Goal: Task Accomplishment & Management: Use online tool/utility

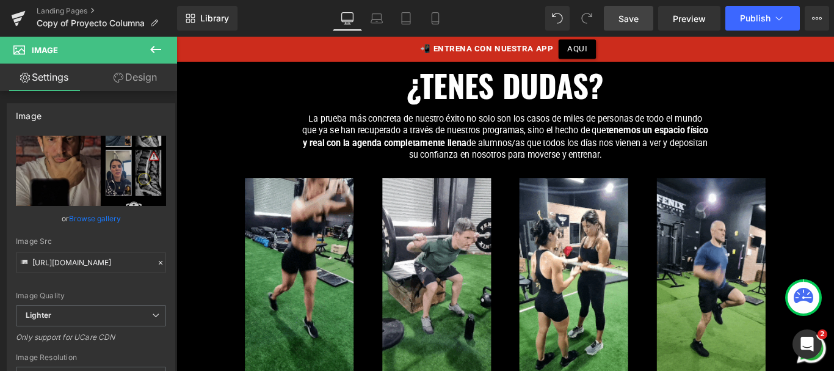
scroll to position [12256, 0]
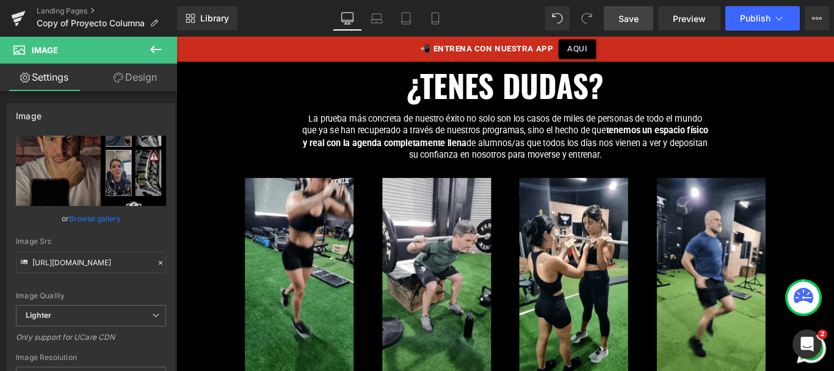
click at [628, 13] on span "Save" at bounding box center [629, 18] width 20 height 13
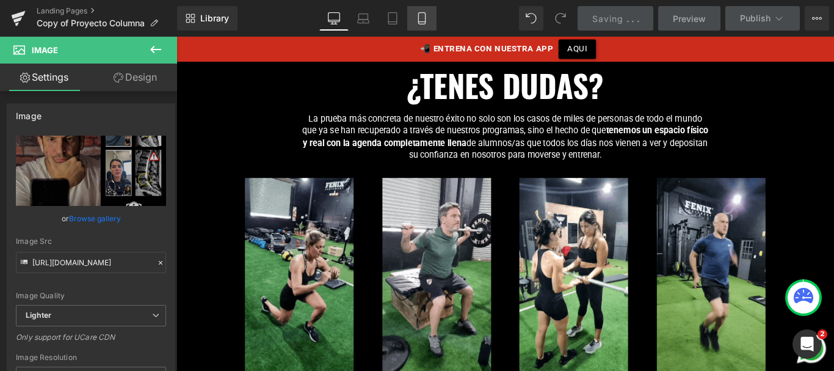
drag, startPoint x: 422, startPoint y: 17, endPoint x: 106, endPoint y: 85, distance: 323.0
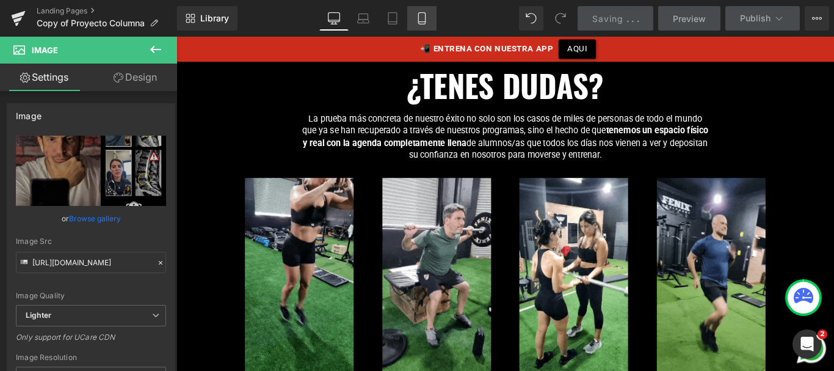
click at [422, 17] on icon at bounding box center [422, 18] width 12 height 12
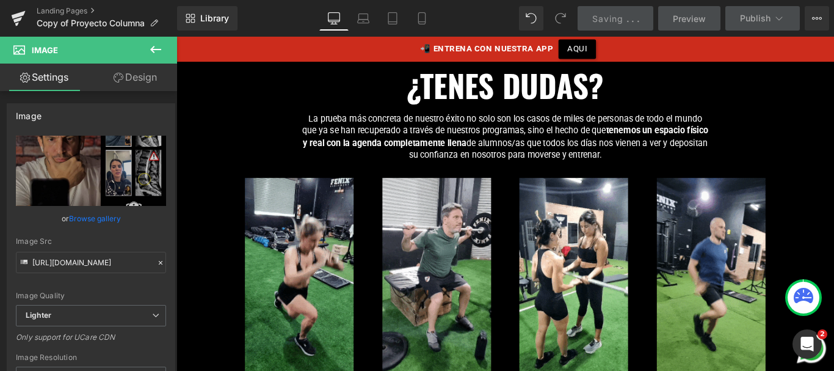
type input "90"
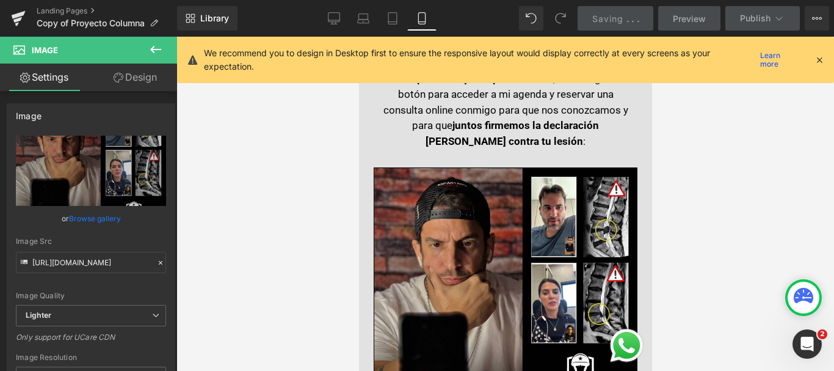
scroll to position [15959, 0]
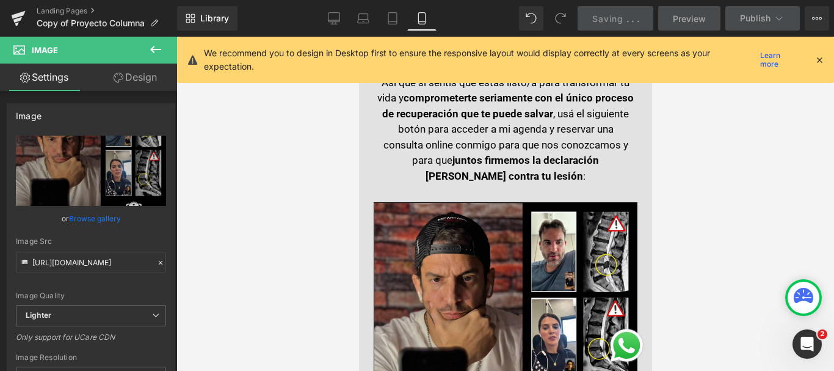
click at [820, 59] on icon at bounding box center [819, 59] width 11 height 11
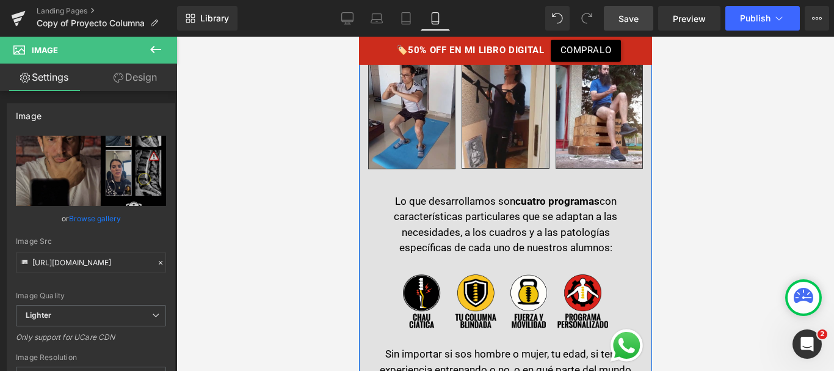
scroll to position [15602, 0]
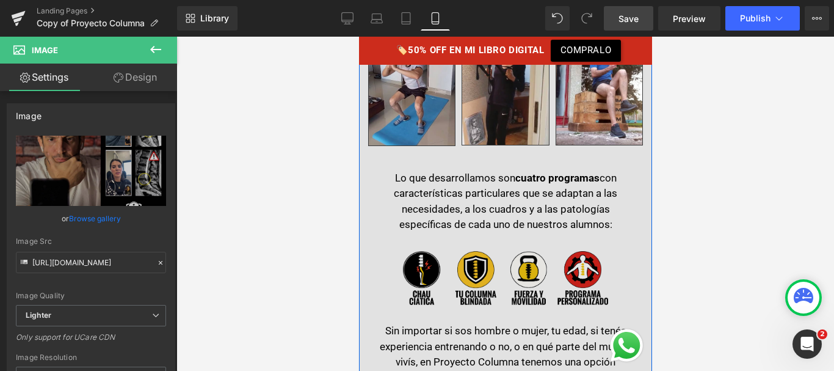
click at [494, 251] on img at bounding box center [504, 278] width 205 height 54
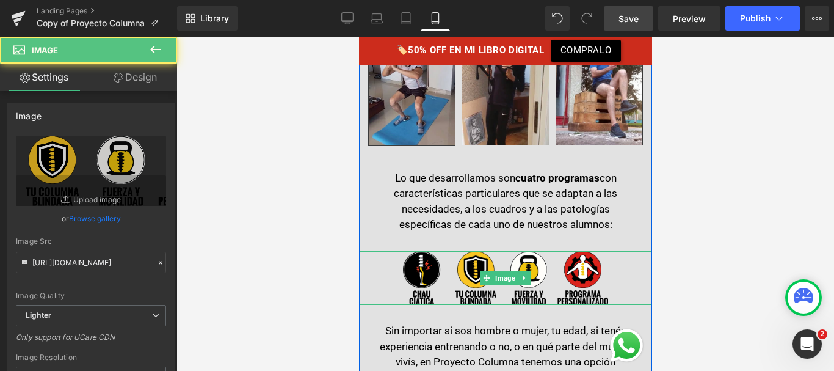
click at [522, 274] on icon at bounding box center [523, 277] width 7 height 7
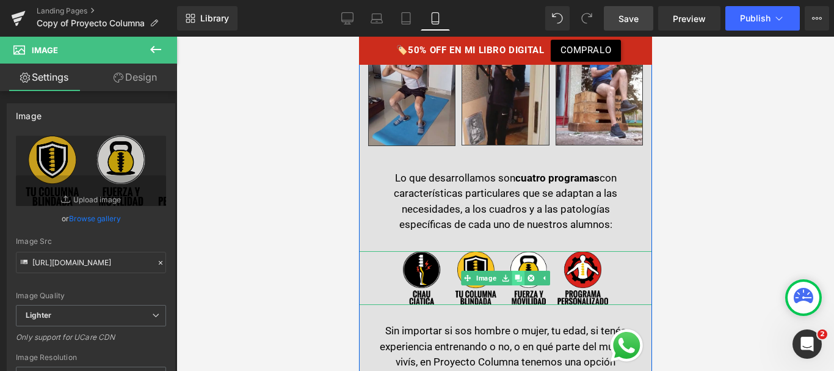
click at [516, 274] on icon at bounding box center [517, 277] width 7 height 7
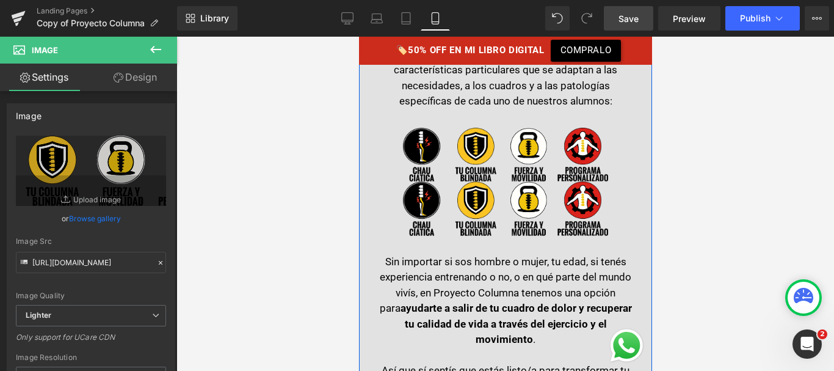
scroll to position [15739, 0]
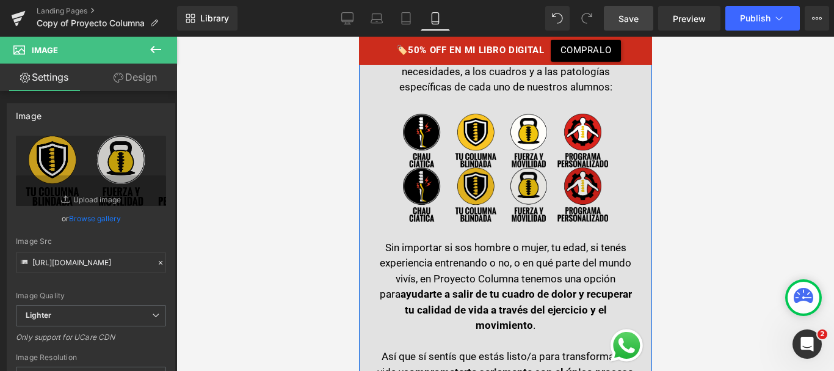
click at [493, 167] on div "Image" at bounding box center [504, 194] width 293 height 54
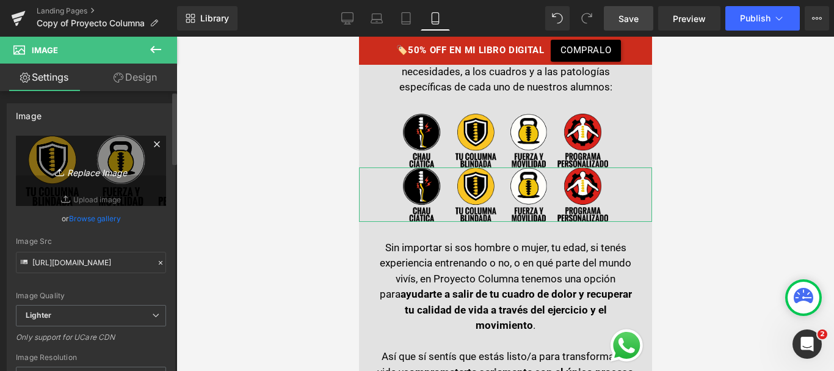
click at [100, 169] on icon "Replace Image" at bounding box center [91, 170] width 98 height 15
type input "C:\fakepath\iconos-programas.png"
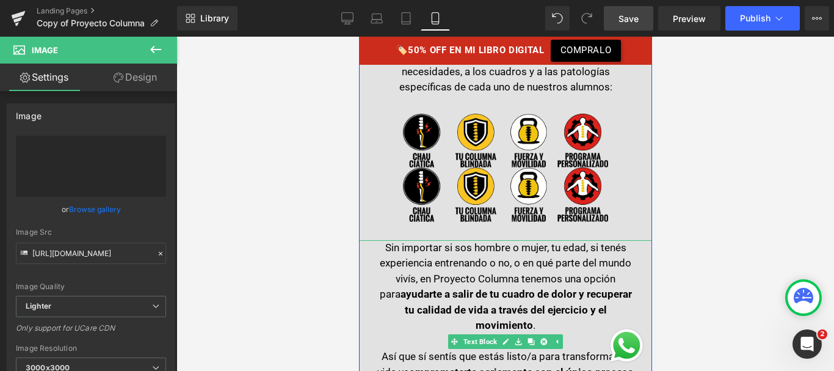
type input "https://ucarecdn.com/adaaf50d-c382-46de-bc5a-733ed1dc6070/-/format/auto/-/previ…"
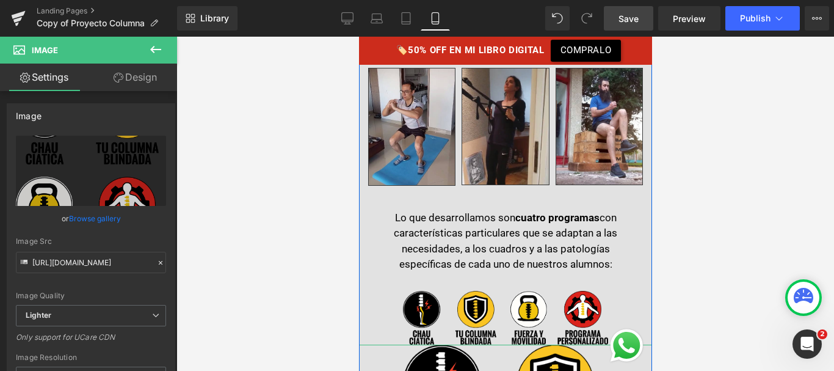
scroll to position [15562, 0]
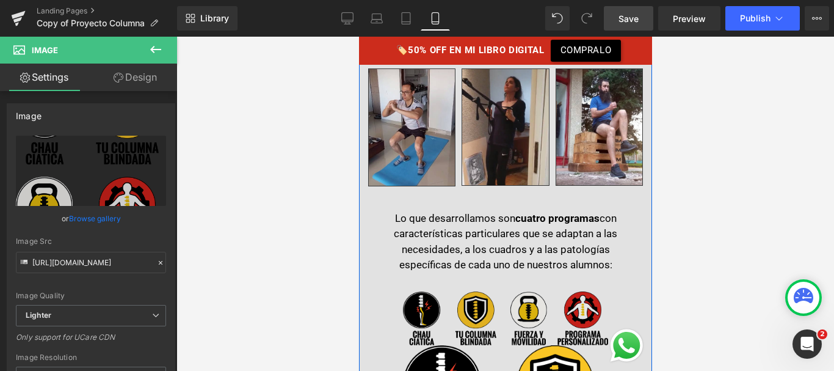
click at [514, 291] on div "Image" at bounding box center [504, 318] width 293 height 54
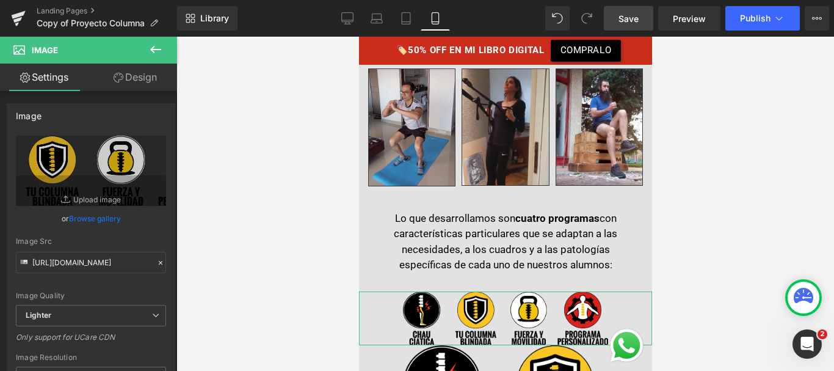
click at [142, 85] on link "Design" at bounding box center [135, 77] width 89 height 27
click at [0, 0] on div "Visibility" at bounding box center [0, 0] width 0 height 0
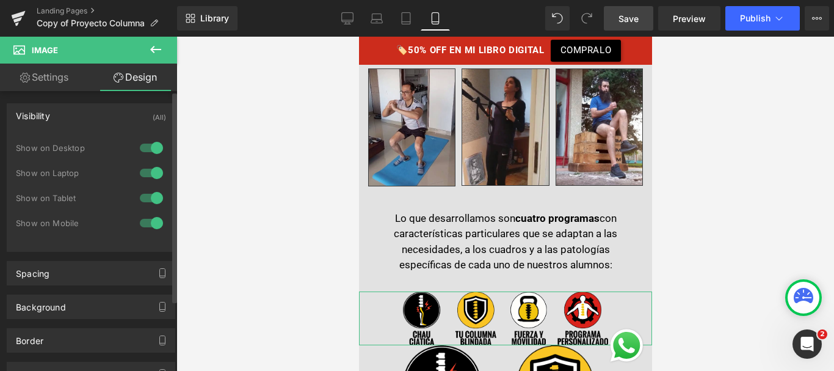
click at [144, 195] on div at bounding box center [151, 198] width 29 height 20
click at [153, 225] on div at bounding box center [151, 223] width 29 height 20
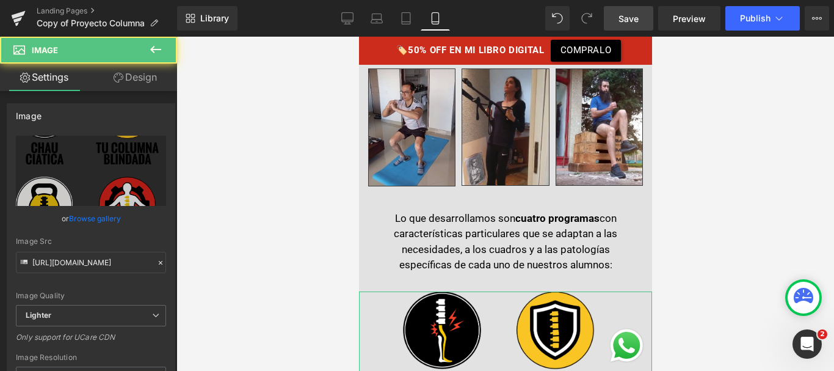
click at [142, 81] on link "Design" at bounding box center [135, 77] width 89 height 27
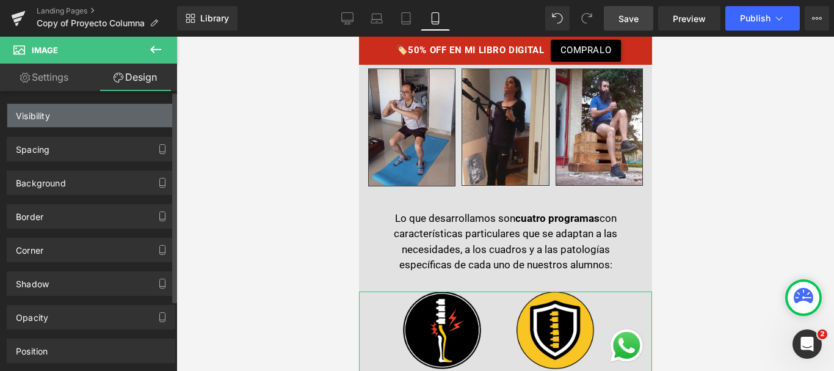
click at [96, 113] on div "Visibility" at bounding box center [90, 115] width 167 height 23
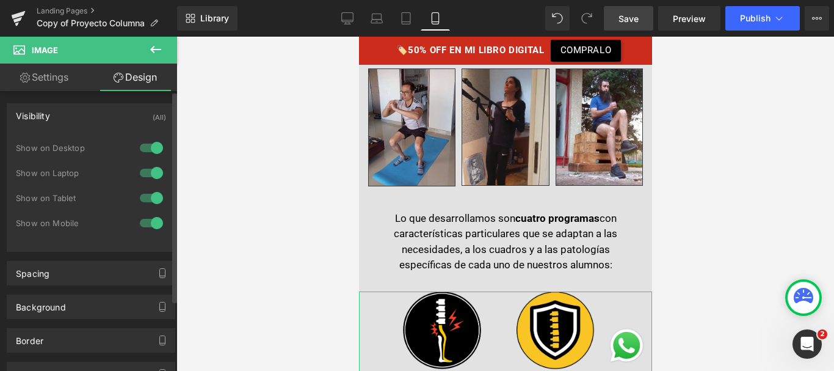
click at [141, 154] on div at bounding box center [151, 148] width 29 height 20
click at [143, 165] on div at bounding box center [151, 173] width 29 height 20
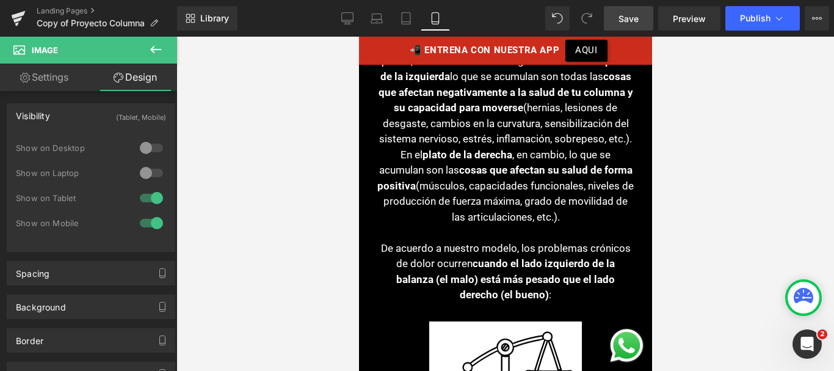
scroll to position [13597, 0]
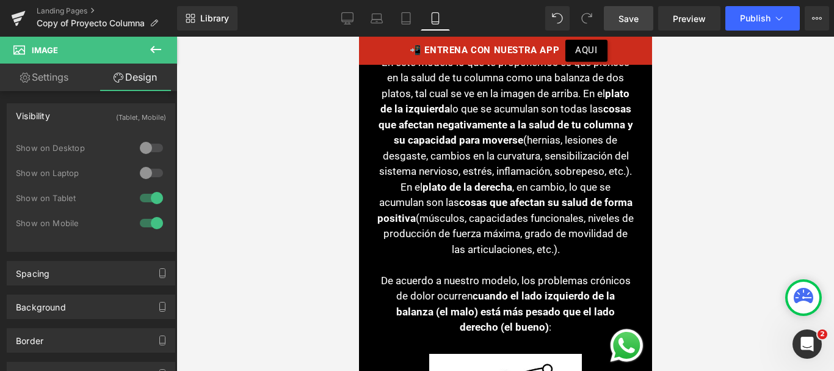
click at [643, 15] on link "Save" at bounding box center [628, 18] width 49 height 24
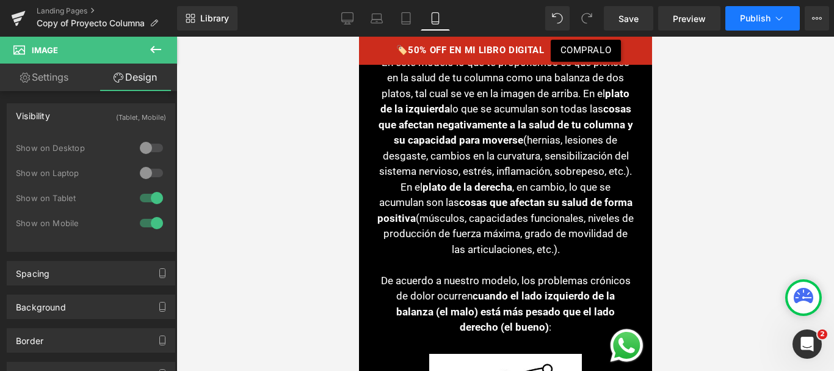
click at [776, 26] on button "Publish" at bounding box center [762, 18] width 74 height 24
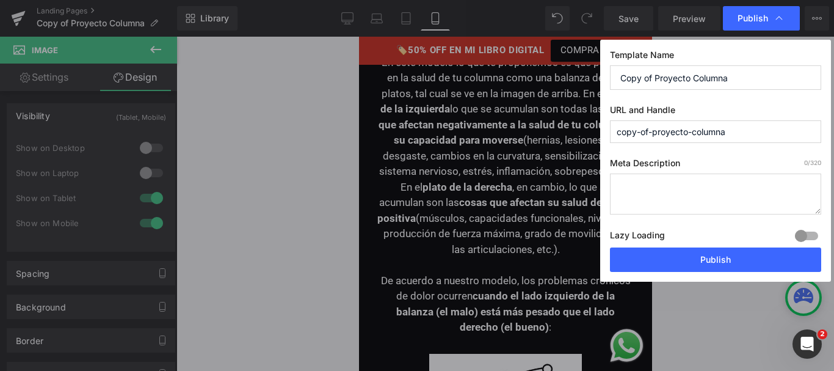
click at [626, 129] on input "copy-of-proyecto-columna" at bounding box center [715, 131] width 211 height 23
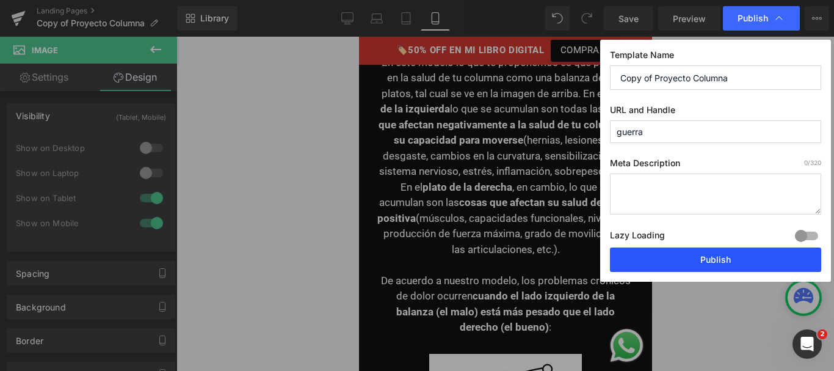
type input "guerra"
click at [666, 253] on button "Publish" at bounding box center [715, 259] width 211 height 24
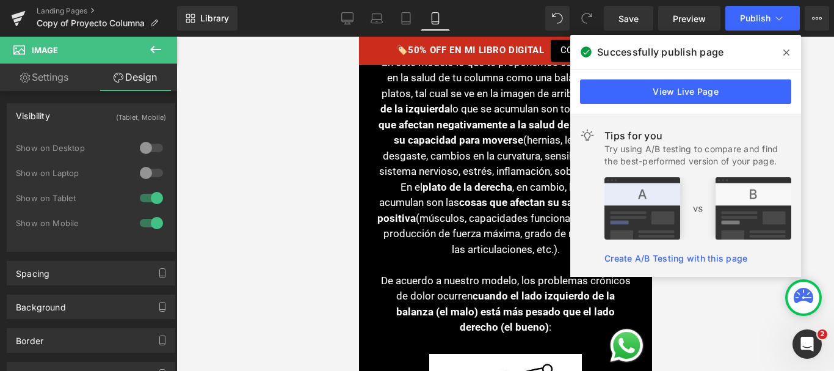
click at [792, 48] on span at bounding box center [787, 53] width 20 height 20
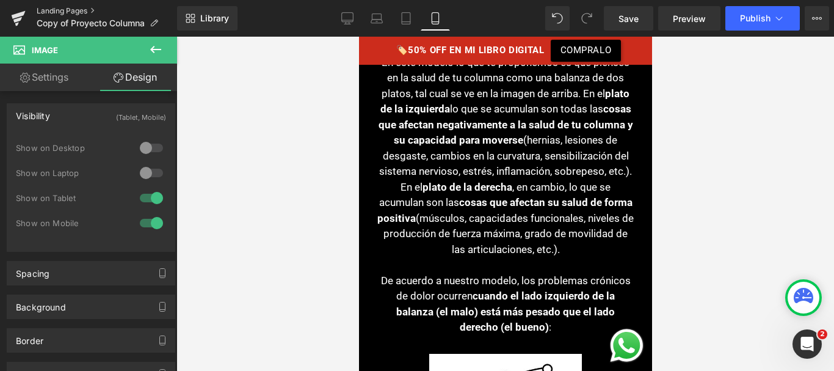
click at [81, 11] on link "Landing Pages" at bounding box center [107, 11] width 140 height 10
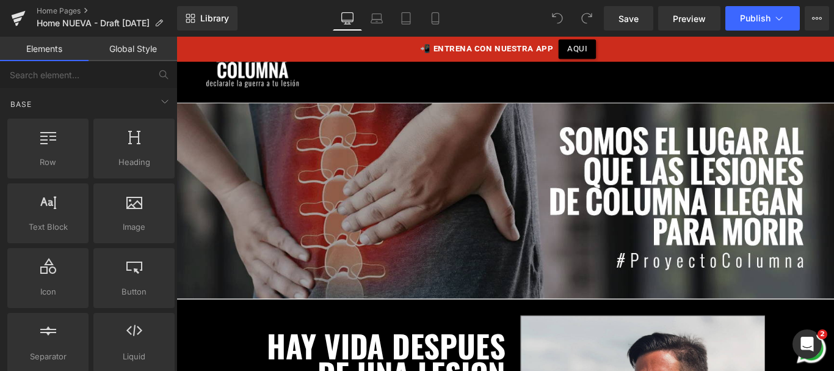
scroll to position [102, 0]
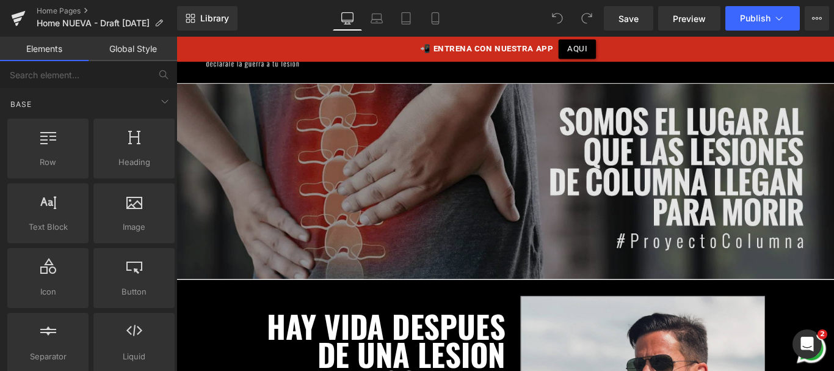
click at [339, 192] on img at bounding box center [545, 199] width 739 height 219
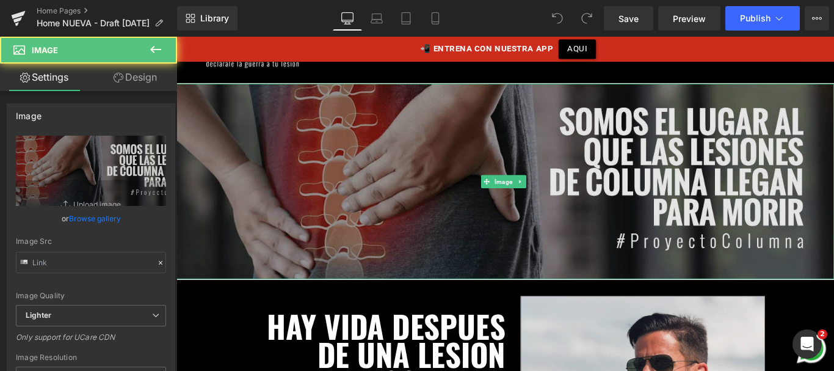
type input "https://ucarecdn.com/028a7049-f501-445d-a632-86eec2dce021/-/format/auto/-/previ…"
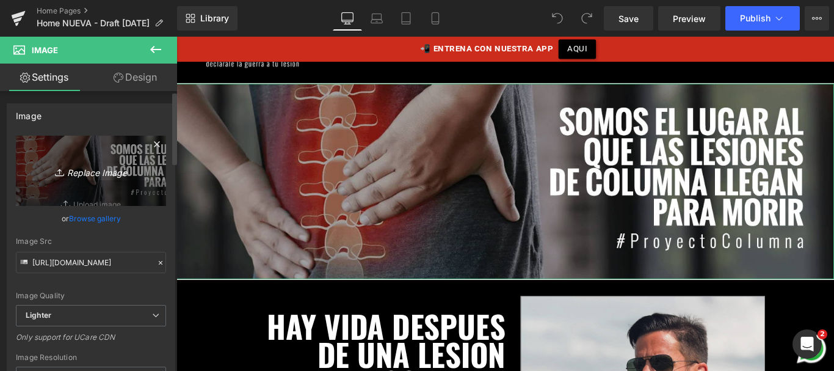
click at [110, 172] on icon "Replace Image" at bounding box center [91, 170] width 98 height 15
type input "C:\fakepath\banner-soldado.png"
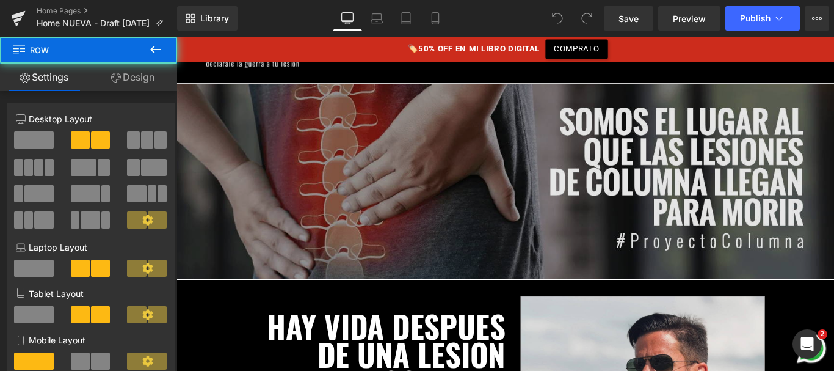
click at [377, 243] on img at bounding box center [545, 199] width 739 height 219
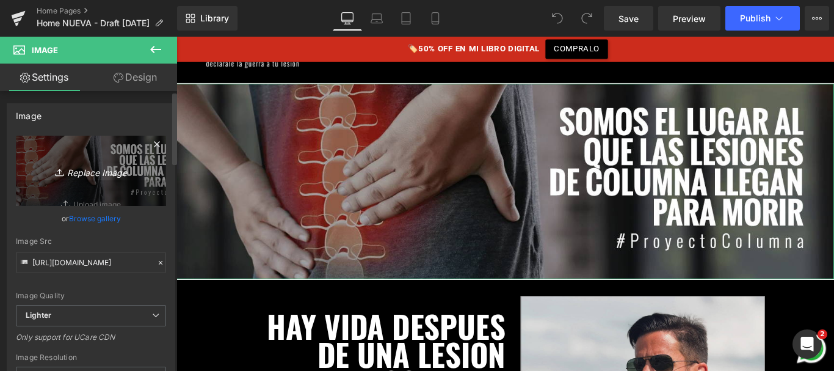
click at [112, 177] on icon "Replace Image" at bounding box center [91, 170] width 98 height 15
type input "C:\fakepath\VideoCapture_20250910-065827.jpg"
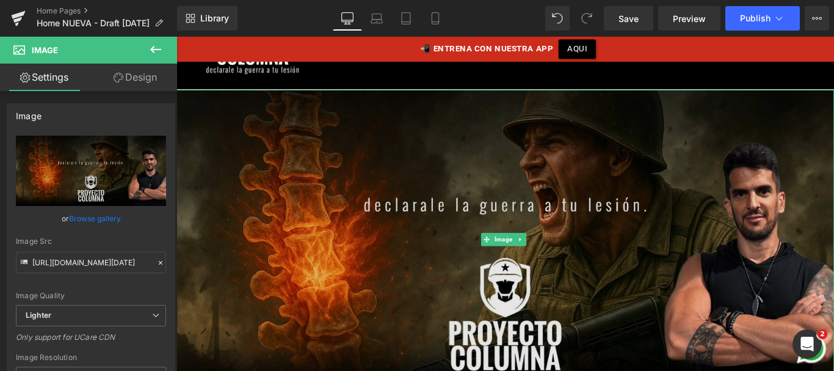
scroll to position [0, 0]
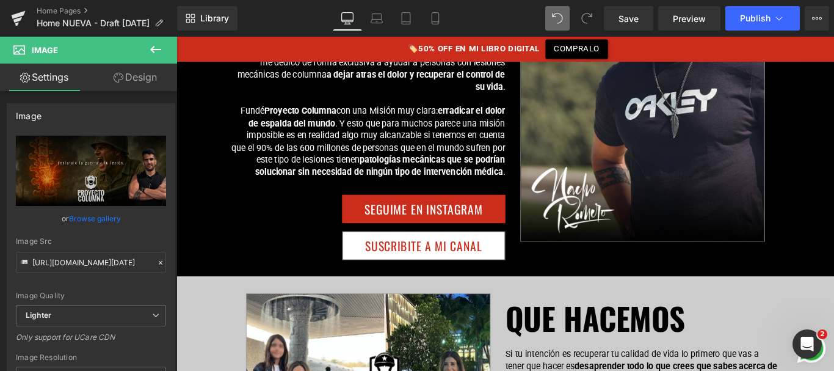
type input "https://ucarecdn.com/028a7049-f501-445d-a632-86eec2dce021/-/format/auto/-/previ…"
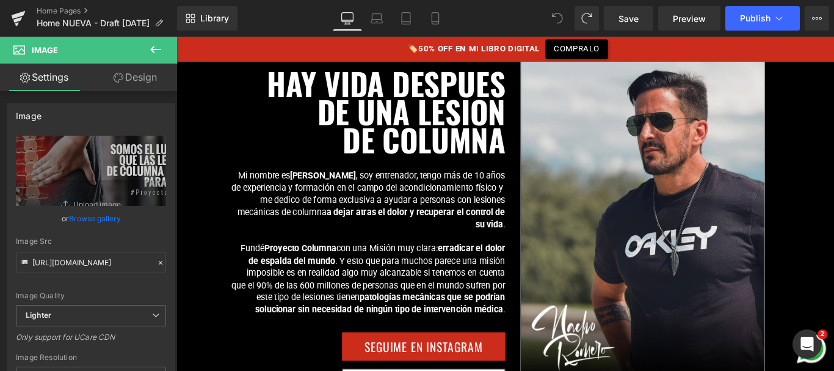
scroll to position [442, 0]
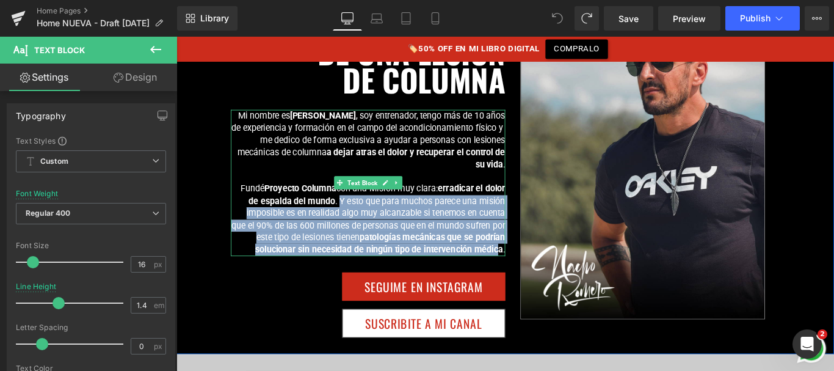
drag, startPoint x: 401, startPoint y: 245, endPoint x: 539, endPoint y: 272, distance: 140.0
click at [539, 272] on p "Fundé Proyecto Columna con una Misión muy clara: erradicar el dolor de espalda …" at bounding box center [392, 241] width 308 height 82
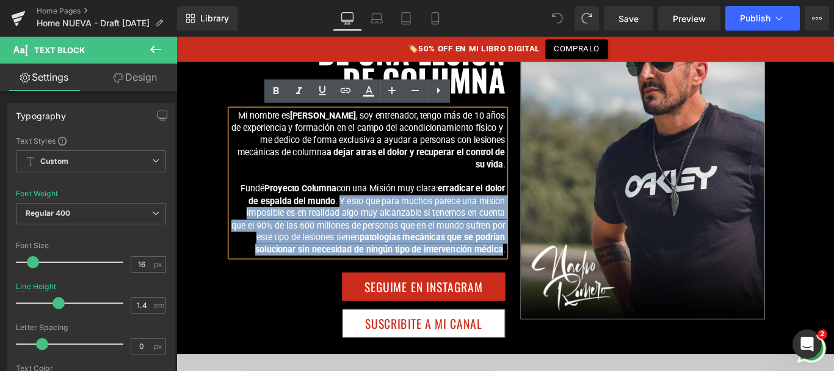
click at [358, 218] on p "Fundé Proyecto Columna con una Misión muy clara: erradicar el dolor de espalda …" at bounding box center [392, 241] width 308 height 82
drag, startPoint x: 357, startPoint y: 217, endPoint x: 549, endPoint y: 280, distance: 202.0
click at [549, 280] on div "HAY VIDA DESPUES DE UNA LESION DE COLUMNA Heading Mi nombre es Nacho Romero , s…" at bounding box center [545, 180] width 739 height 423
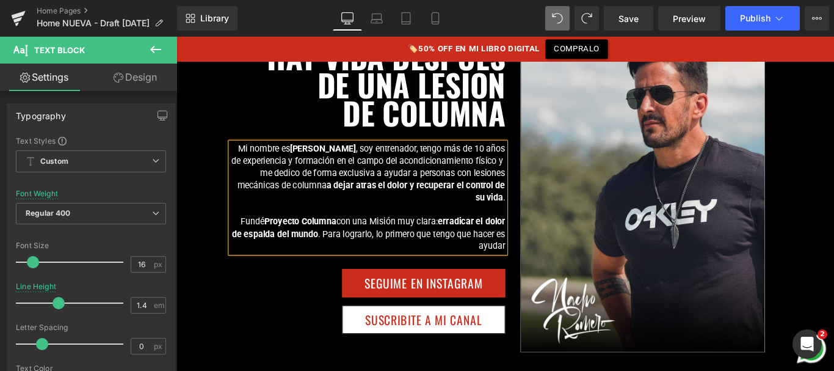
scroll to position [406, 0]
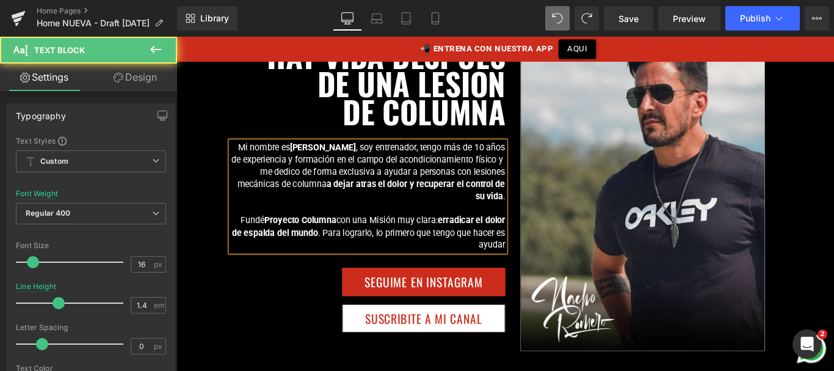
click at [396, 201] on strong "a dejar atras el dolor y recuperar el control de su vida" at bounding box center [445, 208] width 201 height 25
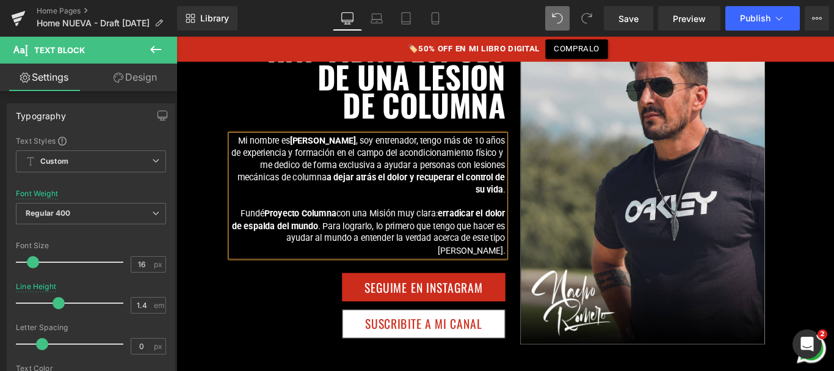
scroll to position [414, 0]
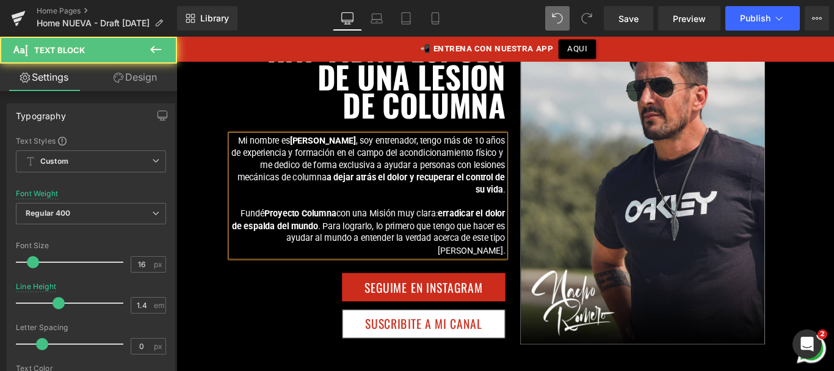
click at [520, 204] on strong "a dejar atrás el dolor y recuperar el control de su vida" at bounding box center [445, 200] width 201 height 25
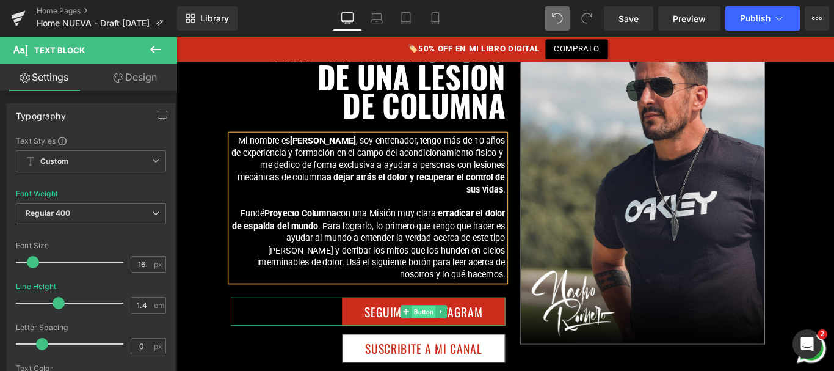
click at [459, 344] on span "Button" at bounding box center [454, 345] width 27 height 15
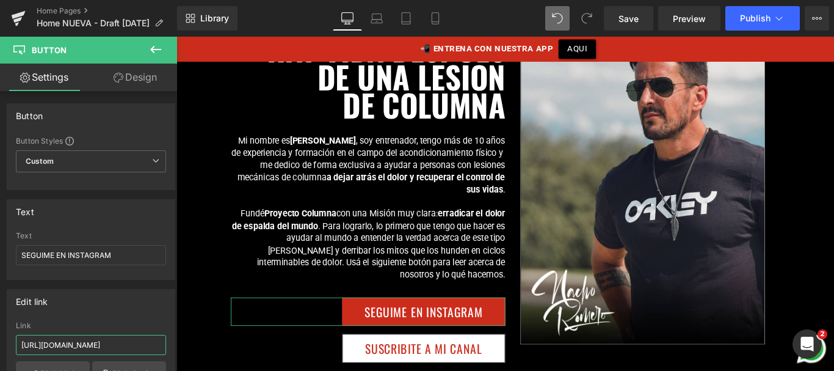
scroll to position [0, 7]
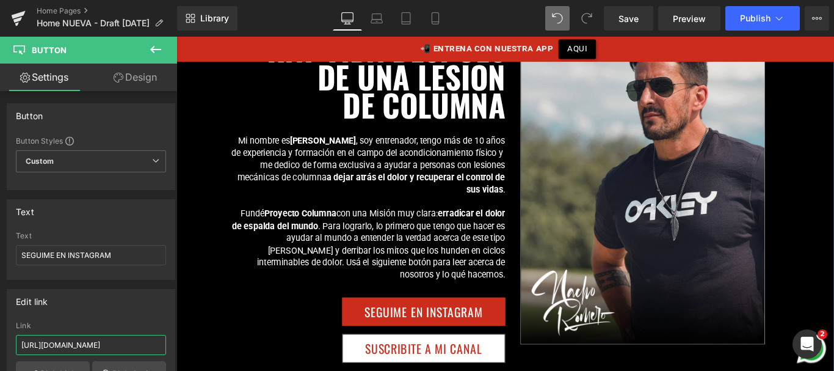
drag, startPoint x: 307, startPoint y: 380, endPoint x: 244, endPoint y: 386, distance: 62.6
type input "https://www.instagram.com/nacho.proyectocolumna"
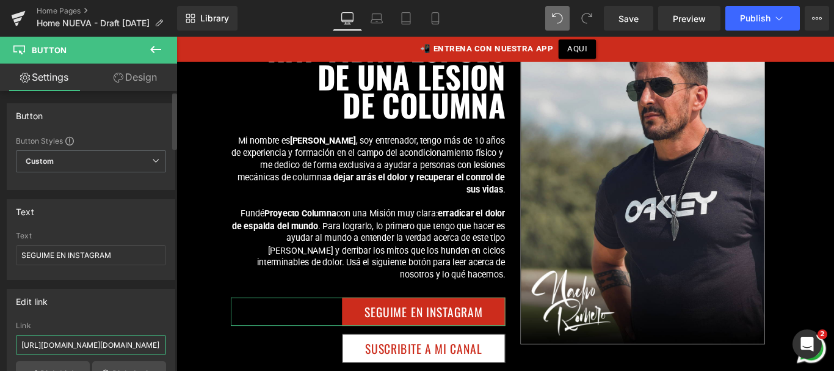
click at [112, 344] on input "https://www.instagram.com/nacho.proyectocolumna" at bounding box center [91, 345] width 150 height 20
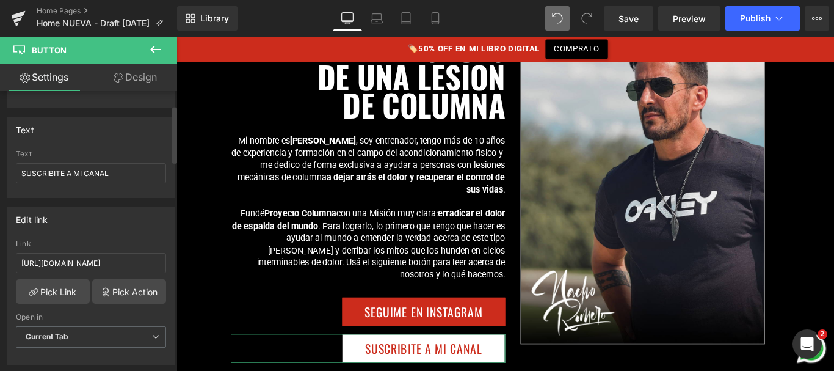
scroll to position [96, 0]
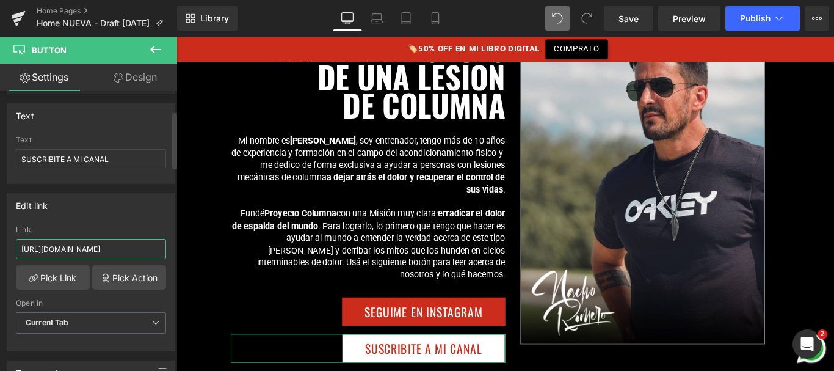
click at [68, 241] on input "https://www.youtube.com/@nachorom21?sub_confirmation=1" at bounding box center [91, 249] width 150 height 20
paste input "instagram.com/nacho.proyectocolumna"
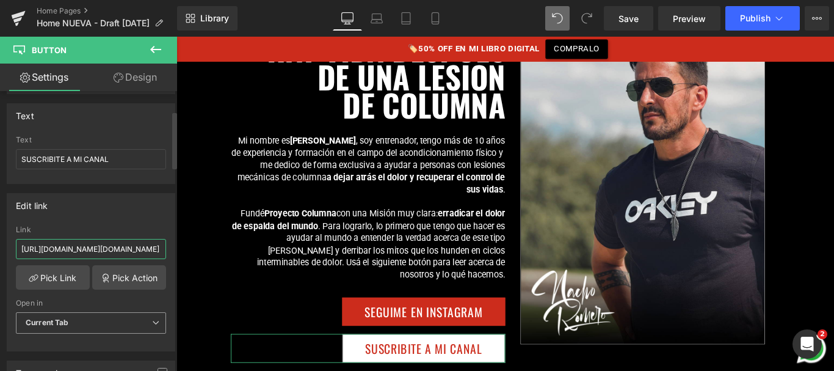
type input "https://www.instagram.com/nacho.proyectocolumna"
click at [72, 320] on span "Current Tab" at bounding box center [91, 322] width 150 height 21
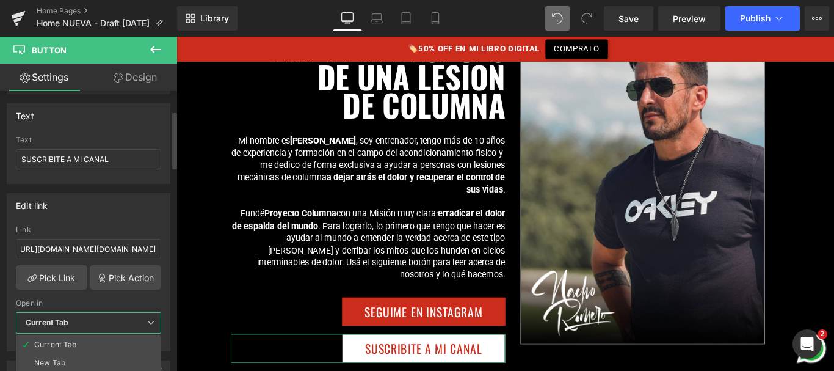
scroll to position [0, 0]
drag, startPoint x: 68, startPoint y: 352, endPoint x: 67, endPoint y: 362, distance: 9.8
click at [67, 362] on ul "Current Tab New Tab" at bounding box center [88, 354] width 145 height 38
click at [67, 361] on li "New Tab" at bounding box center [88, 363] width 145 height 18
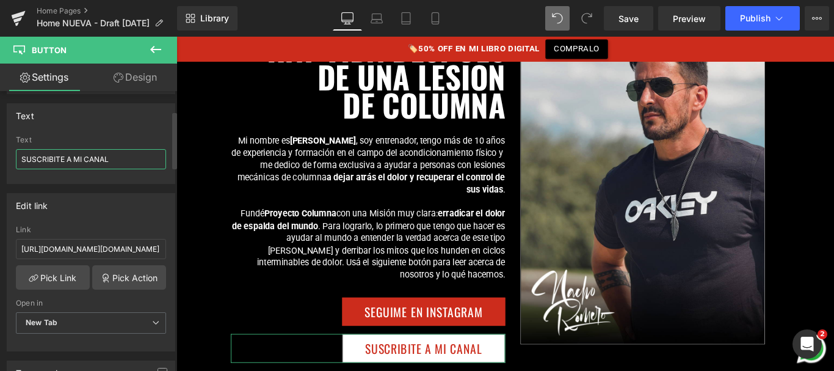
click at [73, 159] on input "SUSCRIBITE A MI CANAL" at bounding box center [91, 159] width 150 height 20
type input "SEGUIME EN INTSTAGRAM"
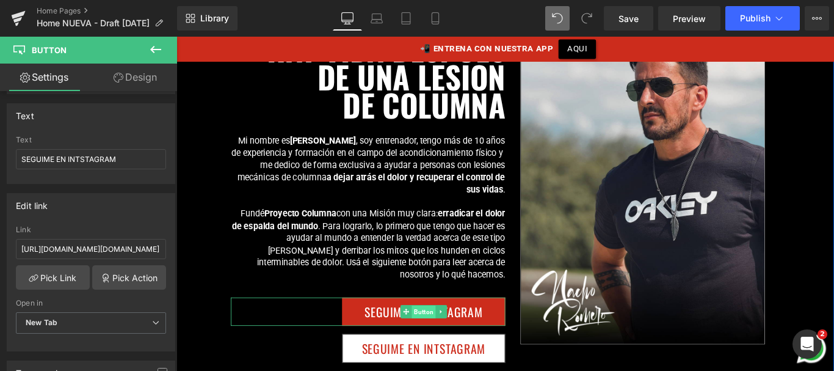
click at [451, 343] on span "Button" at bounding box center [454, 345] width 27 height 15
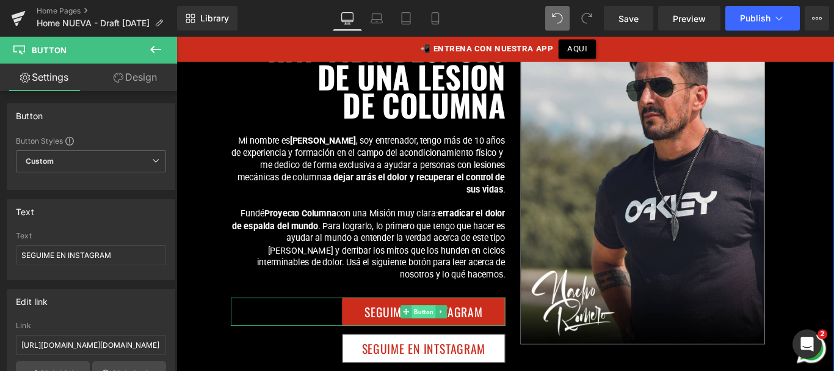
click at [448, 343] on span "Button" at bounding box center [454, 345] width 27 height 15
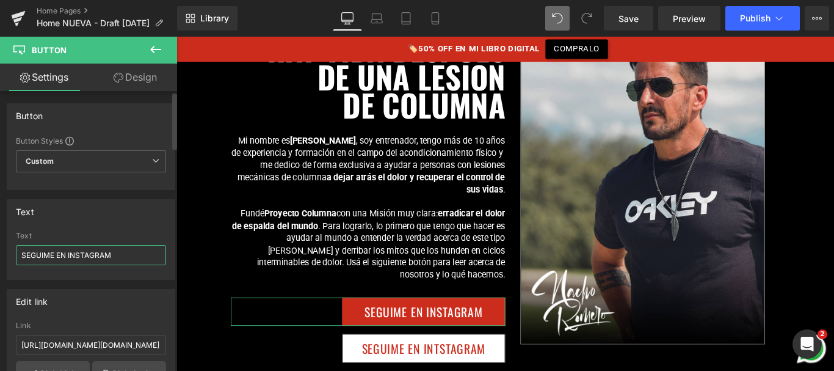
click at [109, 252] on input "SEGUIME EN INSTAGRAM" at bounding box center [91, 255] width 150 height 20
type input "q"
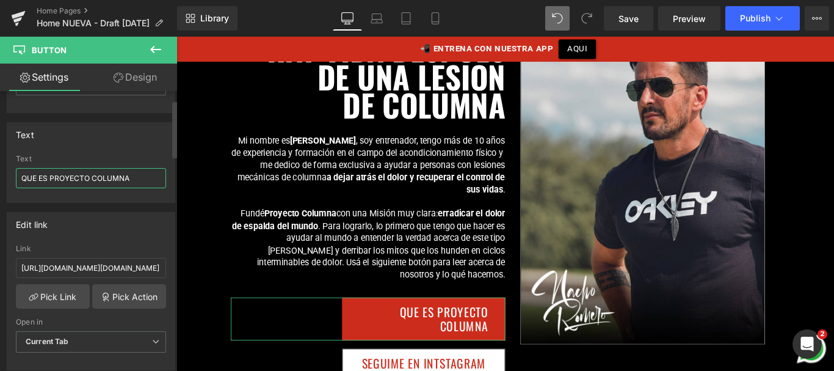
scroll to position [92, 0]
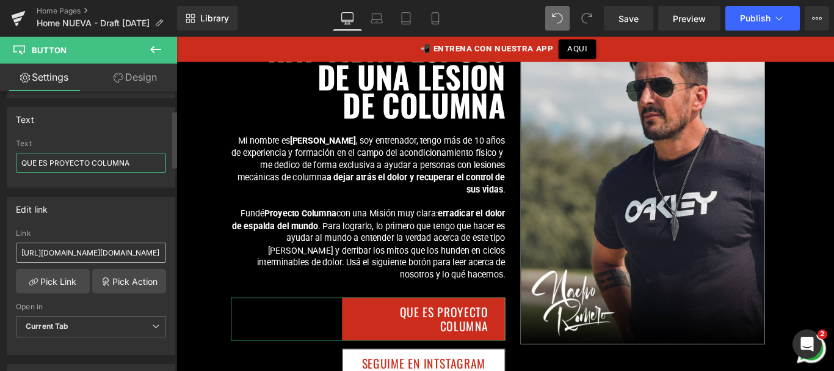
type input "QUE ES PROYECTO COLUMNA"
click at [66, 256] on input "https://www.instagram.com/nacho.proyectocolumna" at bounding box center [91, 252] width 150 height 20
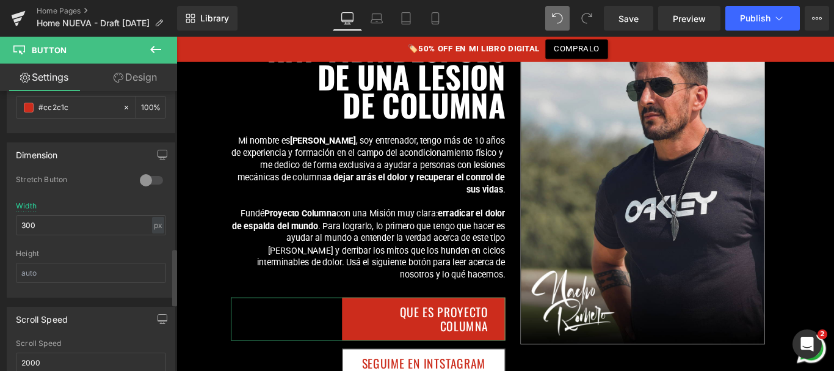
scroll to position [833, 0]
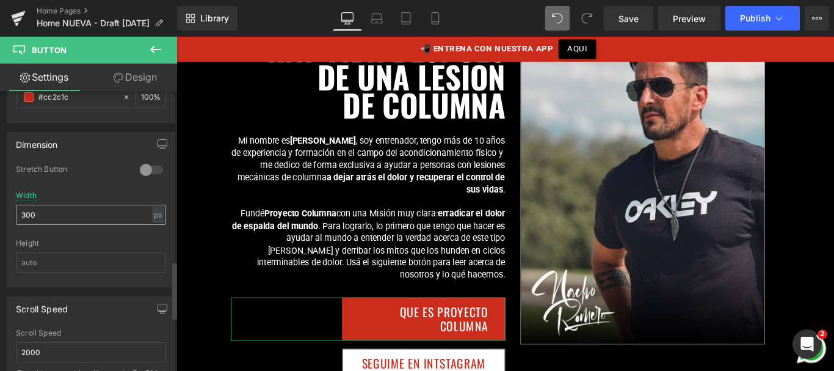
type input "/pages/guerra"
click at [26, 211] on input "300" at bounding box center [91, 215] width 150 height 20
type input "350"
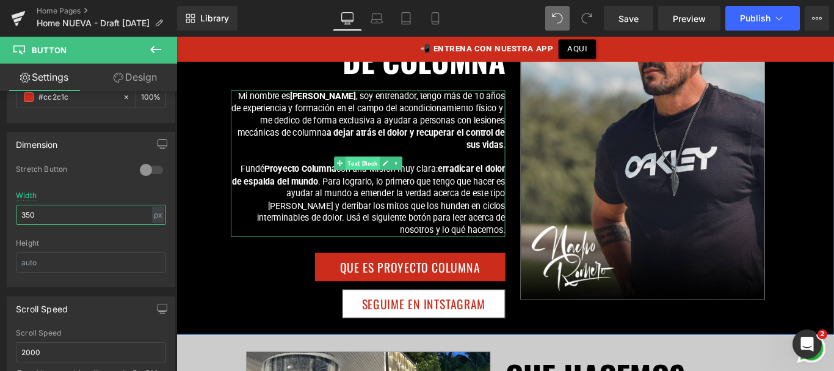
scroll to position [488, 0]
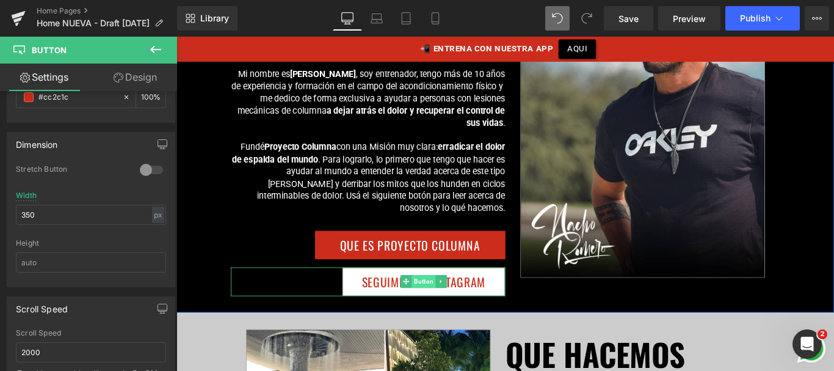
click at [449, 310] on span "Button" at bounding box center [454, 311] width 27 height 15
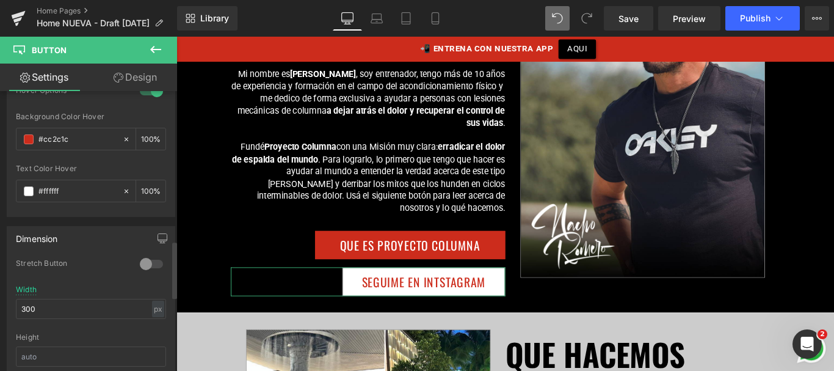
scroll to position [762, 0]
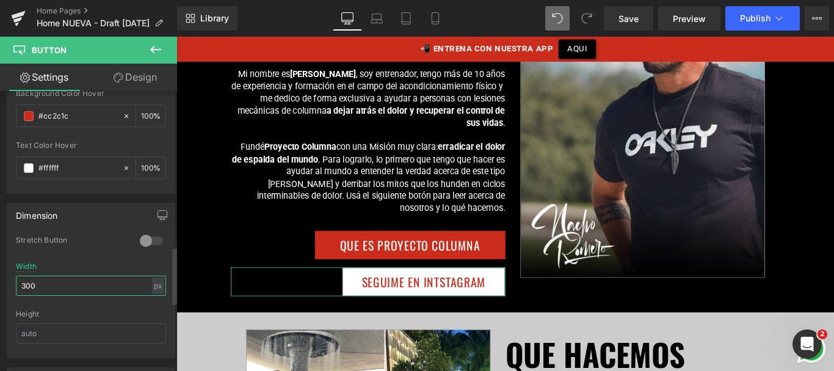
click at [32, 282] on input "300" at bounding box center [91, 285] width 150 height 20
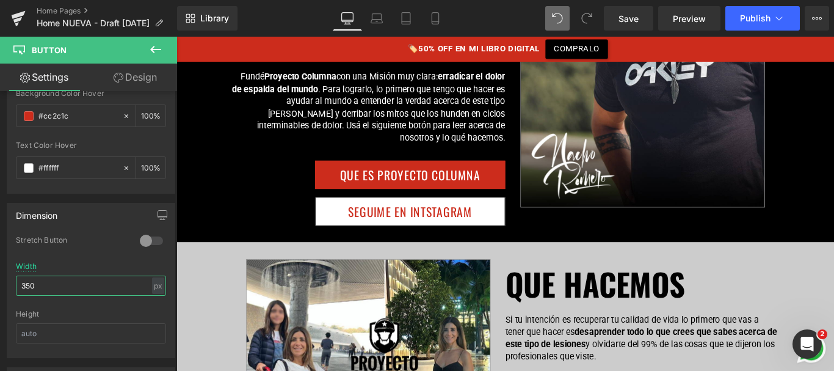
scroll to position [561, 0]
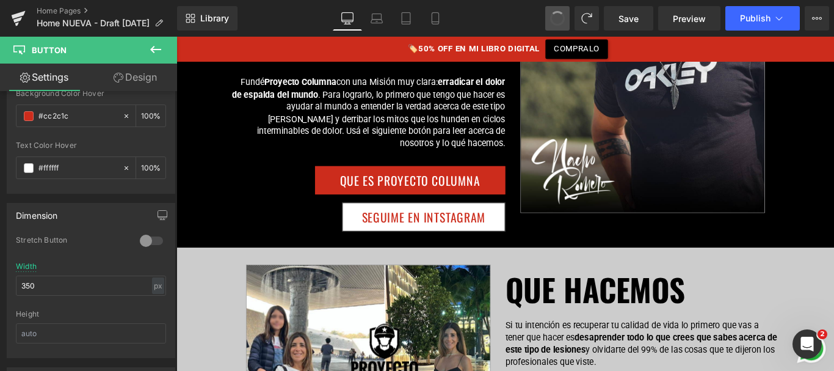
type input "300"
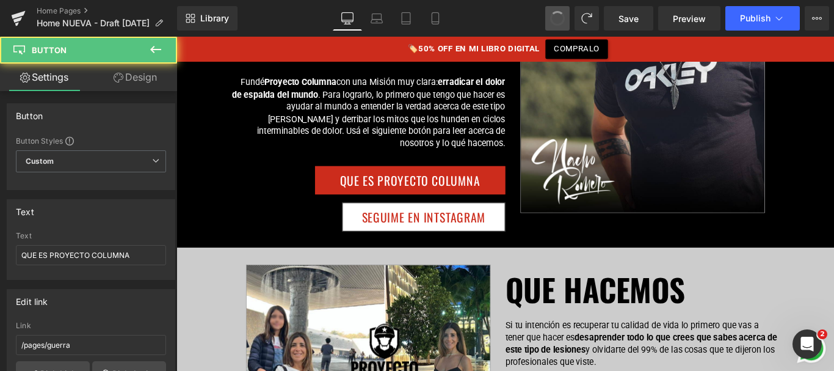
click at [554, 21] on span at bounding box center [557, 18] width 17 height 17
click at [554, 21] on span at bounding box center [558, 18] width 16 height 16
type input "300"
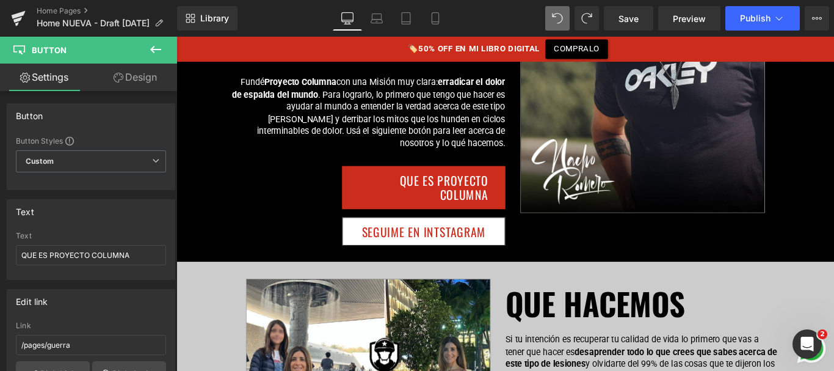
type input "https://www.instagram.com/nacho.proyectocolumna"
type input "SEGUIME EN INSTAGRAM"
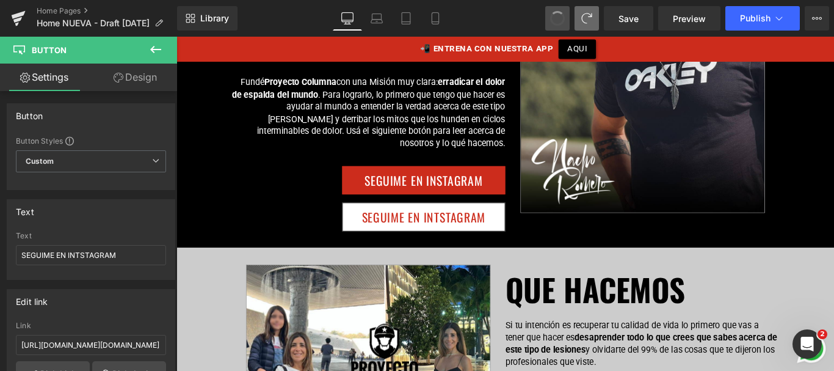
type input "SUSCRIBITE A MI CANAL"
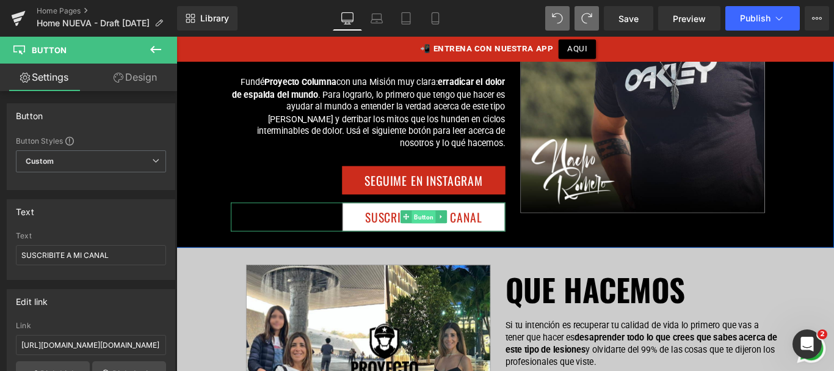
click at [448, 238] on span "Button" at bounding box center [454, 239] width 27 height 15
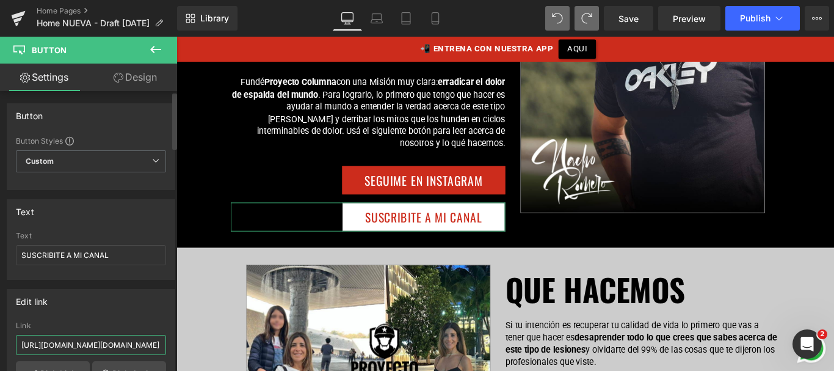
click at [127, 347] on input "https://www.instagram.com/nacho.proyectocolumna" at bounding box center [91, 345] width 150 height 20
click at [563, 17] on icon at bounding box center [557, 18] width 11 height 11
type input "https://www.youtube.com/@nachorom21?sub_confirmation=1"
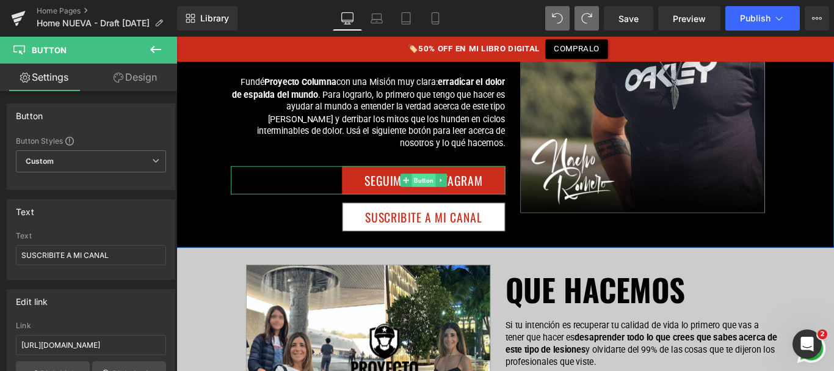
click at [451, 195] on span "Button" at bounding box center [454, 198] width 27 height 15
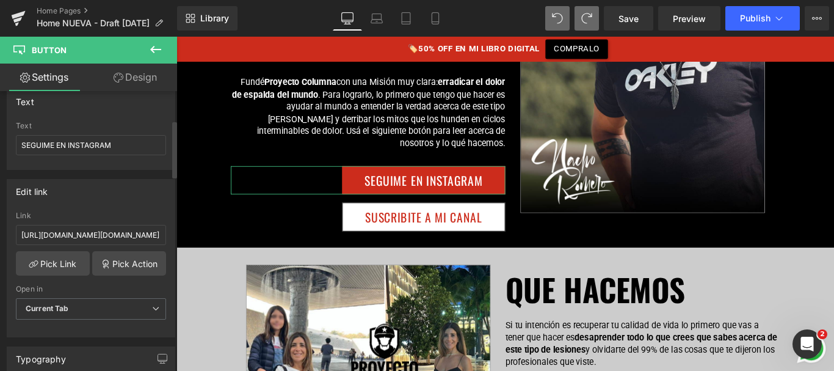
scroll to position [143, 0]
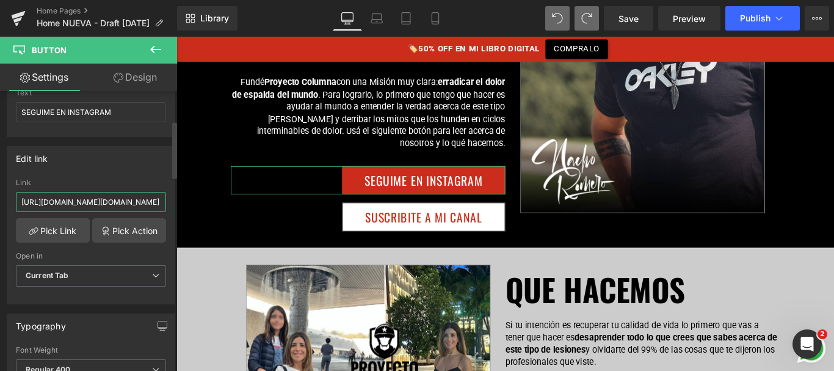
click at [145, 200] on input "https://www.instagram.com/nacho.proyectocolumna" at bounding box center [91, 202] width 150 height 20
click at [621, 20] on span "Save" at bounding box center [629, 18] width 20 height 13
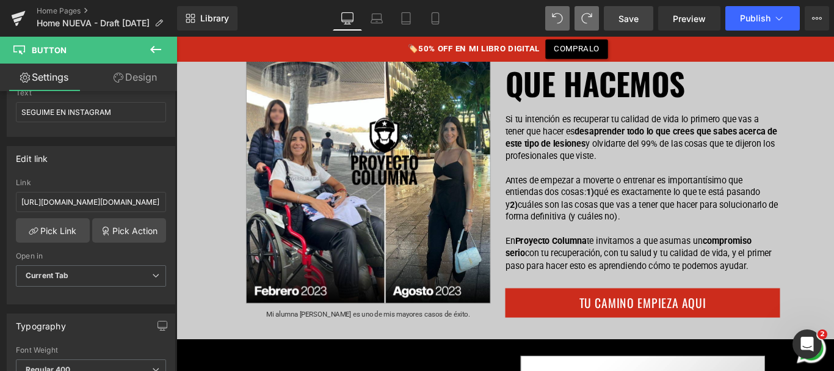
scroll to position [735, 0]
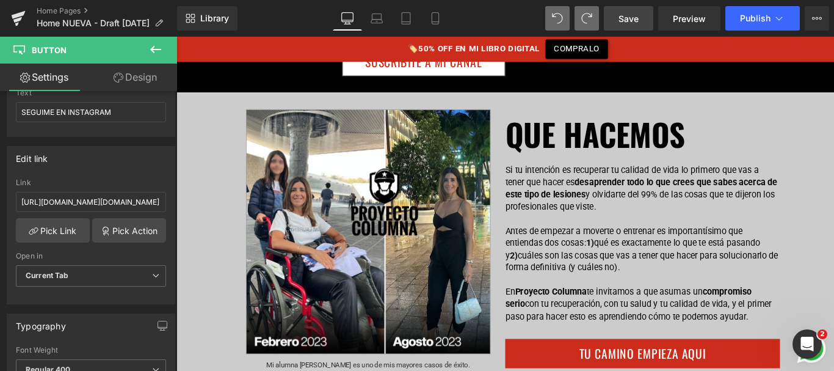
click at [543, 187] on div "Image Mi alumna Laura es uno de mis mayores casos de éxito. Text Block QUE HACE…" at bounding box center [545, 266] width 739 height 333
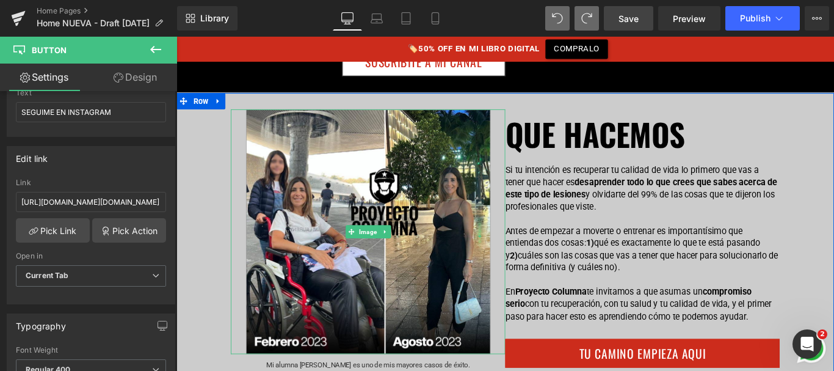
click at [547, 187] on p "Si tu intención es recuperar tu calidad de vida lo primero que vas a tener que …" at bounding box center [700, 207] width 308 height 55
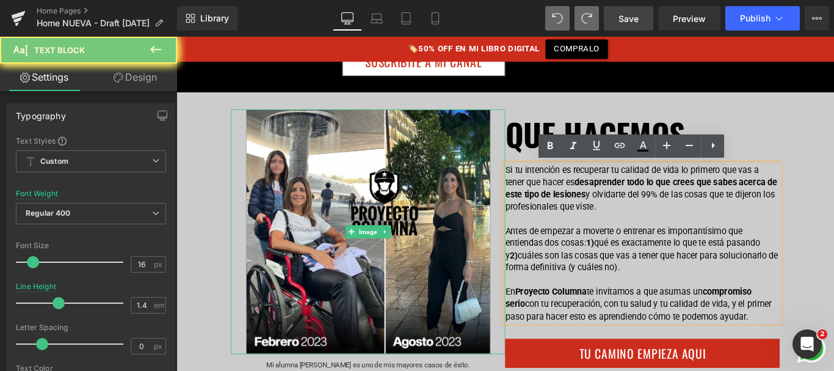
click at [546, 183] on p "Si tu intención es recuperar tu calidad de vida lo primero que vas a tener que …" at bounding box center [700, 207] width 308 height 55
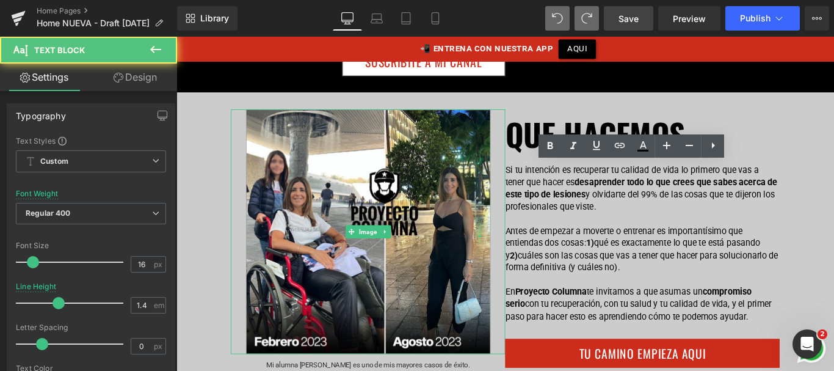
click at [548, 184] on p "Si tu intención es recuperar tu calidad de vida lo primero que vas a tener que …" at bounding box center [700, 207] width 308 height 55
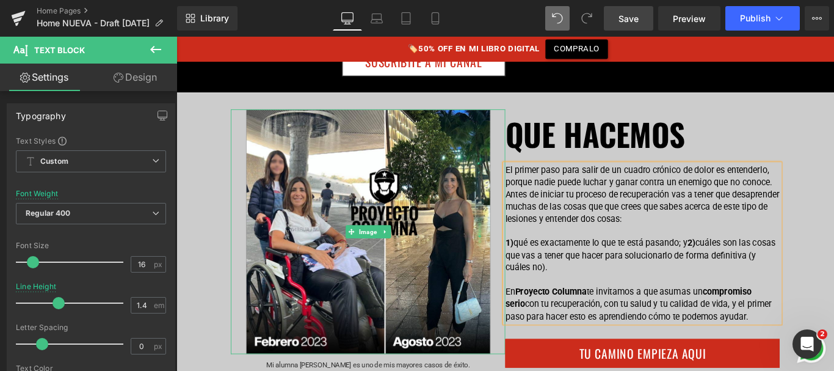
click at [624, 101] on div "Image Mi alumna Laura es uno de mis mayores casos de éxito. Text Block QUE HACE…" at bounding box center [545, 266] width 739 height 333
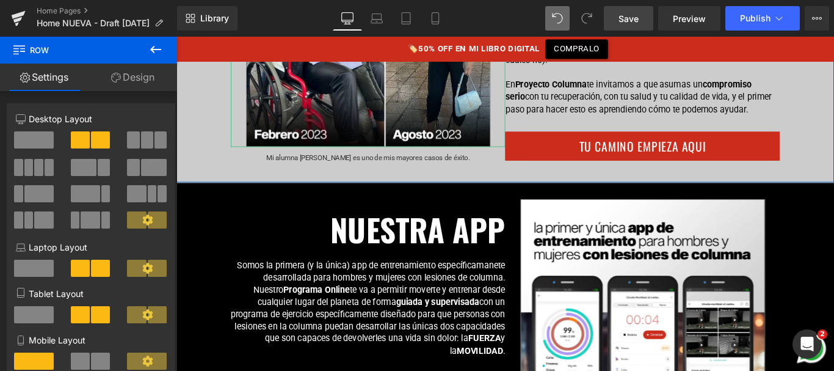
scroll to position [968, 0]
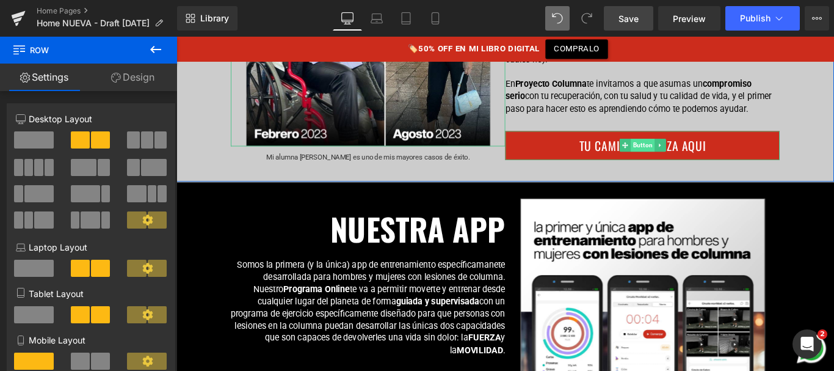
click at [709, 156] on span "Button" at bounding box center [700, 158] width 27 height 15
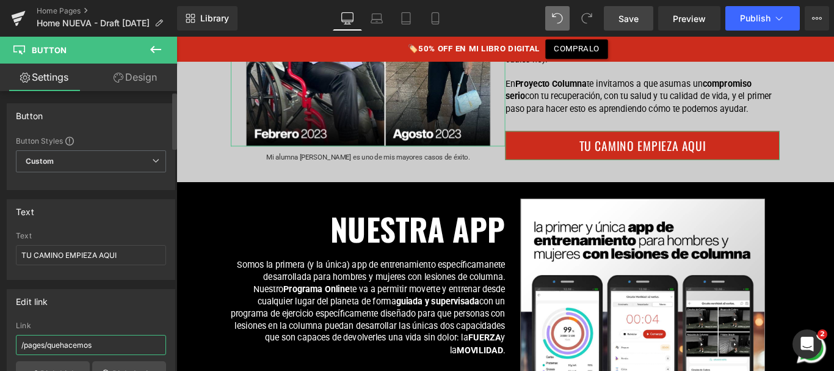
click at [73, 340] on input "/pages/quehacemos" at bounding box center [91, 345] width 150 height 20
type input "/pages/guerra"
click at [620, 20] on span "Save" at bounding box center [629, 18] width 20 height 13
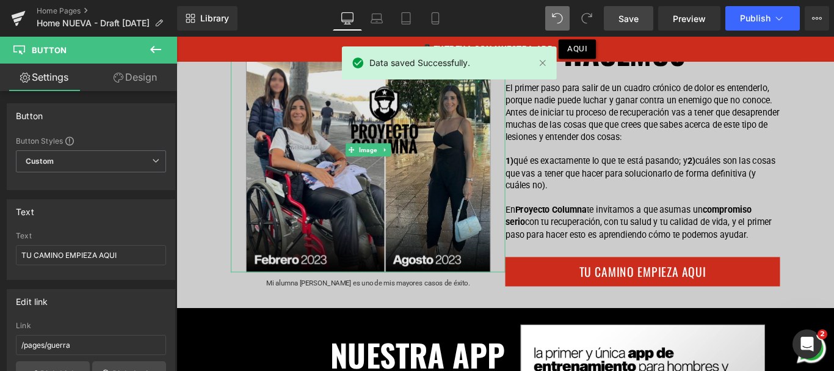
scroll to position [784, 0]
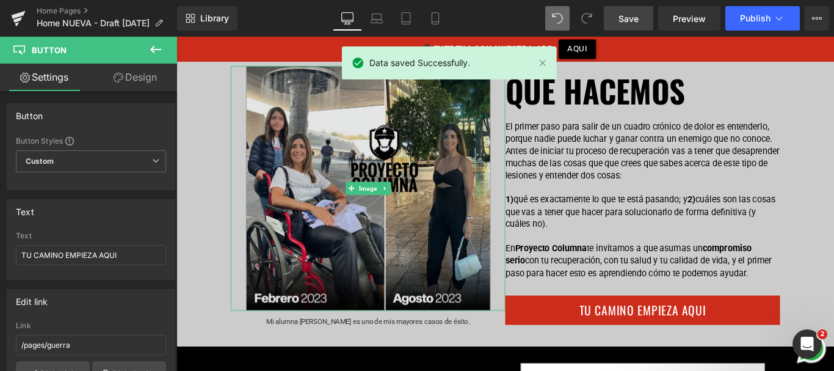
click at [410, 215] on img at bounding box center [392, 207] width 275 height 275
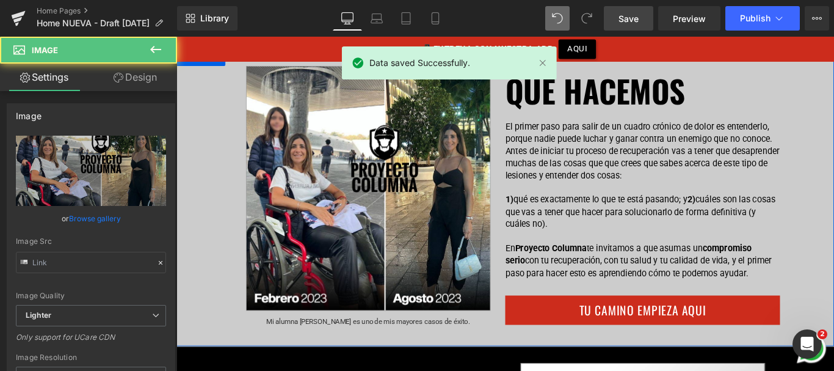
type input "https://ucarecdn.com/92a62324-f2a1-45d4-a6d6-edded5b5537b/-/format/auto/-/previ…"
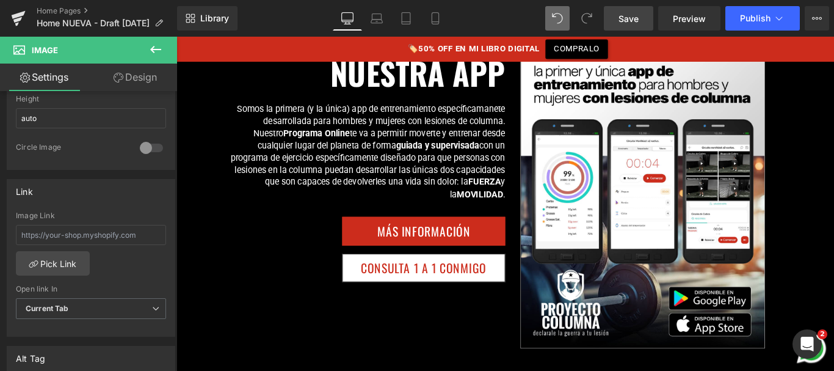
scroll to position [918, 0]
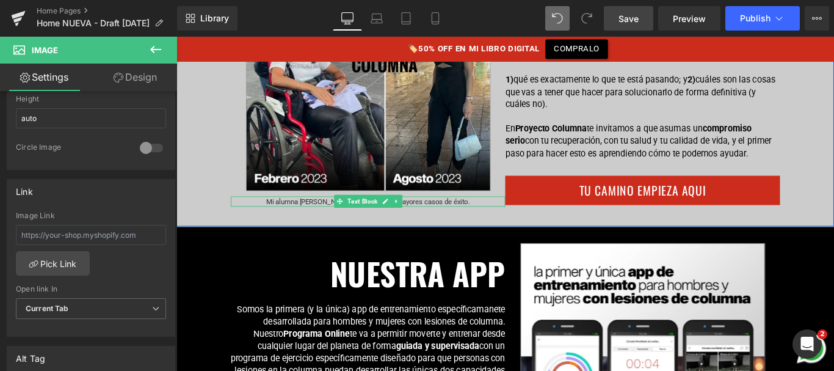
click at [297, 217] on span "Mi alumna Laura es uno de mis mayores casos de éxito." at bounding box center [392, 221] width 228 height 9
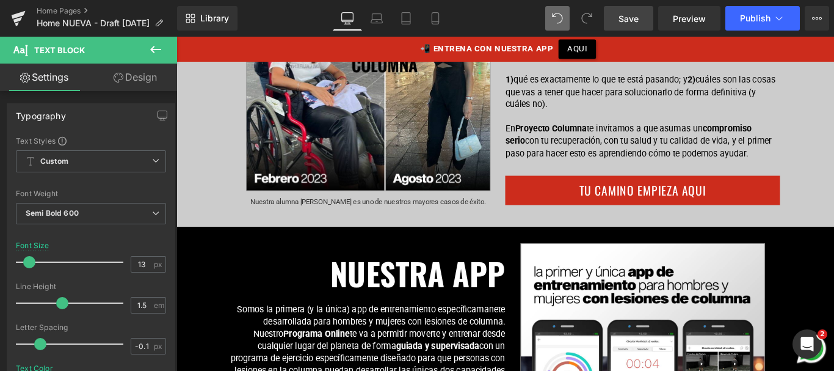
click at [627, 18] on span "Save" at bounding box center [629, 18] width 20 height 13
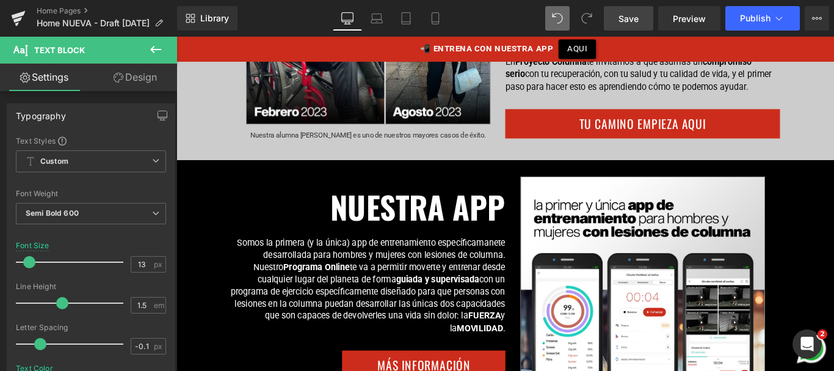
scroll to position [993, 0]
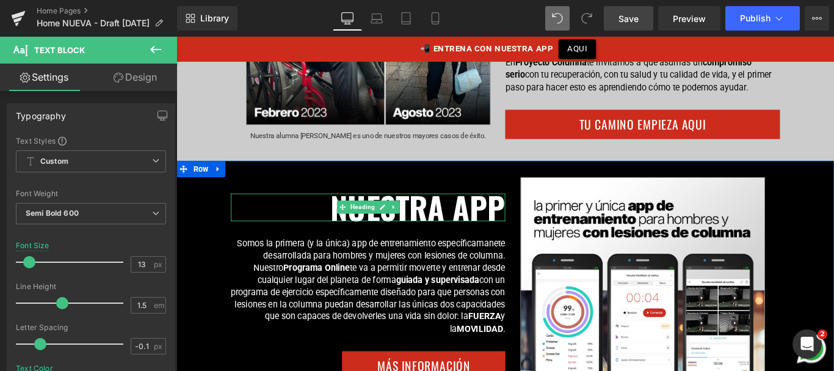
click at [463, 228] on b "NUESTRA APP" at bounding box center [447, 227] width 197 height 51
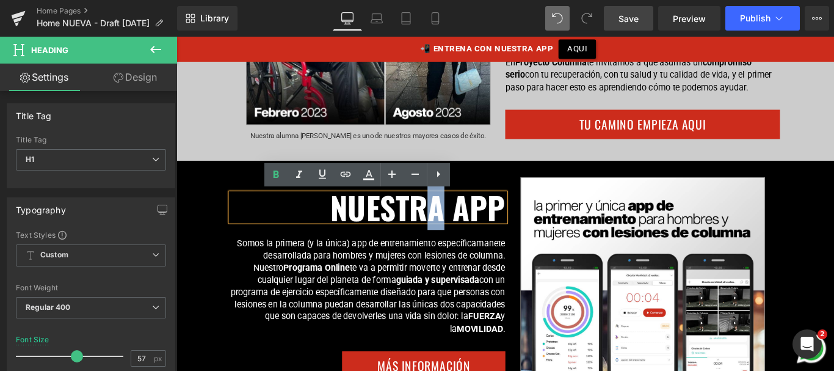
drag, startPoint x: 461, startPoint y: 227, endPoint x: 471, endPoint y: 227, distance: 10.4
click at [471, 227] on b "NUESTRA APP" at bounding box center [447, 227] width 197 height 51
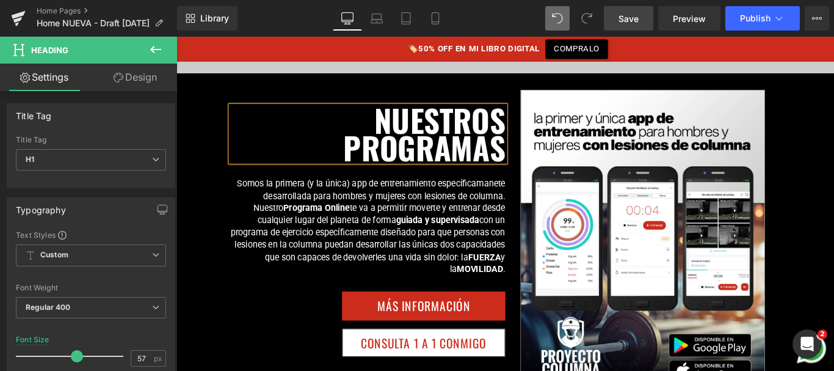
scroll to position [1086, 0]
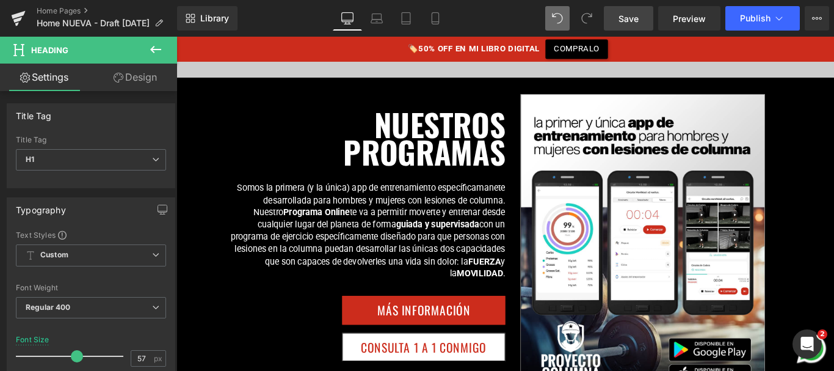
click at [628, 20] on span "Save" at bounding box center [629, 18] width 20 height 13
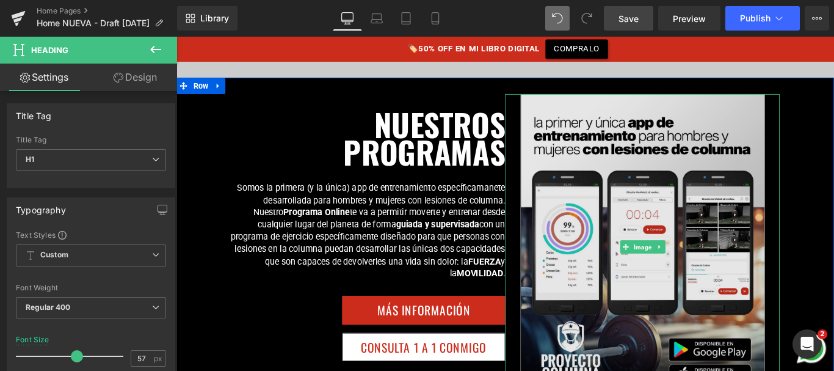
click at [686, 187] on img at bounding box center [700, 272] width 275 height 343
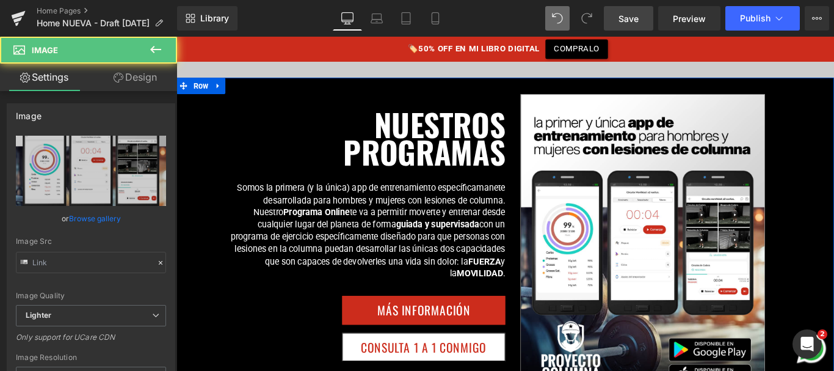
type input "https://ucarecdn.com/670c7d4a-a3dd-43a0-ad22-b10d85e85c02/-/format/auto/-/previ…"
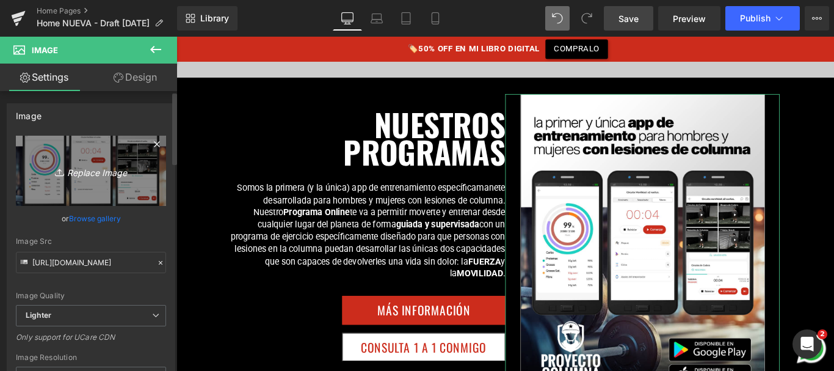
click at [95, 169] on icon "Replace Image" at bounding box center [91, 170] width 98 height 15
type input "C:\fakepath\Ad-01.png"
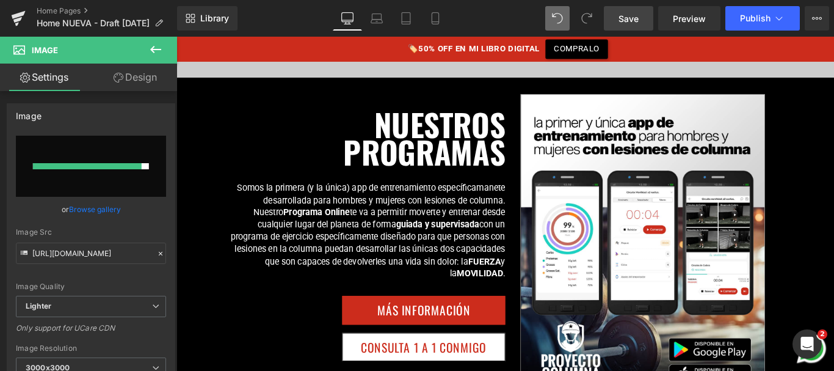
type input "https://ucarecdn.com/934c3ca6-406b-4fdc-8ee5-fddb74861b4f/-/format/auto/-/previ…"
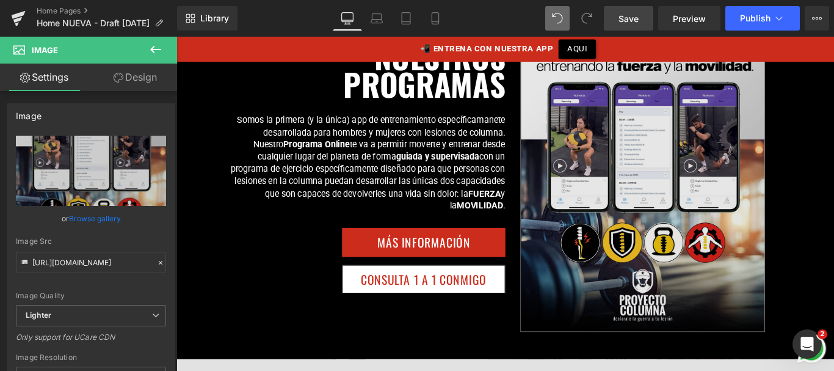
scroll to position [1128, 0]
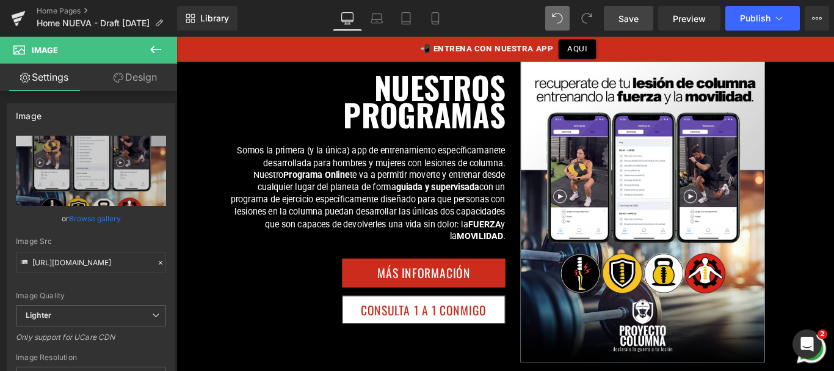
click at [384, 194] on p "Somos la primera (y la única) app de entrenamiento específicamanete desarrollad…" at bounding box center [392, 212] width 308 height 109
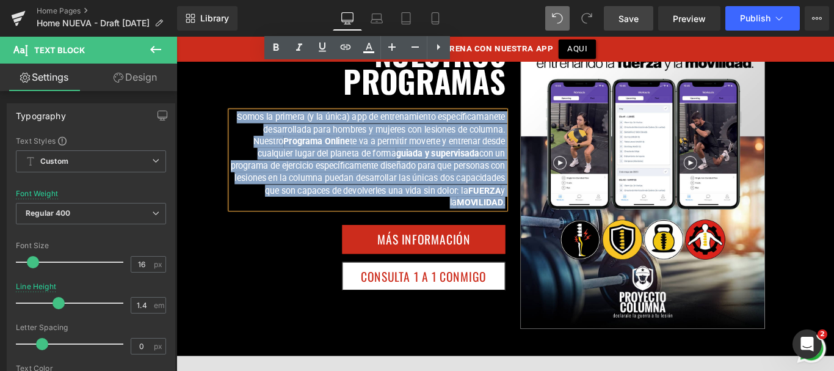
scroll to position [1090, 0]
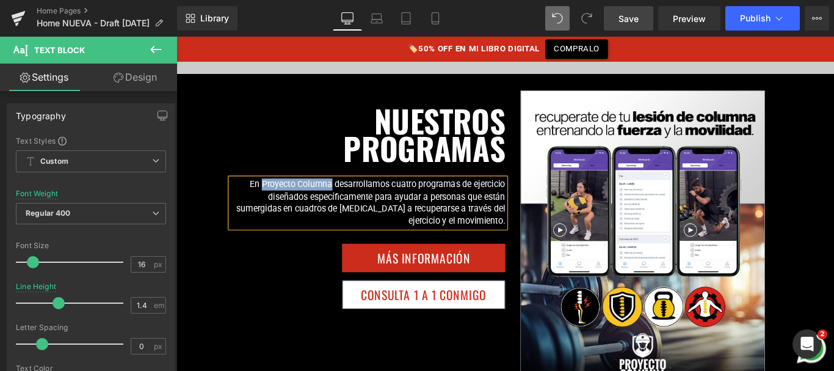
drag, startPoint x: 267, startPoint y: 198, endPoint x: 345, endPoint y: 201, distance: 78.2
click at [345, 201] on p "En Proyecto Columna desarrollamos cuatro programas de ejercicio diseñados espec…" at bounding box center [392, 223] width 308 height 55
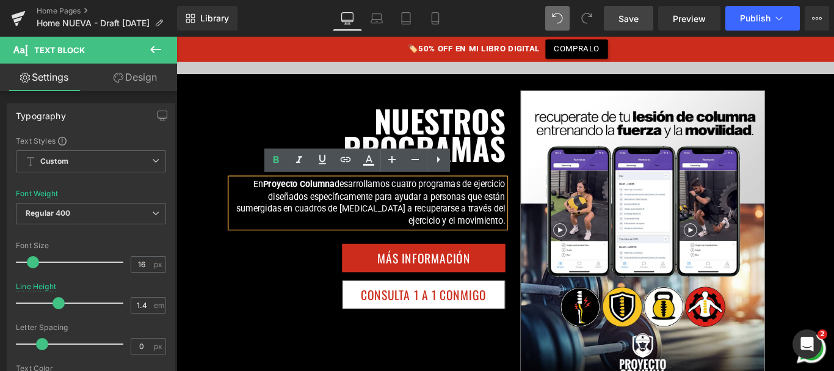
click at [366, 207] on p "En Proyecto Columna desarrollamos cuatro programas de ejercicio diseñados espec…" at bounding box center [392, 223] width 308 height 55
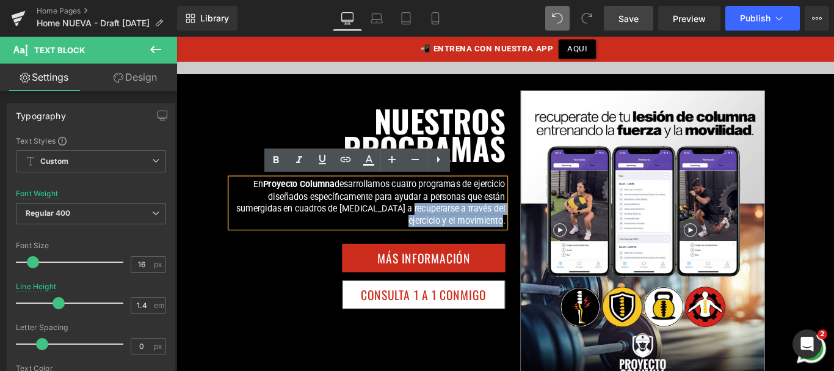
drag, startPoint x: 441, startPoint y: 229, endPoint x: 540, endPoint y: 239, distance: 99.4
click at [540, 239] on p "En Proyecto Columna desarrollamos cuatro programas de ejercicio diseñados espec…" at bounding box center [392, 223] width 308 height 55
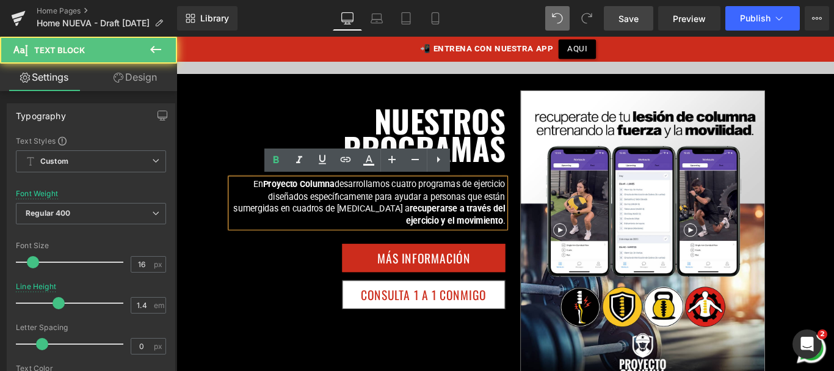
click at [540, 243] on p "En Proyecto Columna desarrollamos cuatro programas de ejercicio diseñados espec…" at bounding box center [392, 223] width 308 height 55
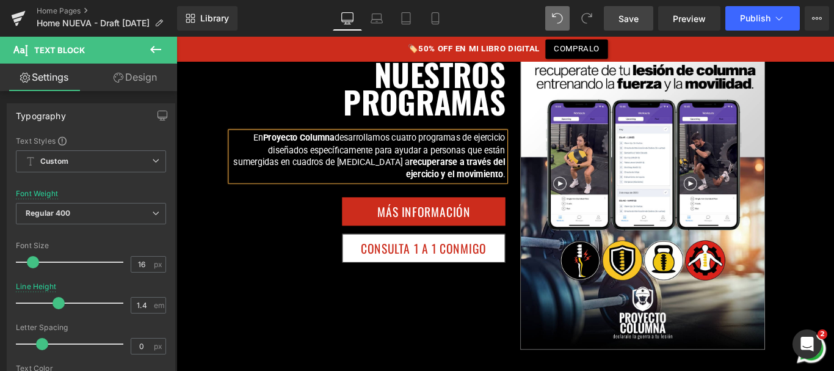
scroll to position [1139, 0]
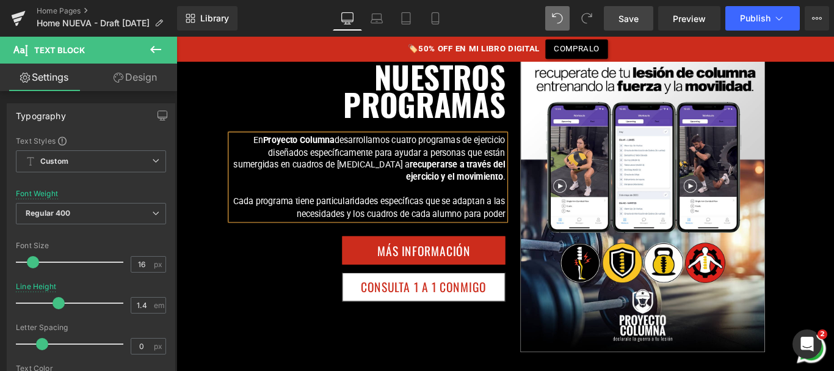
click at [481, 220] on p "Cada programa tiene particularidades específicas que se adaptan a las necesidad…" at bounding box center [392, 228] width 308 height 27
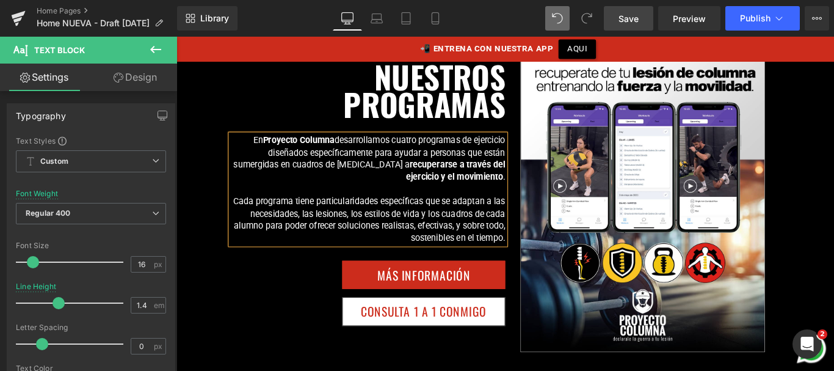
click at [512, 149] on p "En Proyecto Columna desarrollamos cuatro programas de ejercicio diseñados espec…" at bounding box center [392, 174] width 308 height 55
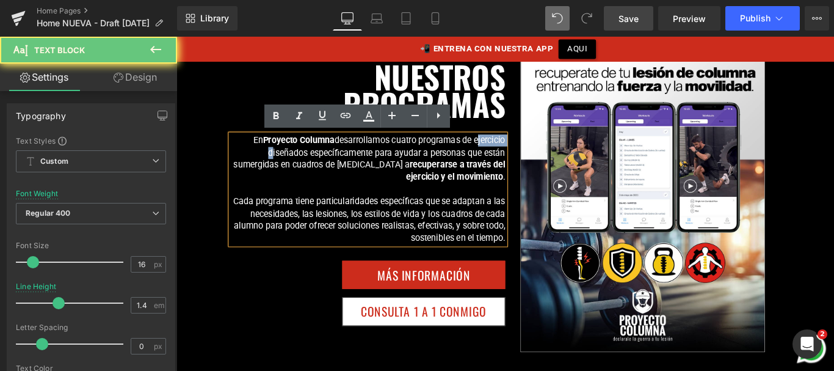
click at [512, 149] on p "En Proyecto Columna desarrollamos cuatro programas de ejercicio diseñados espec…" at bounding box center [392, 174] width 308 height 55
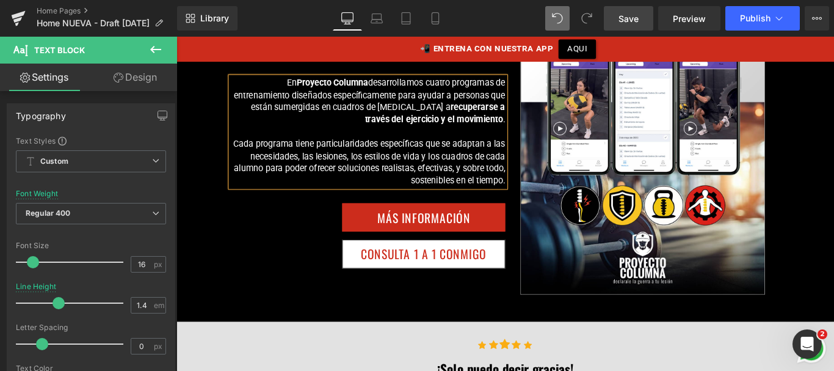
scroll to position [1205, 0]
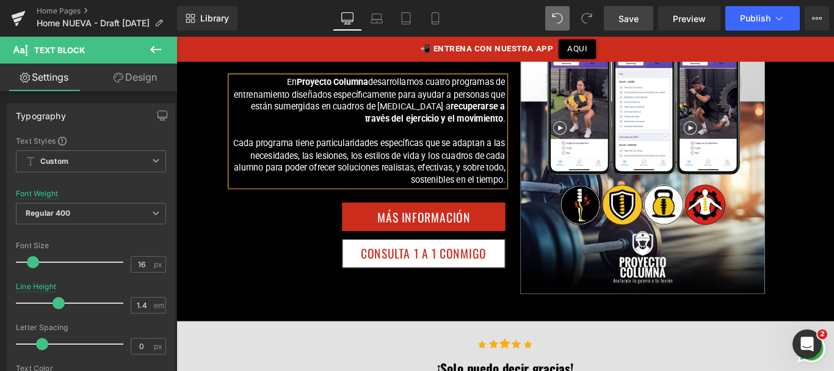
click at [542, 194] on p "Cada programa tiene particularidades específicas que se adaptan a las necesidad…" at bounding box center [392, 177] width 308 height 55
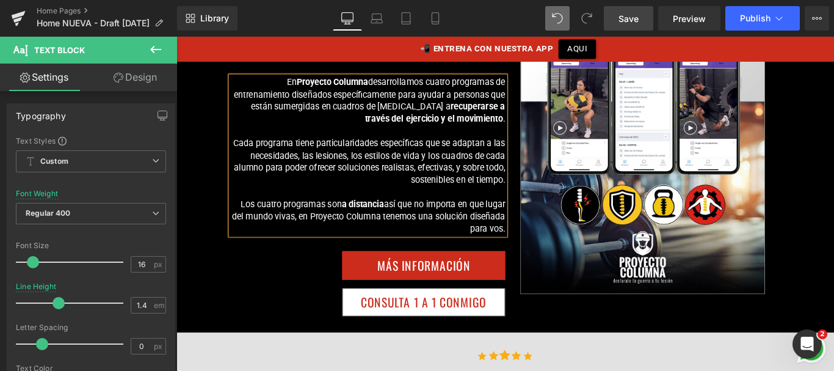
click at [461, 183] on p "Cada programa tiene particularidades específicas que se adaptan a las necesidad…" at bounding box center [392, 177] width 308 height 55
drag, startPoint x: 404, startPoint y: 235, endPoint x: 540, endPoint y: 252, distance: 137.2
click at [540, 252] on p "Los cuatro programas son a distancia así que no importa en que lugar del mundo …" at bounding box center [392, 238] width 308 height 41
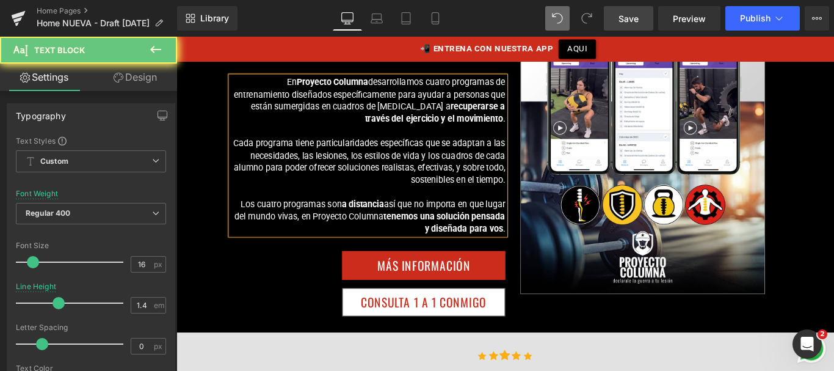
click at [636, 15] on span "Save" at bounding box center [629, 18] width 20 height 13
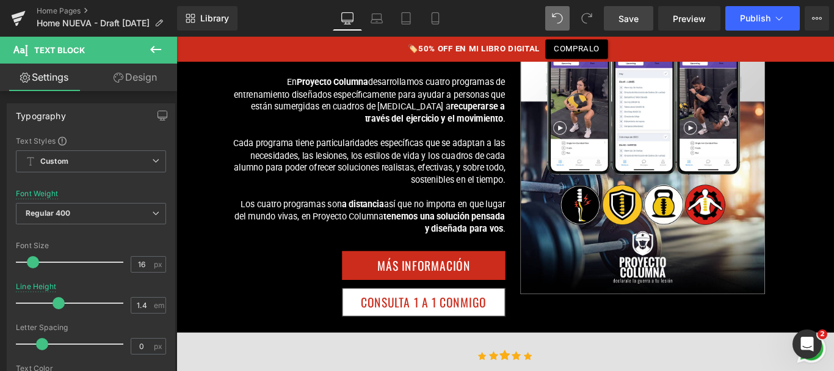
click at [636, 15] on span "Save" at bounding box center [629, 18] width 20 height 13
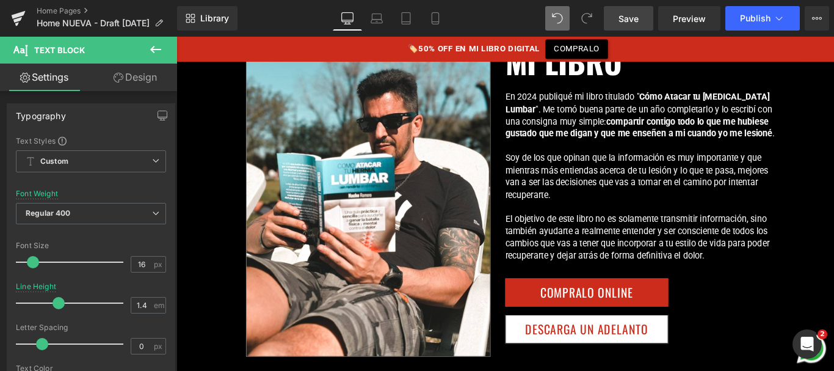
scroll to position [2500, 0]
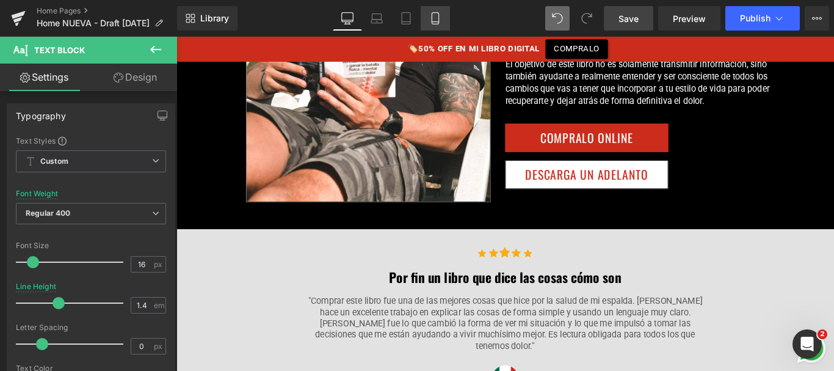
click at [435, 15] on icon at bounding box center [435, 18] width 12 height 12
type input "1.1"
type input "100"
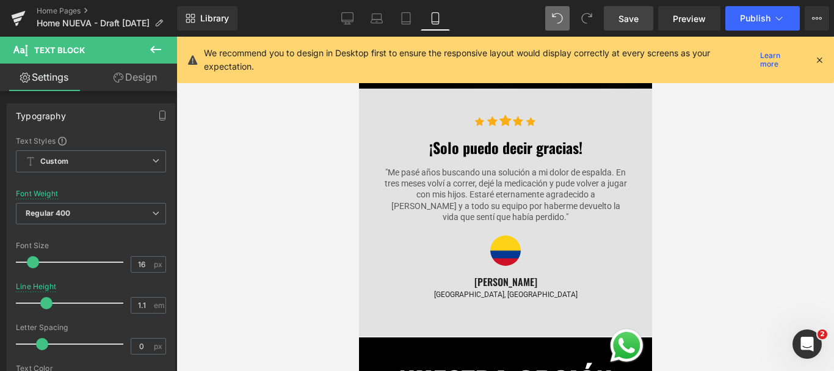
scroll to position [1763, 0]
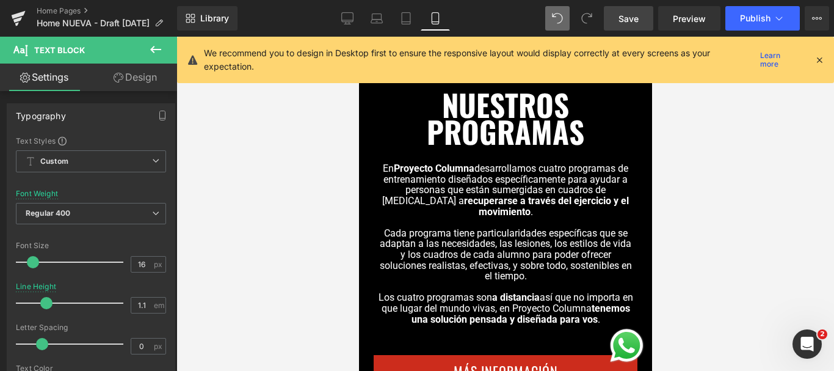
click at [816, 62] on icon at bounding box center [819, 59] width 11 height 11
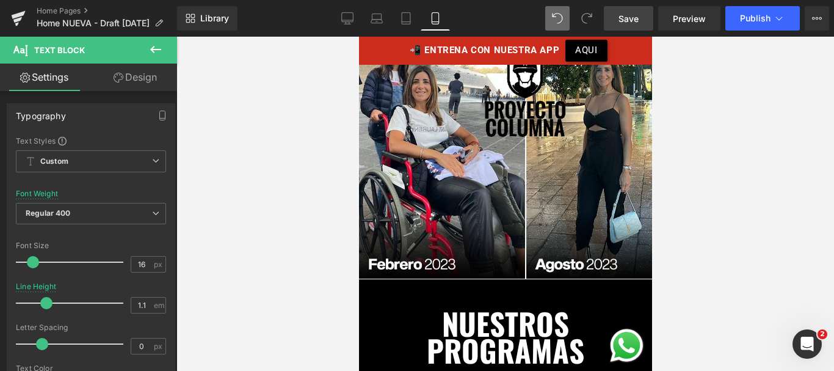
scroll to position [1349, 0]
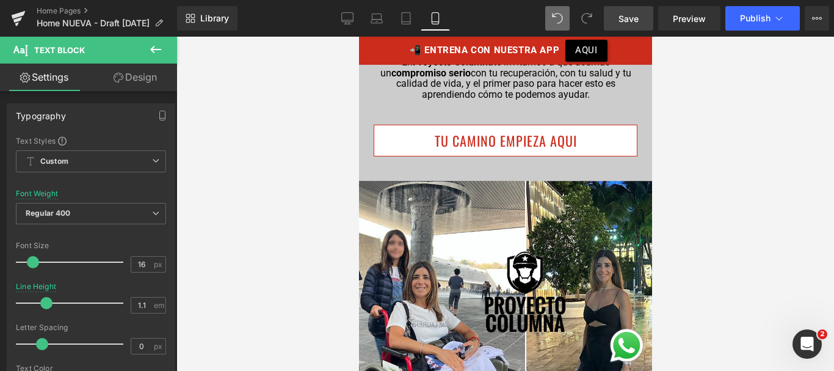
click at [506, 126] on div "TU CAMINO EMPIEZA AQUI Button" at bounding box center [504, 141] width 293 height 32
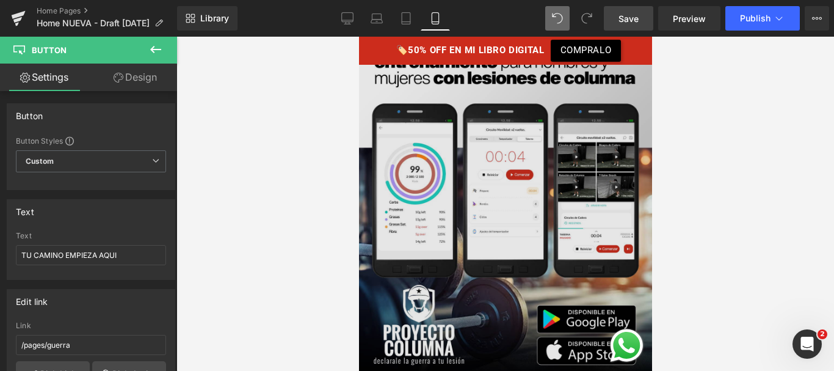
scroll to position [2211, 0]
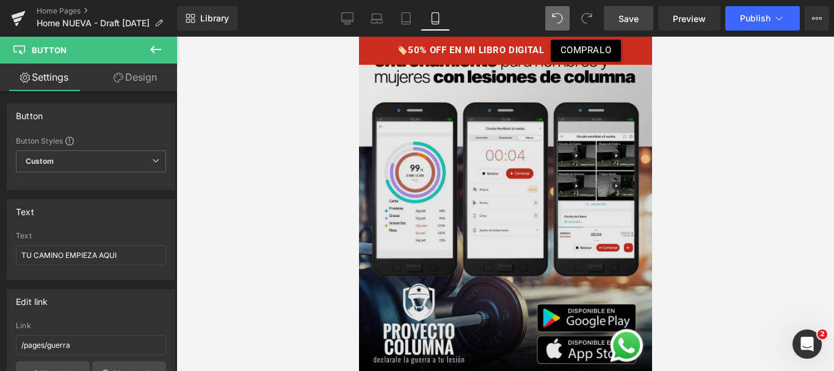
click at [545, 159] on img at bounding box center [504, 194] width 293 height 366
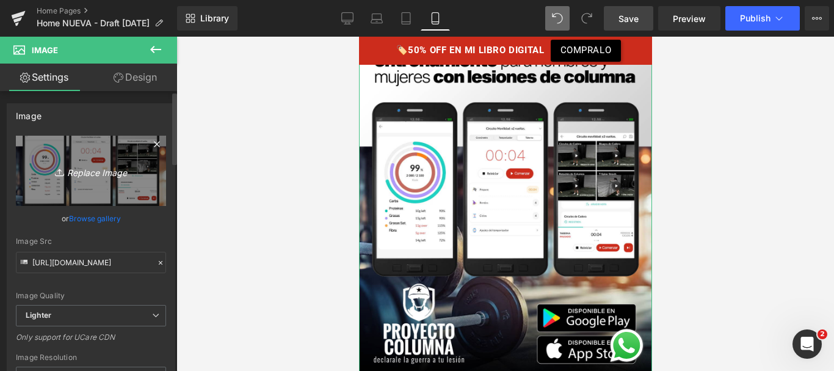
click at [80, 183] on link "Replace Image" at bounding box center [91, 171] width 150 height 70
type input "C:\fakepath\Ad-01.png"
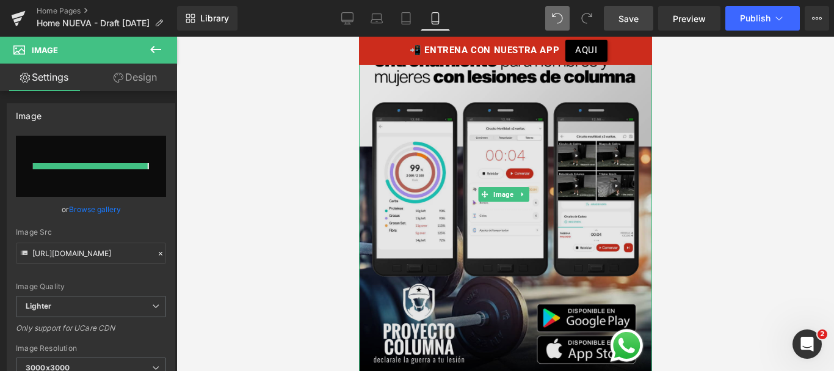
type input "https://ucarecdn.com/b7fafe41-0f29-4380-9672-e69e69c5f034/-/format/auto/-/previ…"
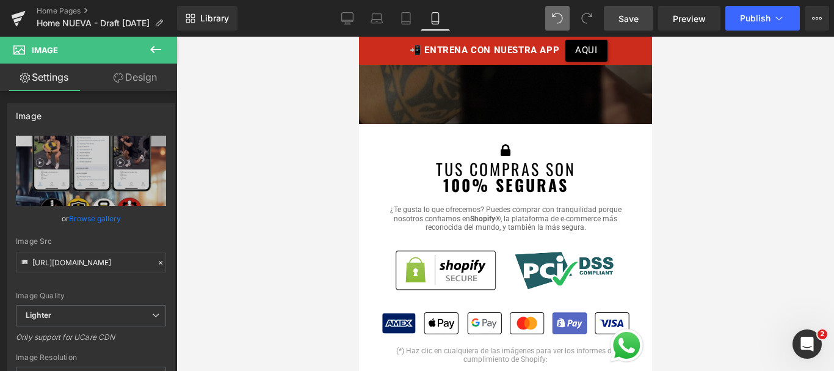
scroll to position [5153, 0]
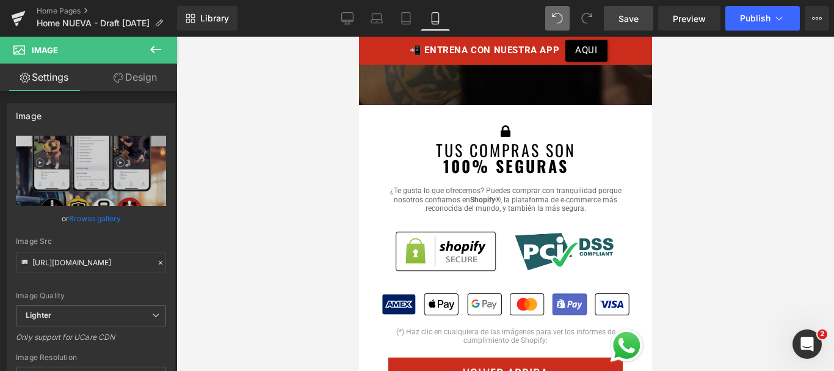
click at [638, 24] on span "Save" at bounding box center [629, 18] width 20 height 13
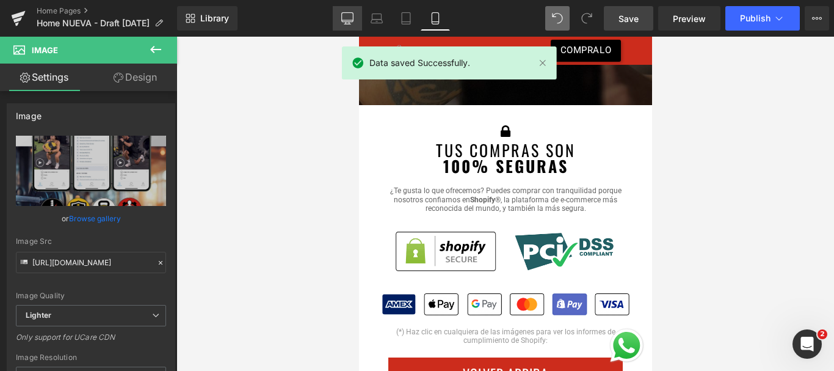
click at [336, 17] on link "Desktop" at bounding box center [347, 18] width 29 height 24
type input "450"
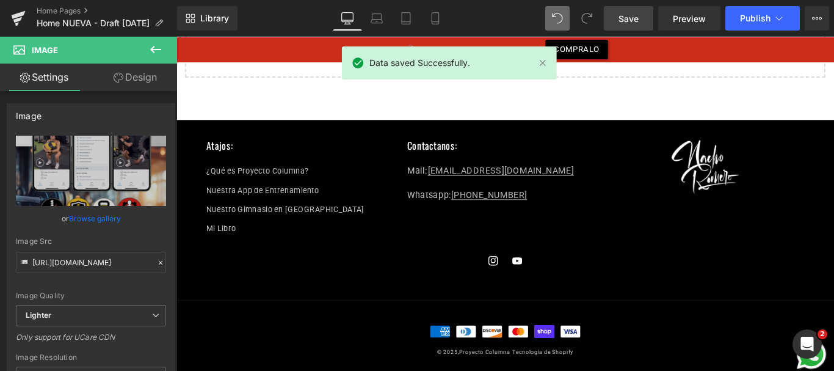
scroll to position [0, 0]
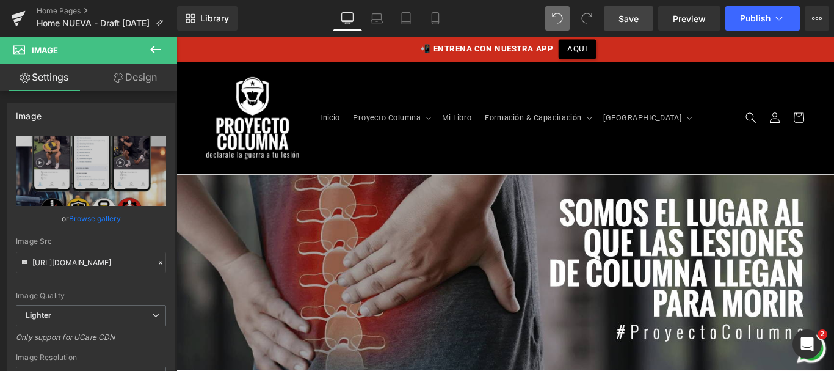
click at [639, 24] on span "Save" at bounding box center [629, 18] width 20 height 13
click at [59, 9] on link "Home Pages" at bounding box center [107, 11] width 140 height 10
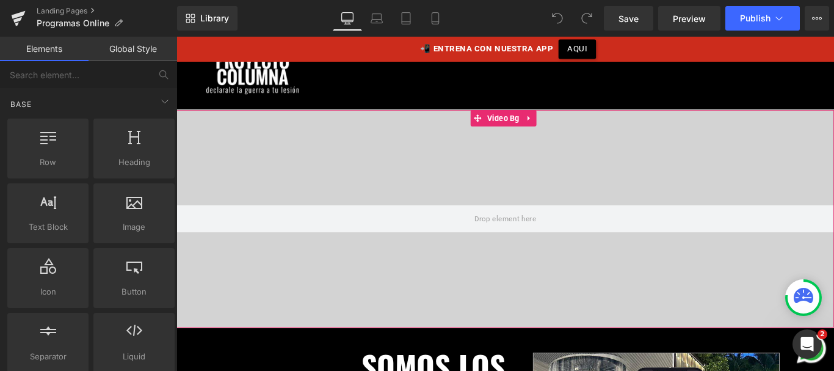
scroll to position [78, 0]
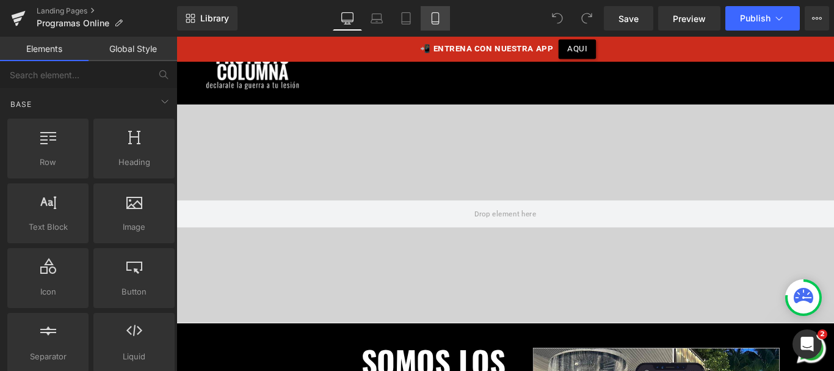
click at [434, 27] on link "Mobile" at bounding box center [435, 18] width 29 height 24
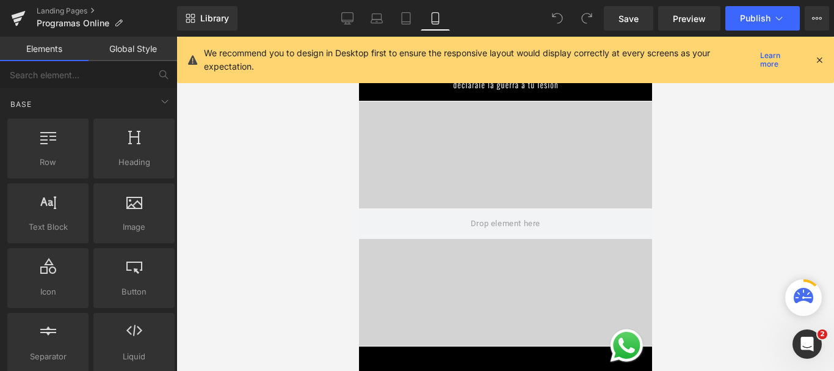
click at [818, 62] on icon at bounding box center [819, 59] width 11 height 11
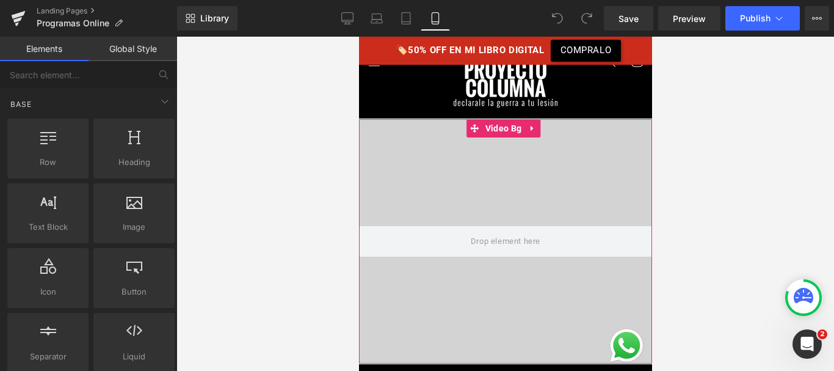
scroll to position [66, 0]
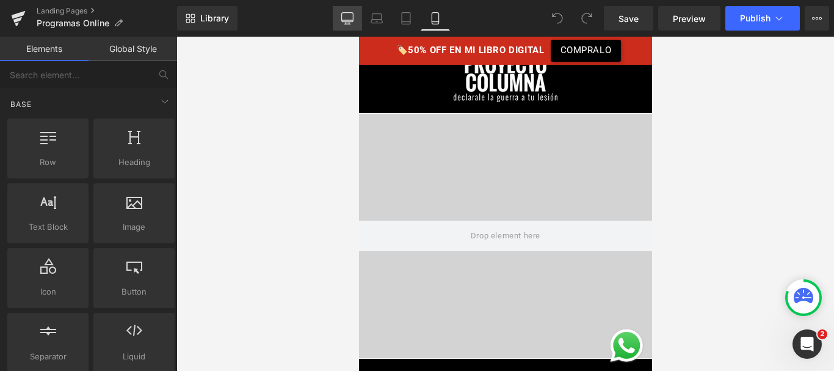
click at [340, 16] on link "Desktop" at bounding box center [347, 18] width 29 height 24
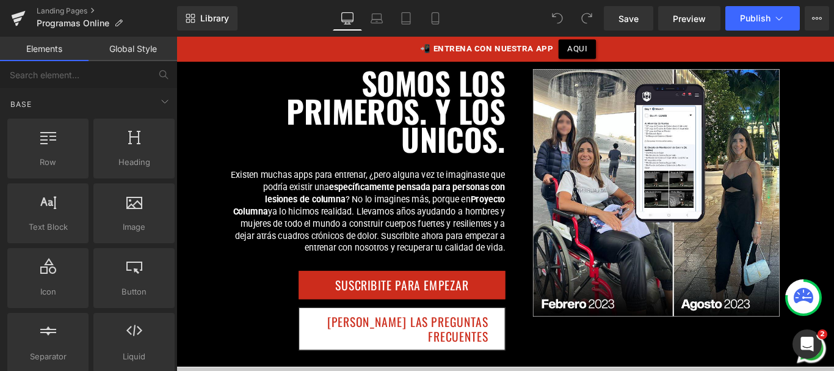
scroll to position [396, 0]
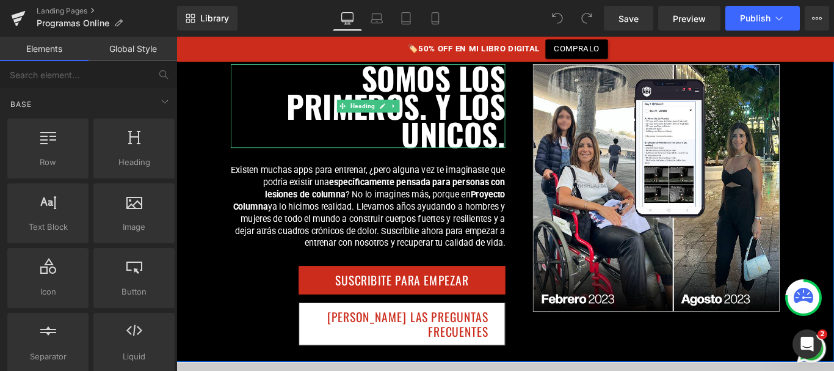
click at [378, 98] on b "SOMOS LOS PRIMEROS. Y LOS UNICOS." at bounding box center [423, 114] width 246 height 114
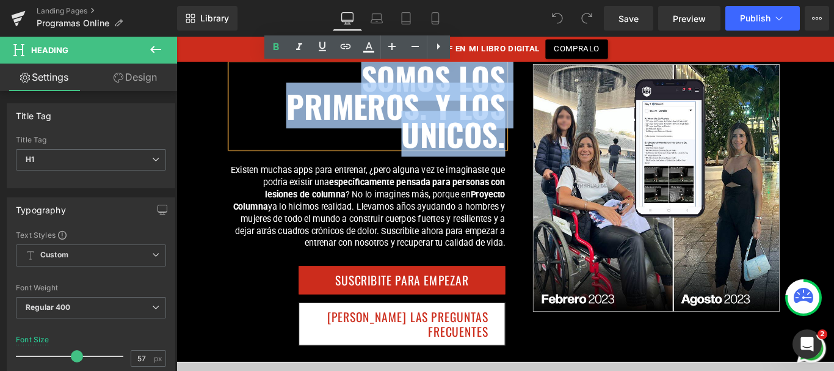
drag, startPoint x: 378, startPoint y: 85, endPoint x: 558, endPoint y: 162, distance: 196.1
click at [558, 162] on div "SOMOS LOS PRIMEROS. Y LOS UNICOS. Heading Existen muchas apps para entrenar, ¿p…" at bounding box center [545, 220] width 739 height 361
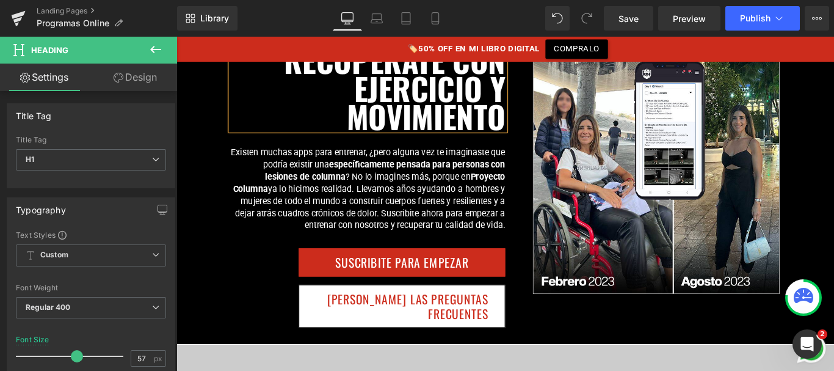
scroll to position [419, 0]
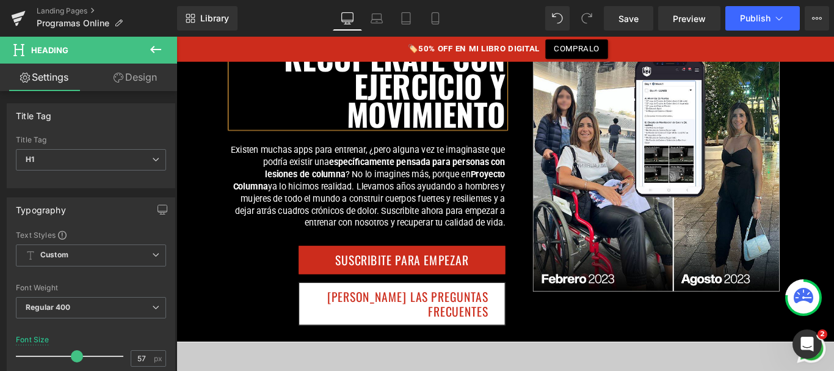
click at [456, 198] on p "Existen muchas apps para entrenar, ¿pero alguna vez te imaginaste que podría ex…" at bounding box center [392, 206] width 308 height 96
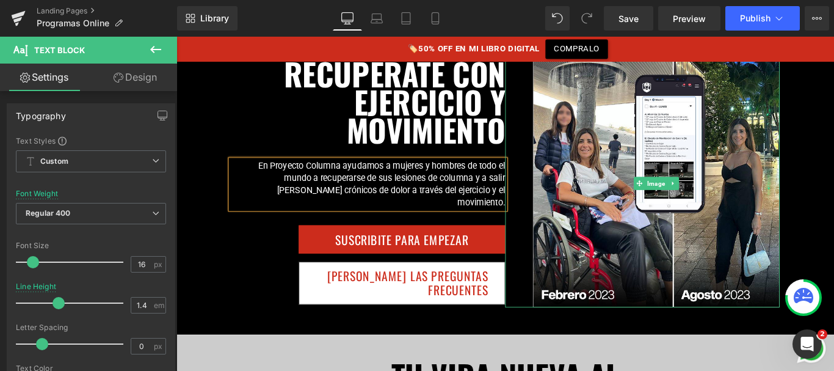
scroll to position [422, 0]
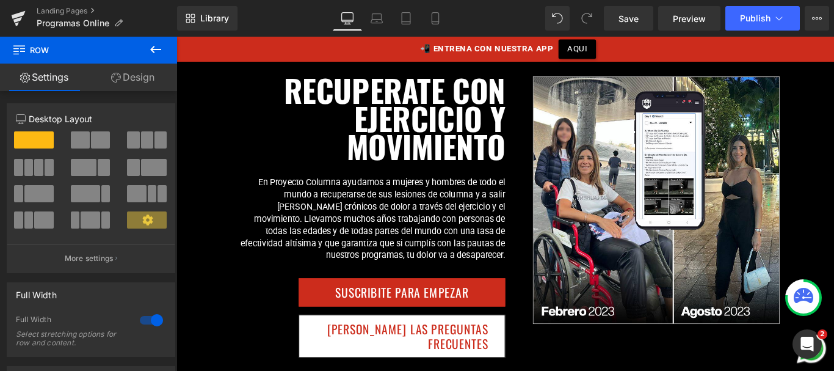
scroll to position [387, 0]
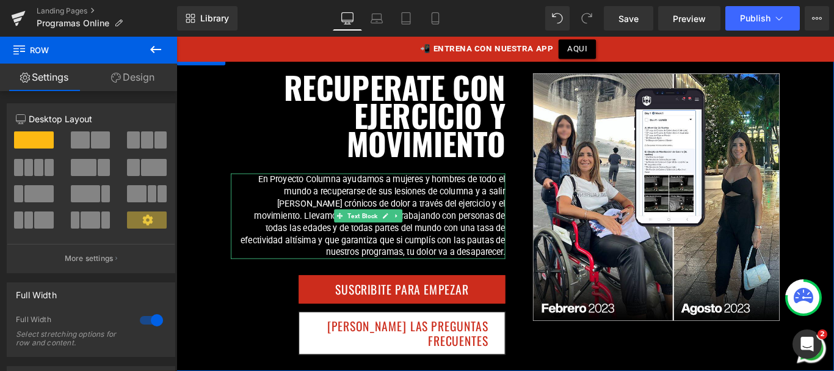
click at [288, 201] on p "En Proyecto Columna ayudamos a mujeres y hombres de todo el mundo a recuperarse…" at bounding box center [392, 238] width 308 height 96
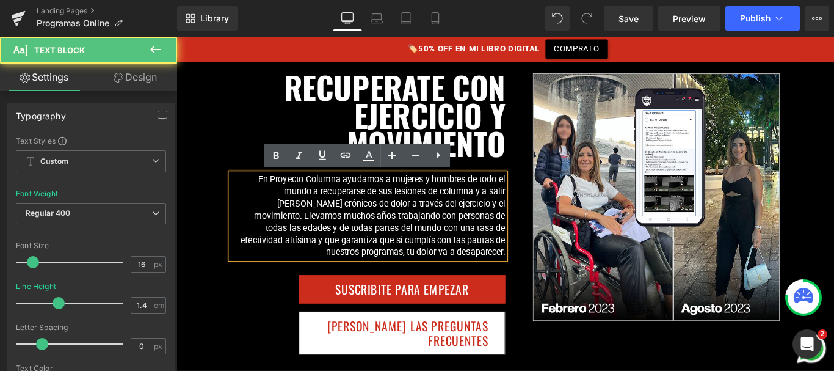
click at [284, 195] on p "En Proyecto Columna ayudamos a mujeres y hombres de todo el mundo a recuperarse…" at bounding box center [392, 238] width 308 height 96
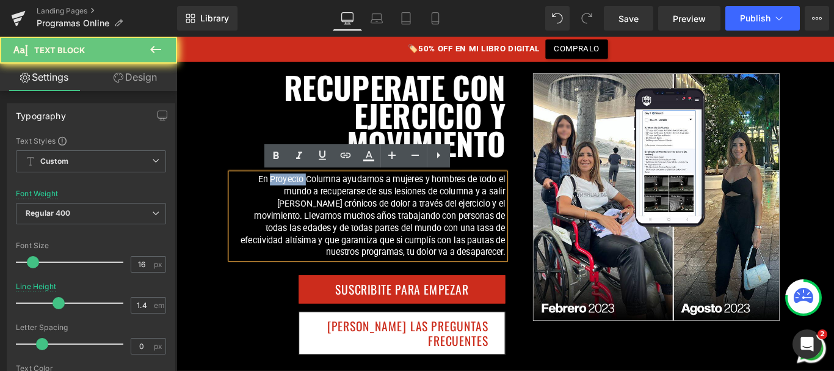
click at [284, 195] on p "En Proyecto Columna ayudamos a mujeres y hombres de todo el mundo a recuperarse…" at bounding box center [392, 238] width 308 height 96
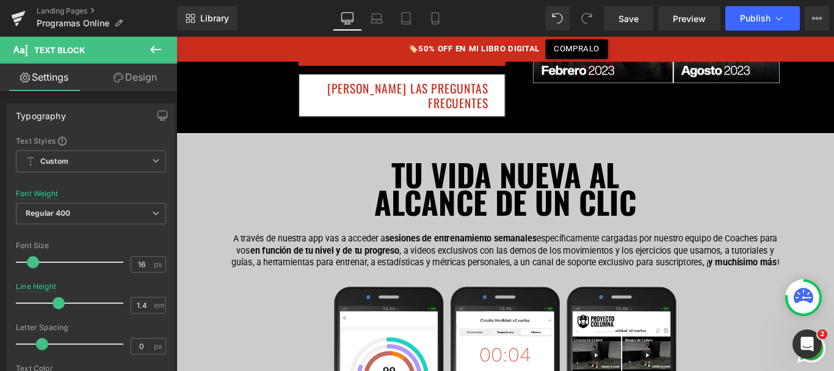
scroll to position [674, 0]
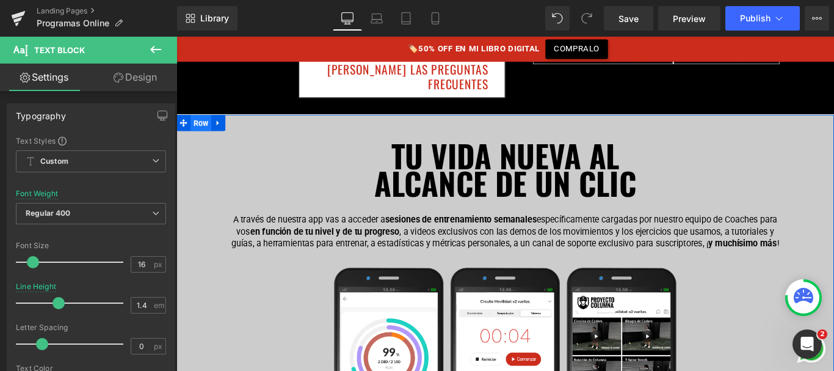
click at [205, 125] on span "Row" at bounding box center [203, 134] width 23 height 18
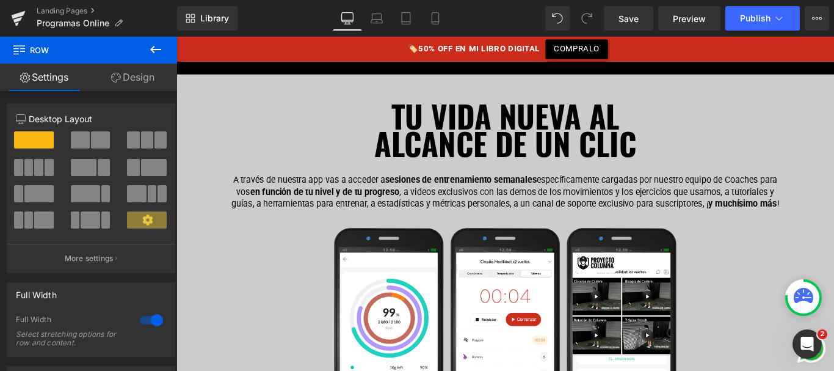
scroll to position [728, 0]
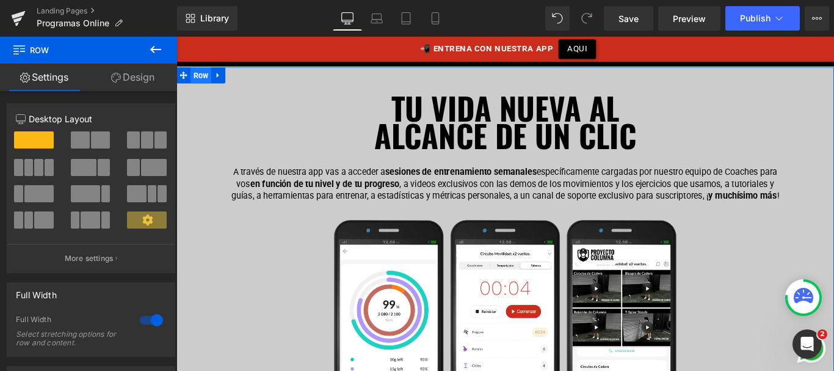
click at [202, 71] on span "Row" at bounding box center [203, 80] width 23 height 18
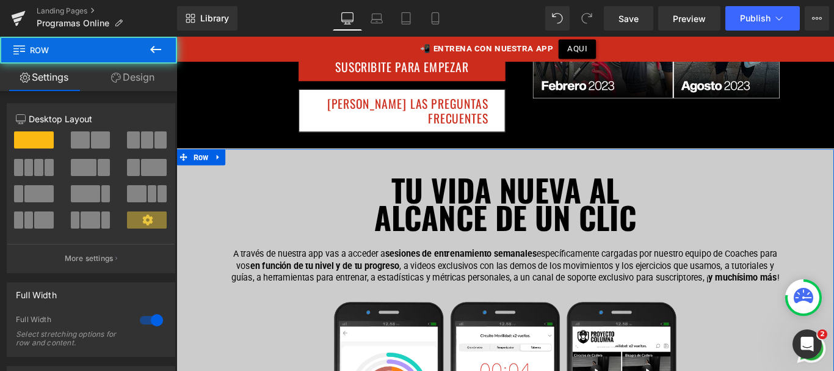
scroll to position [613, 0]
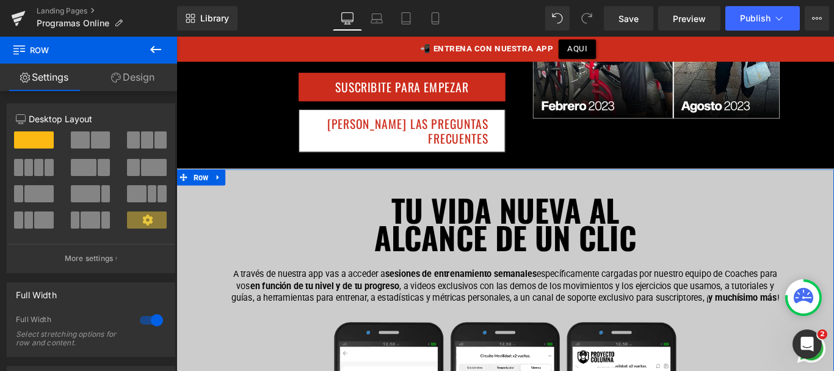
click at [154, 79] on link "Design" at bounding box center [133, 77] width 89 height 27
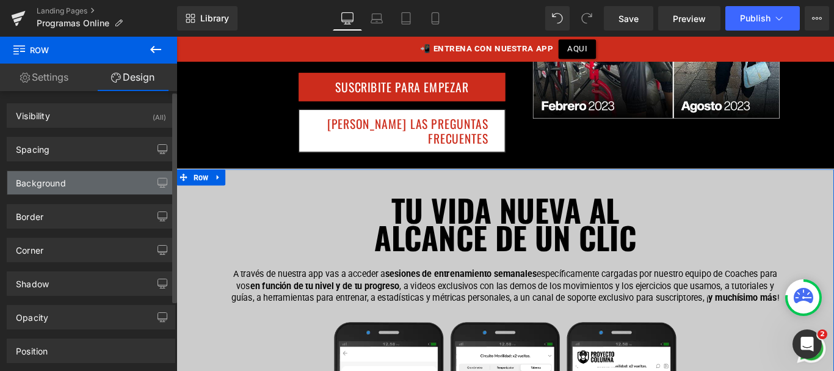
click at [78, 183] on div "Background" at bounding box center [90, 182] width 167 height 23
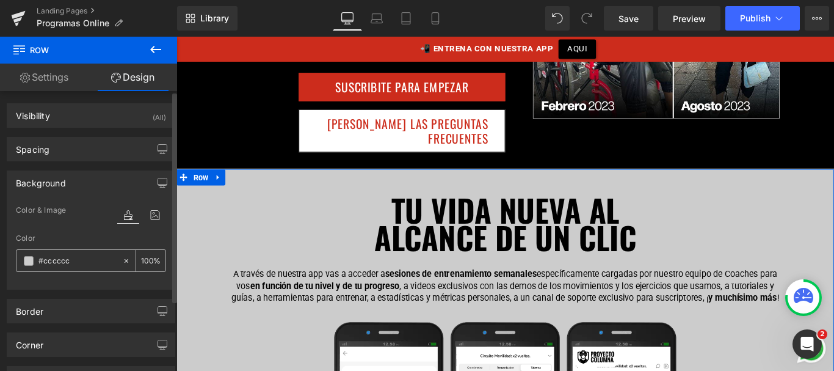
click at [62, 257] on input "text" at bounding box center [77, 260] width 78 height 13
click at [64, 259] on input "text" at bounding box center [77, 260] width 78 height 13
paste input "fac524"
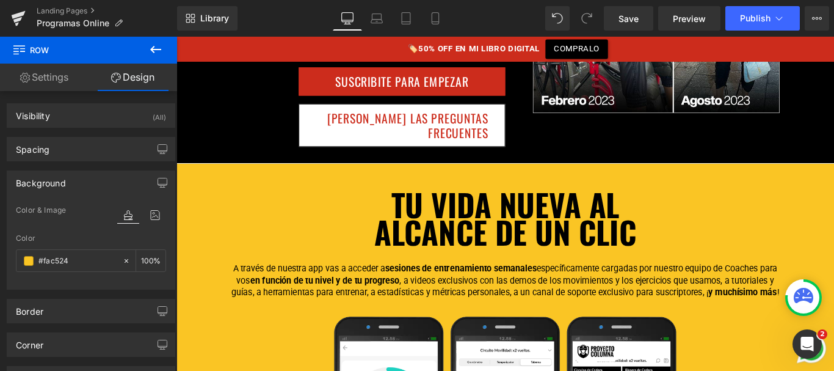
scroll to position [662, 0]
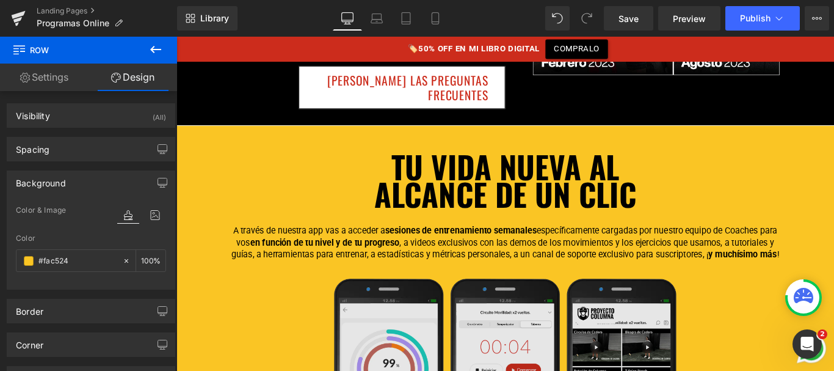
type input "#fac524"
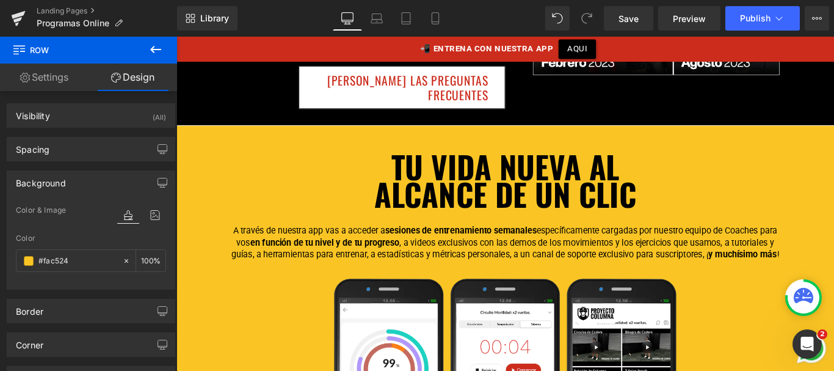
click at [159, 51] on icon at bounding box center [155, 49] width 15 height 15
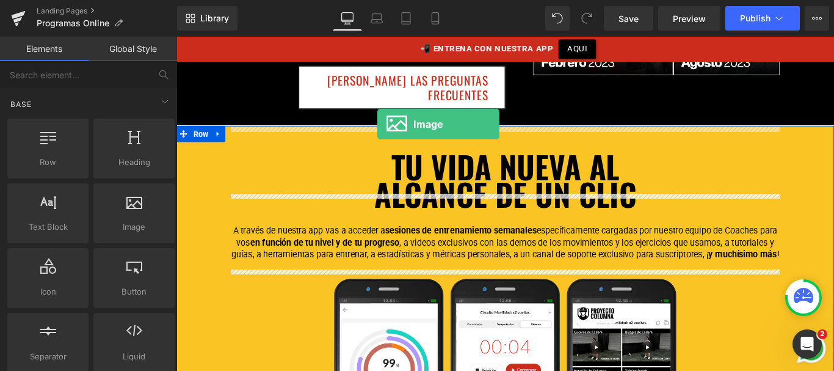
drag, startPoint x: 298, startPoint y: 263, endPoint x: 402, endPoint y: 135, distance: 165.4
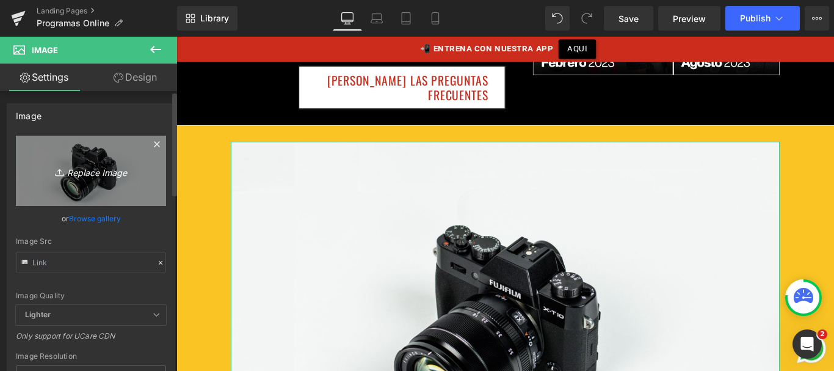
click at [80, 183] on link "Replace Image" at bounding box center [91, 171] width 150 height 70
type input "C:\fakepath\icono-fuerzaymovilidad.png"
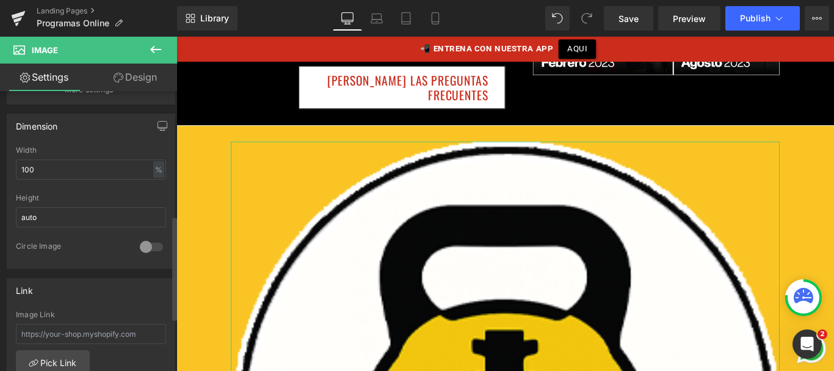
scroll to position [376, 0]
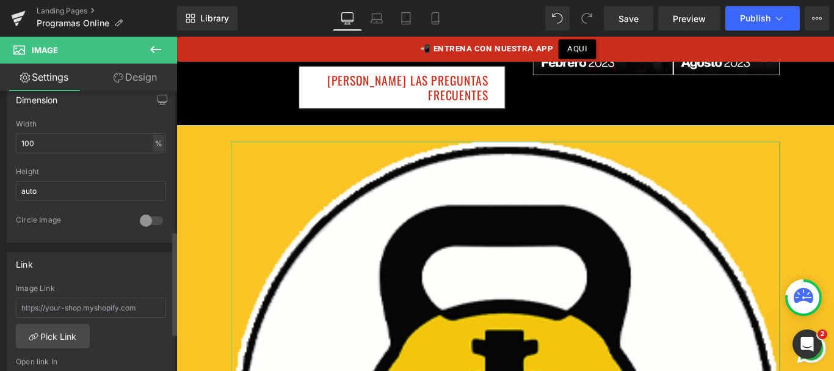
click at [156, 139] on div "%" at bounding box center [158, 143] width 11 height 16
click at [151, 176] on li "px" at bounding box center [157, 180] width 15 height 18
click at [41, 139] on input "100" at bounding box center [91, 143] width 150 height 20
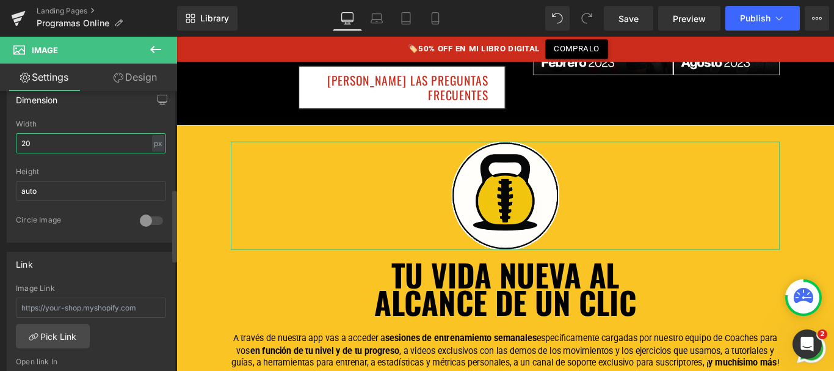
type input "2"
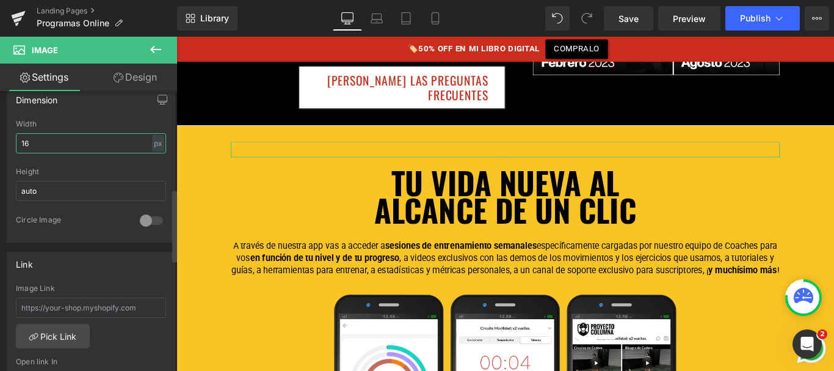
type input "160"
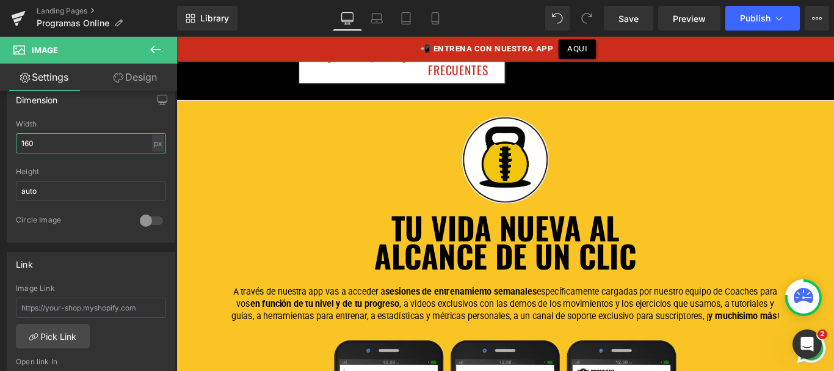
scroll to position [691, 0]
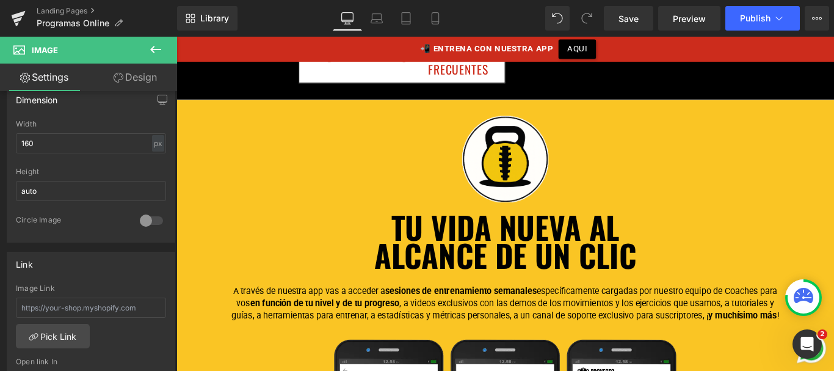
click at [540, 245] on div "TU VIDA NUEVA AL ALCANCE DE UN CLIC Heading" at bounding box center [546, 266] width 617 height 63
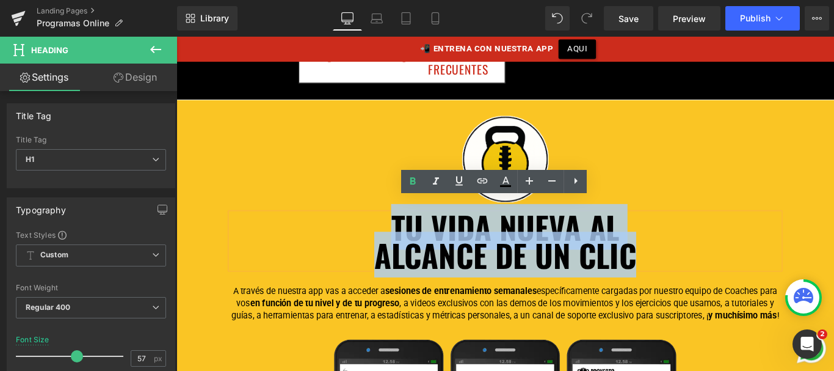
drag, startPoint x: 698, startPoint y: 269, endPoint x: 377, endPoint y: 223, distance: 324.5
click at [377, 235] on div "TU VIDA NUEVA AL ALCANCE DE UN CLIC" at bounding box center [546, 266] width 617 height 63
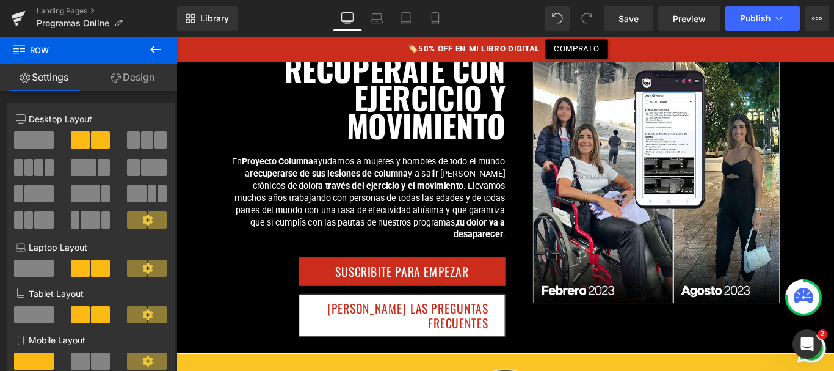
scroll to position [495, 0]
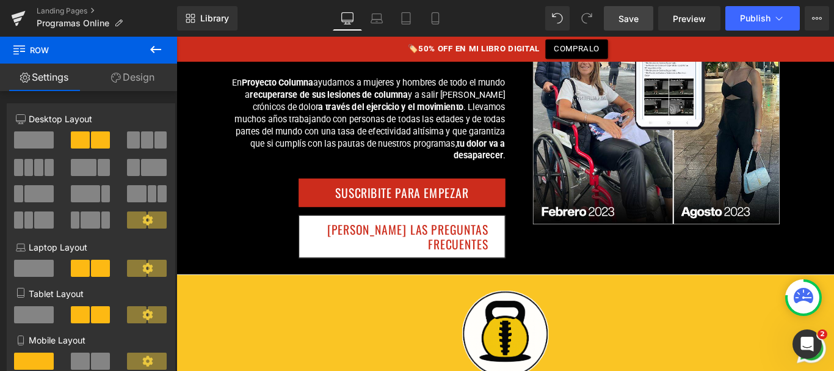
click at [617, 13] on link "Save" at bounding box center [628, 18] width 49 height 24
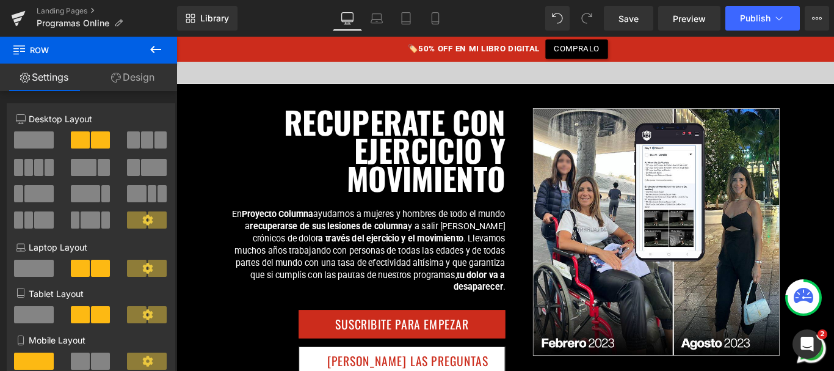
scroll to position [371, 0]
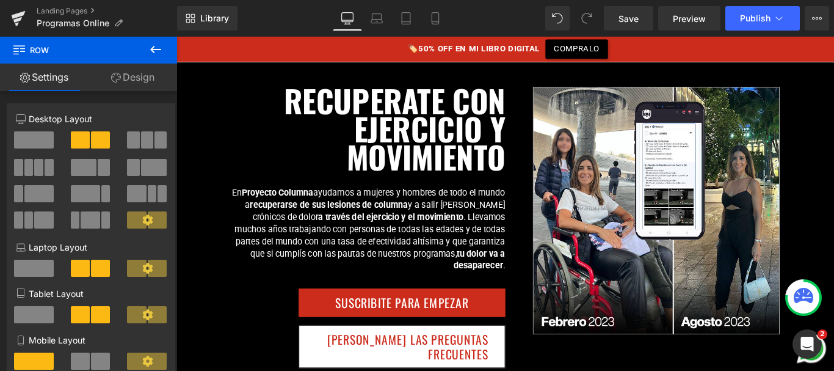
click at [425, 112] on b "RECUPERATE CON EJERCICIO Y MOVIMIENTO" at bounding box center [421, 139] width 249 height 114
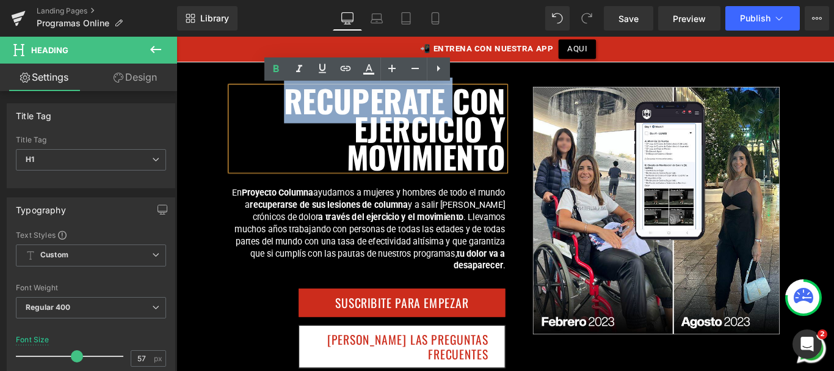
click at [301, 197] on div "RECUPERATE CON EJERCICIO Y MOVIMIENTO Heading En Proyecto Columna ayudamos a mu…" at bounding box center [392, 251] width 308 height 316
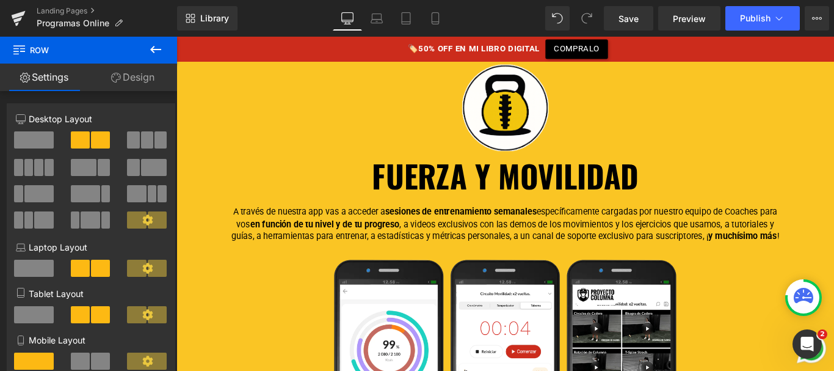
scroll to position [750, 0]
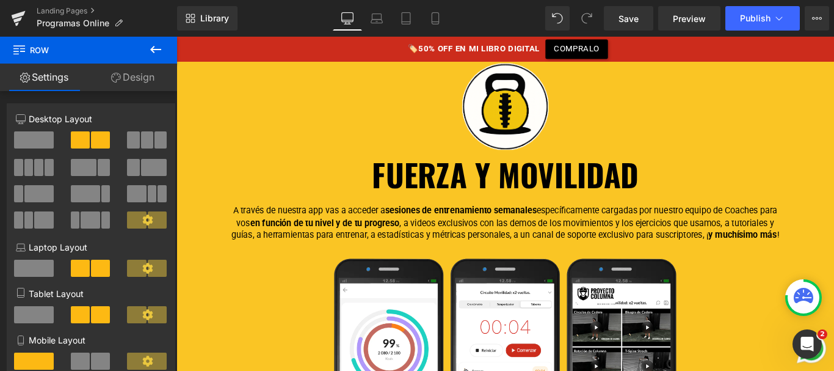
click at [541, 228] on p "A través de nuestra app vas a acceder a sesiones de entrenamiento semanales esp…" at bounding box center [546, 245] width 617 height 41
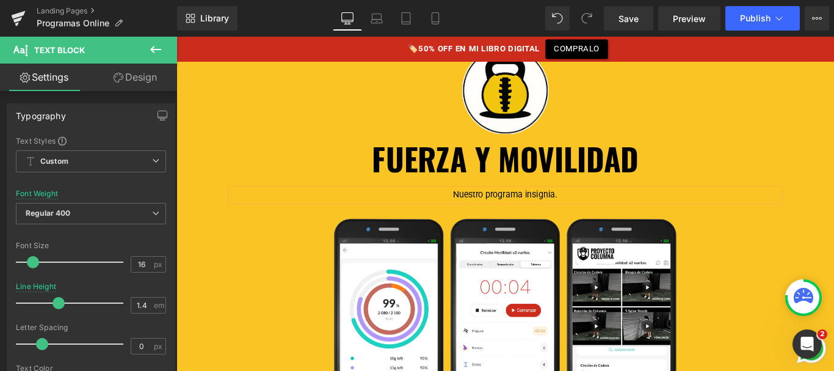
scroll to position [779, 0]
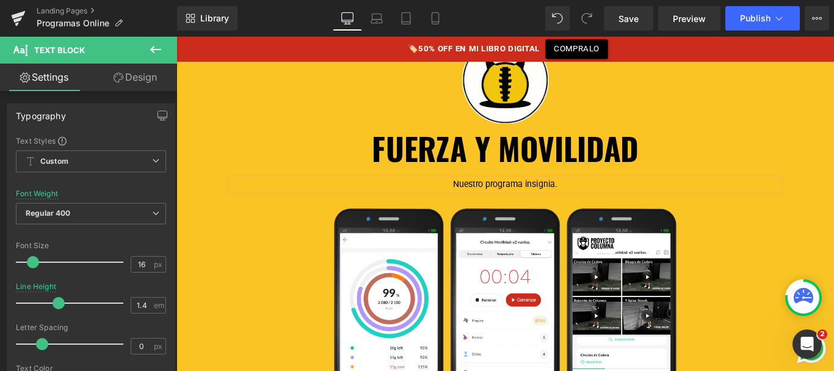
click at [604, 196] on p "Nuestro programa insignia." at bounding box center [546, 202] width 617 height 13
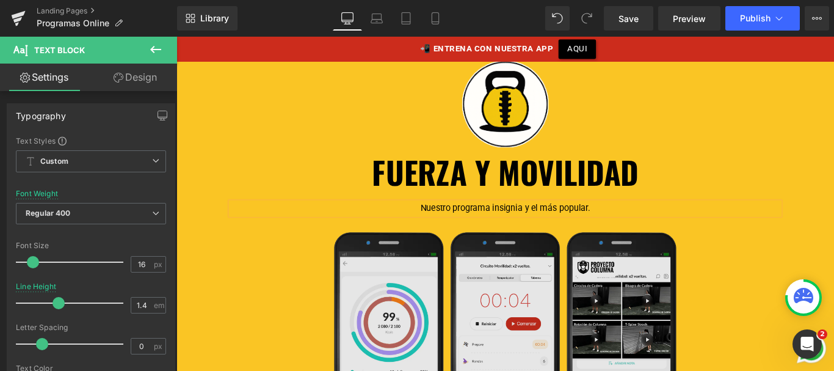
scroll to position [752, 0]
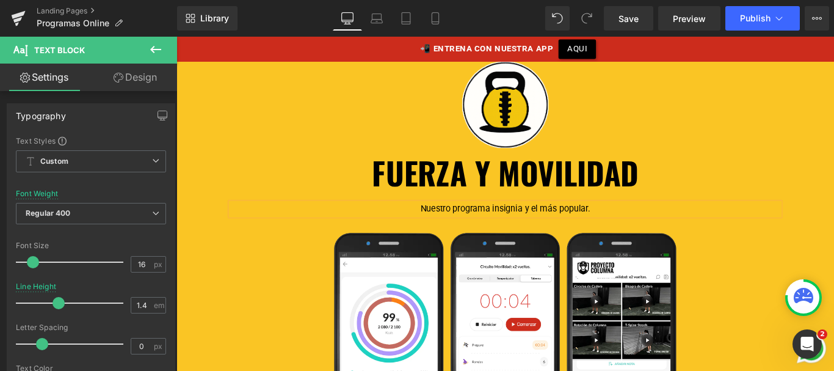
click at [647, 223] on p "Nuestro programa insignia y el más popular." at bounding box center [546, 229] width 617 height 13
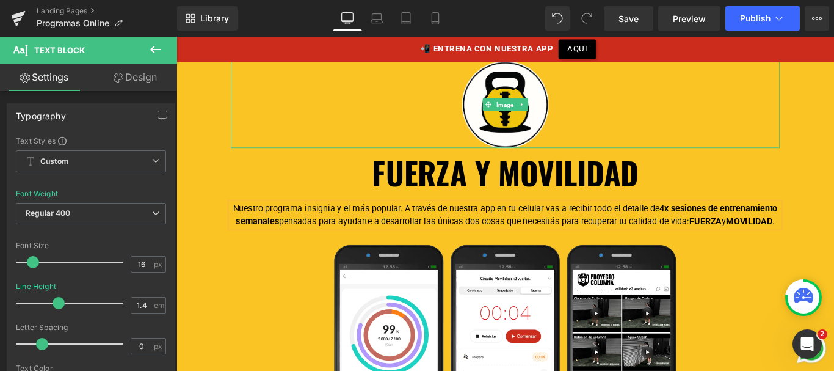
click at [763, 85] on div at bounding box center [546, 113] width 617 height 97
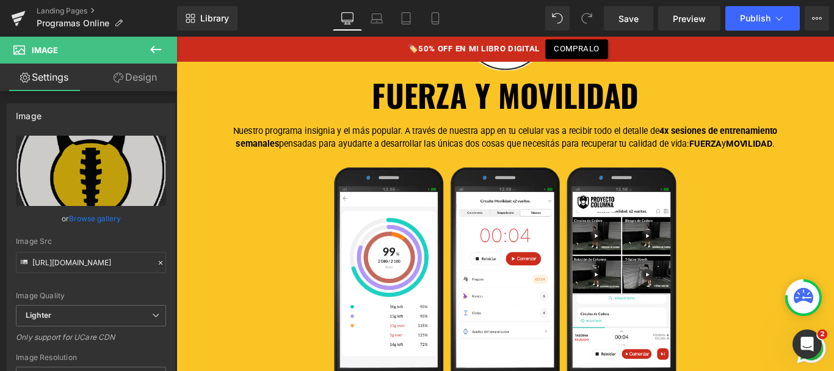
scroll to position [843, 0]
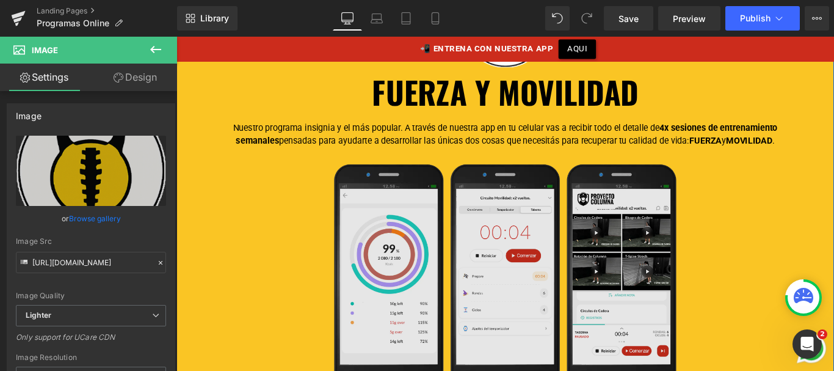
click at [563, 207] on img at bounding box center [546, 305] width 401 height 267
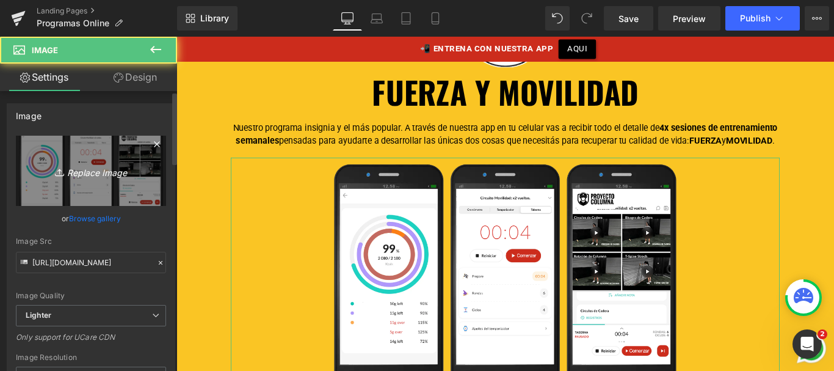
click at [114, 167] on icon "Replace Image" at bounding box center [91, 170] width 98 height 15
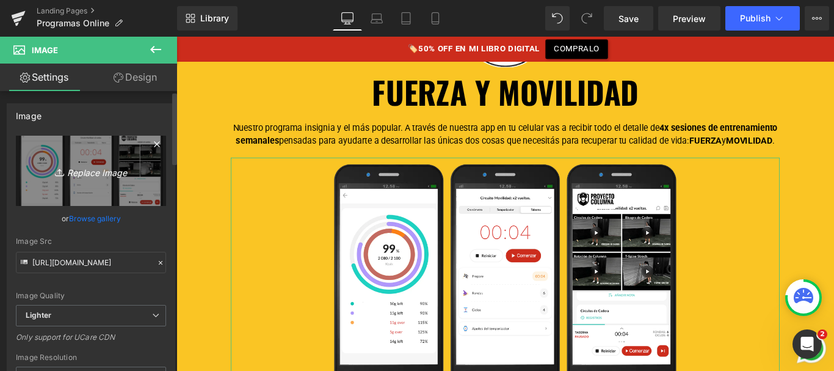
type input "C:\fakepath\celus.png"
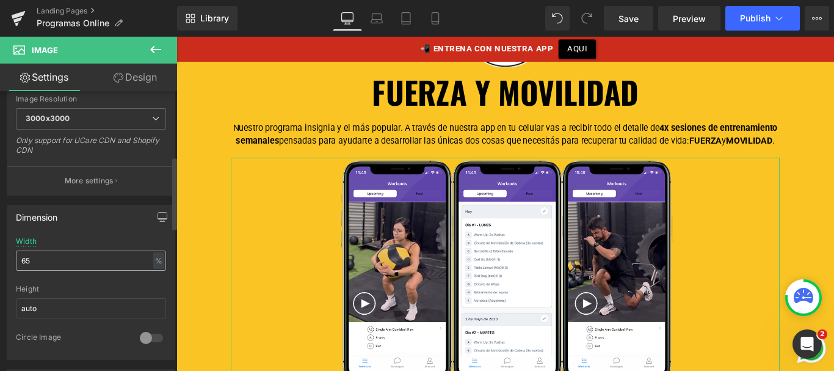
scroll to position [259, 0]
click at [67, 260] on input "65" at bounding box center [91, 260] width 150 height 20
click at [155, 261] on div "%" at bounding box center [158, 260] width 11 height 16
click at [155, 298] on li "px" at bounding box center [157, 297] width 15 height 18
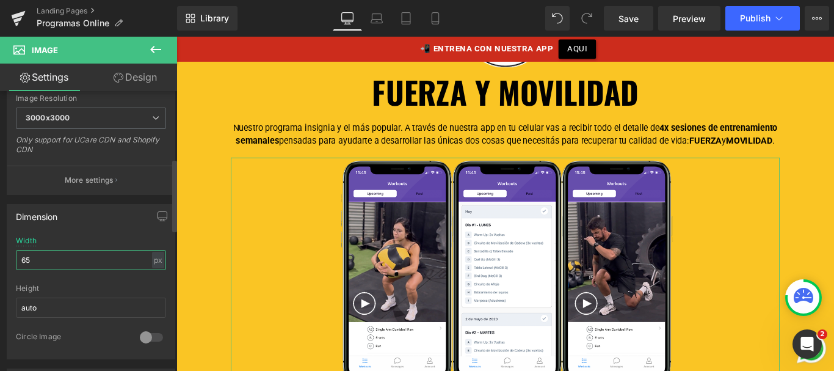
click at [28, 250] on input "65" at bounding box center [91, 260] width 150 height 20
click at [28, 258] on input "65" at bounding box center [91, 260] width 150 height 20
type input "3"
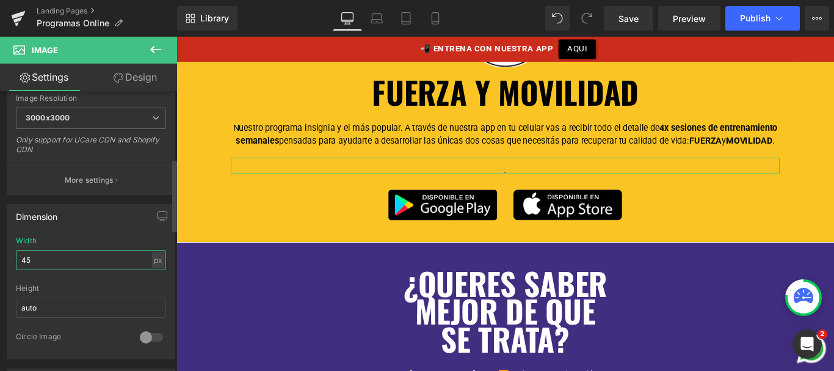
type input "450"
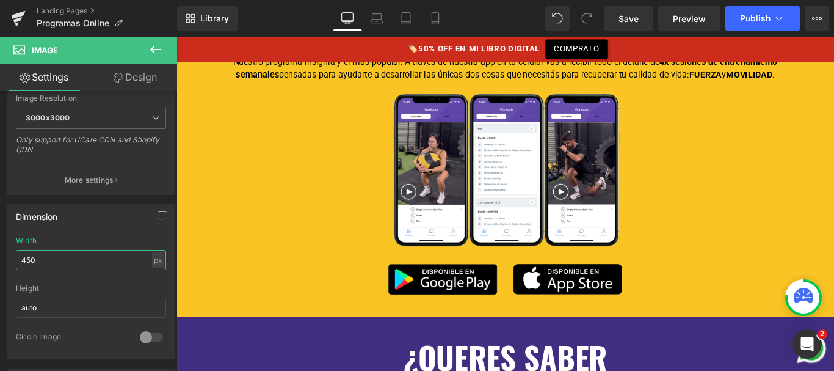
scroll to position [938, 0]
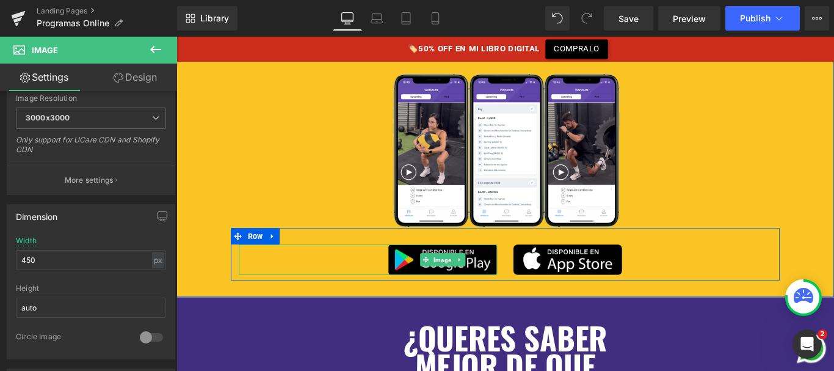
click at [434, 287] on img at bounding box center [476, 287] width 122 height 34
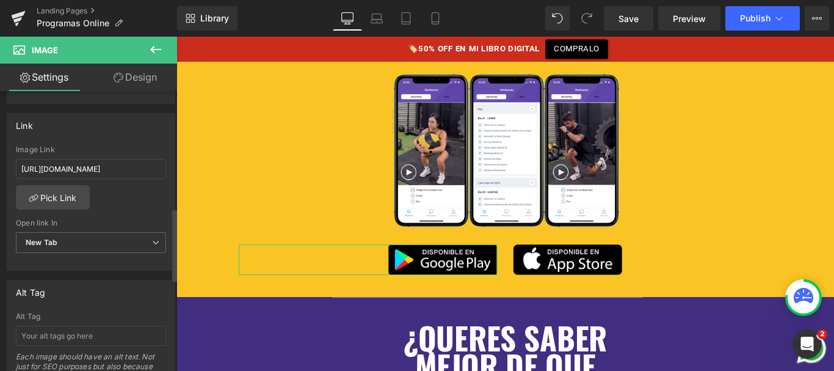
scroll to position [515, 0]
click at [69, 168] on input "https://play.google.com/store/apps/details?id=com.coaching.proyectocolumna&pcam…" at bounding box center [91, 168] width 150 height 20
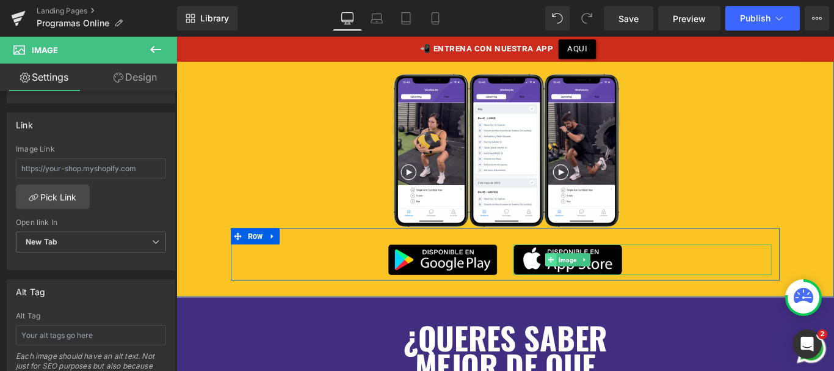
click at [592, 280] on span at bounding box center [597, 287] width 13 height 15
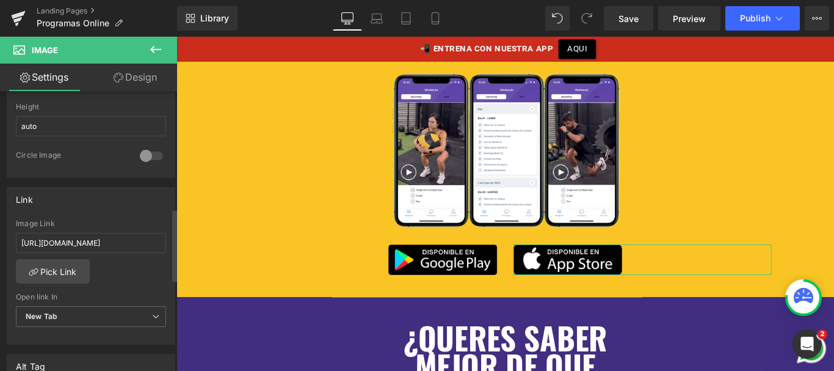
scroll to position [453, 0]
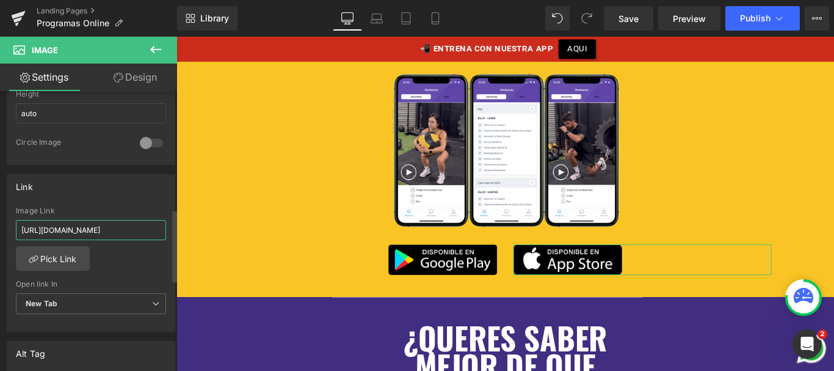
click at [91, 226] on input "https://apps.apple.com/es/app/proyecto-columna/id6743151213" at bounding box center [91, 230] width 150 height 20
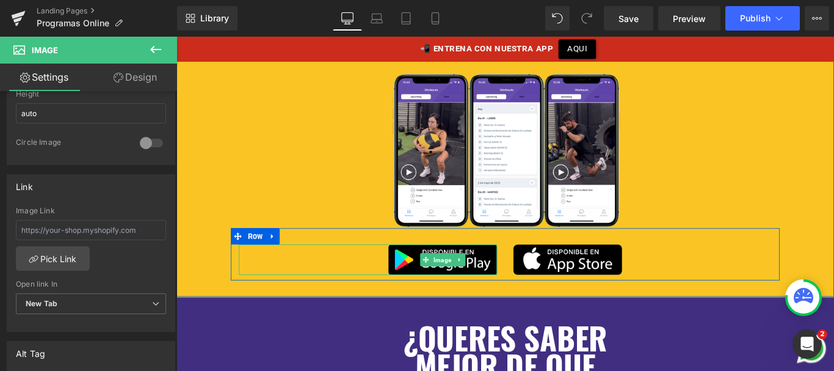
click at [473, 283] on span "Image" at bounding box center [475, 287] width 25 height 15
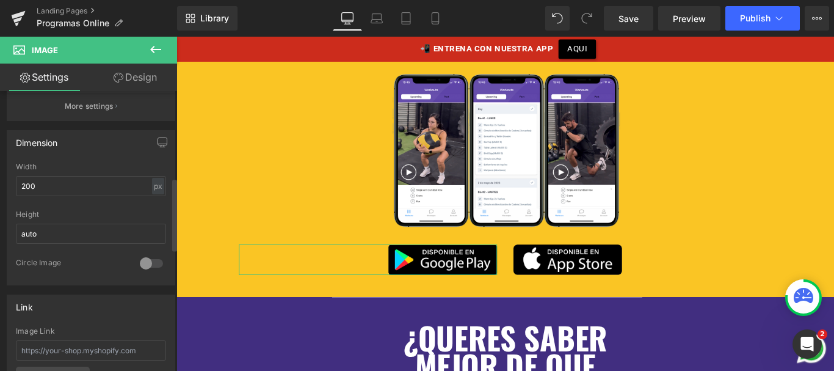
scroll to position [336, 0]
click at [58, 186] on input "200" at bounding box center [91, 183] width 150 height 20
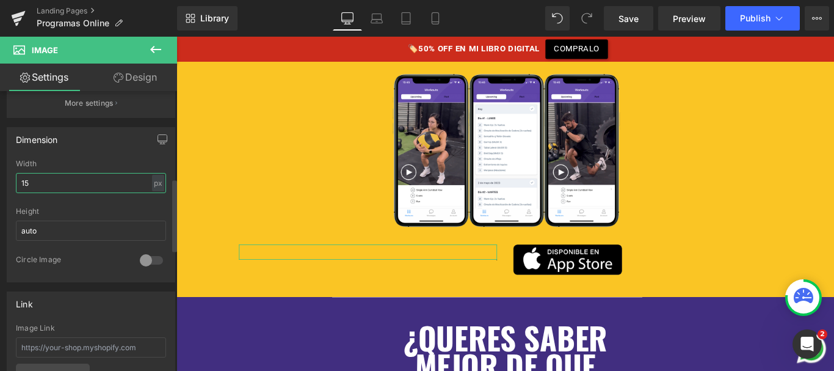
type input "150"
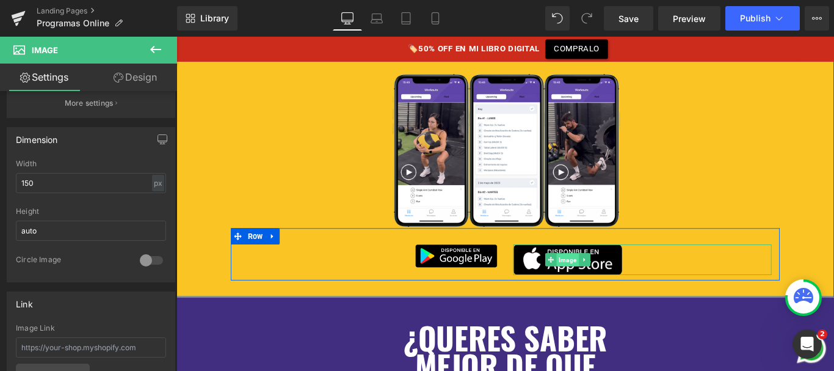
click at [608, 290] on span "Image" at bounding box center [615, 287] width 25 height 15
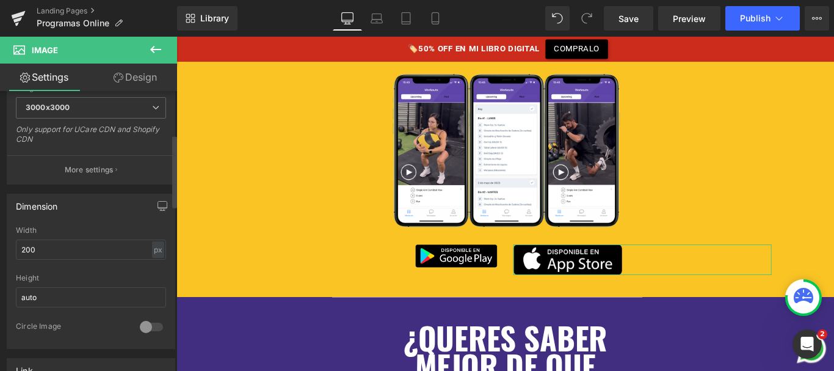
scroll to position [303, 0]
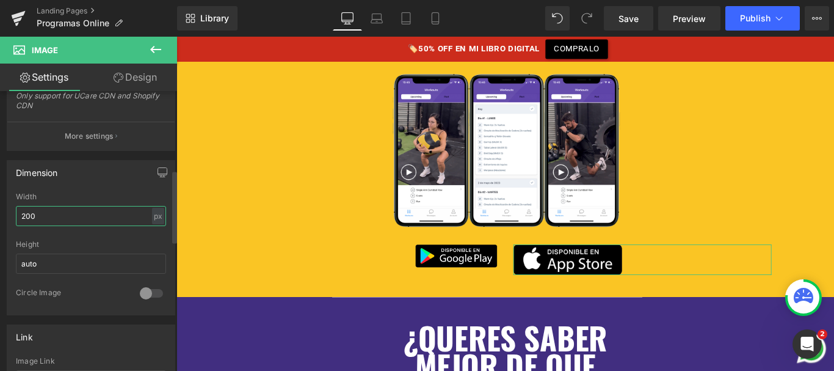
click at [55, 213] on input "200" at bounding box center [91, 216] width 150 height 20
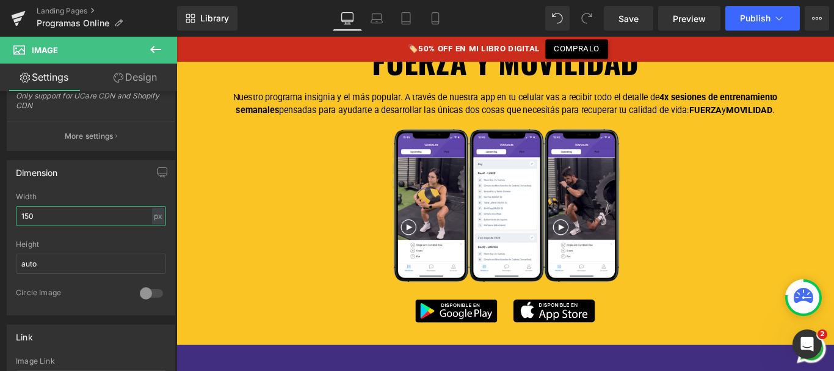
scroll to position [877, 0]
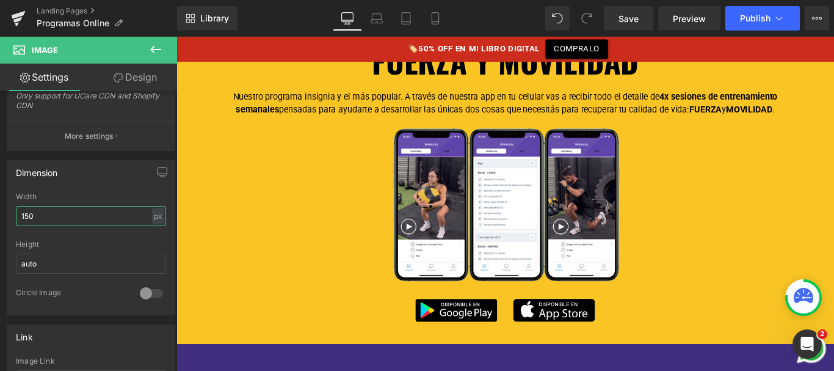
type input "150"
click at [217, 22] on span "Library" at bounding box center [214, 18] width 29 height 11
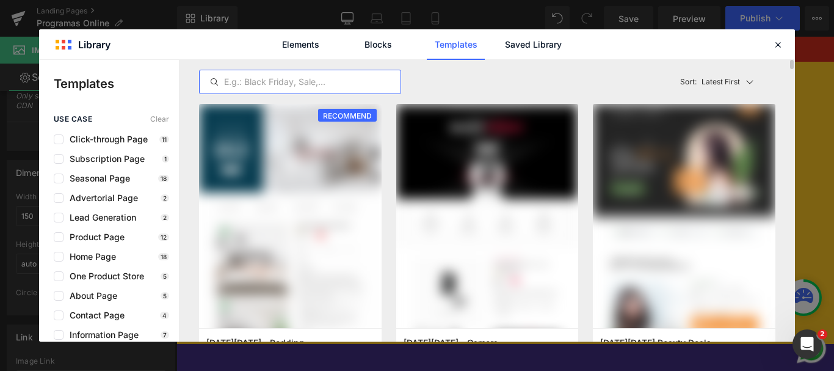
click at [248, 82] on input "text" at bounding box center [300, 81] width 201 height 15
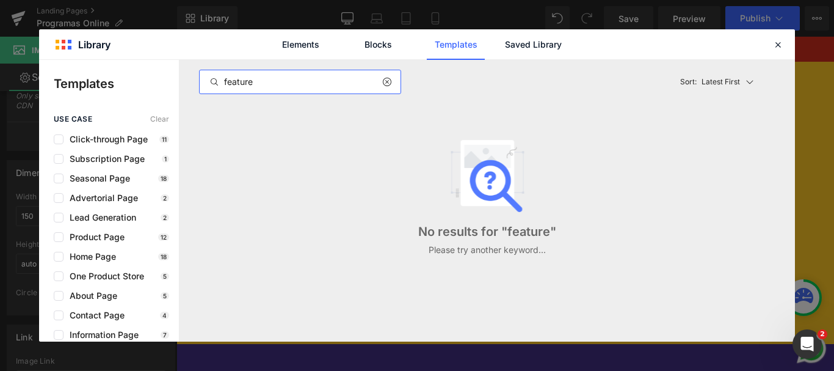
type input "features"
drag, startPoint x: 267, startPoint y: 82, endPoint x: 220, endPoint y: 85, distance: 47.2
click at [220, 85] on input "features" at bounding box center [300, 81] width 201 height 15
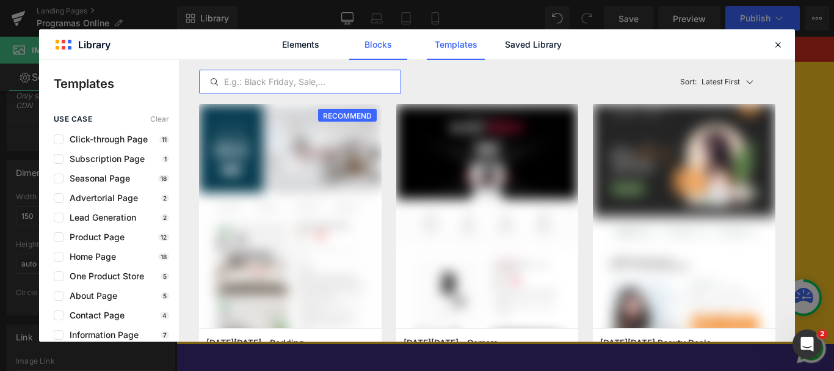
click at [374, 53] on link "Blocks" at bounding box center [378, 44] width 58 height 31
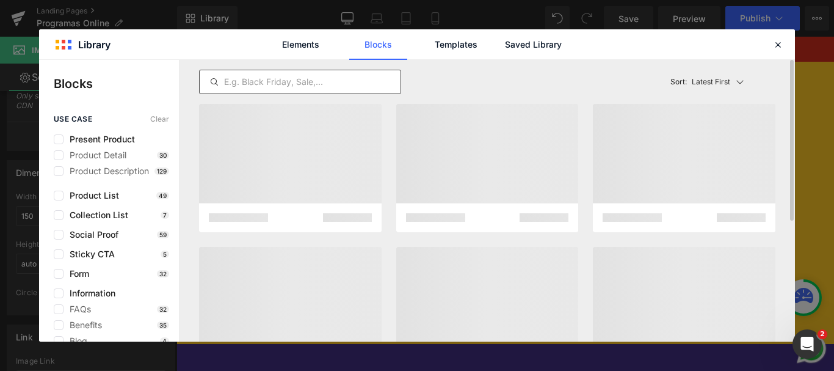
click at [288, 82] on input "text" at bounding box center [300, 81] width 201 height 15
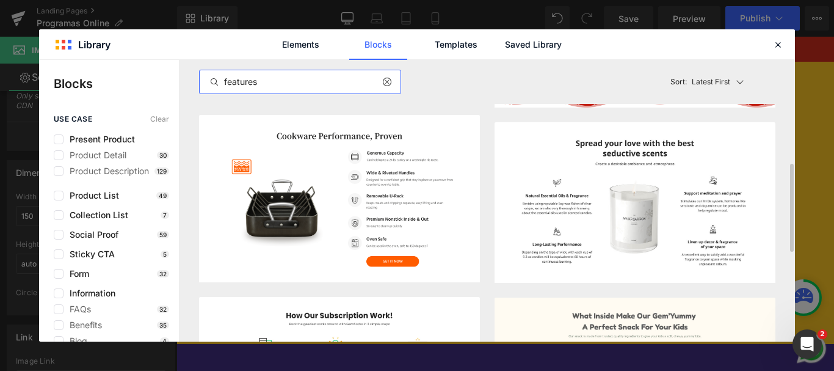
scroll to position [319, 0]
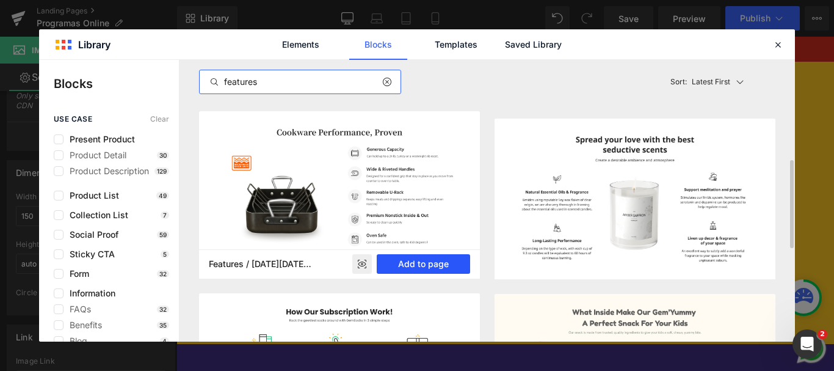
type input "features"
click at [411, 260] on button "Add to page" at bounding box center [423, 264] width 93 height 20
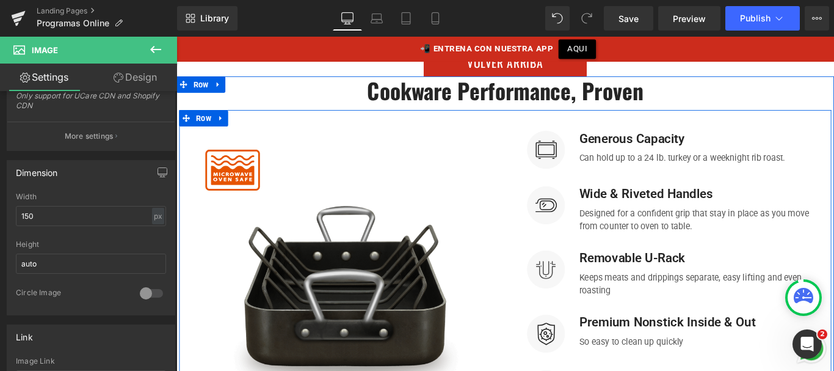
scroll to position [6645, 0]
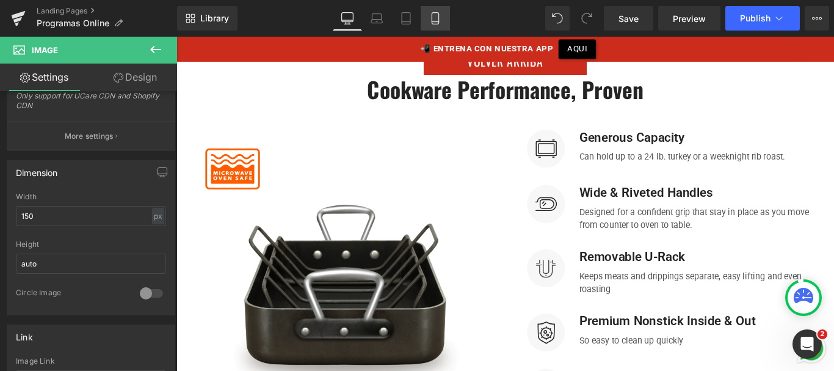
drag, startPoint x: 434, startPoint y: 28, endPoint x: 105, endPoint y: 147, distance: 350.0
click at [434, 28] on link "Mobile" at bounding box center [435, 18] width 29 height 24
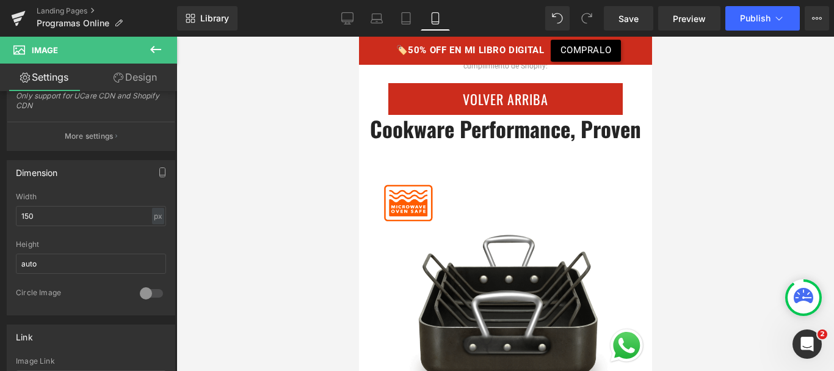
scroll to position [8882, 0]
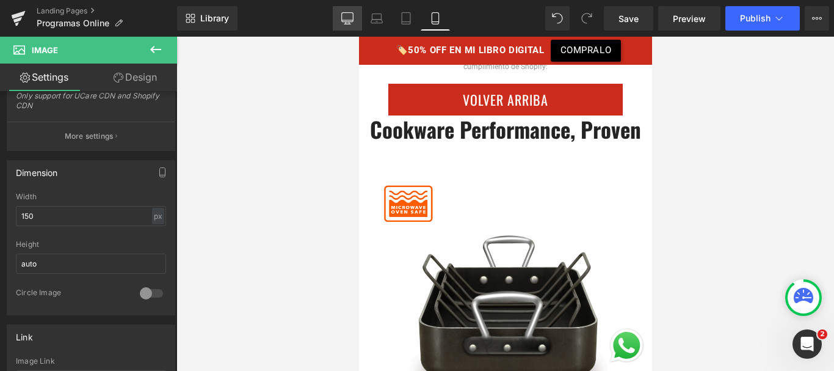
click at [345, 20] on icon at bounding box center [347, 18] width 12 height 12
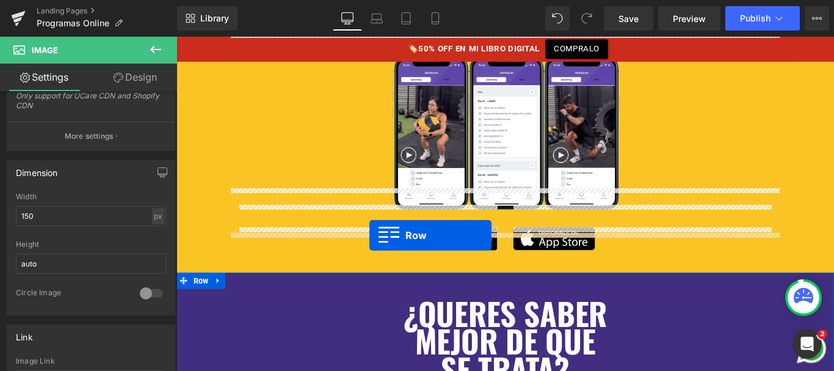
scroll to position [986, 0]
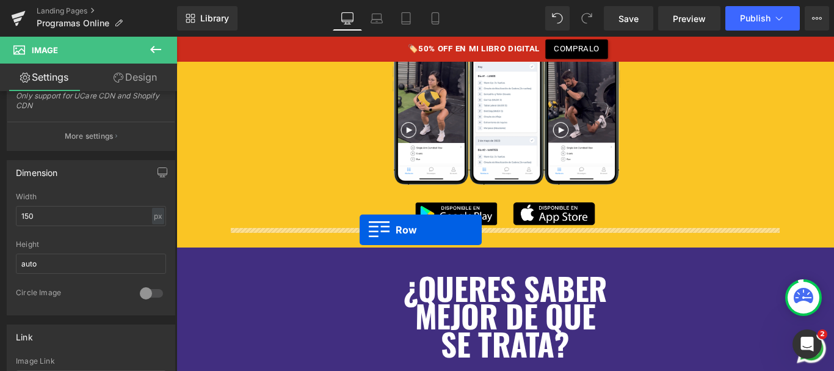
drag, startPoint x: 184, startPoint y: 122, endPoint x: 382, endPoint y: 253, distance: 237.9
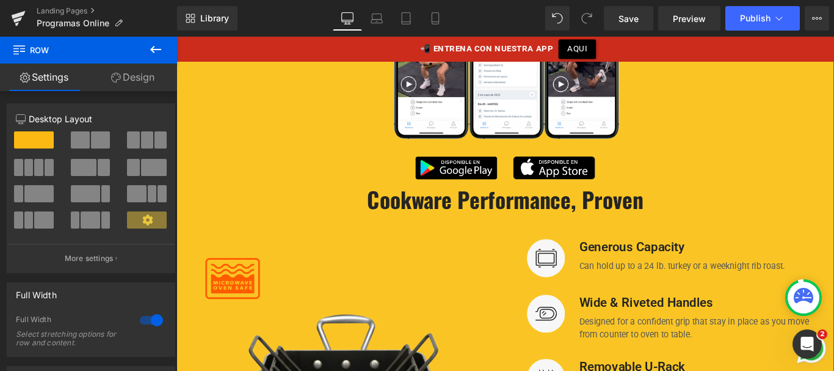
scroll to position [1098, 0]
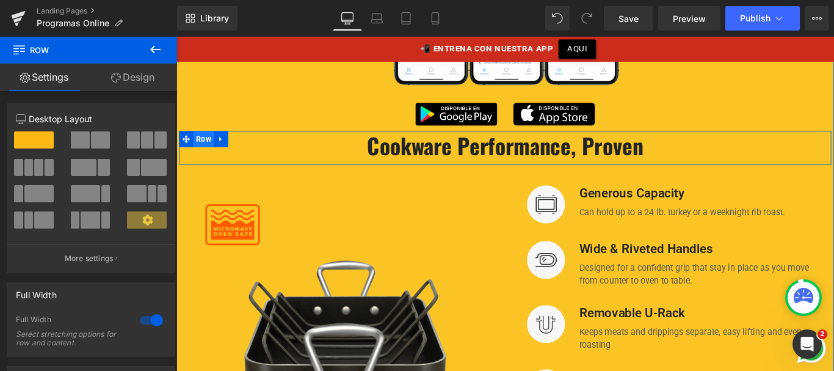
click at [201, 143] on div "Cookware Performance, Proven Heading Row Image Image Generous Capacity Text Blo…" at bounding box center [545, 377] width 739 height 471
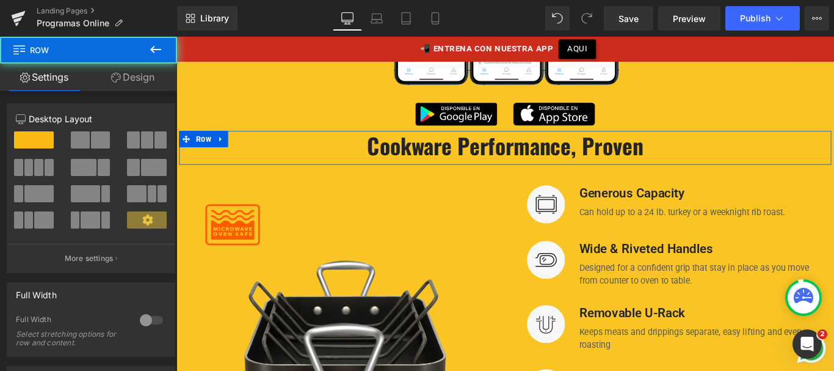
click at [145, 77] on link "Design" at bounding box center [133, 77] width 89 height 27
click at [0, 0] on div "Spacing" at bounding box center [0, 0] width 0 height 0
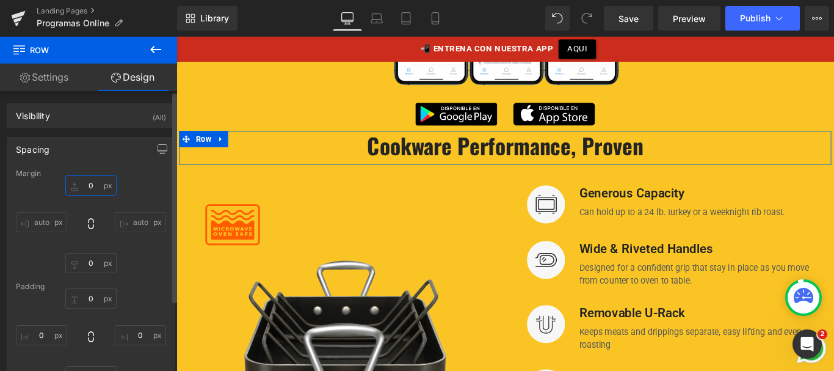
click at [83, 183] on input "text" at bounding box center [90, 185] width 51 height 20
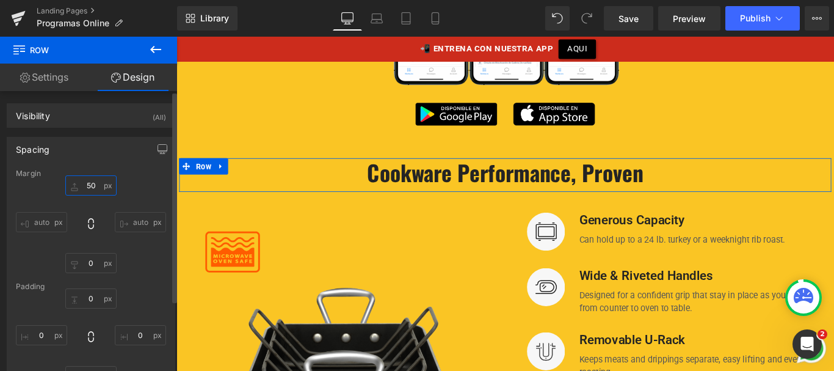
type input "5"
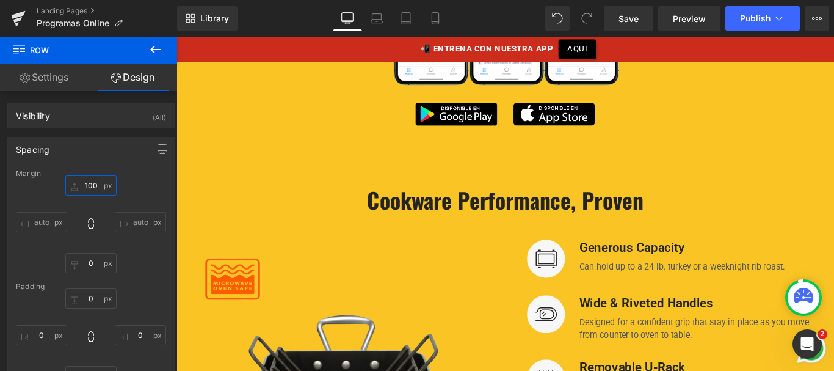
type input "100"
click at [153, 54] on icon at bounding box center [155, 49] width 15 height 15
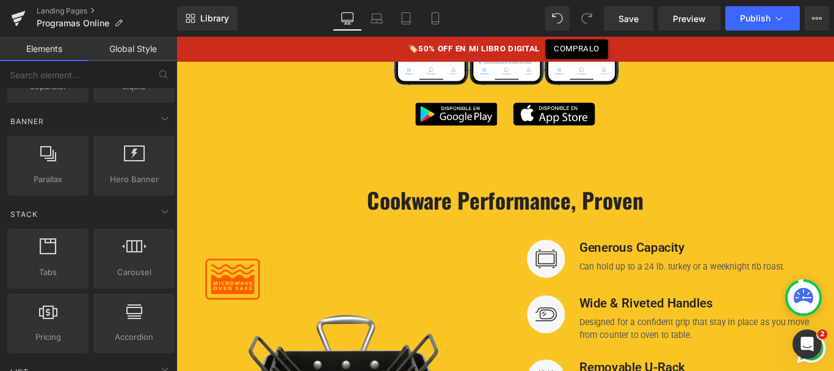
scroll to position [272, 0]
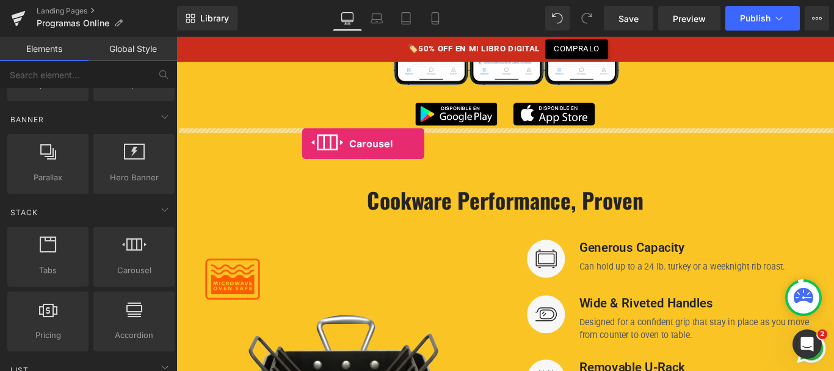
drag, startPoint x: 294, startPoint y: 282, endPoint x: 318, endPoint y: 157, distance: 127.3
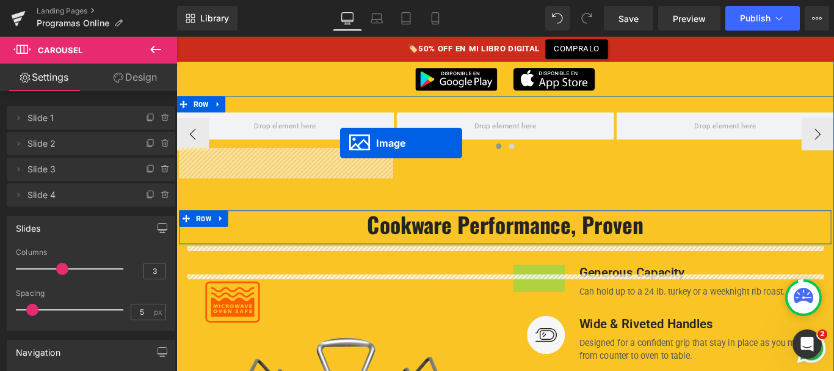
scroll to position [1094, 0]
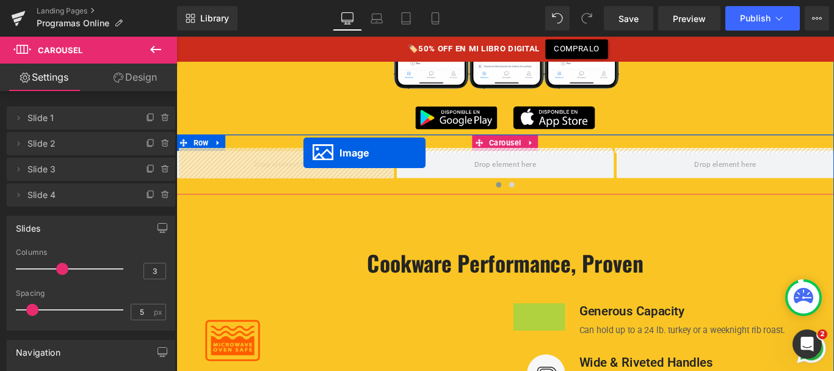
drag, startPoint x: 573, startPoint y: 233, endPoint x: 456, endPoint y: 239, distance: 116.8
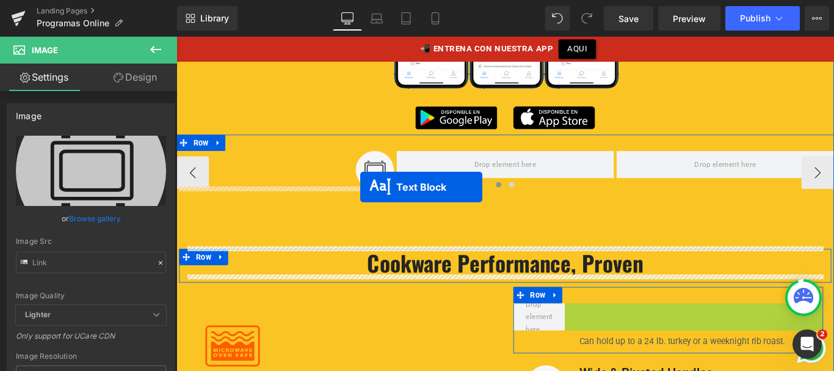
drag, startPoint x: 725, startPoint y: 344, endPoint x: 490, endPoint y: 222, distance: 264.6
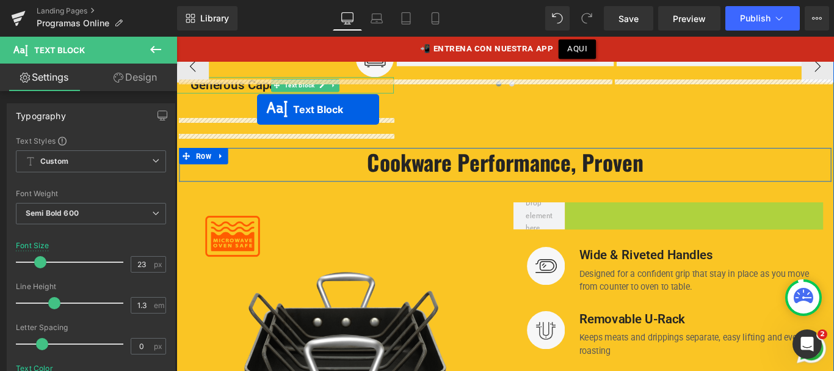
scroll to position [1171, 0]
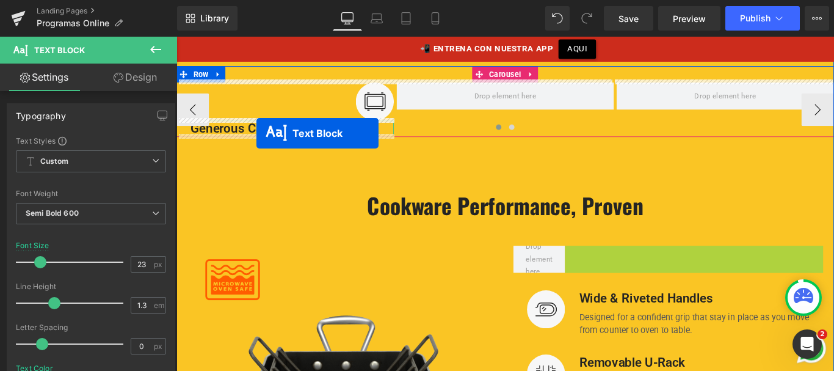
drag, startPoint x: 725, startPoint y: 205, endPoint x: 266, endPoint y: 145, distance: 462.4
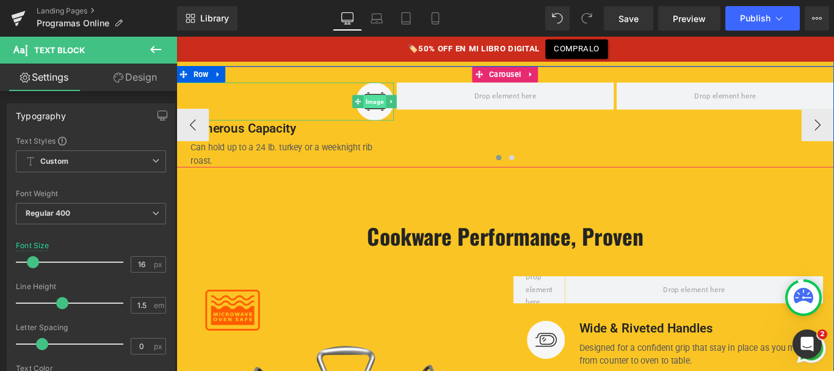
click at [394, 110] on span "Image" at bounding box center [399, 109] width 25 height 15
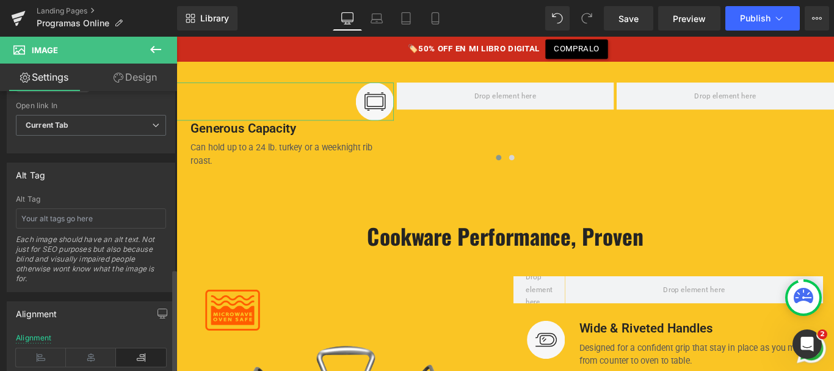
scroll to position [690, 0]
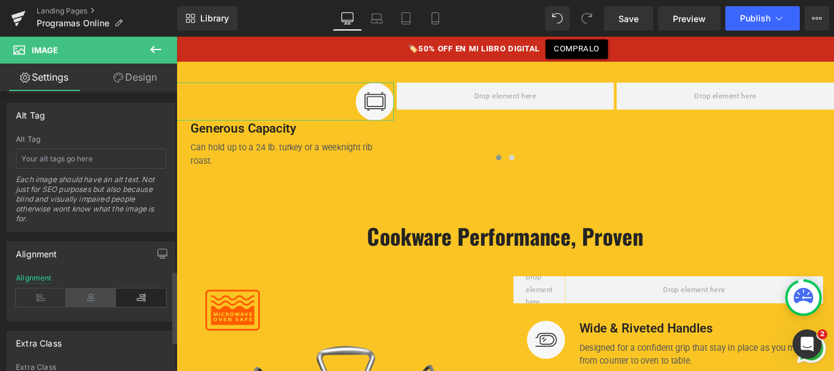
click at [94, 297] on icon at bounding box center [91, 297] width 50 height 18
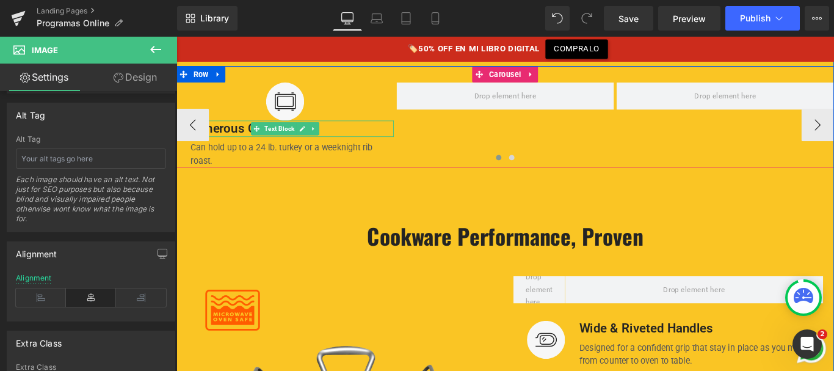
click at [236, 134] on p "Generous Capacity" at bounding box center [306, 140] width 228 height 18
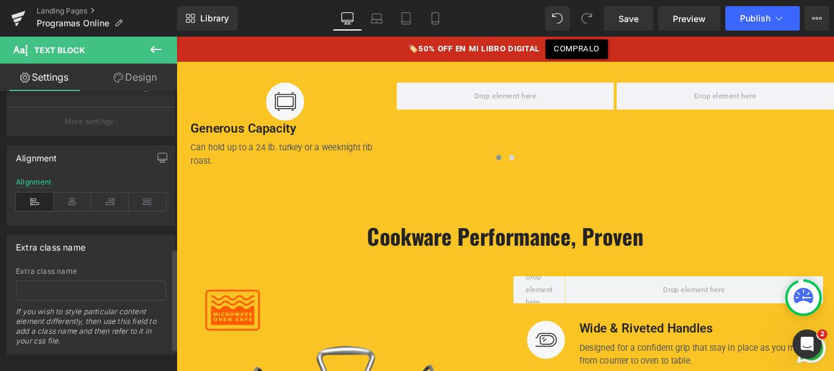
scroll to position [493, 0]
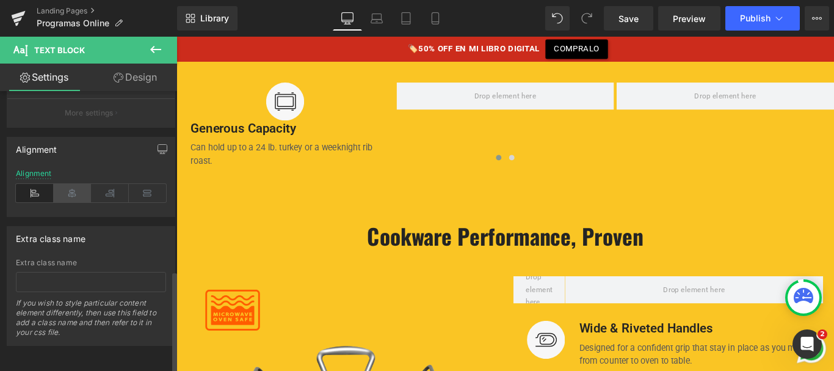
click at [76, 191] on icon at bounding box center [73, 193] width 38 height 18
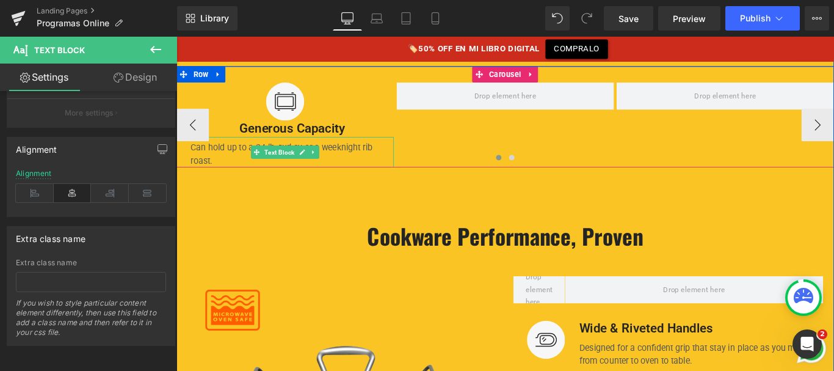
click at [239, 159] on div "Can hold up to a 24 lb. turkey or a weeknight rib roast." at bounding box center [298, 166] width 244 height 34
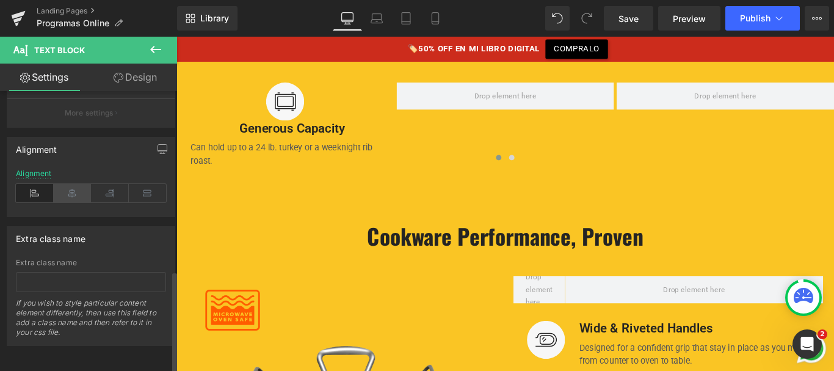
click at [79, 184] on icon at bounding box center [73, 193] width 38 height 18
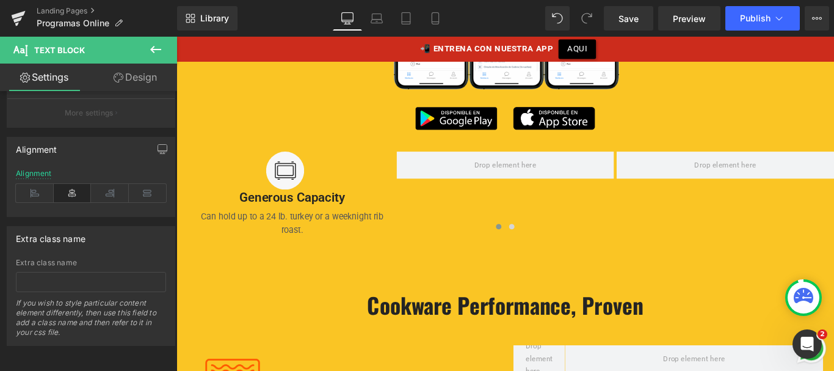
scroll to position [1095, 0]
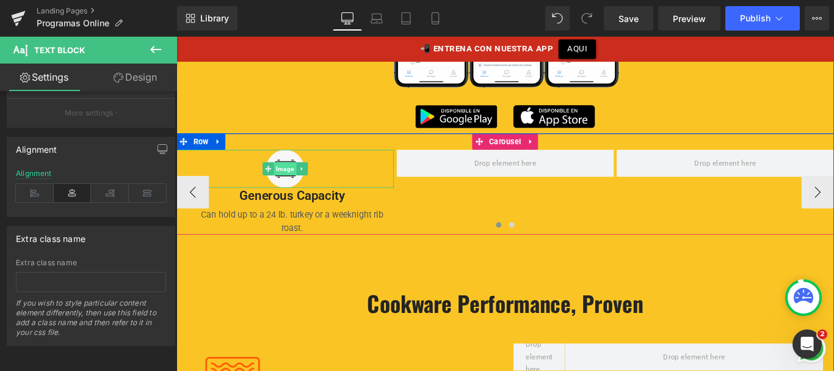
click at [292, 182] on span "Image" at bounding box center [298, 185] width 25 height 15
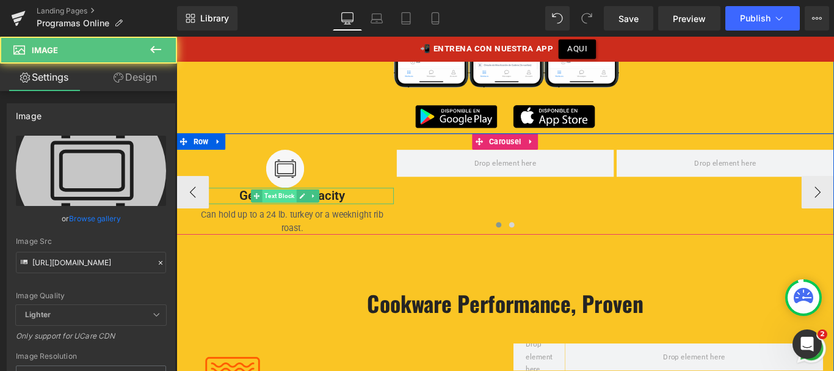
click at [289, 209] on span "Text Block" at bounding box center [292, 215] width 38 height 15
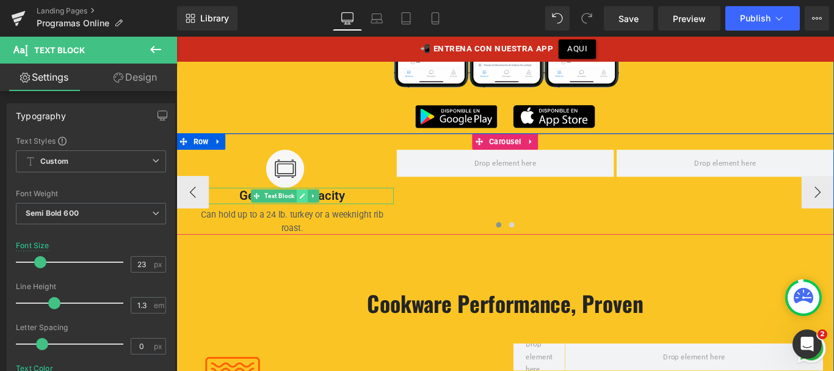
click at [314, 212] on icon at bounding box center [317, 215] width 7 height 7
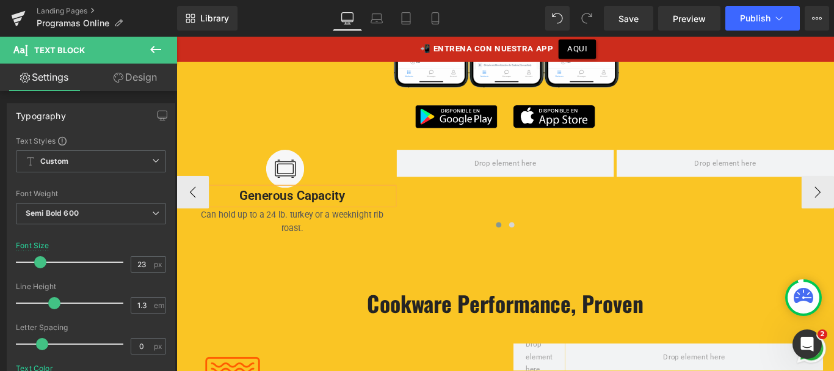
click at [314, 212] on p "Generous Capacity" at bounding box center [306, 215] width 228 height 18
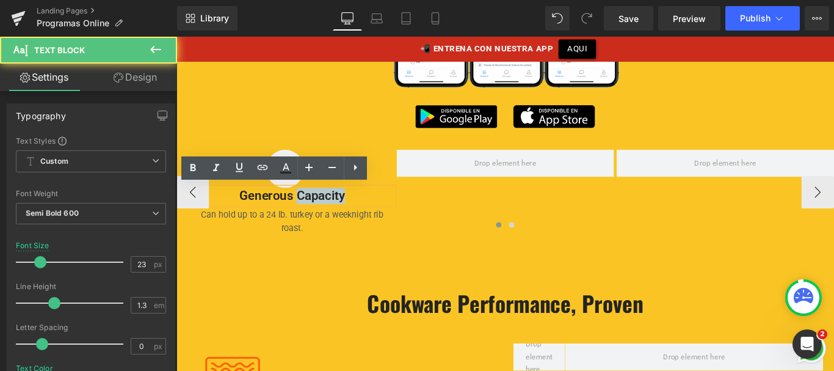
click at [314, 212] on p "Generous Capacity" at bounding box center [306, 215] width 228 height 18
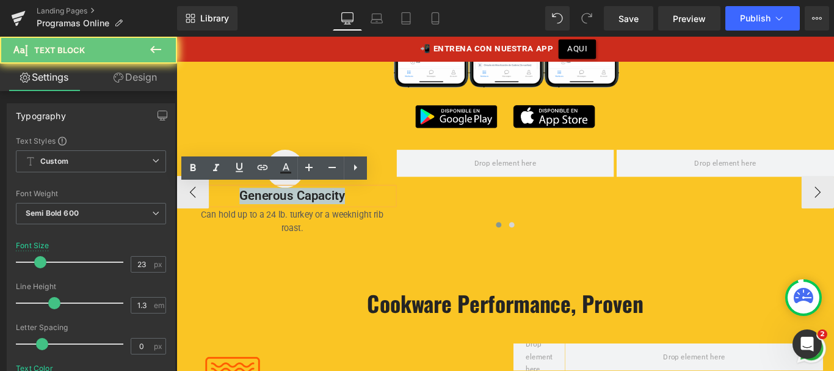
click at [314, 212] on p "Generous Capacity" at bounding box center [306, 215] width 228 height 18
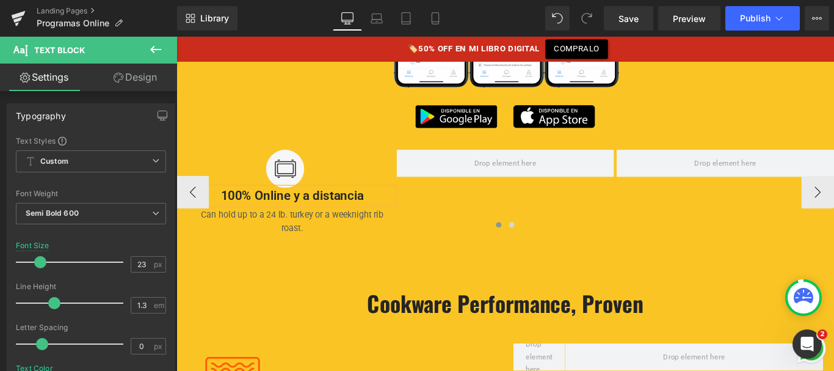
click at [369, 242] on div at bounding box center [545, 251] width 739 height 18
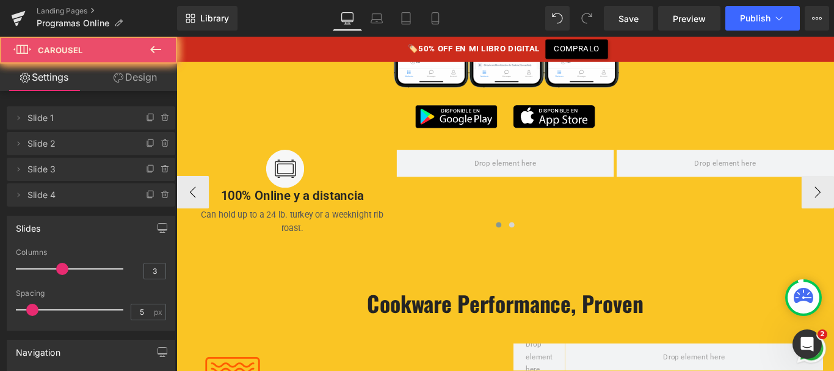
click at [369, 242] on div at bounding box center [545, 251] width 739 height 18
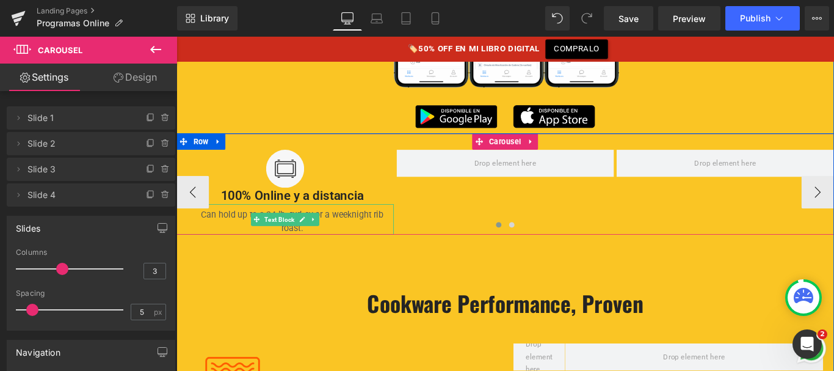
click at [353, 233] on div "Can hold up to a 24 lb. turkey or a weeknight rib roast." at bounding box center [298, 242] width 244 height 34
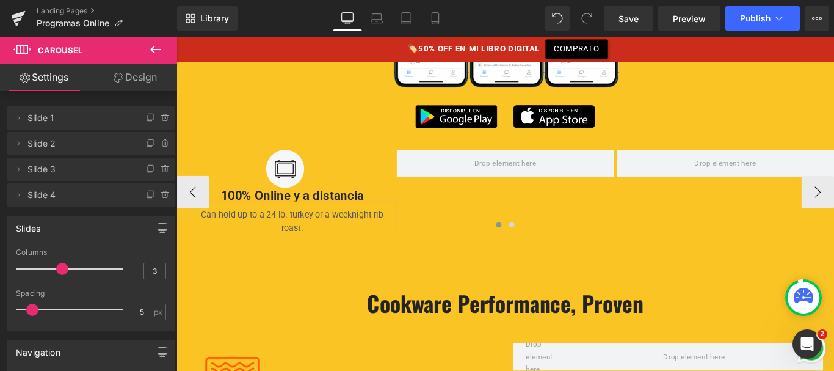
click at [353, 233] on div "Can hold up to a 24 lb. turkey or a weeknight rib roast." at bounding box center [298, 242] width 244 height 34
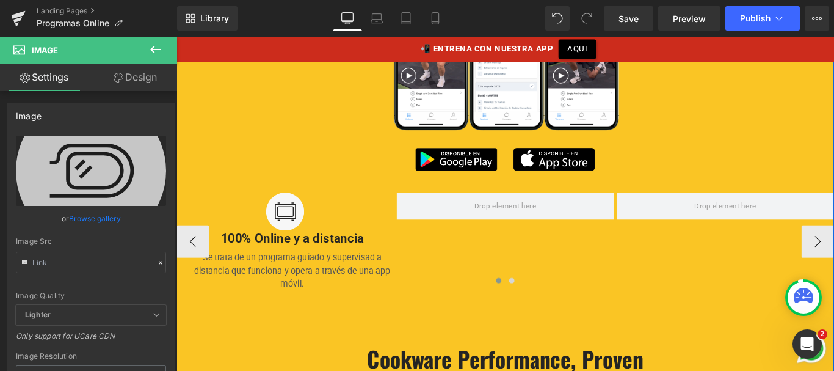
scroll to position [1046, 0]
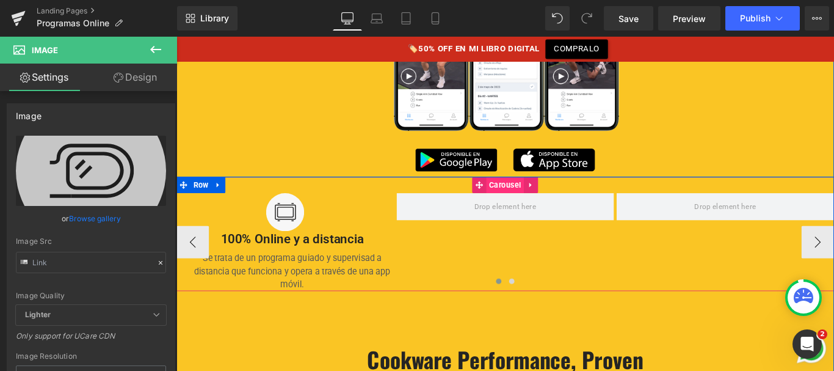
click at [530, 200] on span "Carousel" at bounding box center [546, 203] width 42 height 18
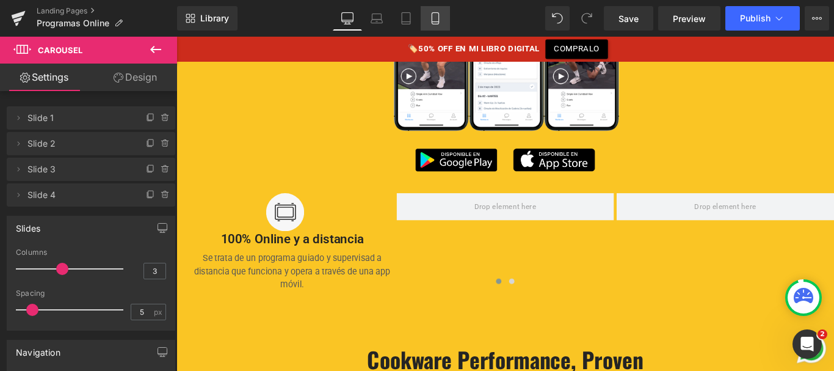
drag, startPoint x: 434, startPoint y: 20, endPoint x: 115, endPoint y: 139, distance: 340.5
click at [434, 20] on icon at bounding box center [435, 18] width 12 height 12
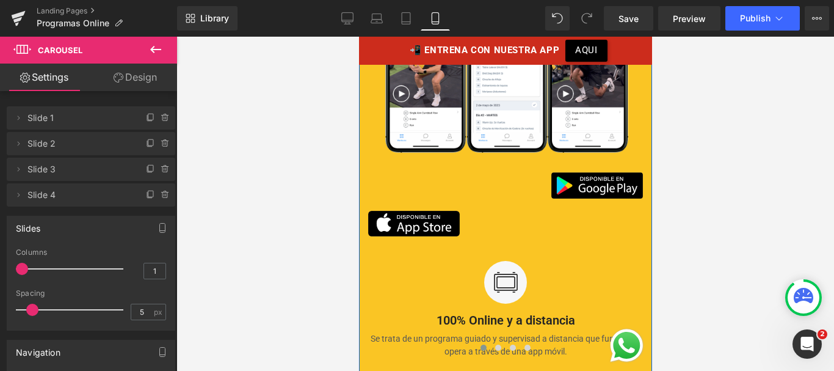
scroll to position [1330, 0]
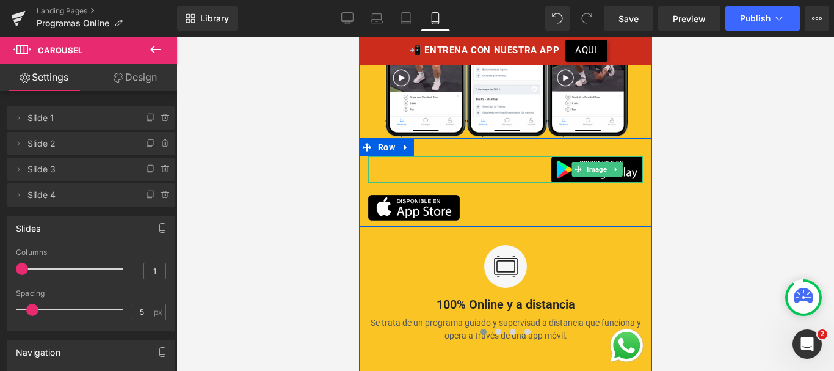
click at [510, 156] on div at bounding box center [505, 169] width 275 height 26
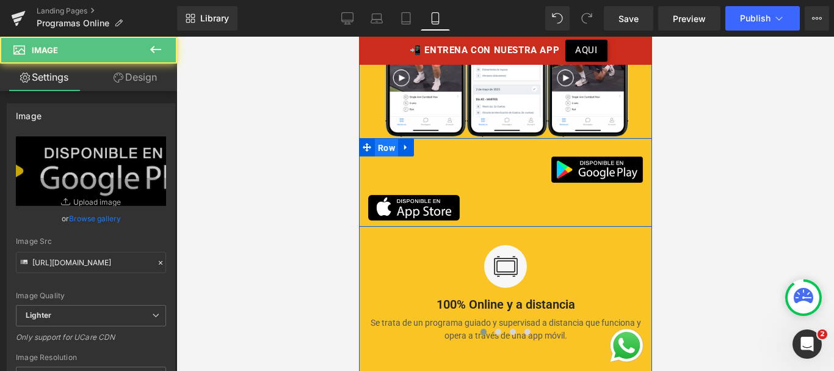
click at [383, 139] on span "Row" at bounding box center [385, 148] width 23 height 18
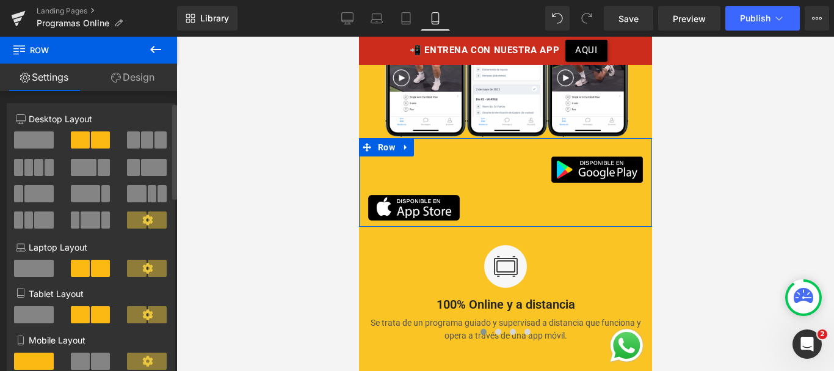
scroll to position [92, 0]
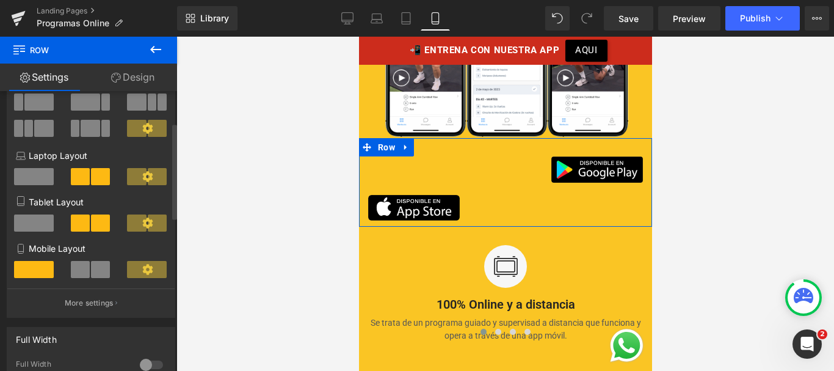
click at [91, 263] on span at bounding box center [100, 269] width 19 height 17
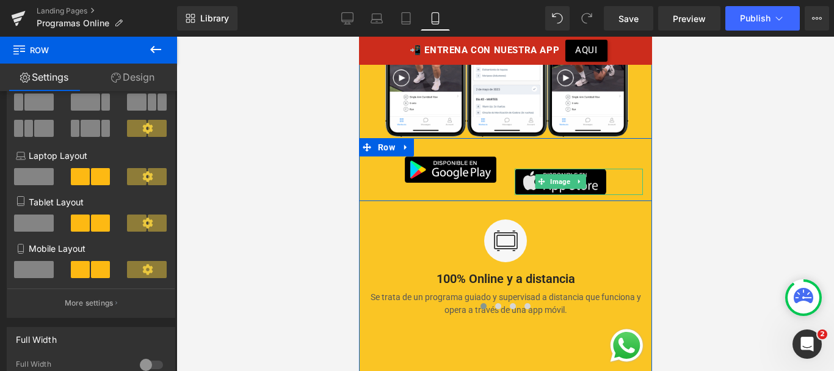
click at [537, 169] on img at bounding box center [560, 182] width 92 height 26
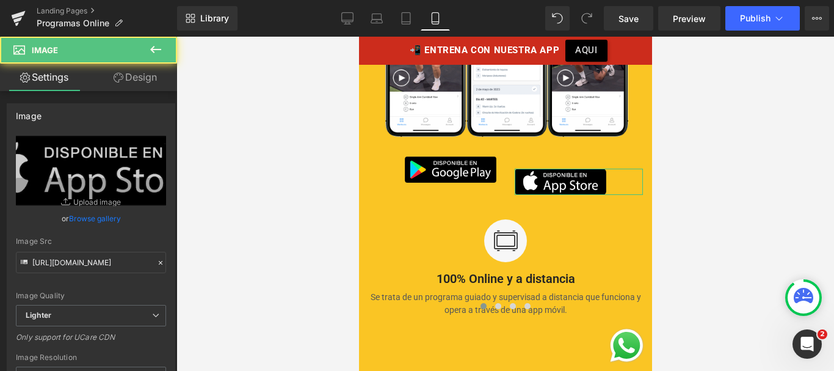
click at [153, 74] on link "Design" at bounding box center [135, 77] width 89 height 27
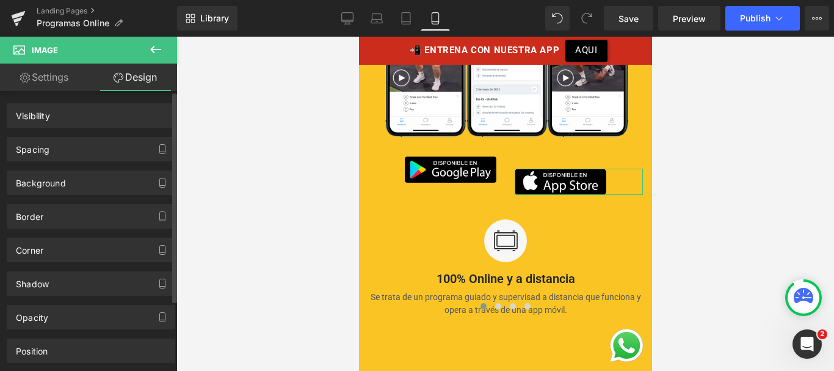
click at [89, 141] on div "Spacing" at bounding box center [90, 148] width 167 height 23
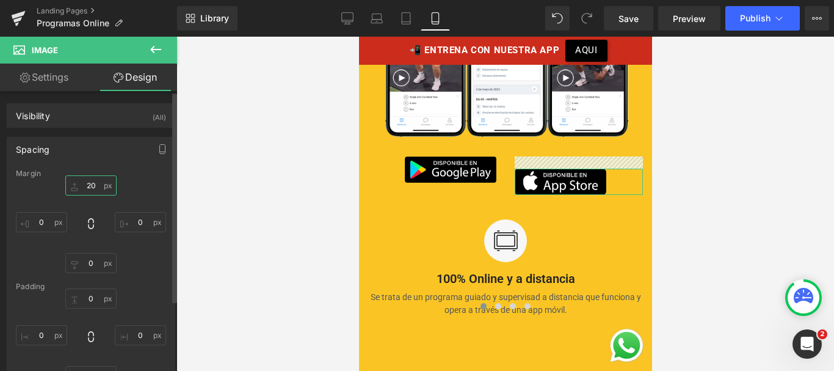
click at [87, 183] on input "text" at bounding box center [90, 185] width 51 height 20
type input "0"
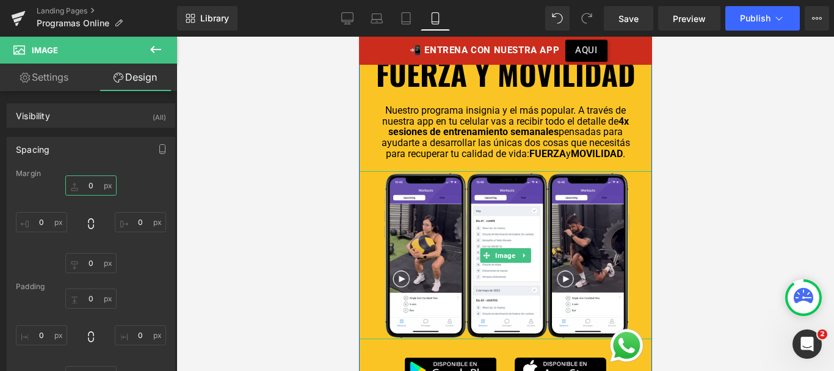
scroll to position [1130, 0]
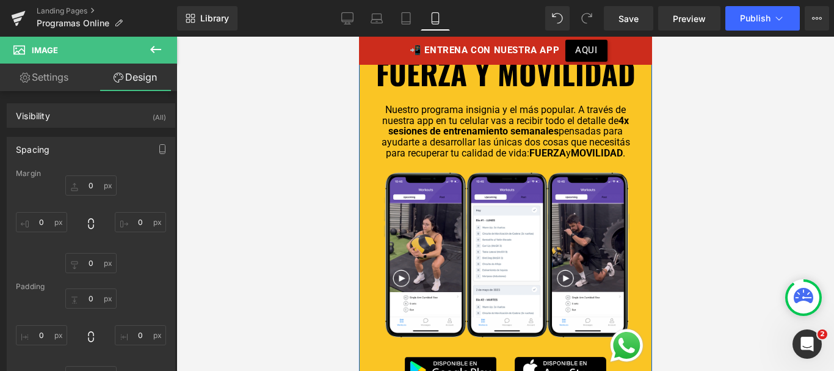
click at [515, 126] on p "Nuestro programa insignia y el más popular. A través de nuestra app en tu celul…" at bounding box center [505, 131] width 256 height 54
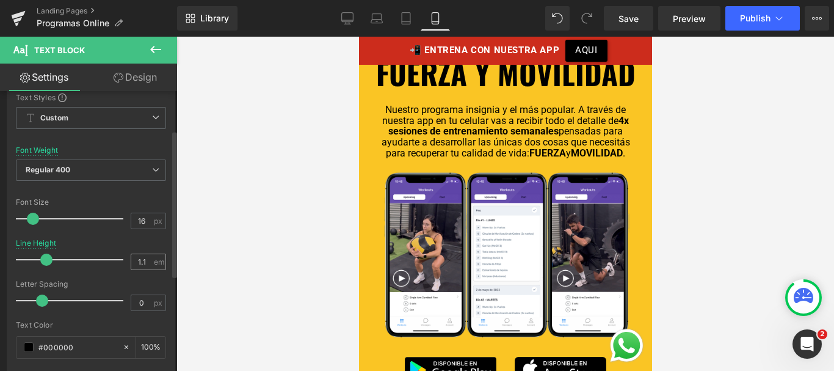
scroll to position [76, 0]
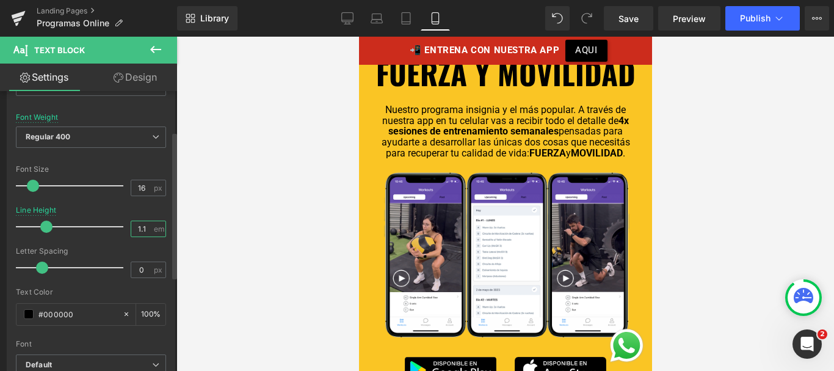
click at [140, 230] on input "1.1" at bounding box center [141, 228] width 21 height 15
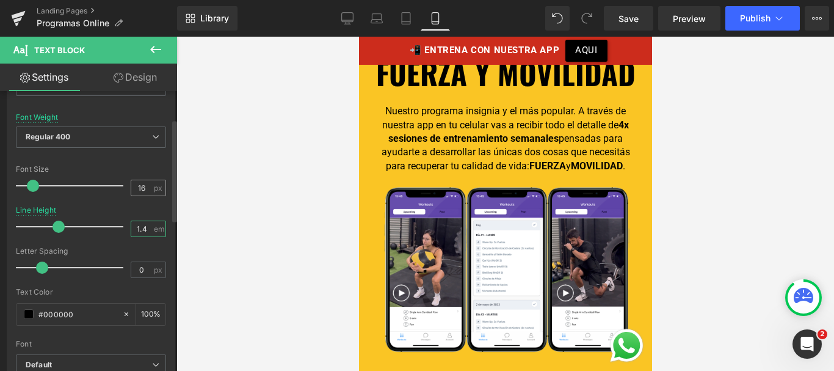
type input "1.4"
click at [148, 181] on div "16 px" at bounding box center [148, 188] width 35 height 16
click at [143, 185] on input "16" at bounding box center [141, 187] width 21 height 15
type input "17"
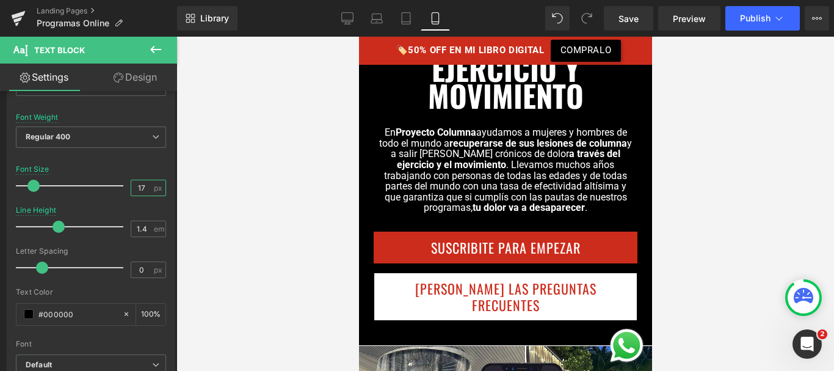
scroll to position [427, 0]
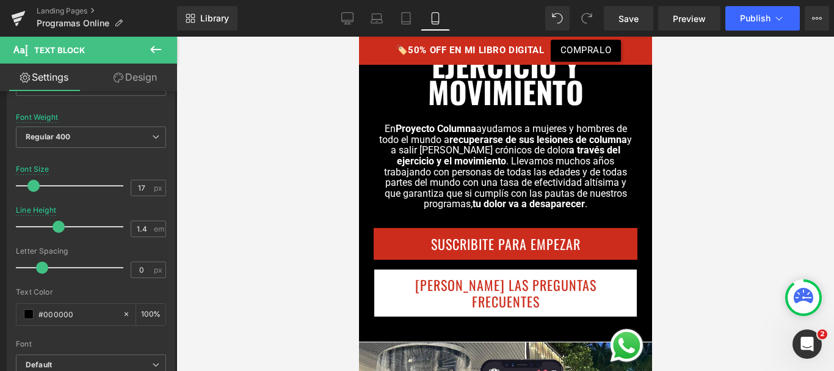
click at [486, 159] on p "En Proyecto Columna ayudamos a mujeres y hombres de todo el mundo a recuperarse…" at bounding box center [505, 166] width 256 height 86
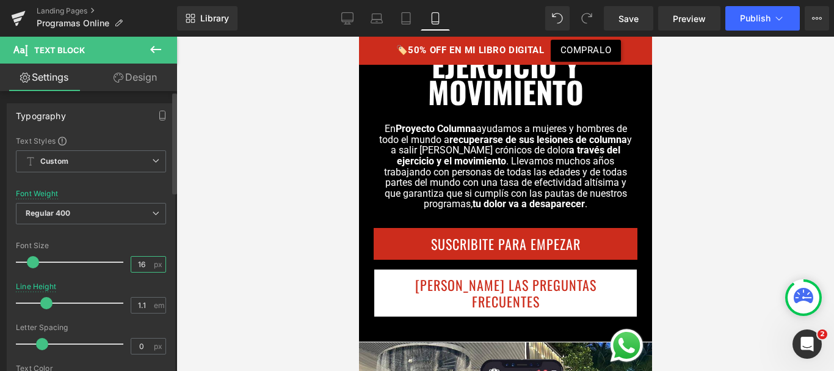
click at [145, 261] on input "16" at bounding box center [141, 263] width 21 height 15
type input "17"
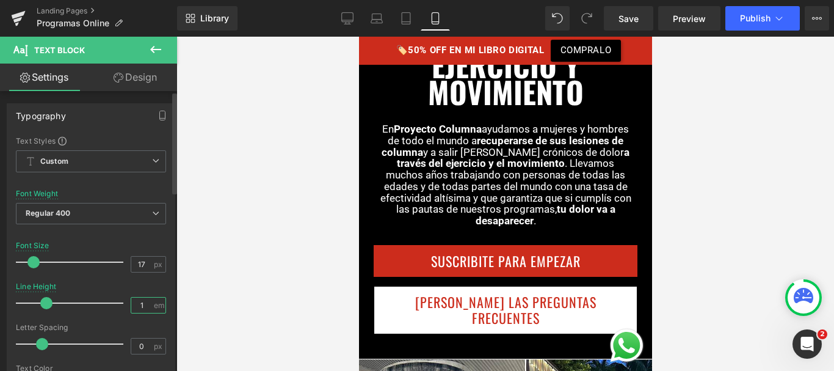
type input "1.4"
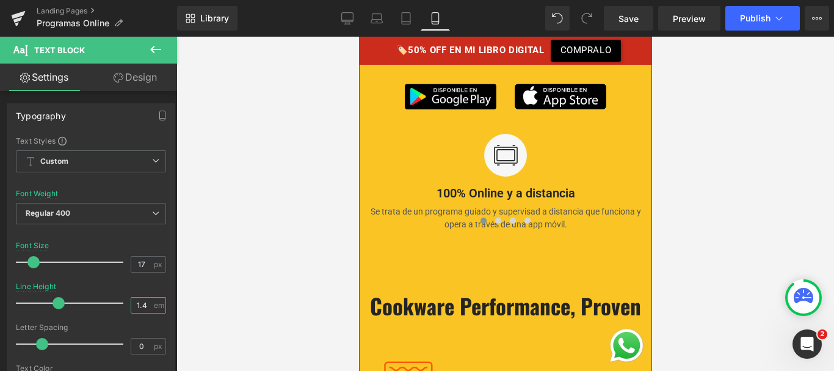
scroll to position [1490, 0]
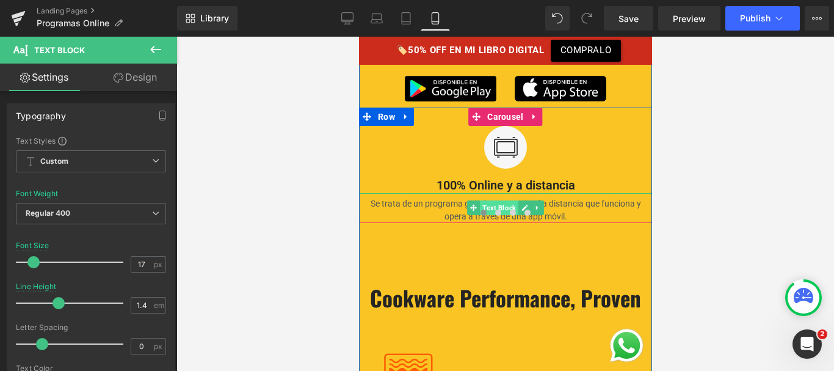
click at [504, 200] on span "Text Block" at bounding box center [498, 207] width 38 height 15
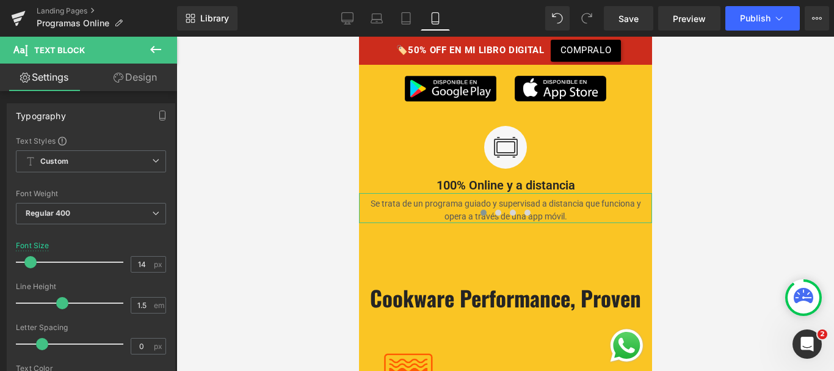
click at [145, 71] on link "Design" at bounding box center [135, 77] width 89 height 27
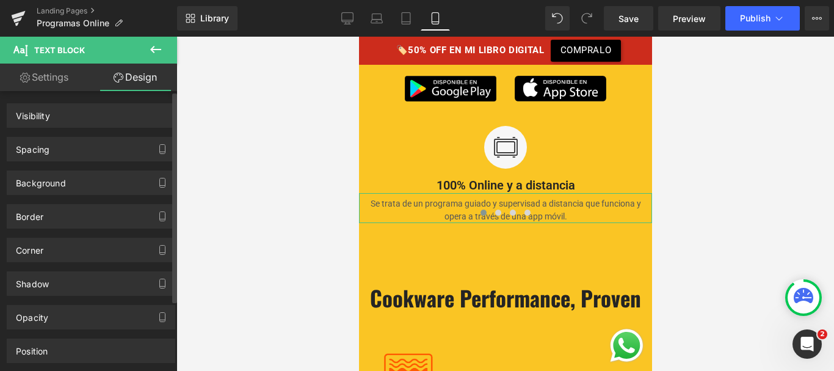
click at [79, 140] on div "Spacing" at bounding box center [90, 148] width 167 height 23
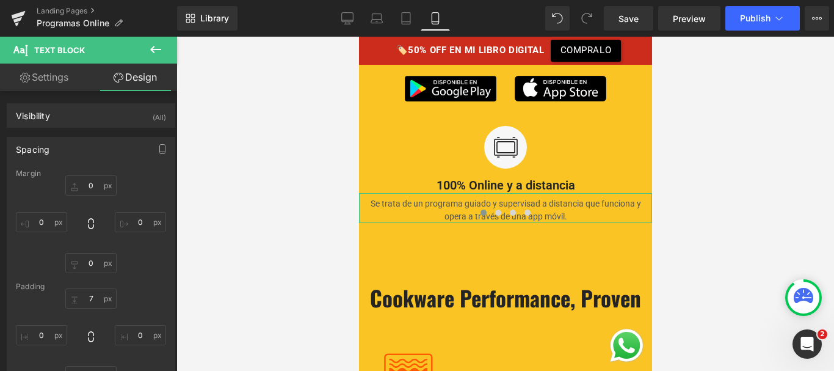
click at [67, 80] on link "Settings" at bounding box center [44, 77] width 89 height 27
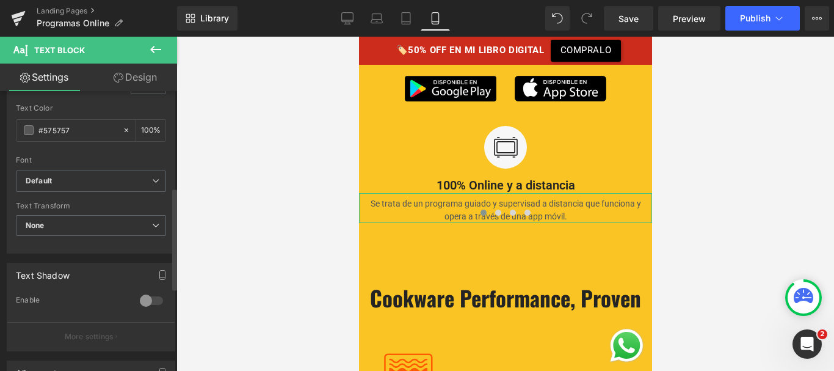
scroll to position [264, 0]
click at [56, 130] on input "#575757" at bounding box center [77, 126] width 78 height 13
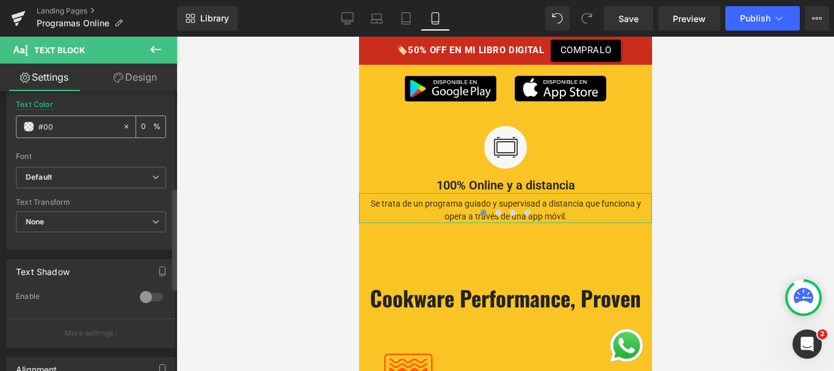
type input "#000"
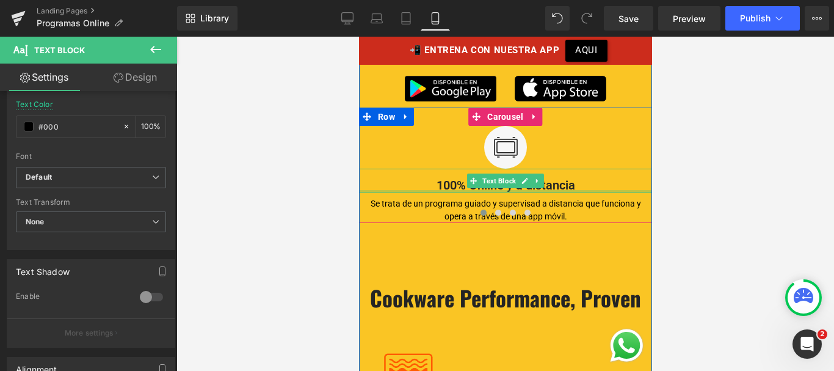
click at [452, 177] on p "100% Online y a distancia" at bounding box center [504, 185] width 293 height 16
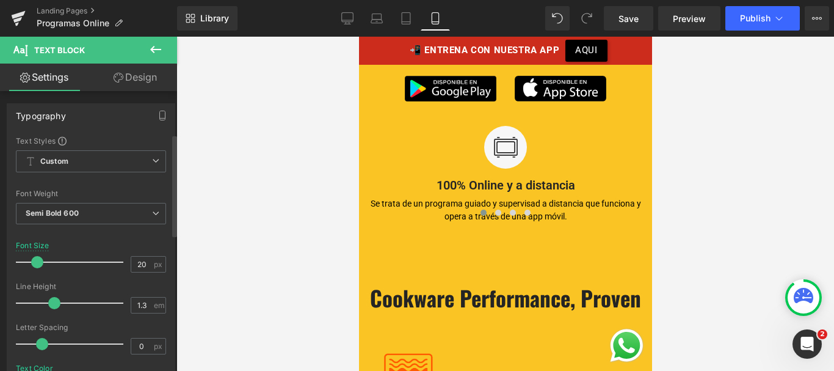
scroll to position [197, 0]
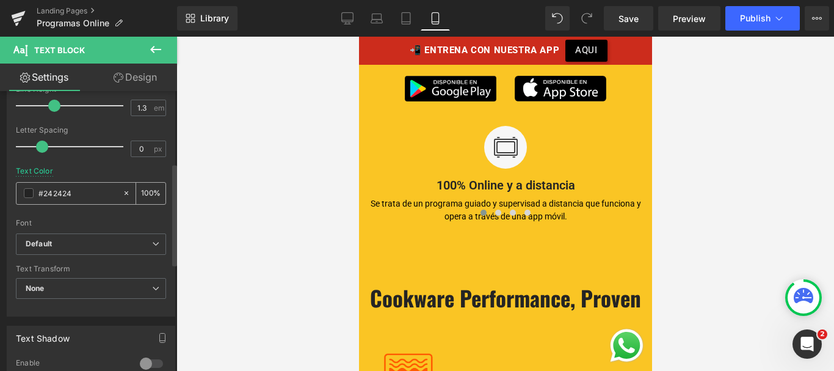
click at [64, 191] on input "#242424" at bounding box center [77, 192] width 78 height 13
type input "#000"
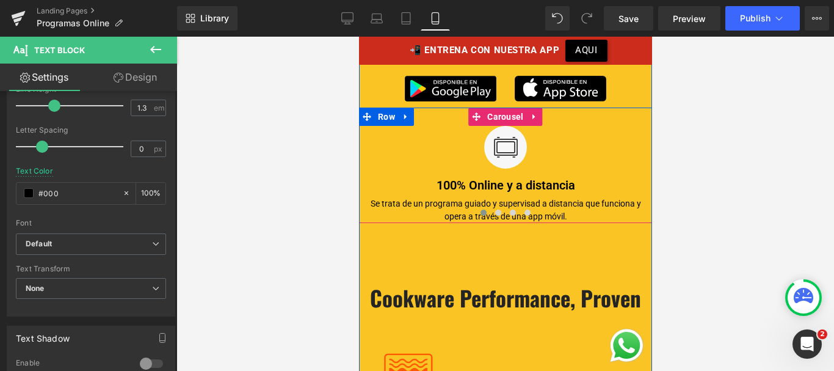
click at [407, 193] on div "Se trata de un programa guiado y supervisad a distancia que funciona y opera a …" at bounding box center [504, 208] width 293 height 30
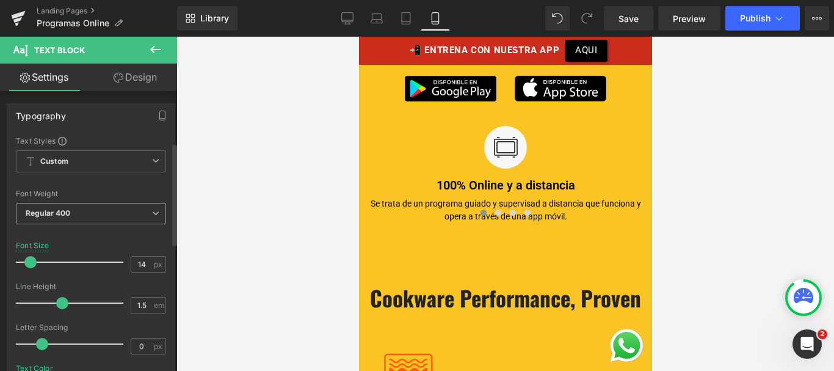
scroll to position [222, 0]
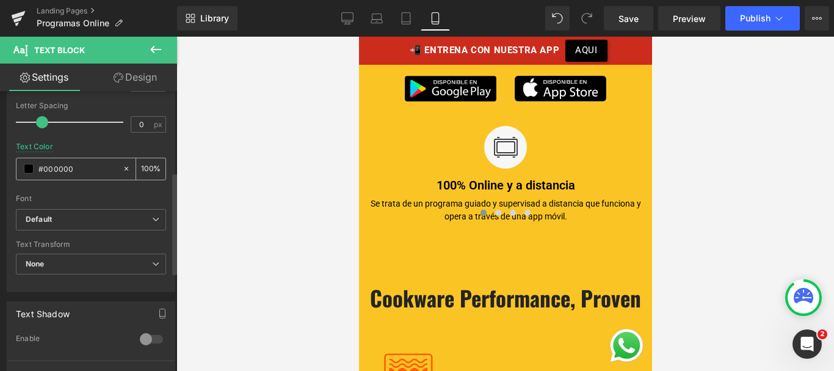
click at [62, 169] on input "#000000" at bounding box center [77, 168] width 78 height 13
type input "#333"
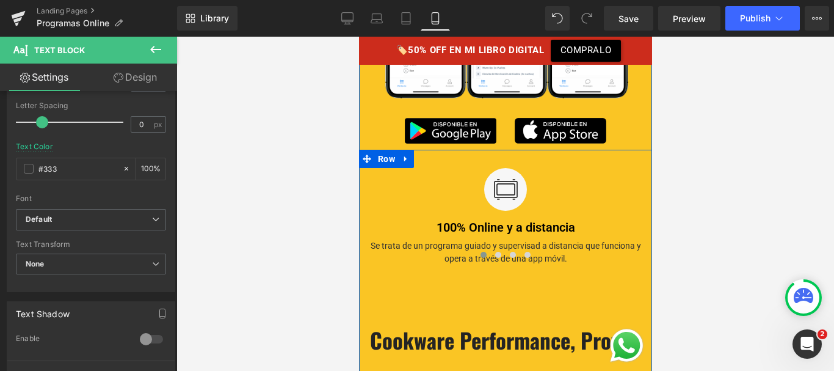
scroll to position [1454, 0]
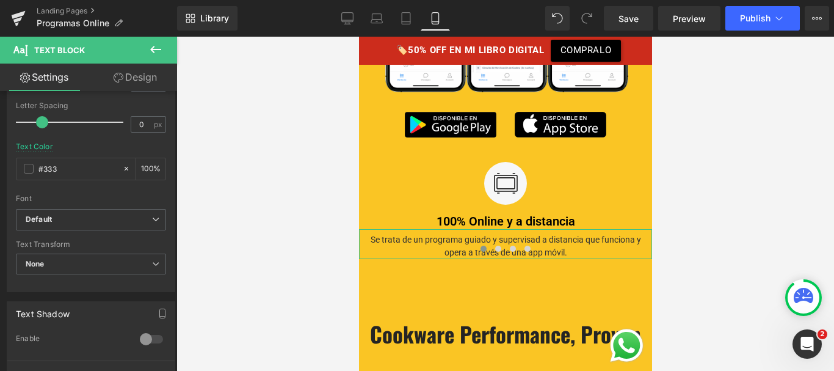
click at [139, 79] on link "Design" at bounding box center [135, 77] width 89 height 27
click at [0, 0] on div "Spacing" at bounding box center [0, 0] width 0 height 0
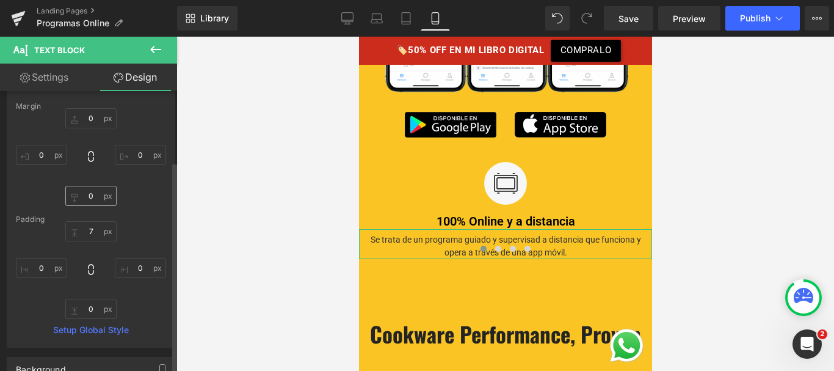
scroll to position [102, 0]
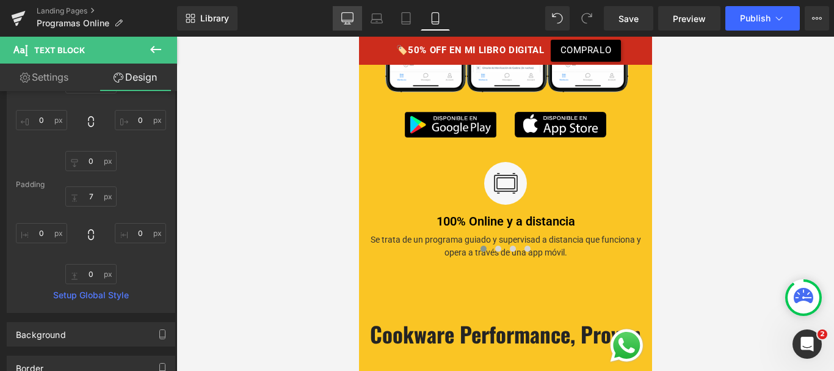
click at [349, 18] on icon at bounding box center [347, 18] width 12 height 12
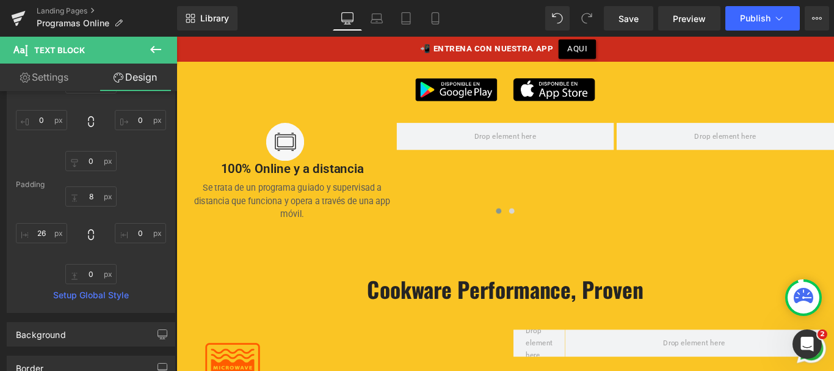
scroll to position [1091, 0]
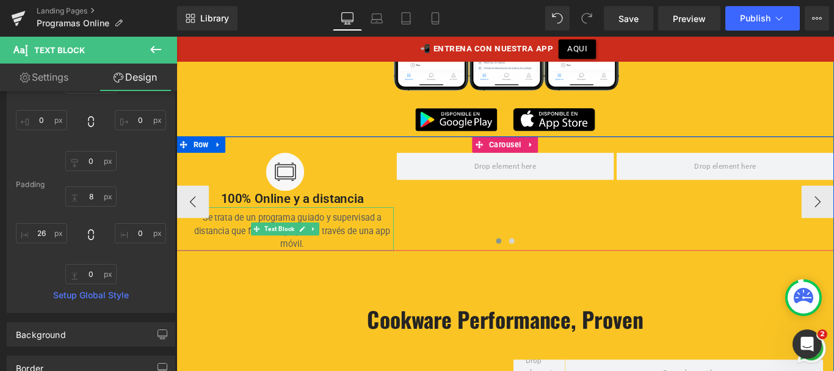
click at [307, 241] on div "Se trata de un programa guiado y supervisad a distancia que funciona y opera a …" at bounding box center [298, 252] width 244 height 49
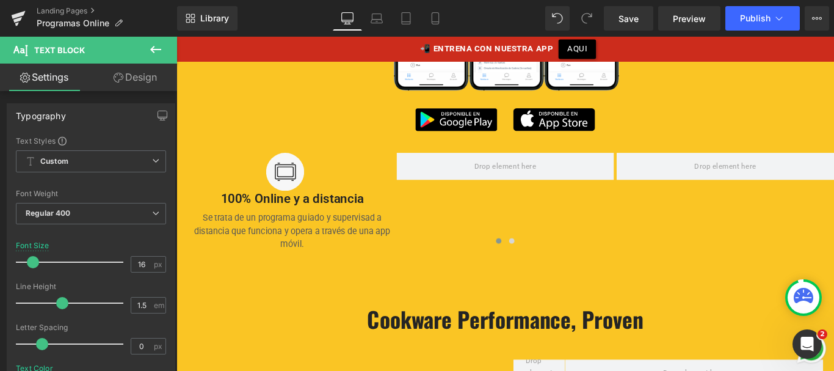
click at [139, 81] on link "Design" at bounding box center [135, 77] width 89 height 27
click at [0, 0] on div "Spacing" at bounding box center [0, 0] width 0 height 0
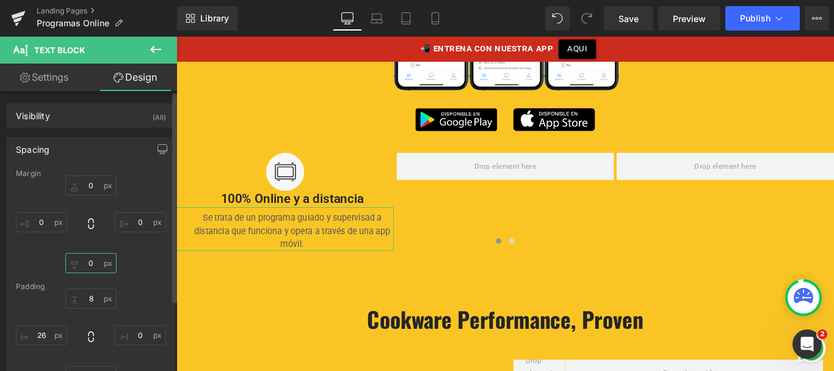
click at [87, 263] on input "text" at bounding box center [90, 263] width 51 height 20
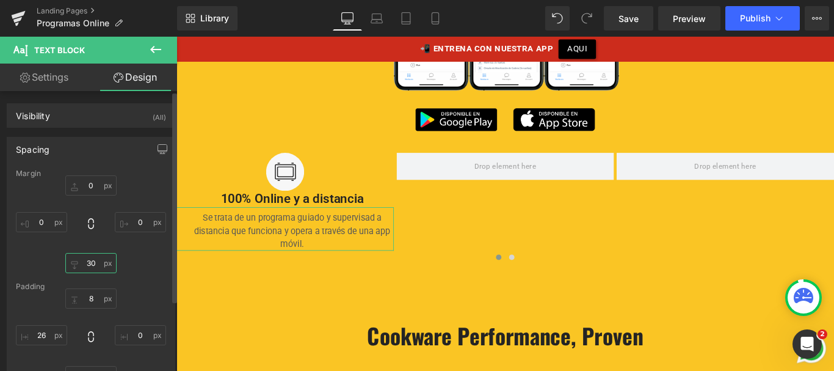
type input "3"
type input "40"
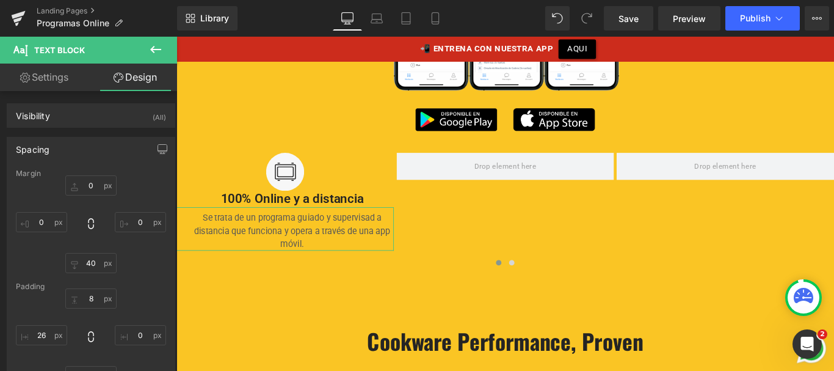
click at [41, 88] on link "Settings" at bounding box center [44, 77] width 89 height 27
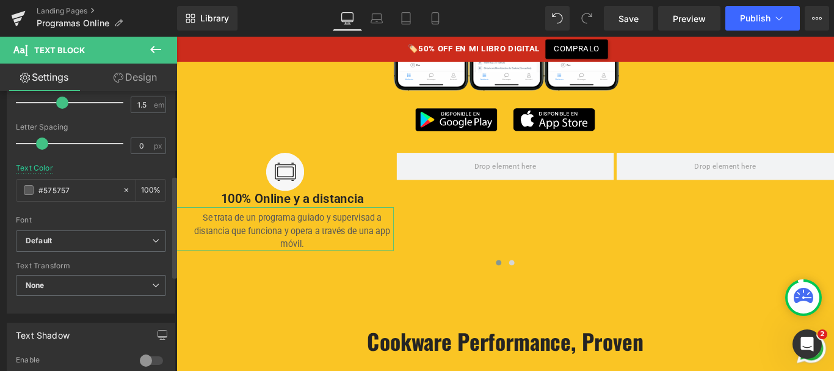
scroll to position [231, 0]
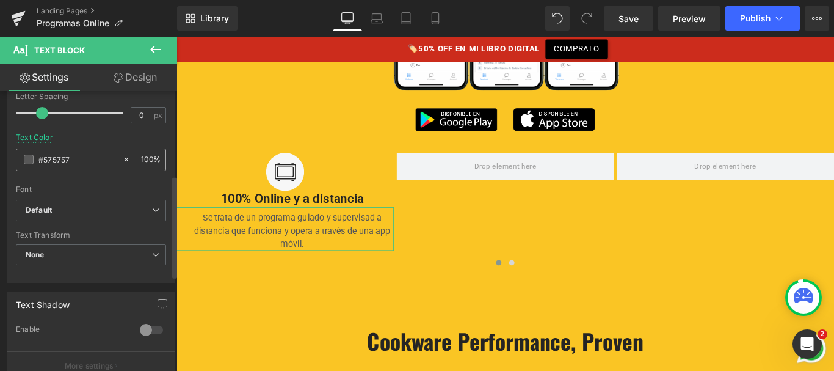
click at [51, 160] on input "#575757" at bounding box center [77, 159] width 78 height 13
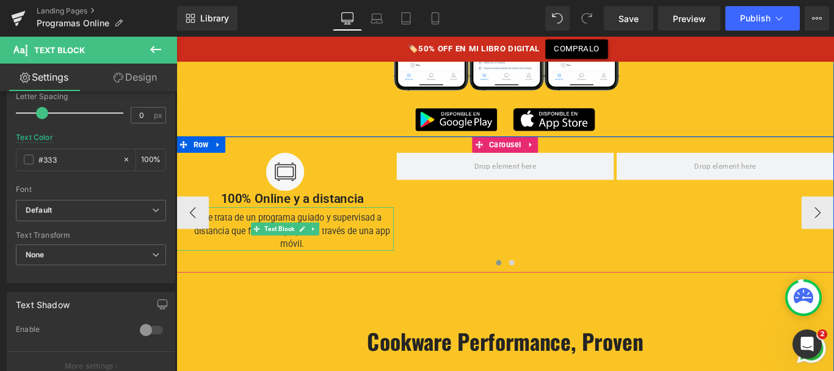
type input "#333"
click at [395, 238] on div "Se trata de un programa guiado y supervisad a distancia que funciona y opera a …" at bounding box center [298, 252] width 244 height 49
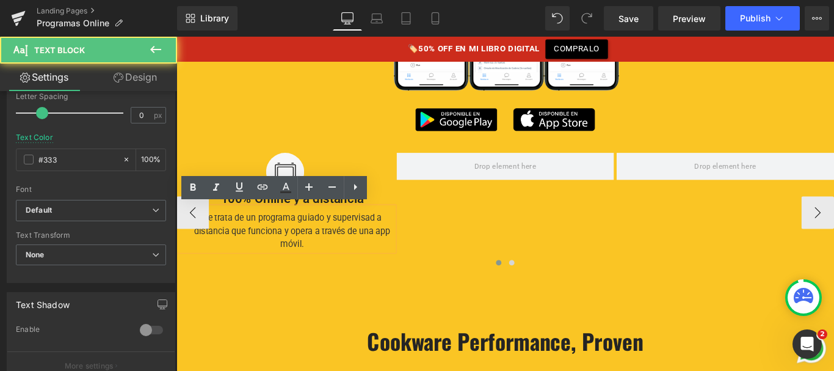
click at [396, 237] on div "Se trata de un programa guiado y supervisad a distancia que funciona y opera a …" at bounding box center [298, 252] width 244 height 49
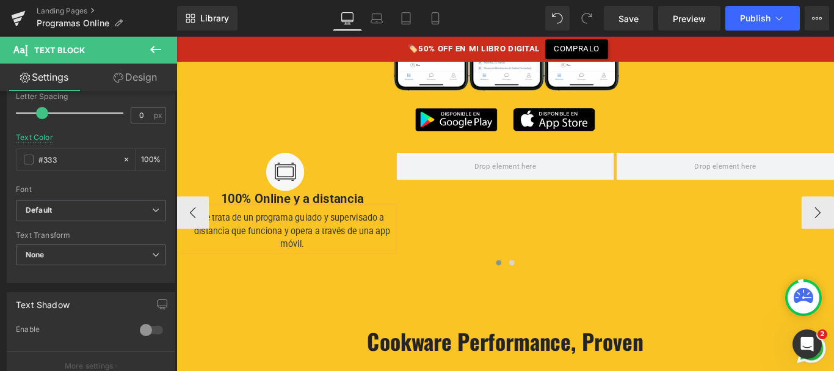
click at [314, 299] on div at bounding box center [545, 294] width 739 height 18
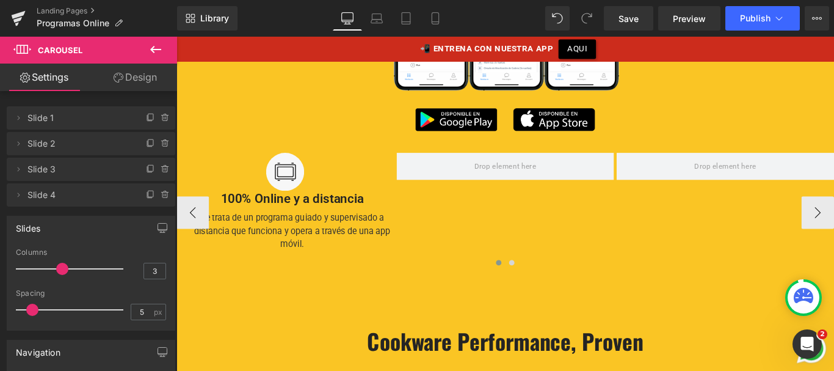
scroll to position [1089, 0]
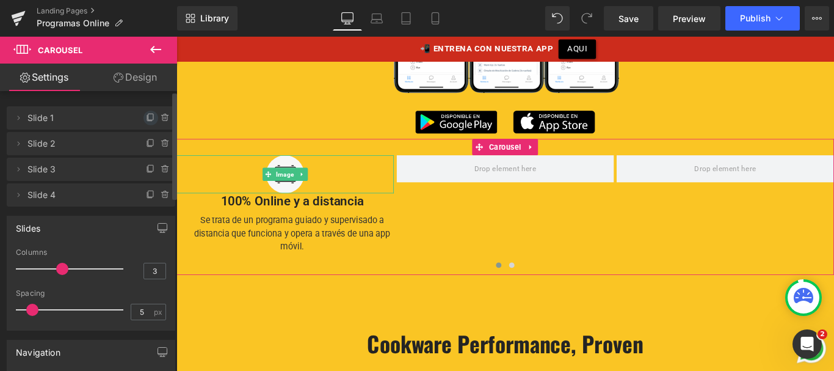
click at [146, 114] on icon at bounding box center [151, 118] width 10 height 10
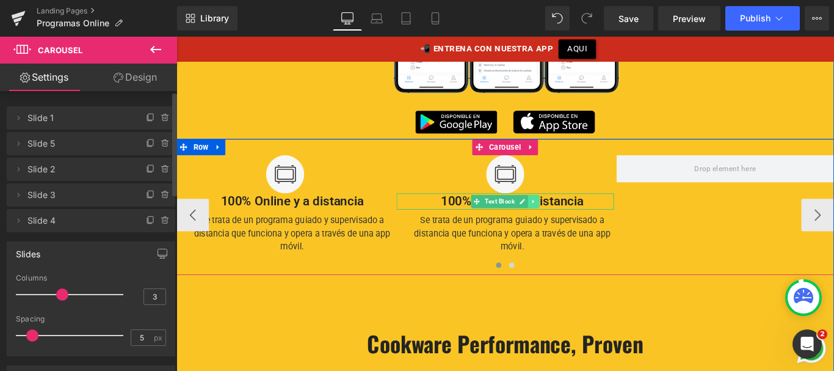
click at [572, 219] on link at bounding box center [578, 221] width 13 height 15
click at [543, 218] on icon at bounding box center [546, 221] width 7 height 7
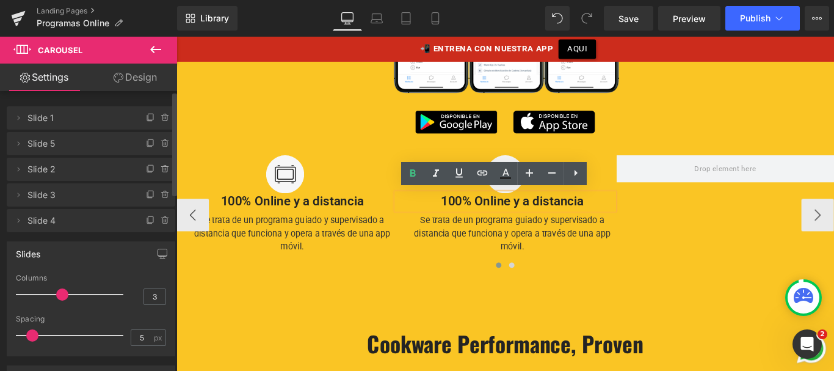
click at [524, 219] on p "100% Online y a distancia" at bounding box center [554, 221] width 228 height 18
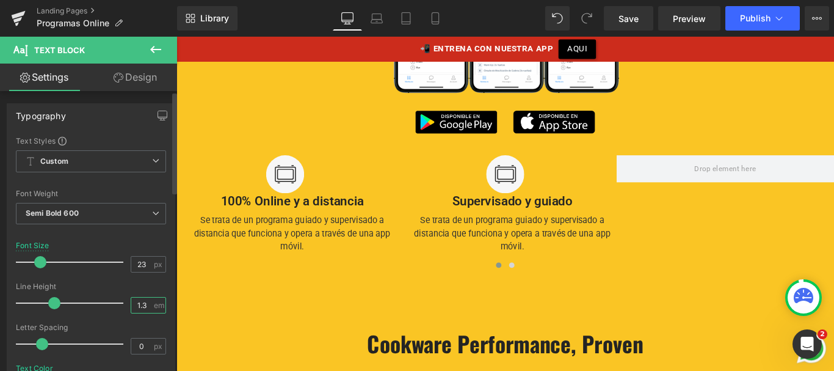
click at [142, 304] on input "1.3" at bounding box center [141, 304] width 21 height 15
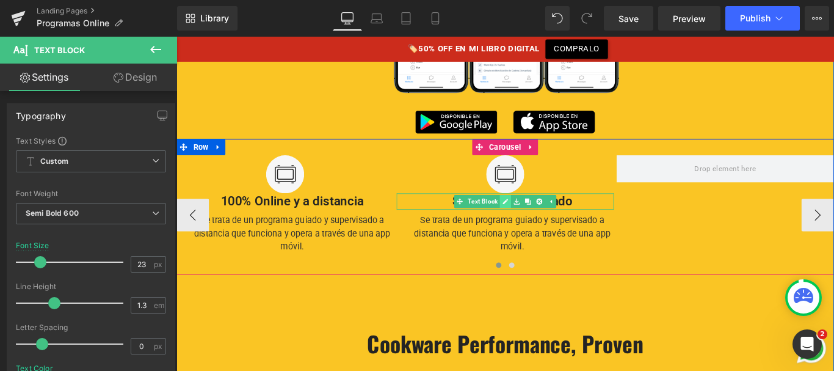
click at [544, 218] on icon at bounding box center [546, 221] width 7 height 7
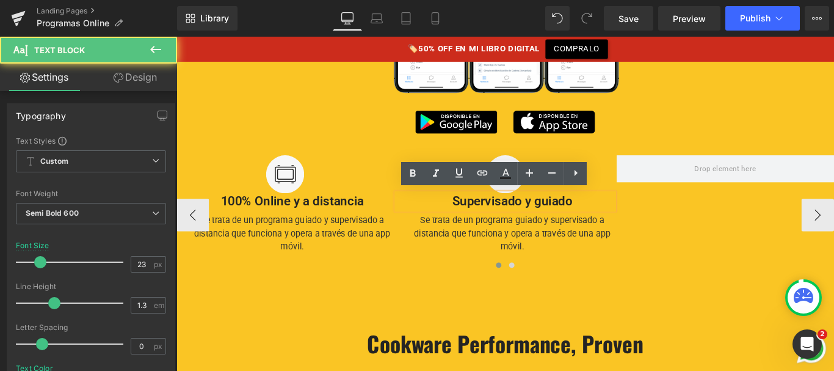
click at [576, 217] on p "Supervisado y guiado" at bounding box center [554, 221] width 228 height 18
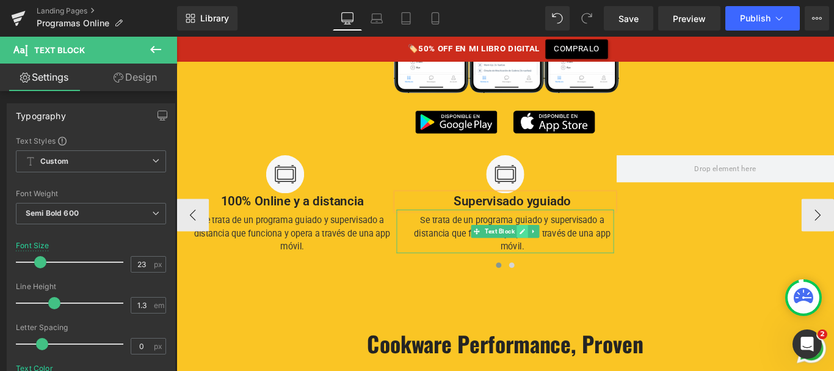
click at [562, 252] on icon at bounding box center [565, 255] width 7 height 7
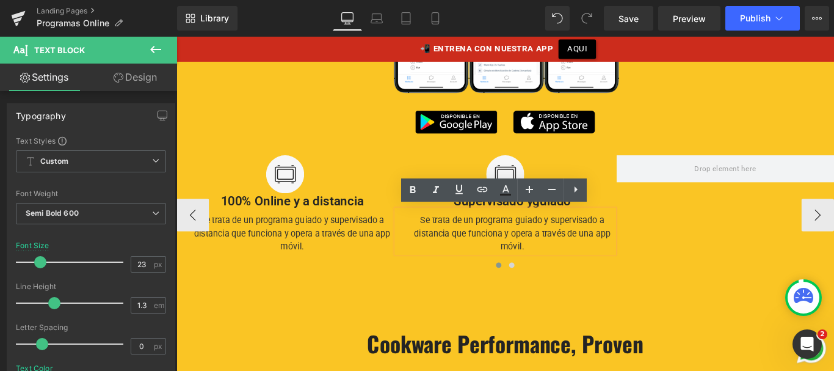
click at [552, 250] on div "Se trata de un programa guiado y supervisado a distancia que funciona y opera a…" at bounding box center [546, 255] width 244 height 49
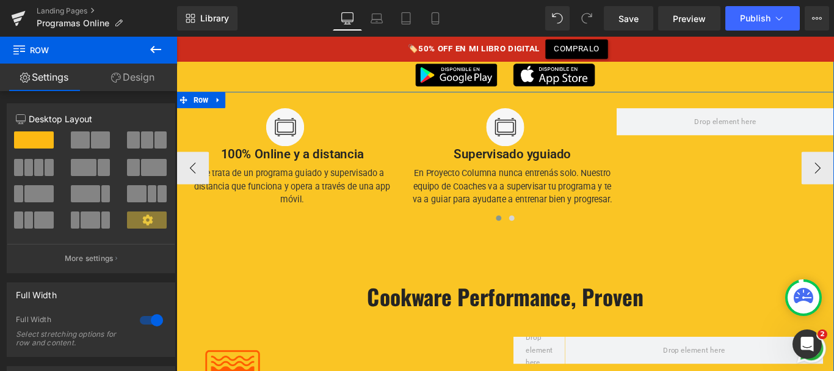
scroll to position [1117, 0]
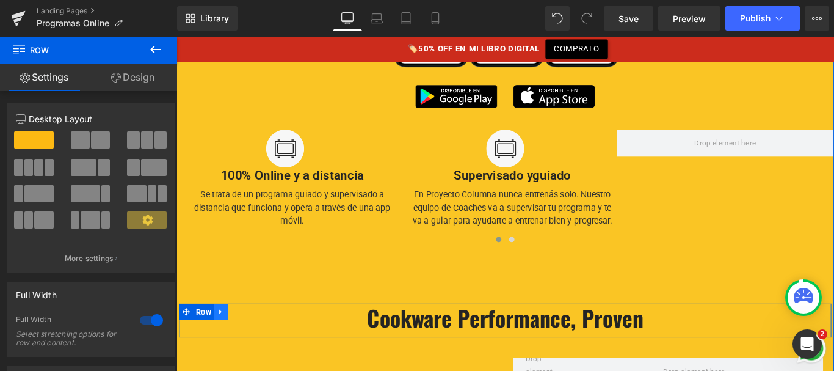
click at [227, 344] on icon at bounding box center [226, 345] width 9 height 9
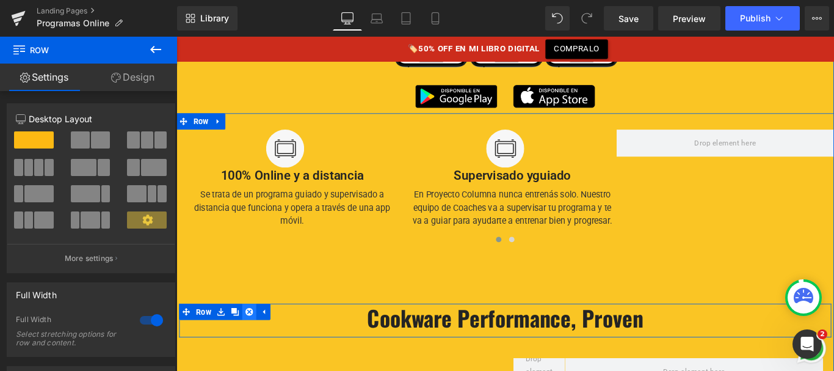
click at [250, 344] on link at bounding box center [258, 345] width 16 height 18
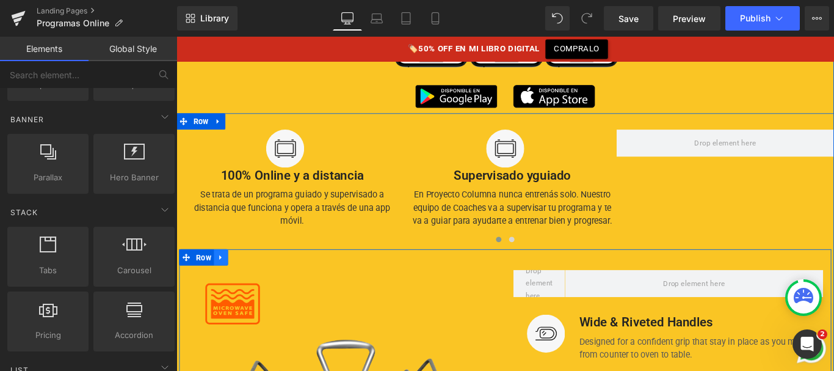
click at [227, 280] on icon at bounding box center [226, 284] width 9 height 9
click at [255, 280] on icon at bounding box center [258, 284] width 9 height 9
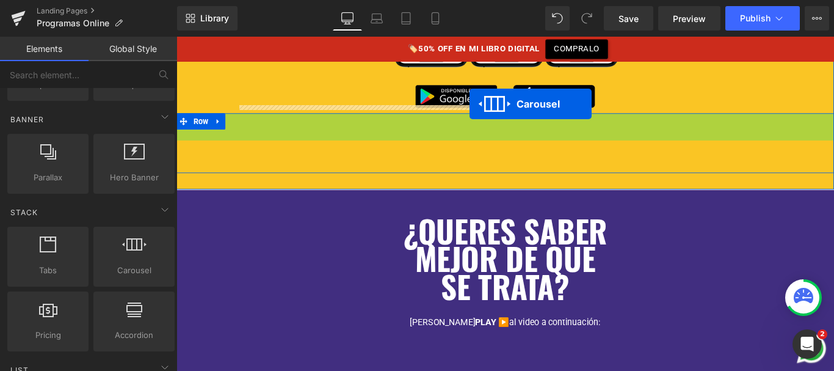
drag, startPoint x: 514, startPoint y: 129, endPoint x: 506, endPoint y: 112, distance: 18.6
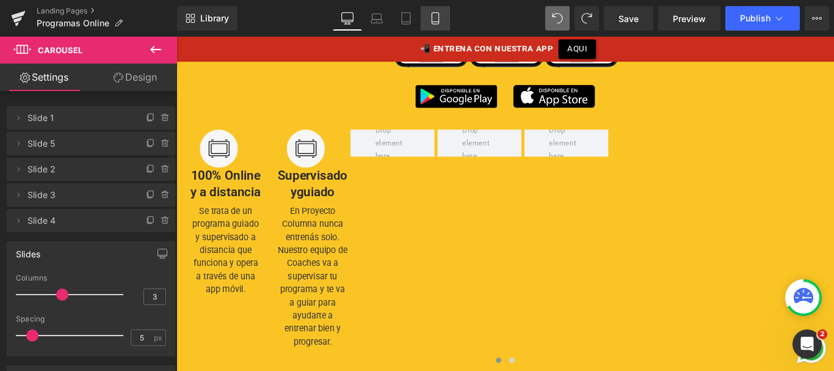
click at [436, 13] on icon at bounding box center [435, 18] width 12 height 12
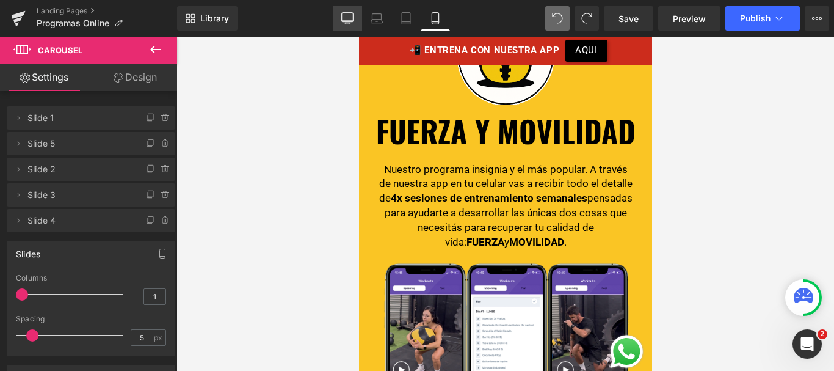
click at [349, 19] on icon at bounding box center [347, 18] width 12 height 12
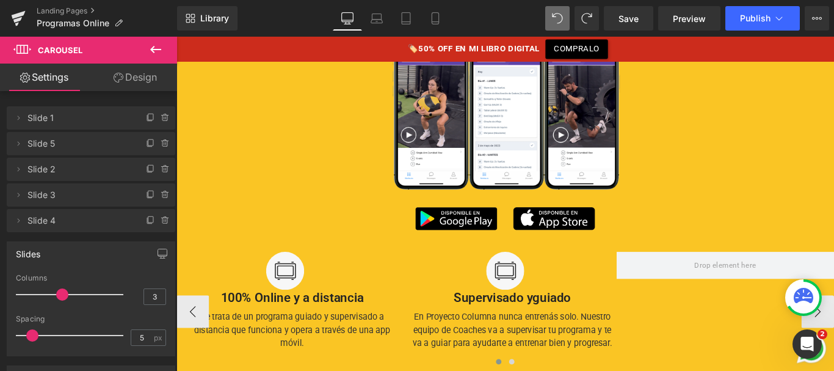
scroll to position [1114, 0]
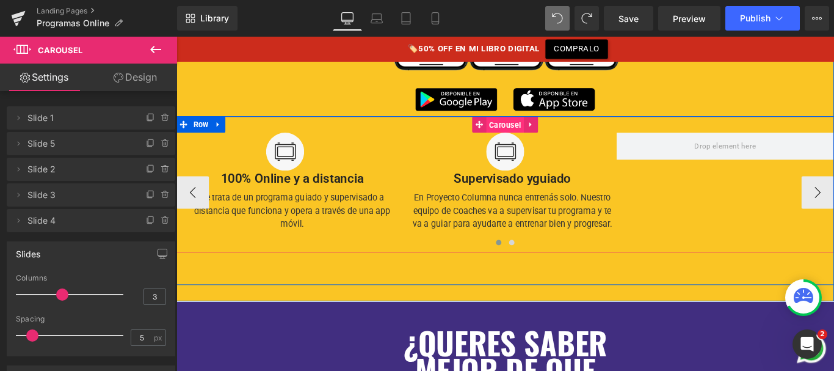
click at [539, 128] on span "Carousel" at bounding box center [546, 135] width 42 height 18
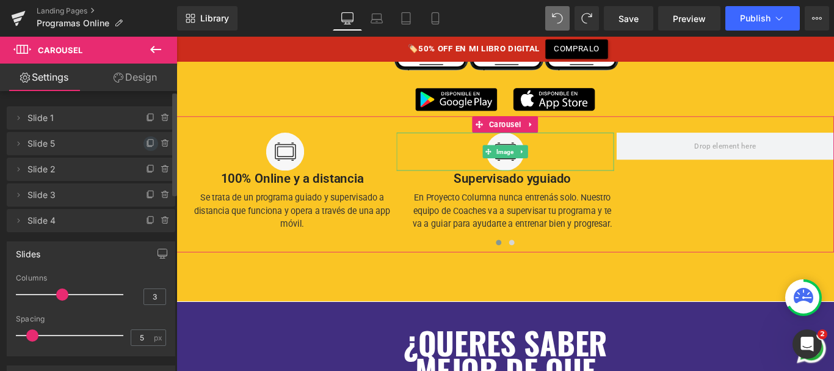
drag, startPoint x: 146, startPoint y: 140, endPoint x: 147, endPoint y: 96, distance: 44.0
click at [146, 140] on icon at bounding box center [151, 144] width 10 height 10
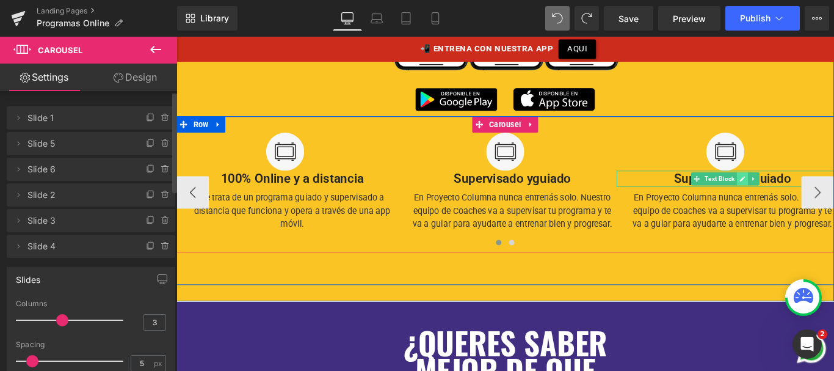
click at [809, 193] on icon at bounding box center [812, 195] width 7 height 7
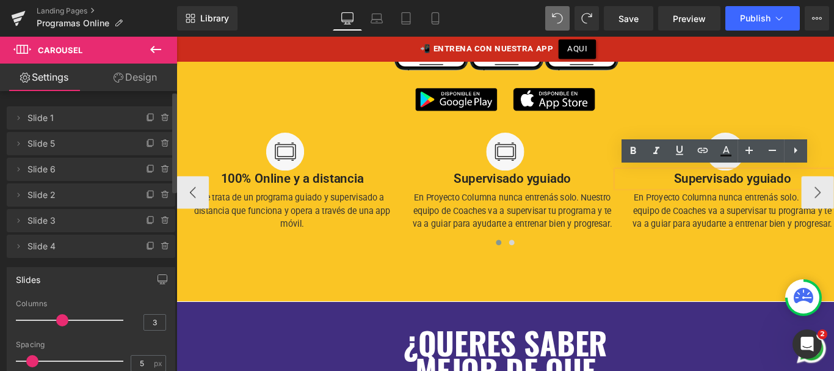
click at [778, 195] on p "Supervisado y guiado" at bounding box center [801, 196] width 228 height 18
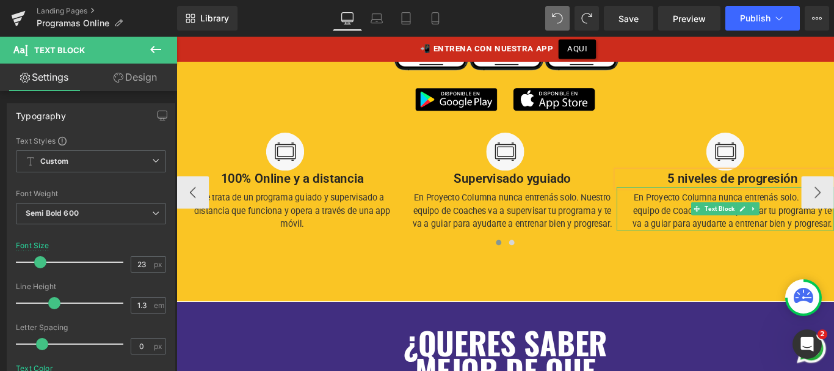
click at [738, 229] on div "En Proyecto Columna nunca entrenás solo. Nuestro equipo de Coaches va a supervi…" at bounding box center [793, 229] width 244 height 49
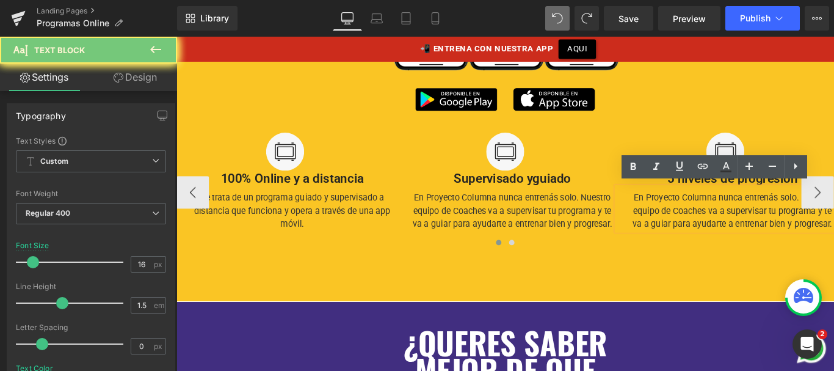
click at [738, 229] on div "En Proyecto Columna nunca entrenás solo. Nuestro equipo de Coaches va a supervi…" at bounding box center [793, 229] width 244 height 49
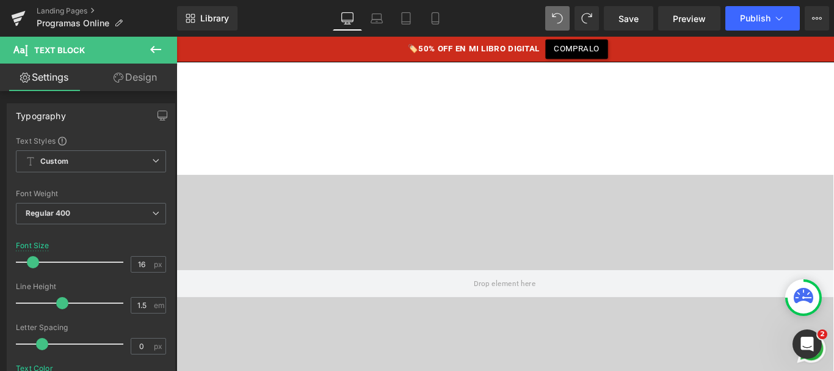
scroll to position [0, 2]
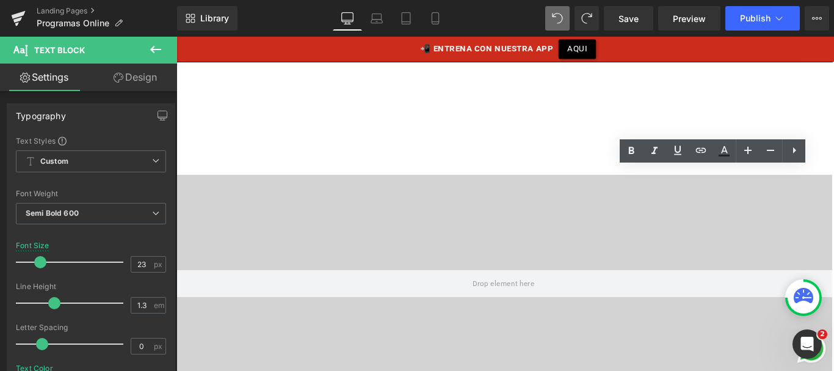
drag, startPoint x: 724, startPoint y: 190, endPoint x: 731, endPoint y: 191, distance: 7.4
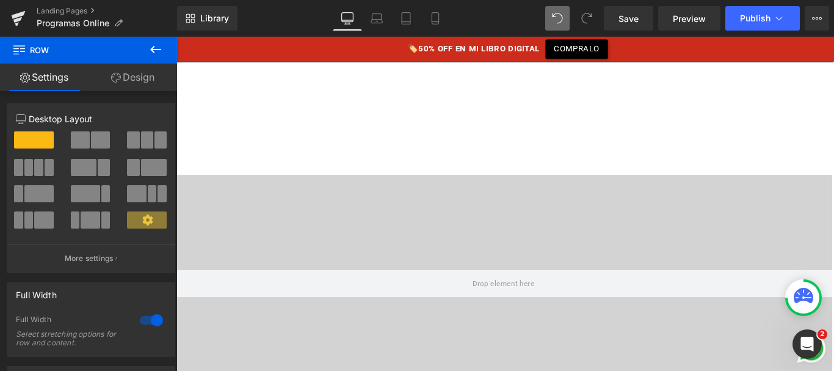
scroll to position [1102, 0]
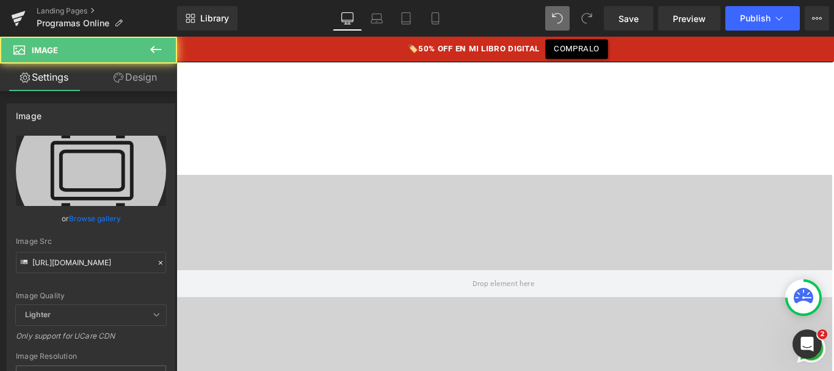
click at [146, 85] on link "Design" at bounding box center [135, 77] width 89 height 27
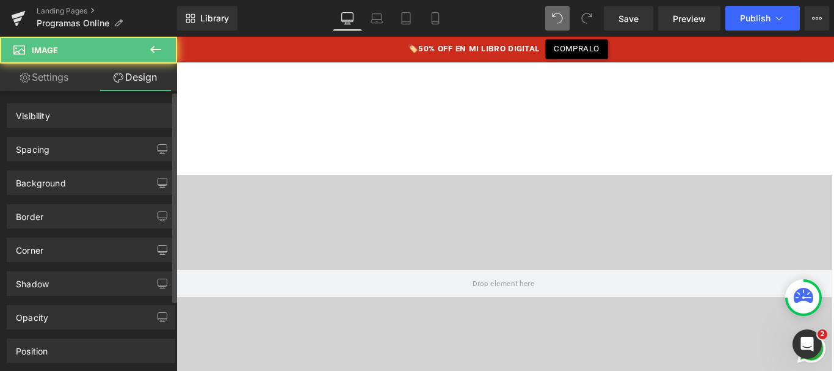
click at [95, 145] on div "Spacing" at bounding box center [90, 148] width 167 height 23
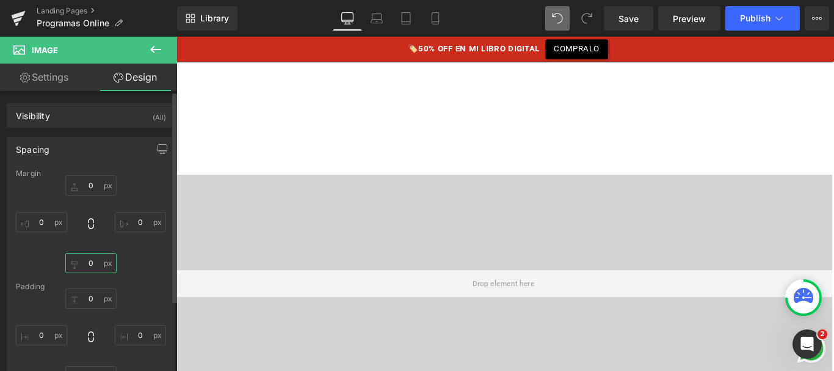
click at [88, 262] on input "text" at bounding box center [90, 263] width 51 height 20
type input "5"
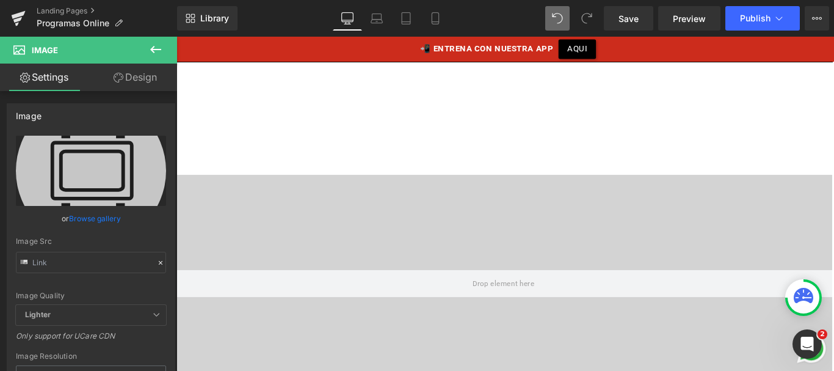
click at [125, 87] on link "Design" at bounding box center [135, 77] width 89 height 27
click at [0, 0] on div "Spacing" at bounding box center [0, 0] width 0 height 0
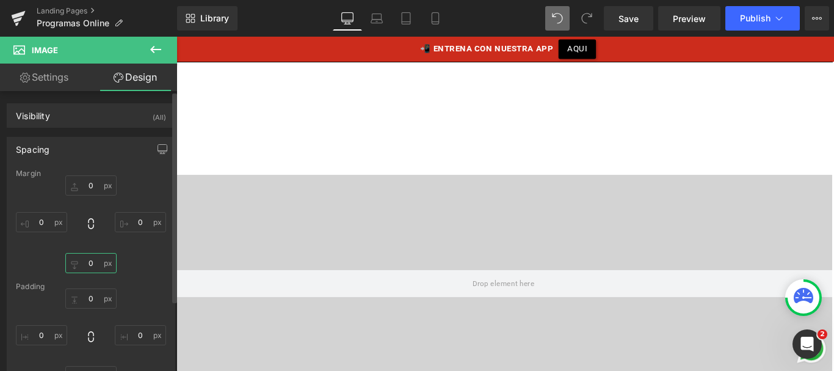
click at [83, 262] on input "text" at bounding box center [90, 263] width 51 height 20
type input "5"
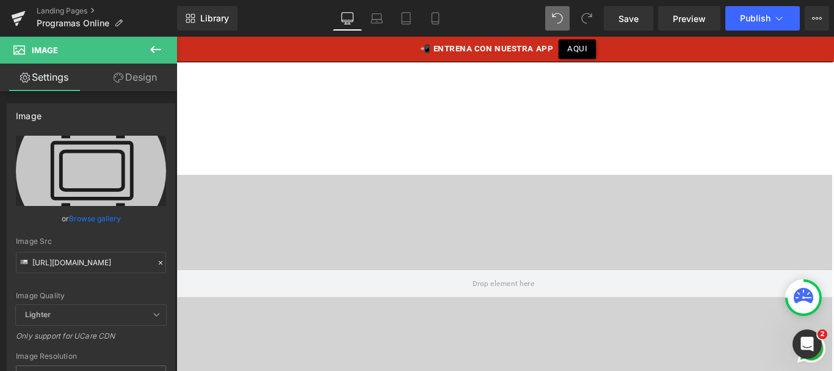
click at [156, 76] on link "Design" at bounding box center [135, 77] width 89 height 27
click at [0, 0] on div "Spacing" at bounding box center [0, 0] width 0 height 0
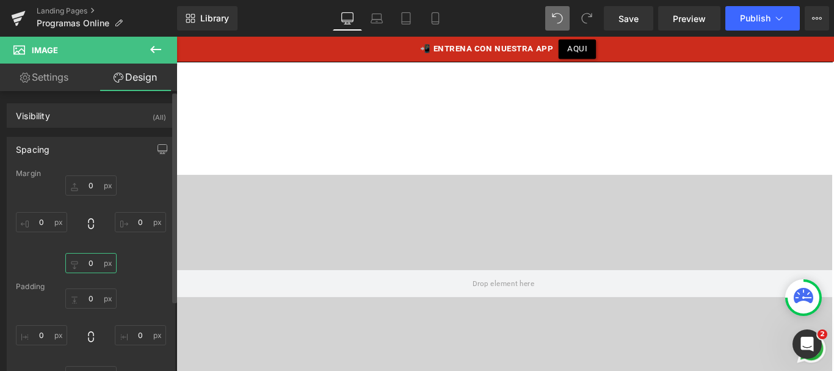
click at [87, 266] on input "text" at bounding box center [90, 263] width 51 height 20
type input "5"
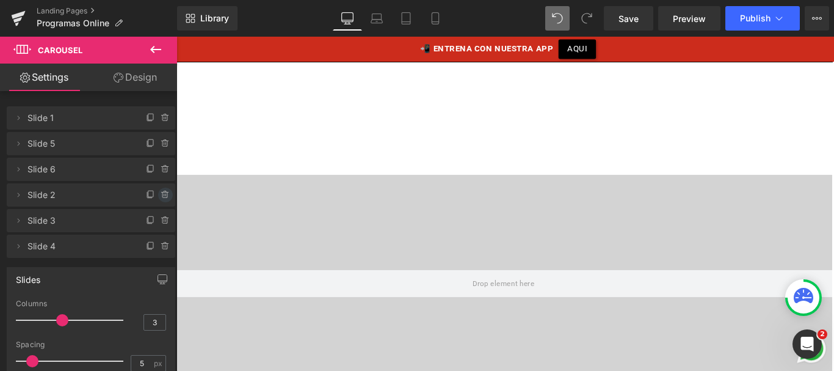
click at [161, 198] on icon at bounding box center [166, 195] width 10 height 10
click at [156, 190] on button "Delete" at bounding box center [152, 195] width 38 height 16
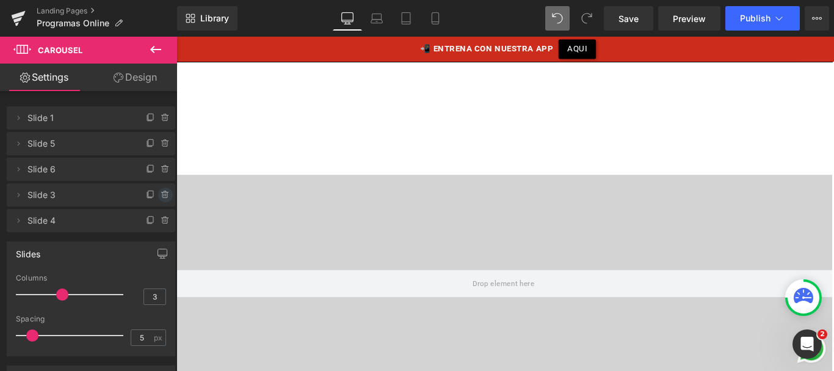
click at [161, 196] on icon at bounding box center [166, 195] width 10 height 10
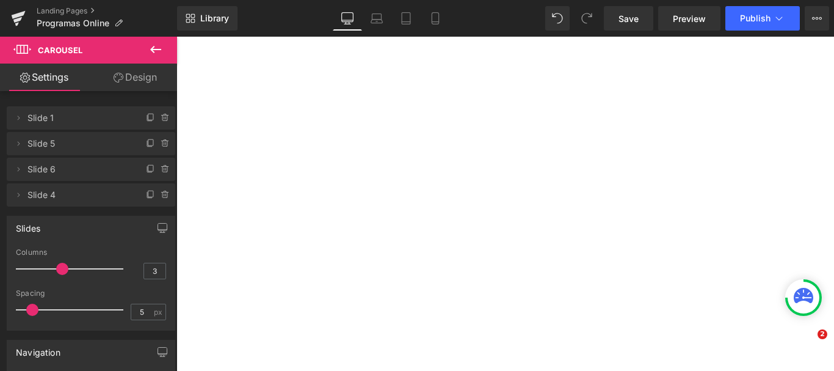
click at [161, 198] on icon at bounding box center [166, 195] width 10 height 10
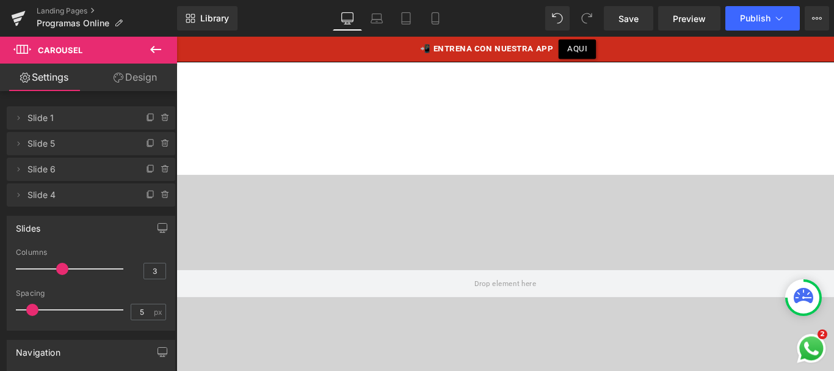
click at [154, 193] on button "Delete" at bounding box center [155, 195] width 38 height 16
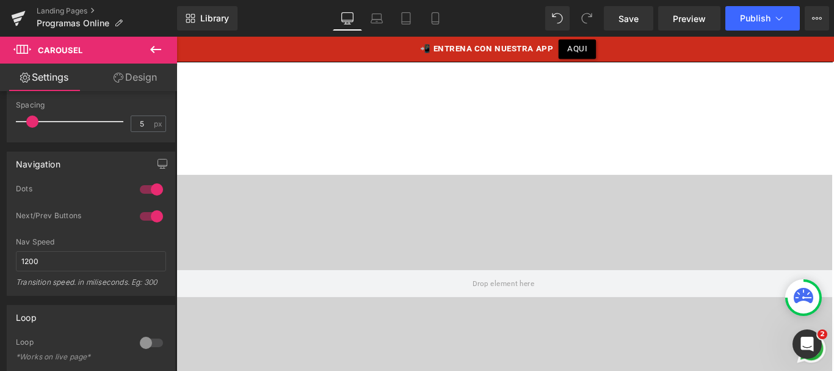
scroll to position [163, 0]
click at [150, 214] on div at bounding box center [151, 216] width 29 height 20
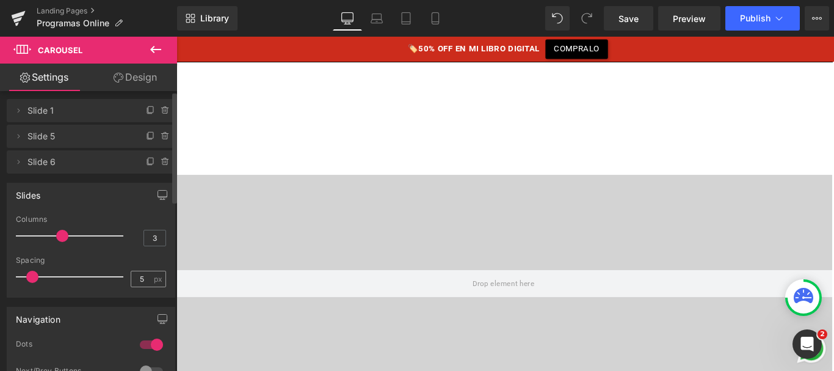
scroll to position [0, 0]
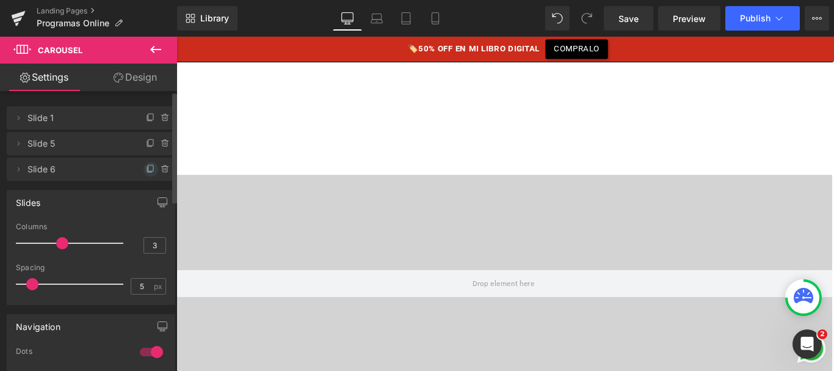
click at [146, 167] on icon at bounding box center [151, 169] width 10 height 10
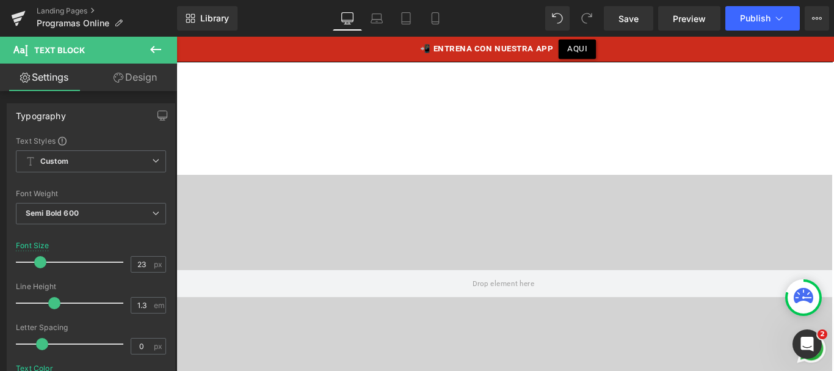
click at [628, 15] on span "Save" at bounding box center [629, 18] width 20 height 13
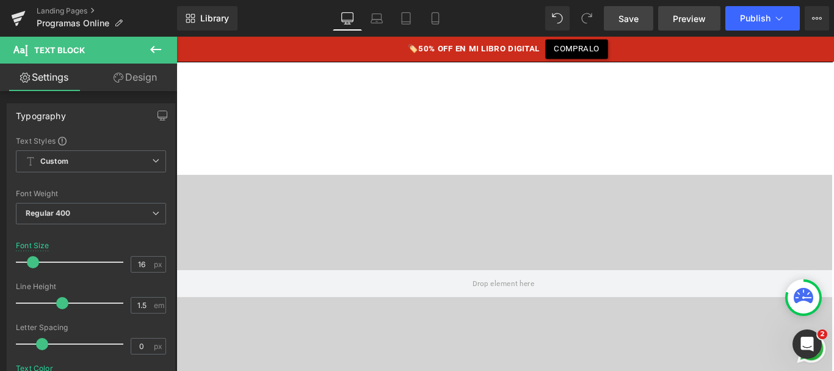
click at [681, 14] on span "Preview" at bounding box center [689, 18] width 33 height 13
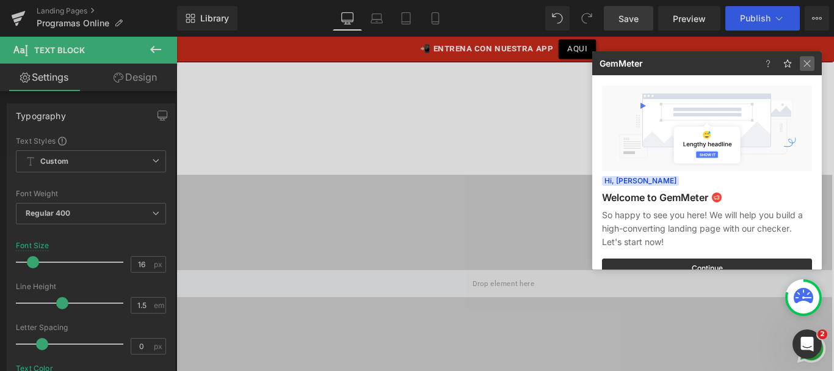
click at [804, 62] on img at bounding box center [807, 63] width 15 height 15
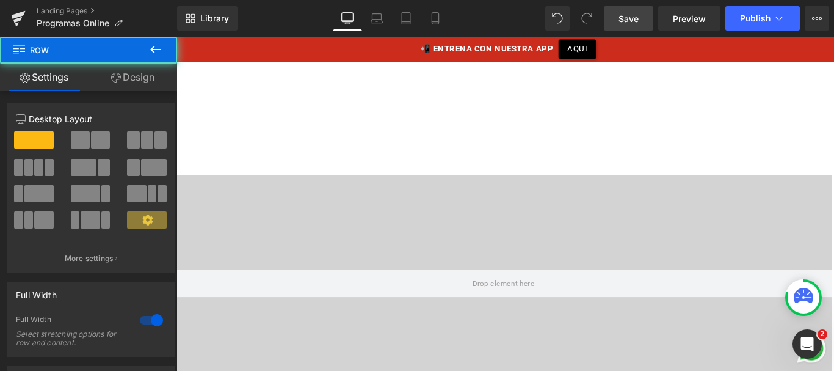
click at [132, 71] on link "Design" at bounding box center [133, 77] width 89 height 27
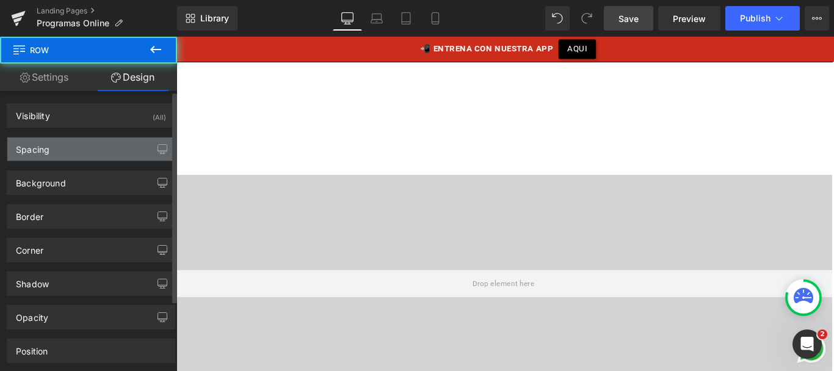
click at [36, 150] on div "Spacing" at bounding box center [33, 145] width 34 height 17
type input "0"
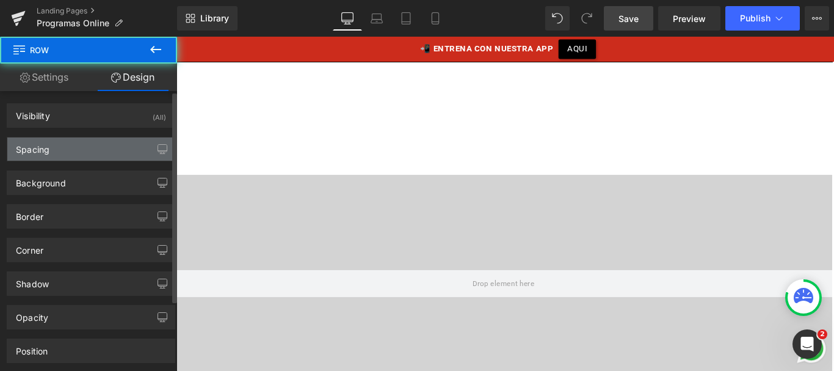
type input "60"
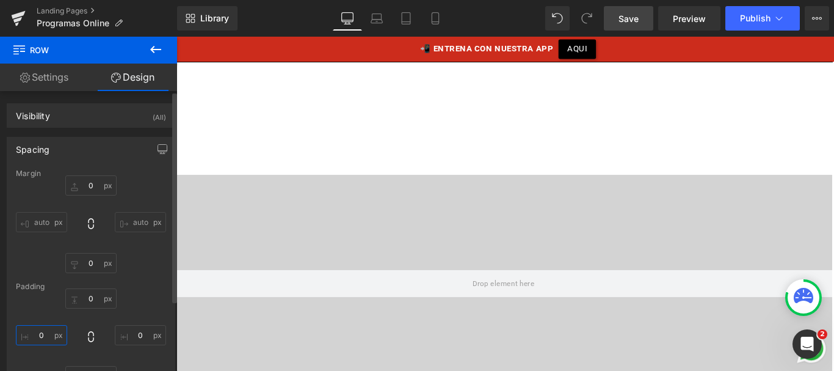
click at [43, 338] on input "0" at bounding box center [41, 335] width 51 height 20
type input "20"
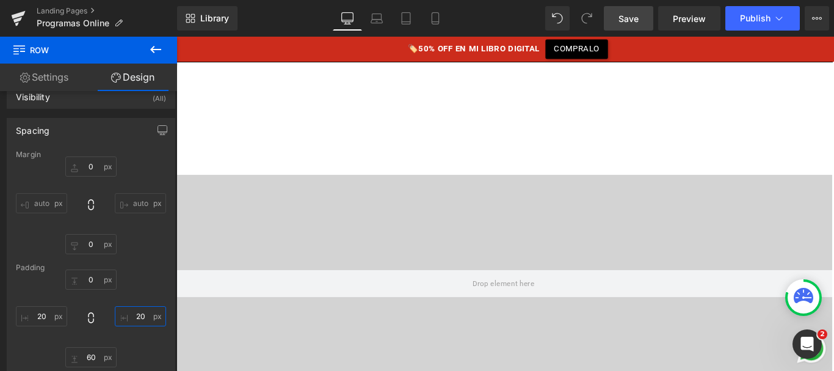
type input "20"
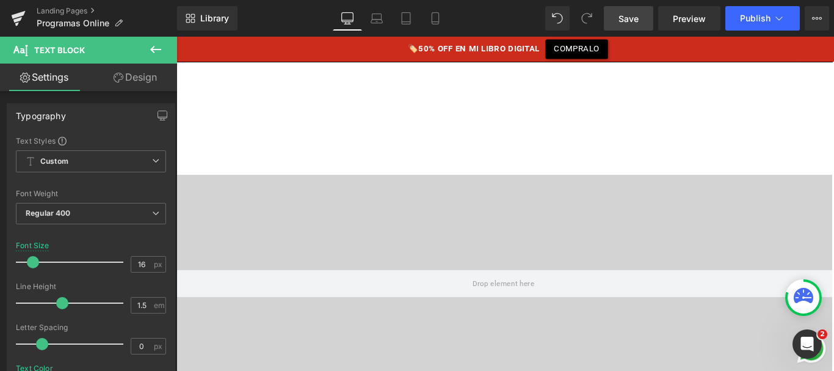
scroll to position [1120, 0]
click at [176, 37] on div at bounding box center [176, 37] width 0 height 0
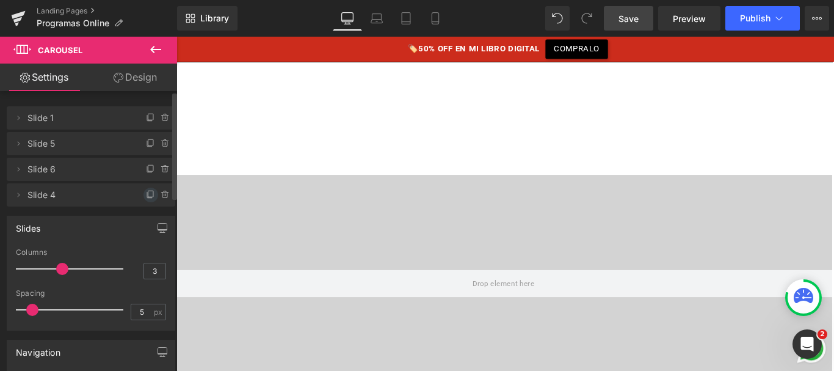
click at [146, 190] on icon at bounding box center [151, 195] width 10 height 10
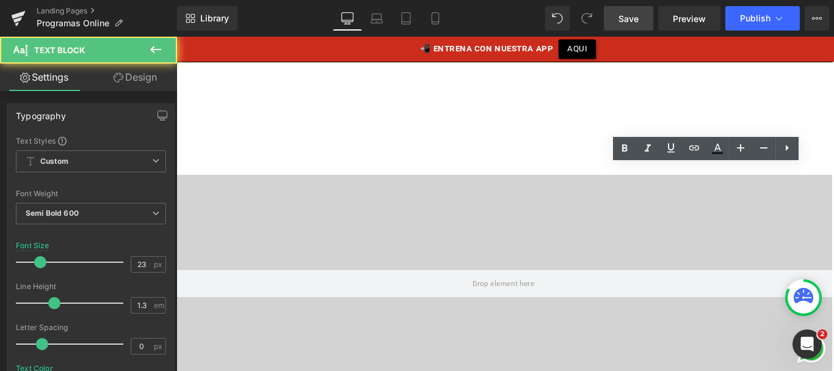
drag, startPoint x: 809, startPoint y: 206, endPoint x: 679, endPoint y: 190, distance: 131.1
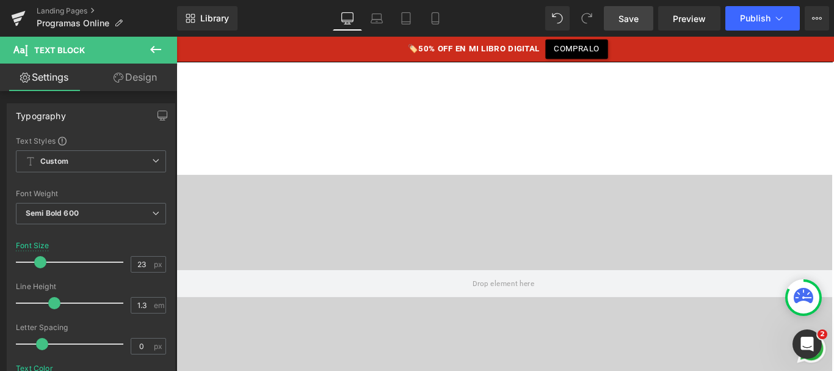
click at [633, 13] on span "Save" at bounding box center [629, 18] width 20 height 13
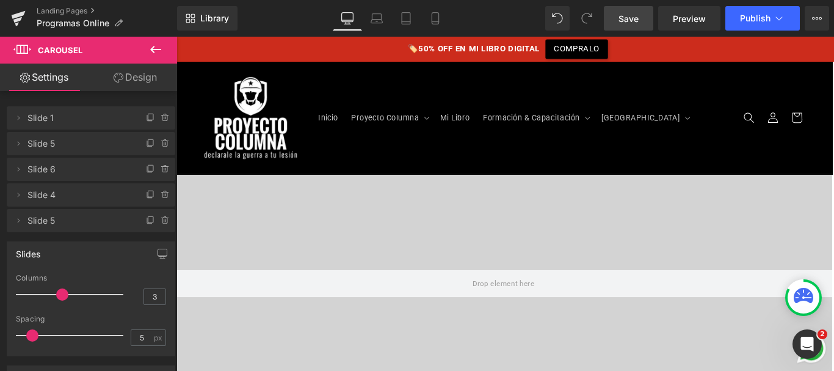
scroll to position [929, 0]
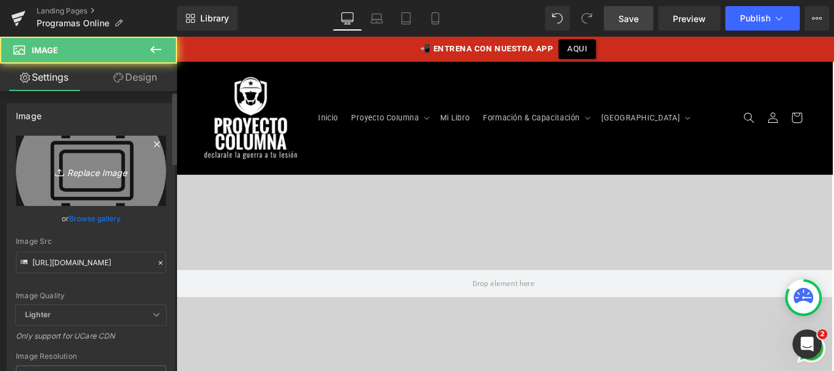
click at [85, 172] on icon "Replace Image" at bounding box center [91, 170] width 98 height 15
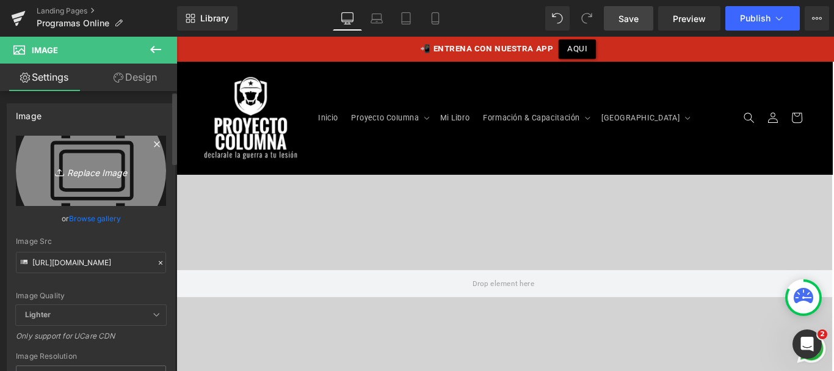
type input "C:\fakepath\icono-app.png"
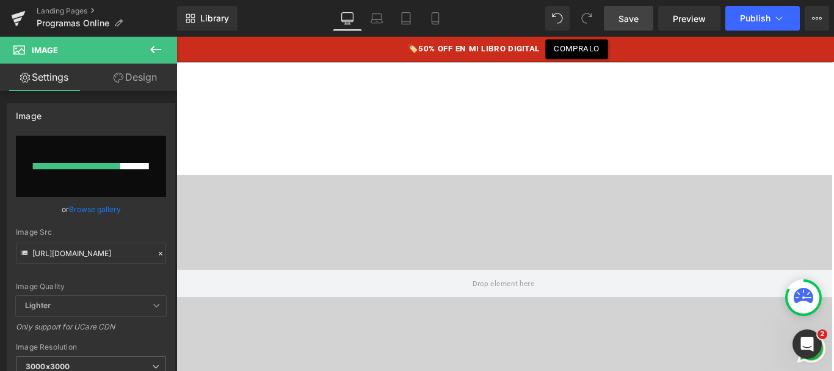
scroll to position [1094, 0]
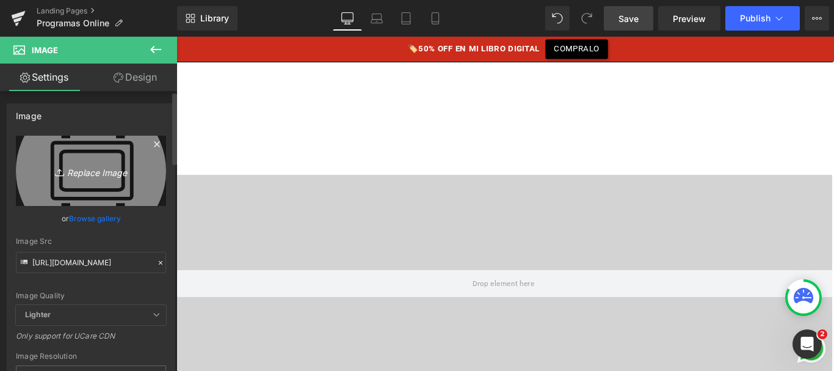
click at [98, 165] on icon "Replace Image" at bounding box center [91, 170] width 98 height 15
type input "C:\fakepath\icono-app.png"
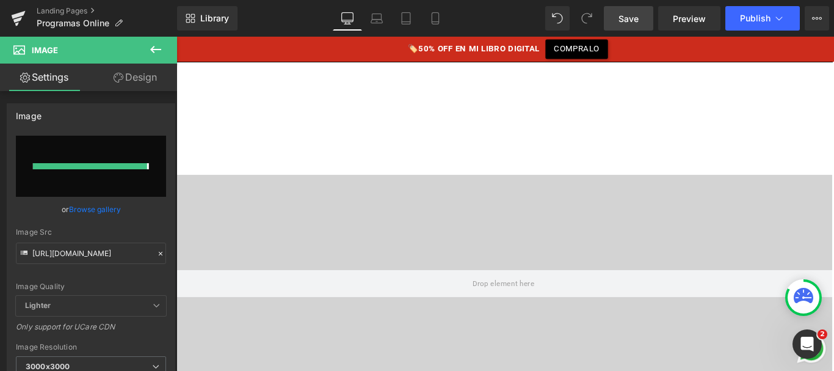
type input "https://ucarecdn.com/1c2e66f7-0ebd-41ef-a14c-2459f220078b/-/format/auto/-/previ…"
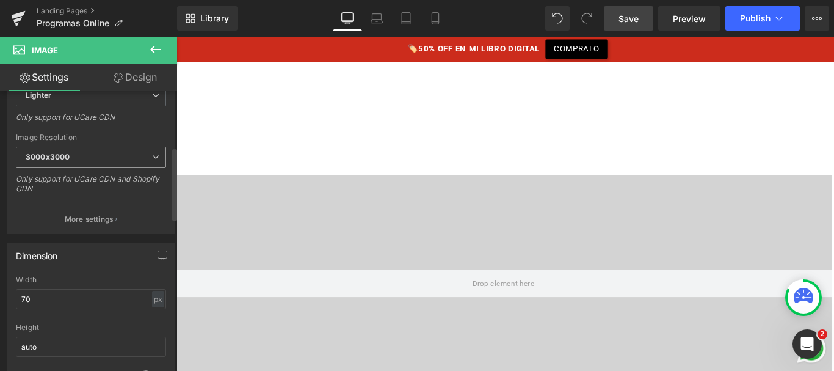
scroll to position [222, 0]
click at [73, 296] on input "70" at bounding box center [91, 297] width 150 height 20
type input "9"
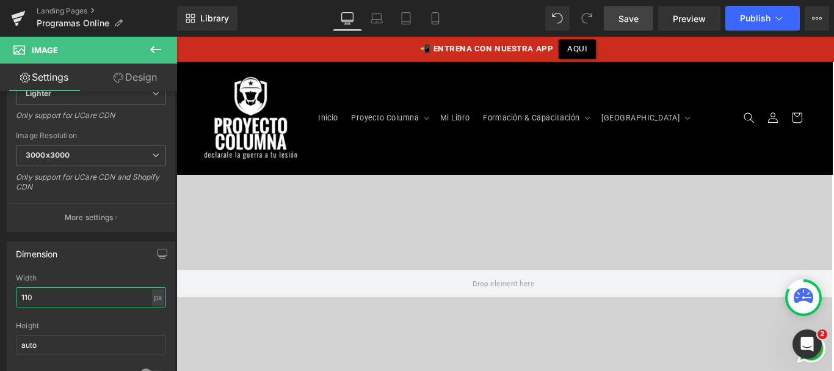
scroll to position [1090, 0]
type input "110"
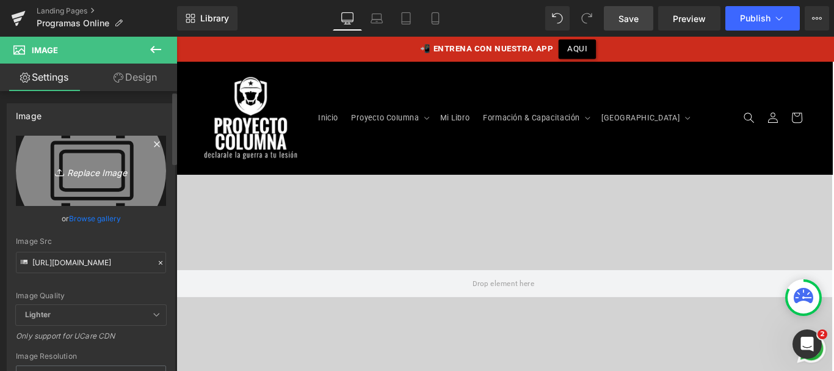
click at [87, 161] on link "Replace Image" at bounding box center [91, 171] width 150 height 70
type input "C:\fakepath\icono-supervisado.png"
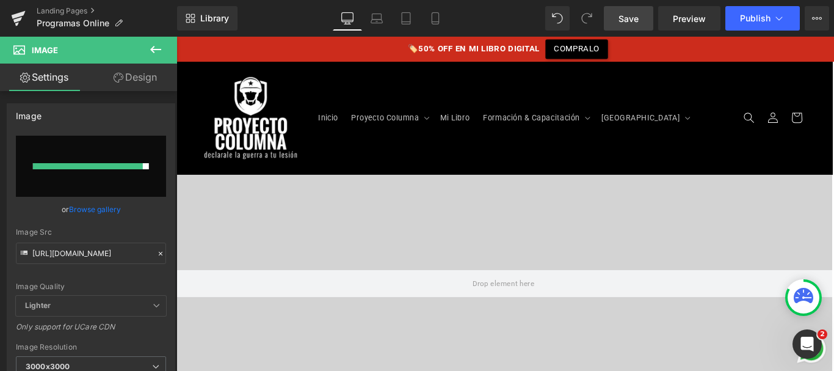
type input "https://ucarecdn.com/66117978-c529-4a74-95ef-c7357235d532/-/format/auto/-/previ…"
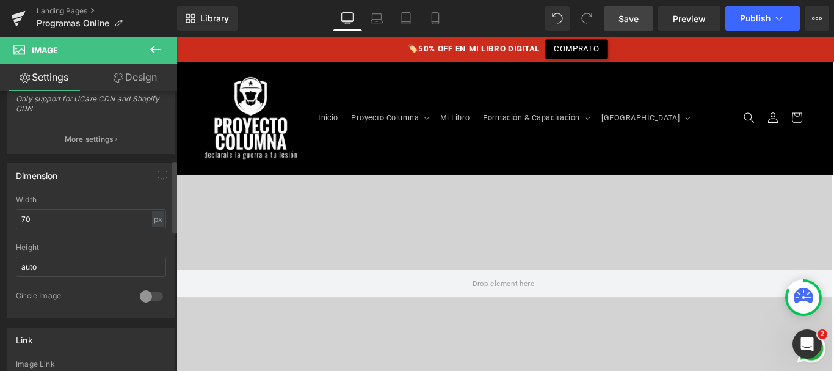
scroll to position [302, 0]
drag, startPoint x: 52, startPoint y: 214, endPoint x: 0, endPoint y: 222, distance: 52.5
click at [0, 222] on div "Dimension 70px Width 70 px % px auto Height auto 0 Circle Image" at bounding box center [91, 234] width 183 height 164
type input "100"
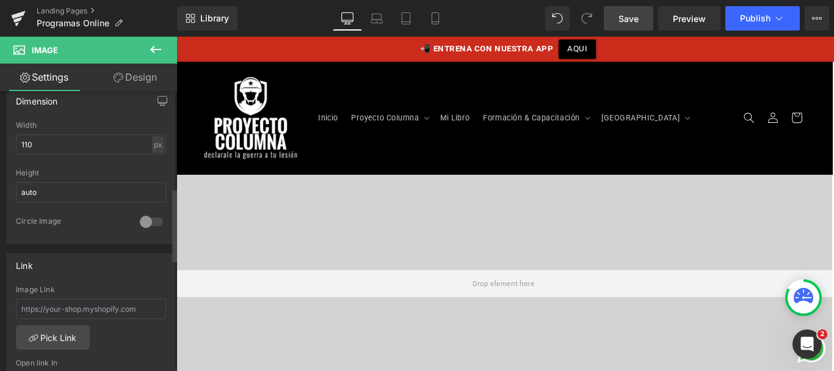
scroll to position [376, 0]
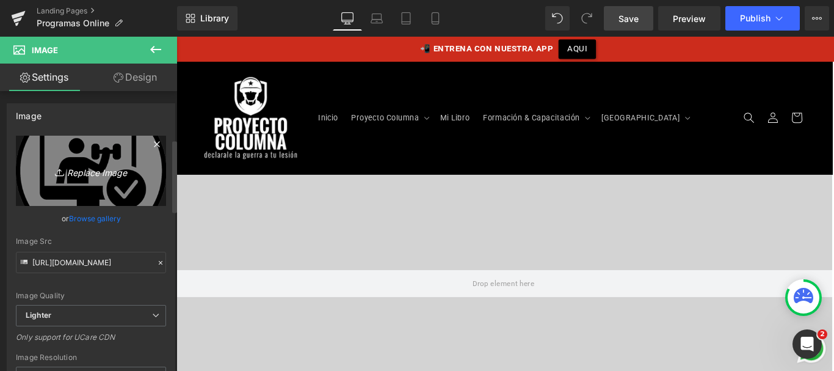
scroll to position [240, 0]
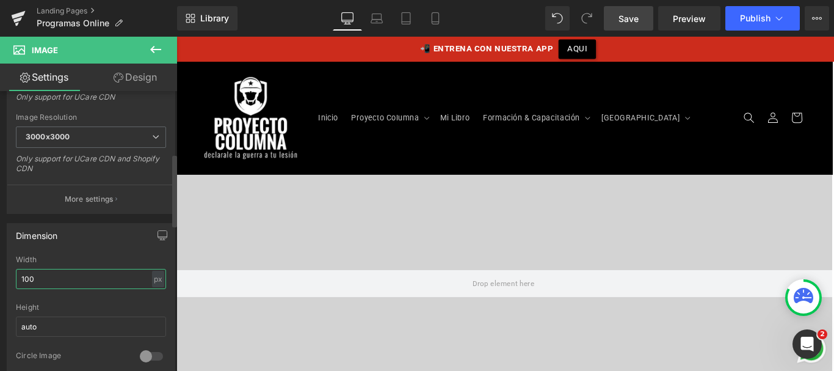
drag, startPoint x: 35, startPoint y: 278, endPoint x: 3, endPoint y: 275, distance: 32.5
click at [3, 275] on div "Dimension 100px Width 100 px % px auto Height auto 0 Circle Image" at bounding box center [91, 296] width 183 height 164
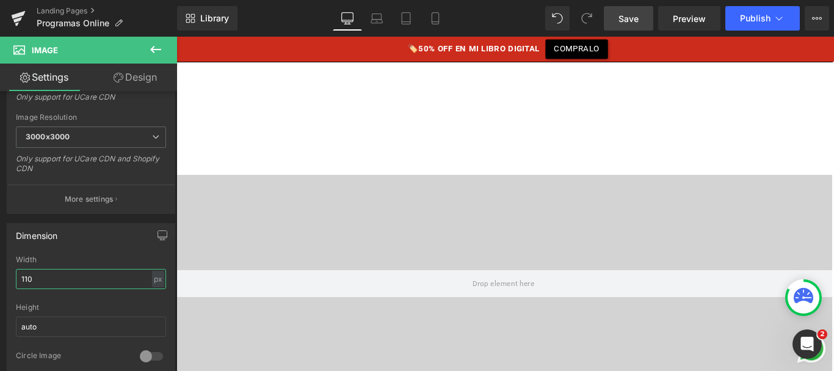
scroll to position [1062, 0]
type input "110"
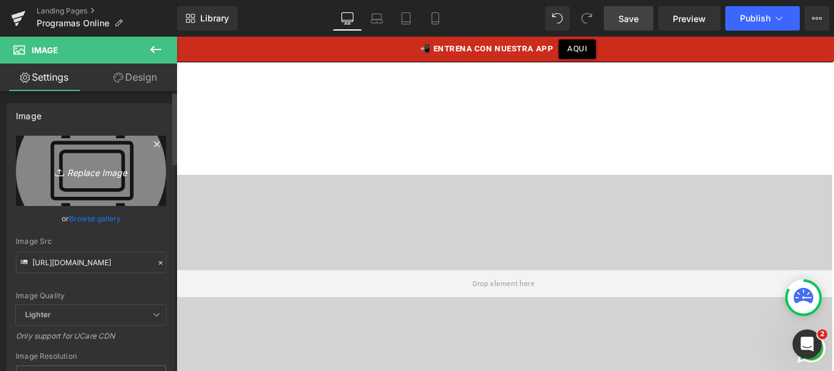
click at [112, 180] on link "Replace Image" at bounding box center [91, 171] width 150 height 70
type input "C:\fakepath\icono-niveles.png"
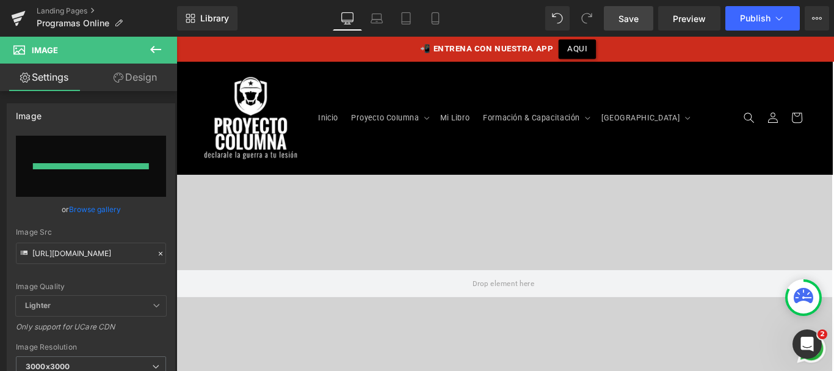
type input "https://ucarecdn.com/2b13066d-9da3-41ed-b2ad-4702f9935d08/-/format/auto/-/previ…"
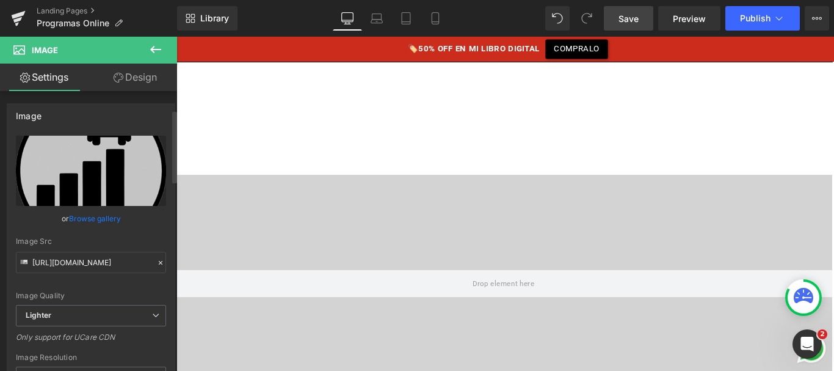
scroll to position [191, 0]
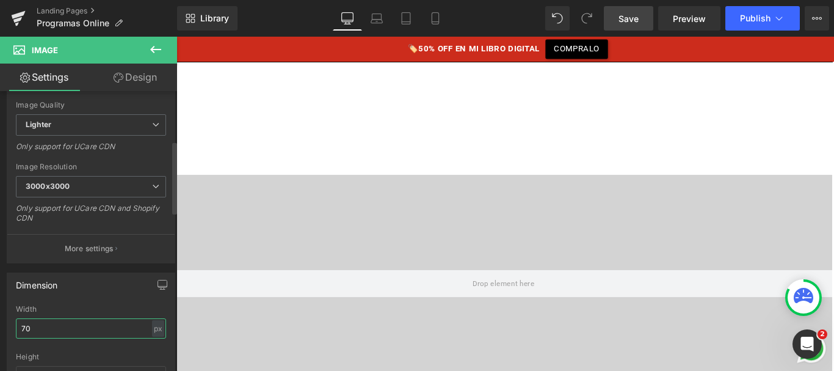
drag, startPoint x: 35, startPoint y: 324, endPoint x: 5, endPoint y: 327, distance: 29.5
click at [5, 327] on div "Dimension 70px Width 70 px % px auto Height auto 0 Circle Image" at bounding box center [91, 345] width 183 height 164
type input "110"
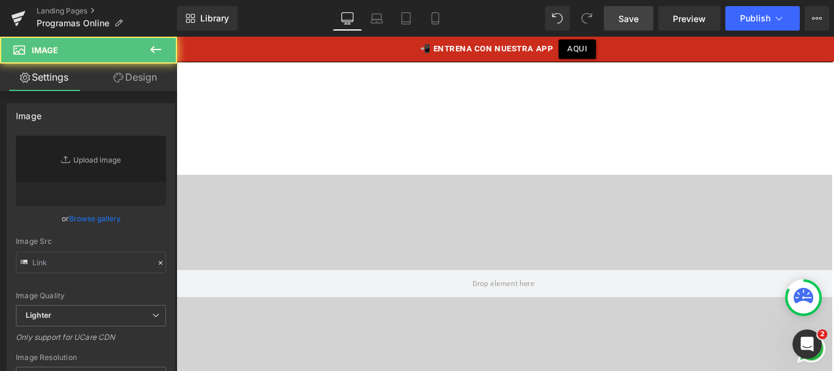
type input "https://ucarecdn.com/20d3c3be-d333-48d2-a7ee-ebb506de515f/i1.svg"
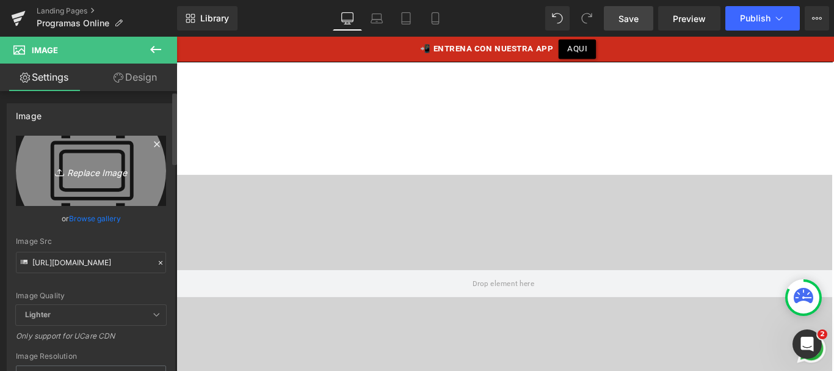
click at [87, 169] on icon "Replace Image" at bounding box center [91, 170] width 98 height 15
type input "C:\fakepath\icono-fuerza.png"
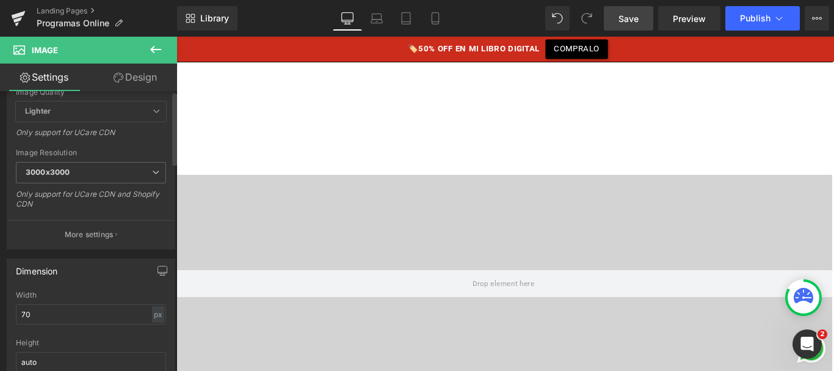
type input "https://ucarecdn.com/15bfef9d-11b5-4bda-b5de-7e23f47f9b31/-/format/auto/-/previ…"
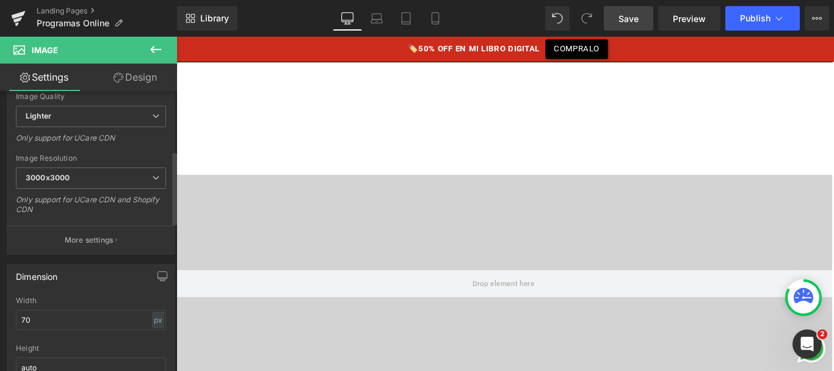
scroll to position [261, 0]
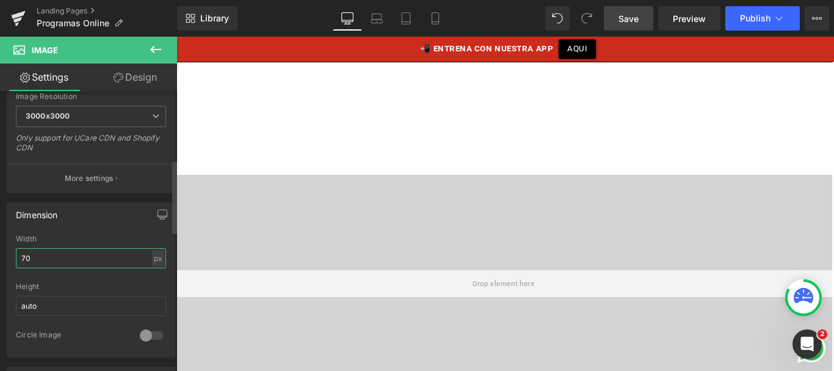
drag, startPoint x: 67, startPoint y: 259, endPoint x: 12, endPoint y: 259, distance: 55.0
click at [12, 259] on div "70px Width 70 px % px auto Height auto 0 Circle Image" at bounding box center [90, 295] width 167 height 122
type input "110"
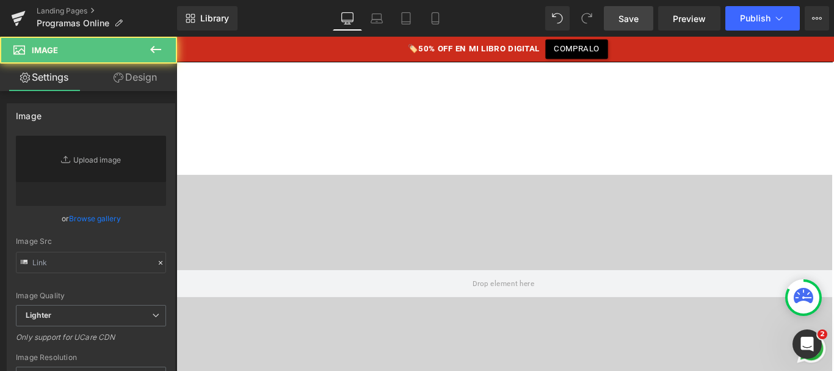
type input "https://ucarecdn.com/20d3c3be-d333-48d2-a7ee-ebb506de515f/i1.svg"
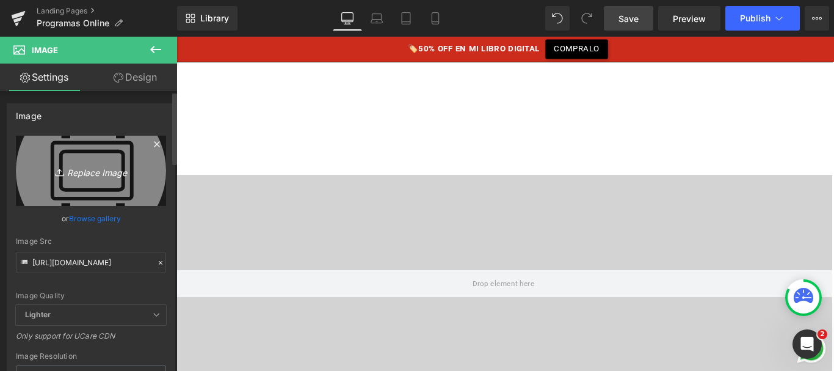
click at [100, 178] on icon "Replace Image" at bounding box center [91, 170] width 98 height 15
type input "C:\fakepath\icono-casa.png"
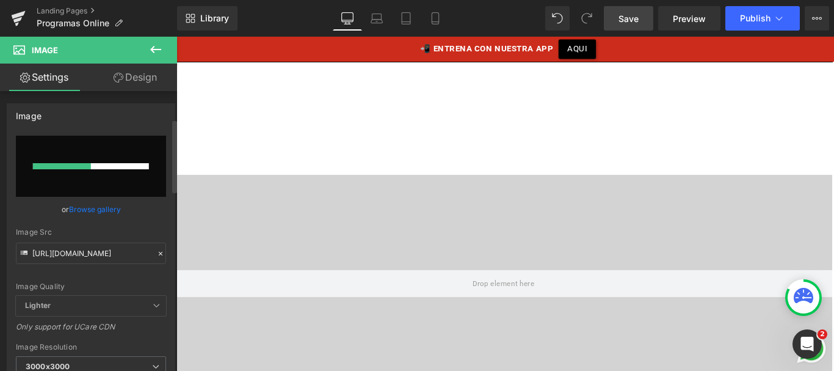
scroll to position [168, 0]
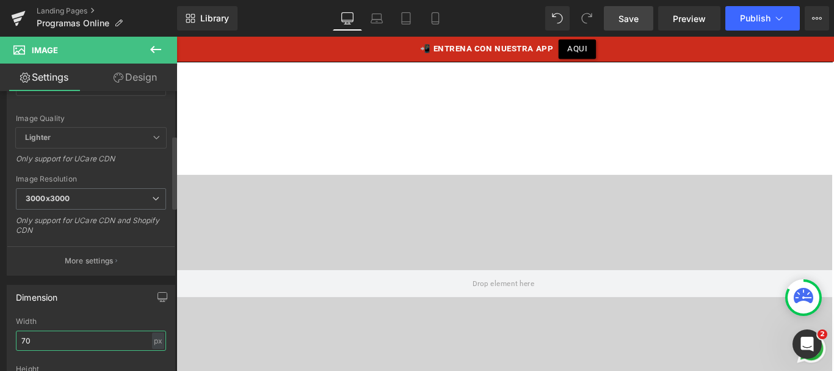
click at [38, 344] on input "70" at bounding box center [91, 340] width 150 height 20
type input "1"
type input "https://ucarecdn.com/cb4a07e6-ec21-43ca-8fc7-3d351c116aa4/-/format/auto/-/previ…"
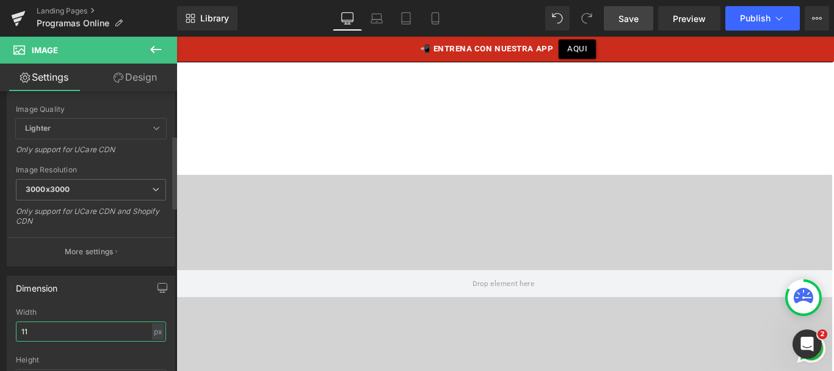
type input "110"
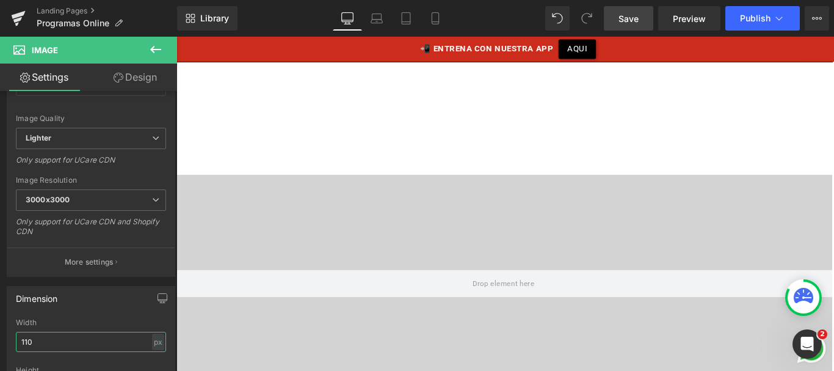
scroll to position [1162, 0]
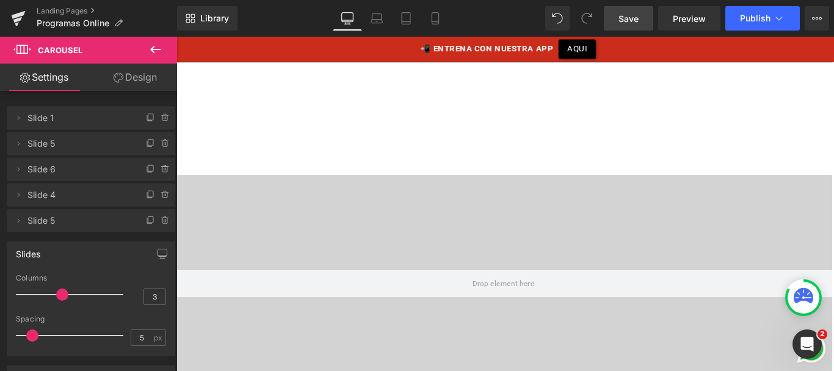
click at [629, 21] on span "Save" at bounding box center [629, 18] width 20 height 13
click at [143, 220] on span at bounding box center [150, 220] width 15 height 15
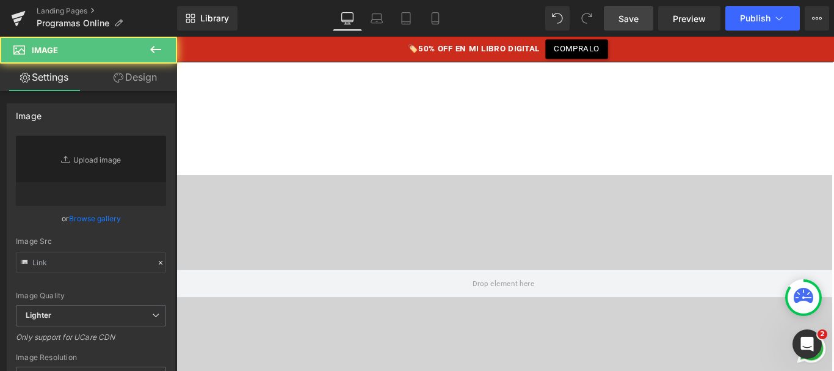
type input "https://ucarecdn.com/cb4a07e6-ec21-43ca-8fc7-3d351c116aa4/-/format/auto/-/previ…"
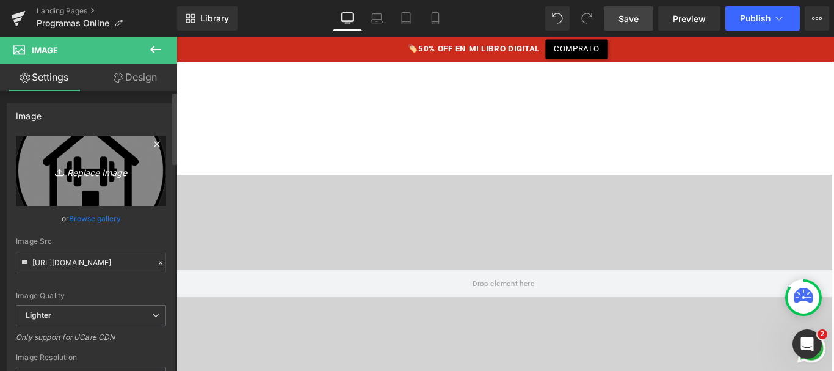
click at [65, 169] on icon "Replace Image" at bounding box center [91, 170] width 98 height 15
type input "C:\fakepath\icono-plata.png"
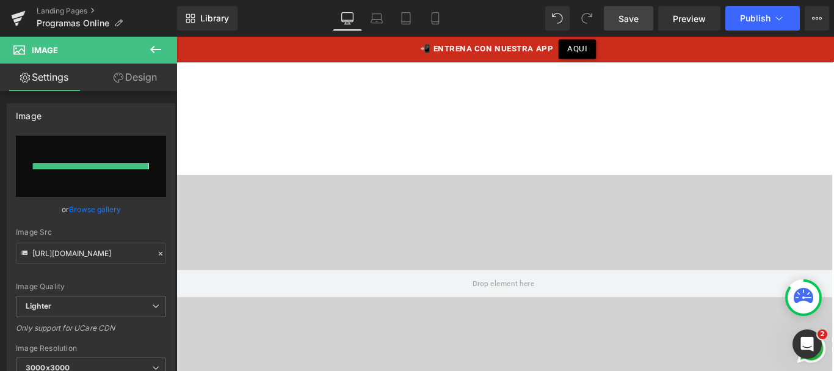
type input "https://ucarecdn.com/8e456a35-944c-42a6-abdc-b80c9f13449f/-/format/auto/-/previ…"
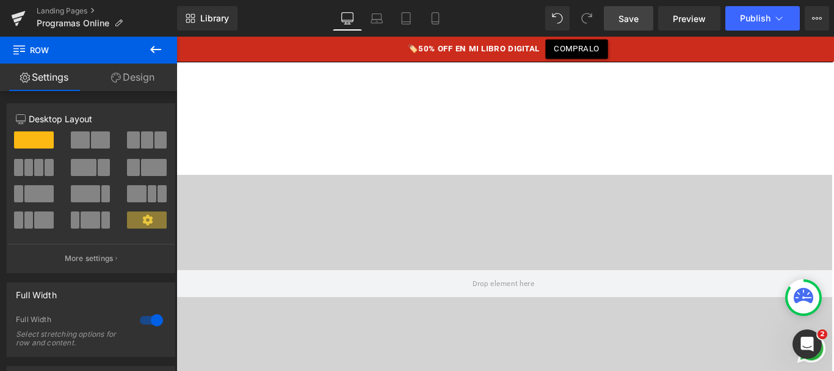
drag, startPoint x: 631, startPoint y: 21, endPoint x: 474, endPoint y: 296, distance: 316.2
click at [631, 21] on span "Save" at bounding box center [629, 18] width 20 height 13
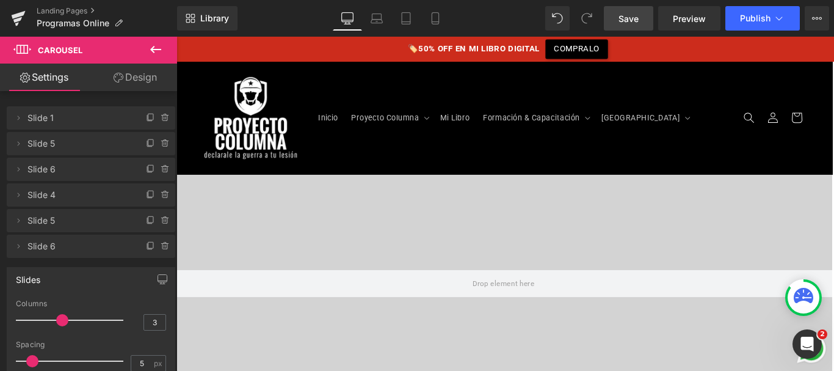
scroll to position [1102, 0]
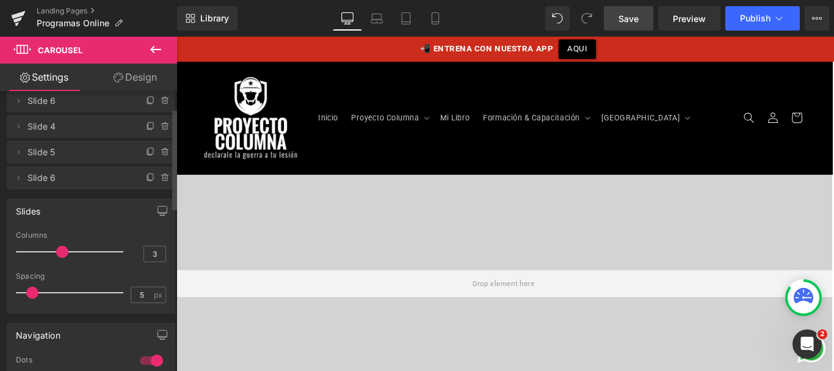
scroll to position [78, 0]
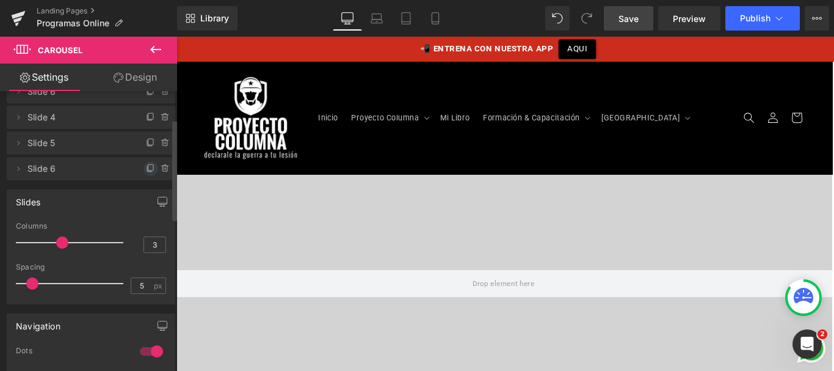
click at [146, 167] on icon at bounding box center [151, 169] width 10 height 10
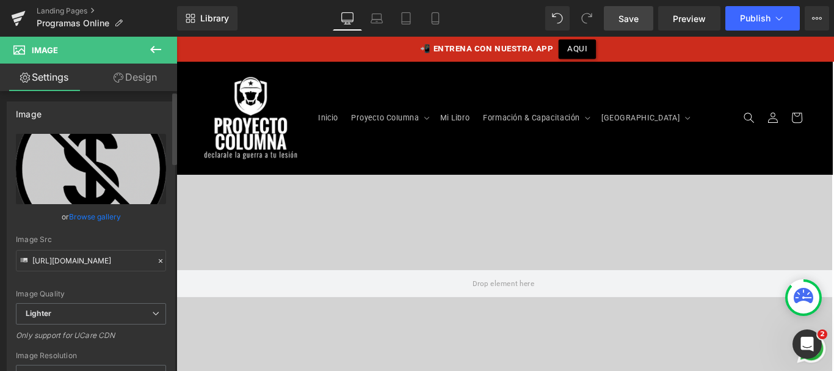
scroll to position [0, 0]
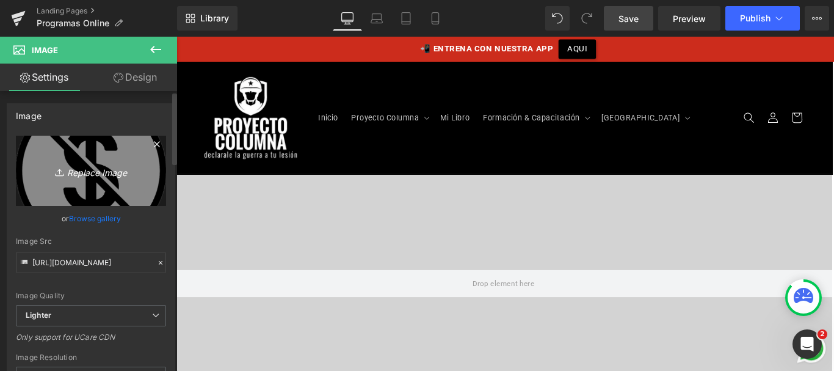
click at [93, 154] on link "Replace Image" at bounding box center [91, 171] width 150 height 70
type input "C:\fakepath\icono-nutricion.png"
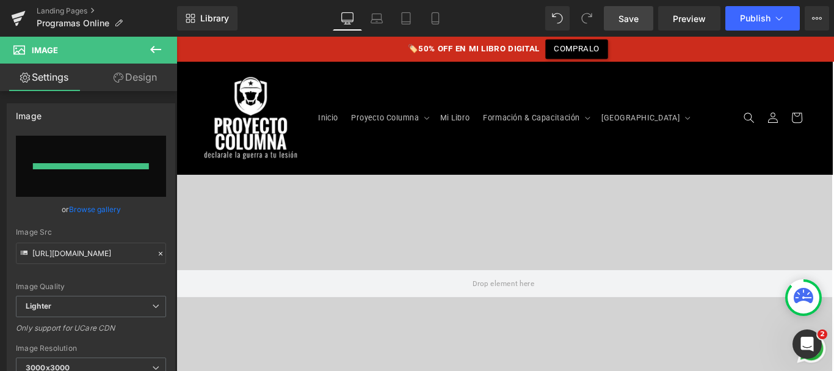
type input "https://ucarecdn.com/38d1138b-5459-44a7-89c6-6b932a05b0c2/-/format/auto/-/previ…"
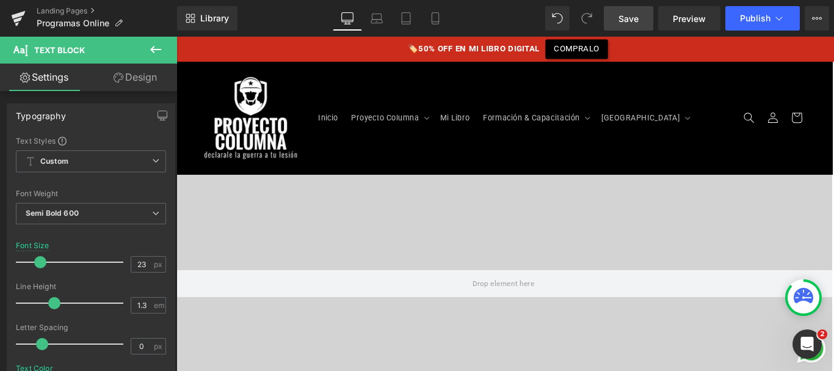
click at [633, 13] on span "Save" at bounding box center [629, 18] width 20 height 13
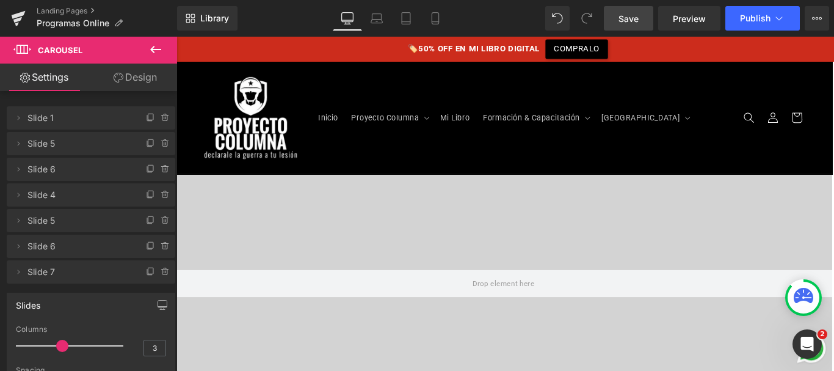
click at [639, 10] on link "Save" at bounding box center [628, 18] width 49 height 24
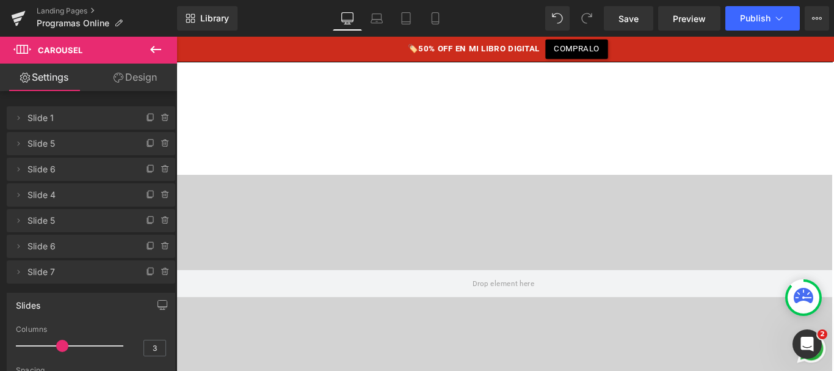
scroll to position [932, 0]
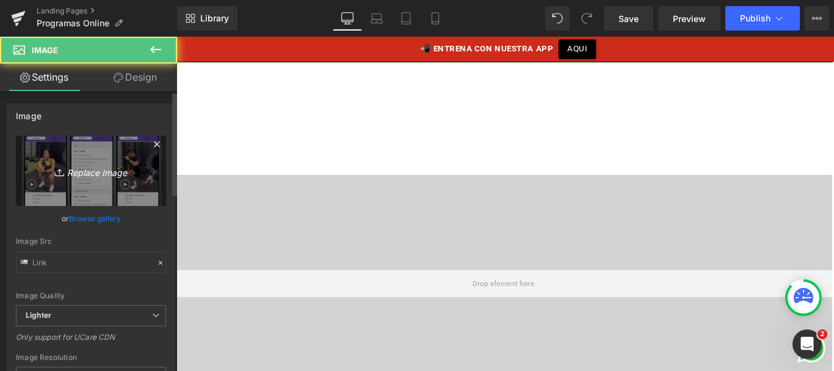
type input "https://ucarecdn.com/7050ee38-344c-4d8f-aef6-219b16ffb027/-/format/auto/-/previ…"
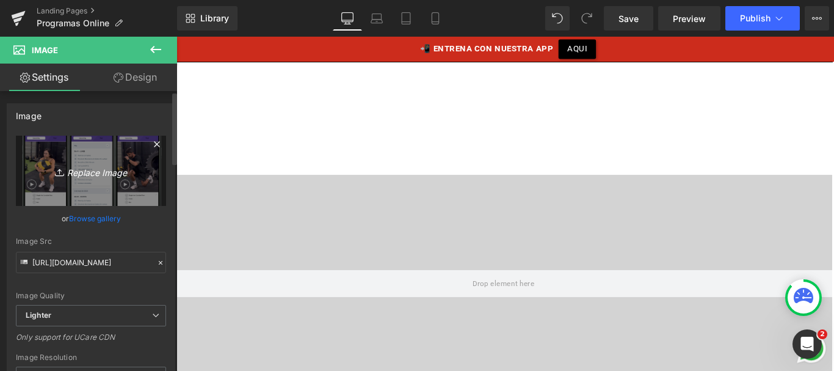
click at [82, 179] on link "Replace Image" at bounding box center [91, 171] width 150 height 70
type input "C:\fakepath\fuerzaymovilidad.png"
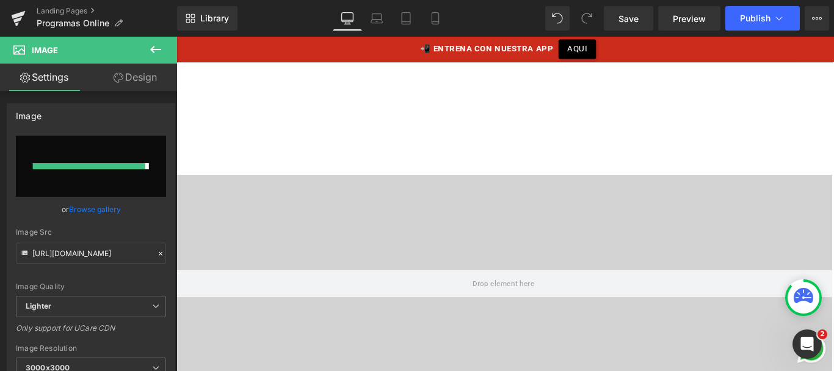
type input "https://ucarecdn.com/906e04de-1862-48c3-8d8c-4ee4c63b3b7f/-/format/auto/-/previ…"
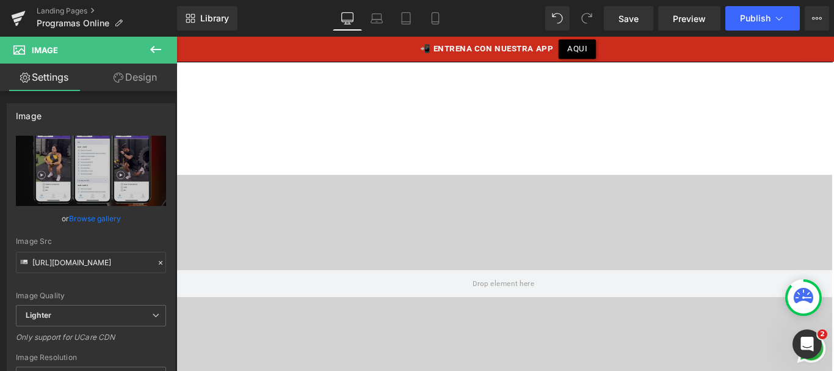
scroll to position [923, 0]
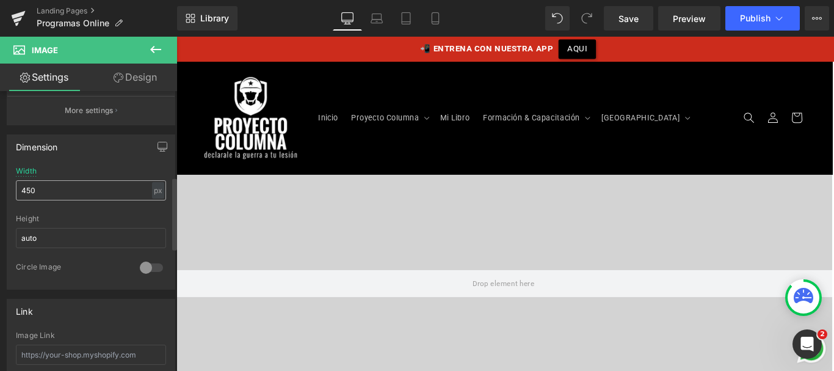
scroll to position [329, 0]
drag, startPoint x: 41, startPoint y: 191, endPoint x: 0, endPoint y: 195, distance: 41.1
click at [0, 195] on div "Dimension 450px Width 450 px % px auto Height auto 0 Circle Image" at bounding box center [91, 207] width 183 height 164
type input "500"
click at [131, 81] on link "Design" at bounding box center [135, 77] width 89 height 27
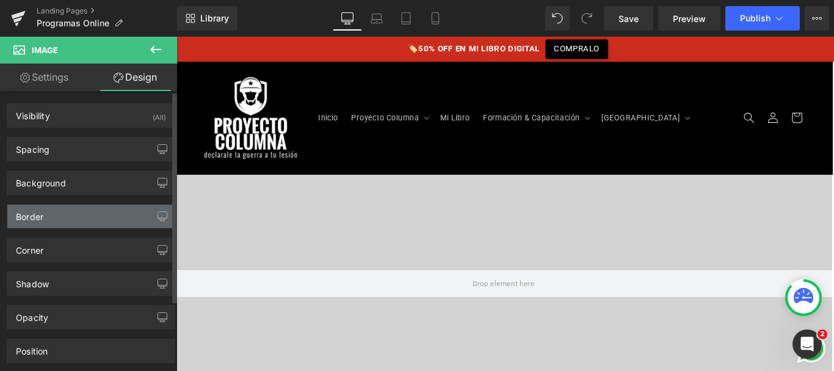
type input "#000000"
type input "75"
click at [59, 213] on div "Border" at bounding box center [90, 216] width 167 height 23
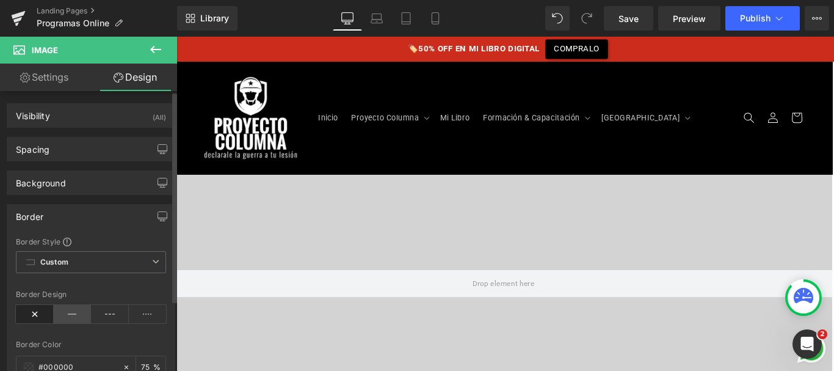
click at [68, 306] on icon at bounding box center [73, 314] width 38 height 18
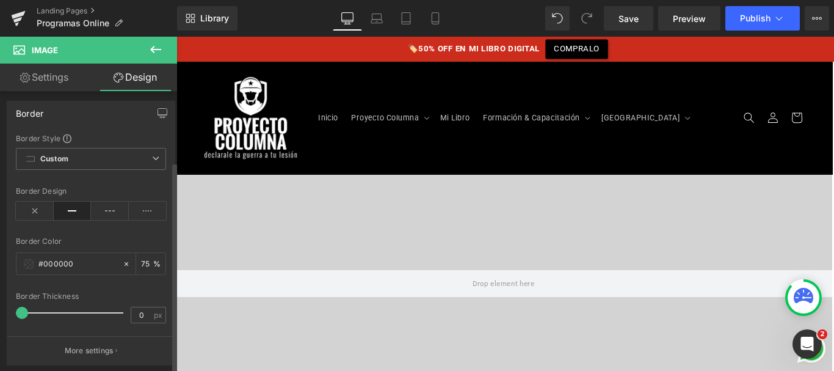
scroll to position [128, 0]
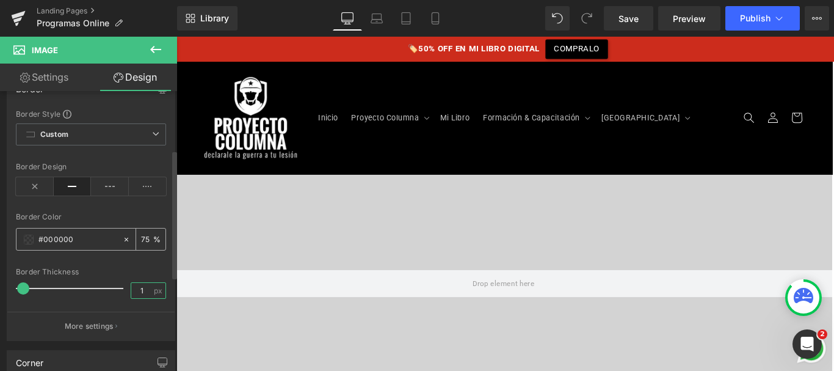
type input "1"
click at [141, 238] on input "75" at bounding box center [147, 238] width 12 height 13
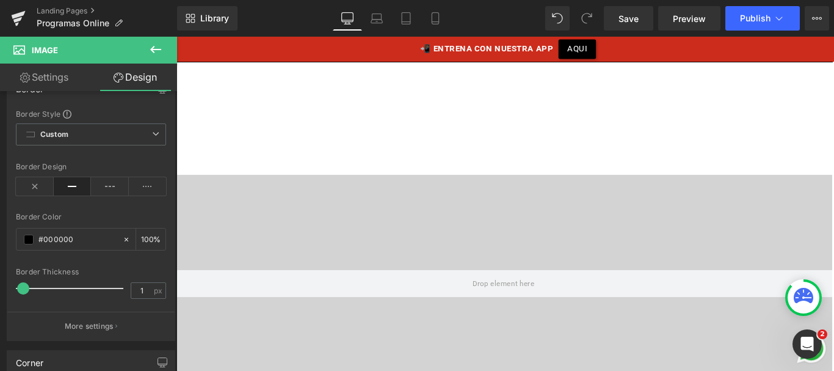
scroll to position [1064, 0]
type input "100"
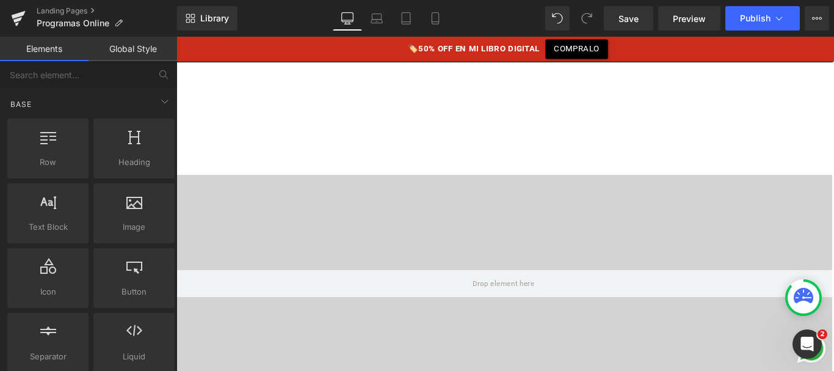
scroll to position [1247, 0]
click at [621, 21] on span "Save" at bounding box center [629, 18] width 20 height 13
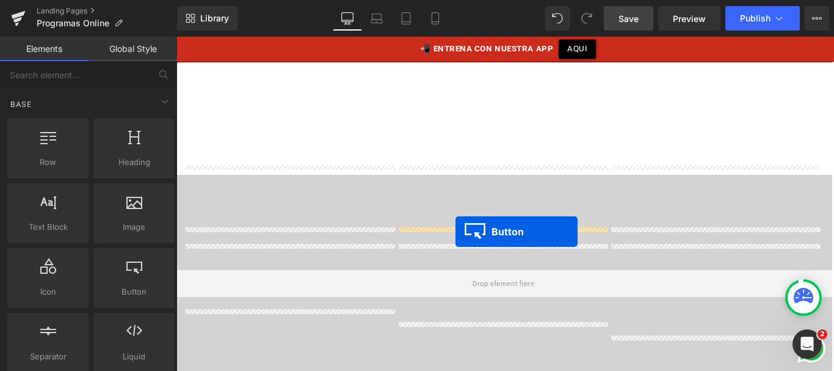
scroll to position [1318, 0]
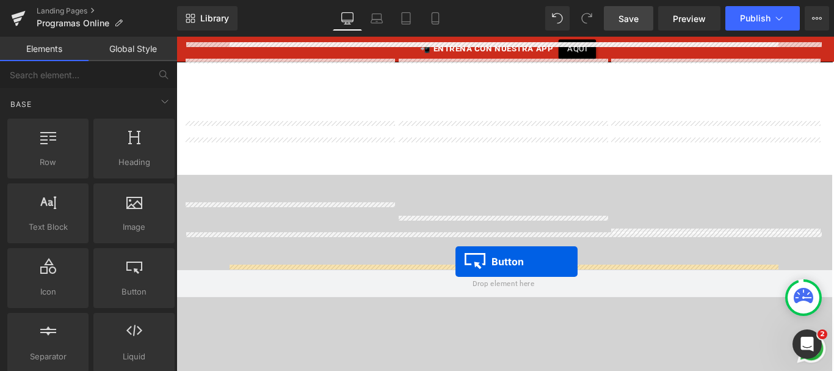
drag, startPoint x: 407, startPoint y: 99, endPoint x: 490, endPoint y: 289, distance: 207.8
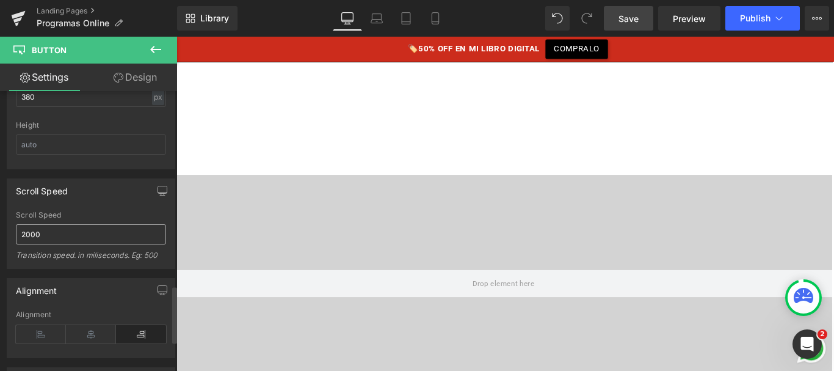
scroll to position [953, 0]
drag, startPoint x: 84, startPoint y: 329, endPoint x: 113, endPoint y: 274, distance: 62.3
click at [84, 329] on icon at bounding box center [91, 332] width 50 height 18
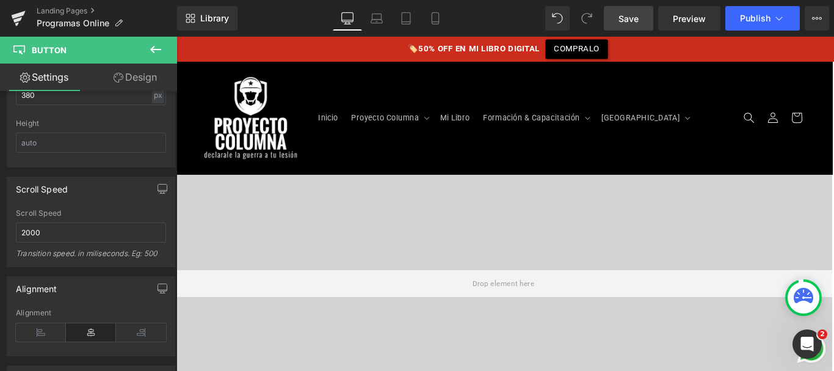
scroll to position [793, 0]
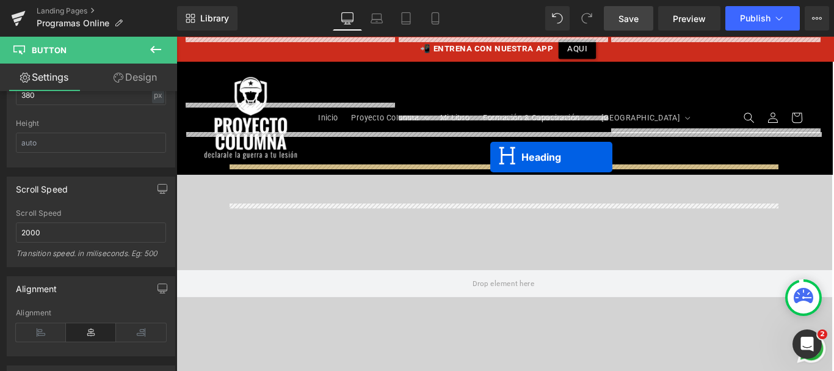
scroll to position [1430, 0]
drag, startPoint x: 490, startPoint y: 127, endPoint x: 529, endPoint y: 173, distance: 60.2
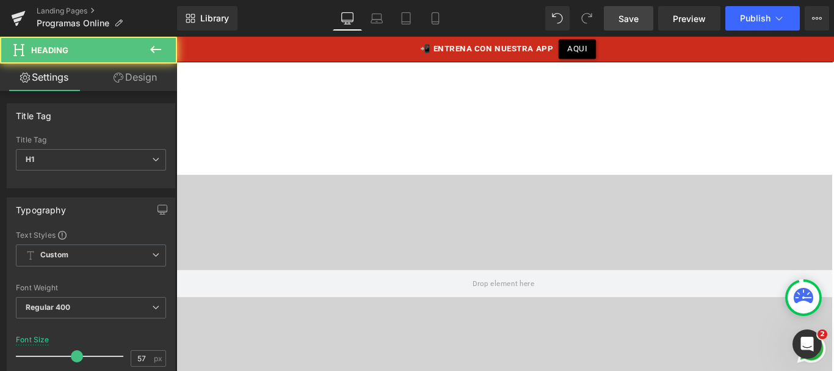
scroll to position [1387, 0]
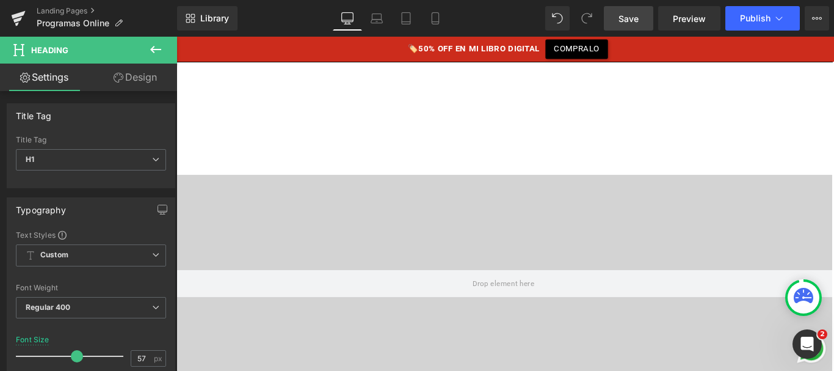
click at [122, 84] on link "Design" at bounding box center [135, 77] width 89 height 27
click at [0, 0] on div "Spacing" at bounding box center [0, 0] width 0 height 0
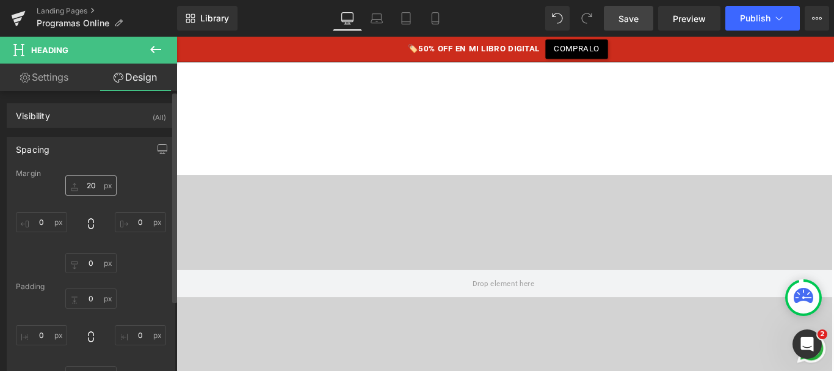
type input "20"
type input "0"
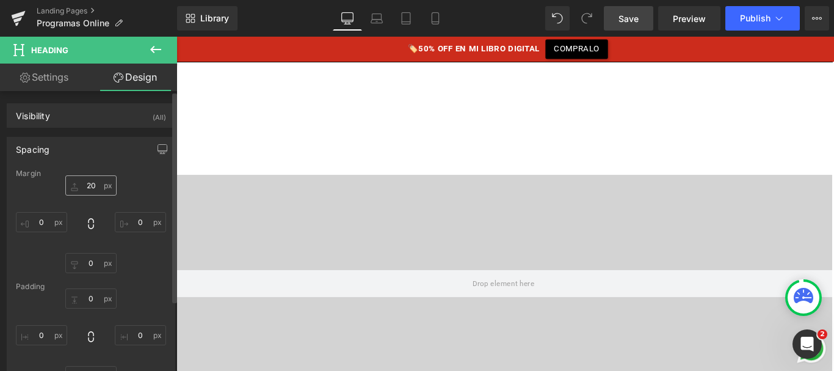
type input "0"
click at [89, 183] on input "20" at bounding box center [90, 185] width 51 height 20
type input "0"
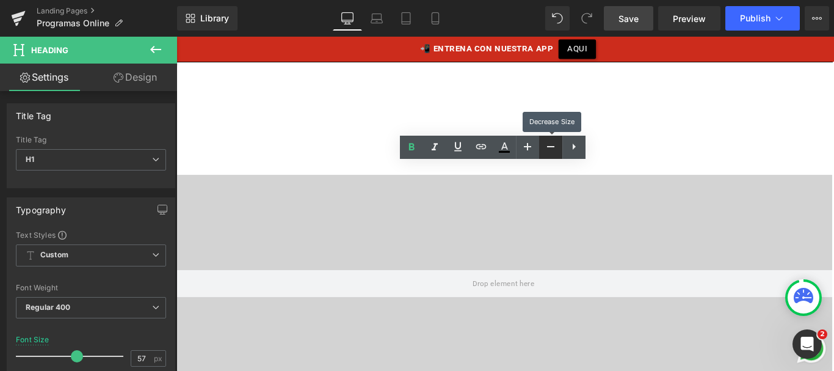
click at [549, 151] on icon at bounding box center [550, 146] width 15 height 15
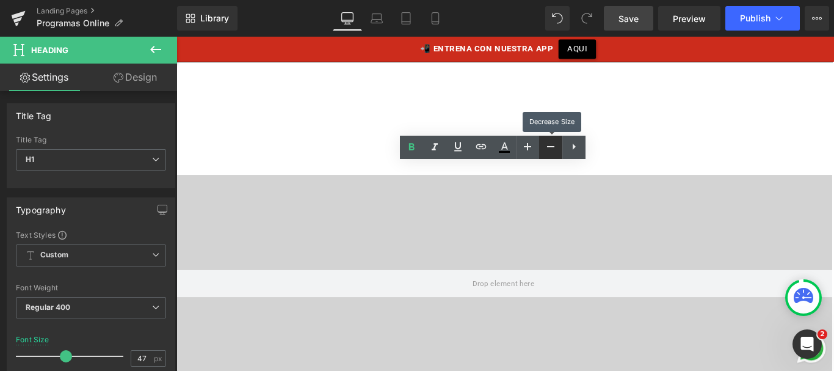
click at [549, 151] on icon at bounding box center [550, 146] width 15 height 15
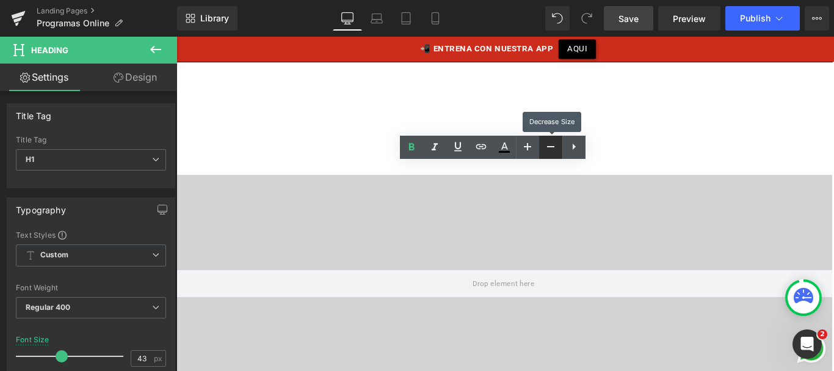
click at [549, 151] on icon at bounding box center [550, 146] width 15 height 15
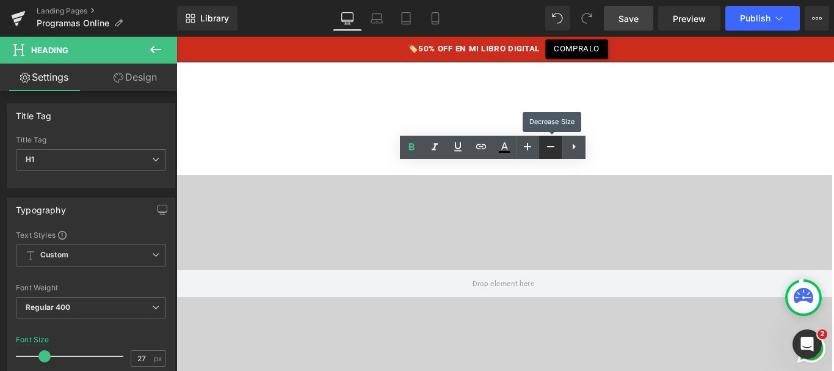
click at [549, 151] on icon at bounding box center [550, 146] width 15 height 15
click at [526, 143] on icon at bounding box center [527, 146] width 15 height 15
type input "27"
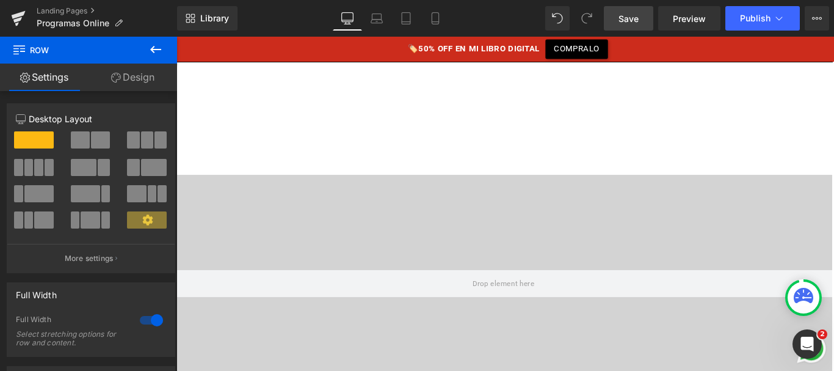
scroll to position [1406, 0]
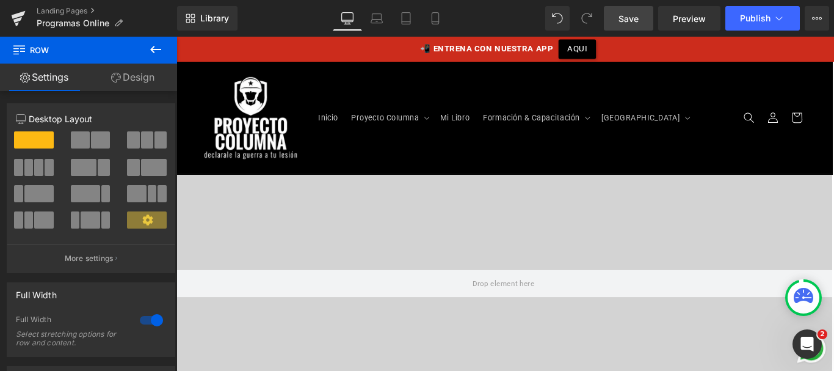
scroll to position [682, 0]
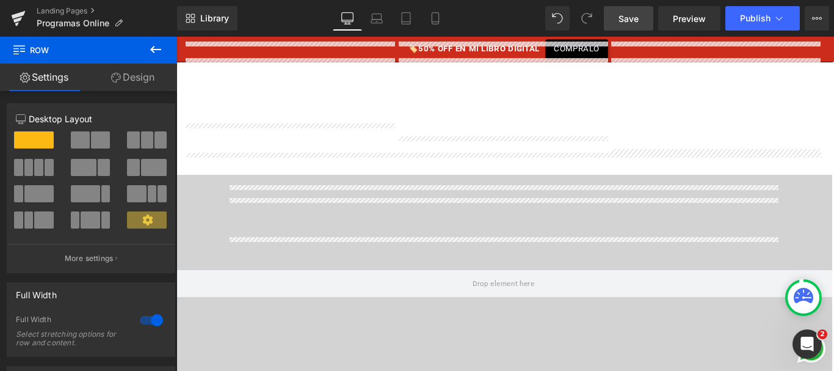
scroll to position [1514, 0]
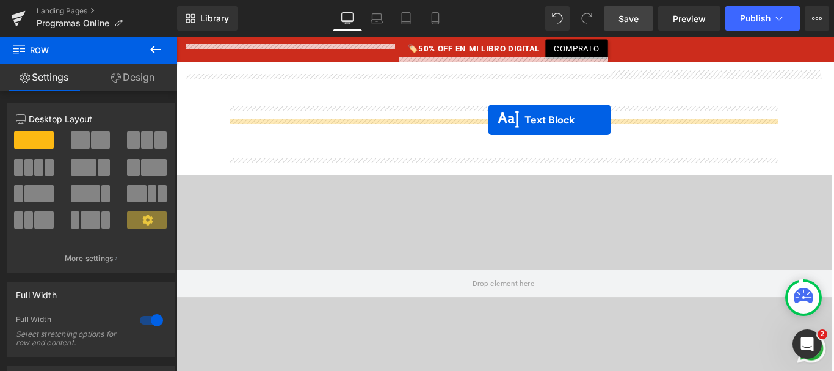
drag, startPoint x: 509, startPoint y: 105, endPoint x: 525, endPoint y: 132, distance: 31.2
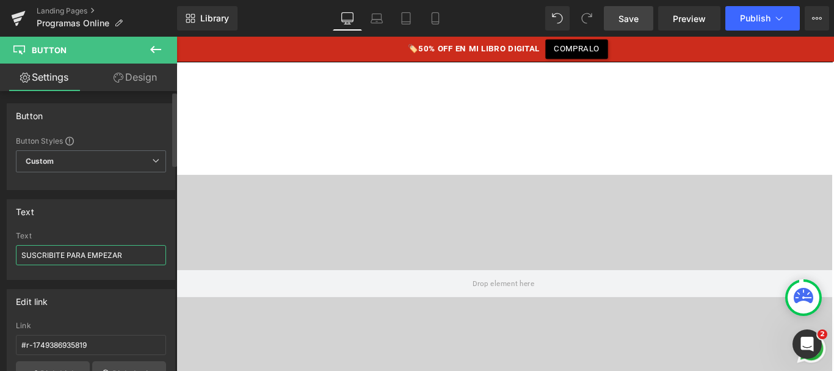
click at [82, 256] on input "SUSCRIBITE PARA EMPEZAR" at bounding box center [91, 255] width 150 height 20
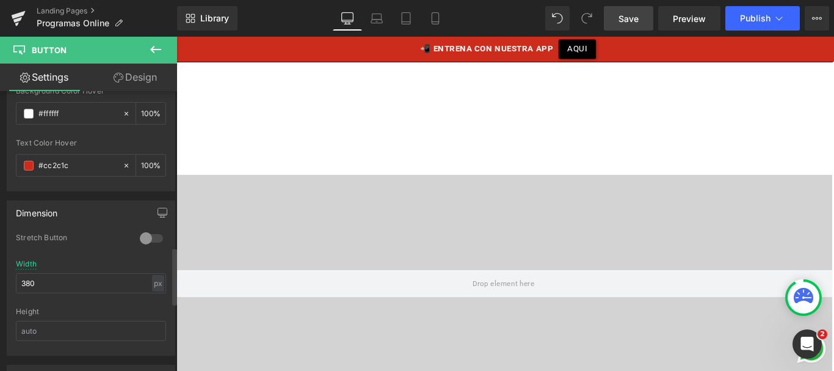
scroll to position [762, 0]
type input "AGENDA UNA LLAMADA CONMIGO"
click at [18, 284] on input "380" at bounding box center [91, 285] width 150 height 20
type input "420"
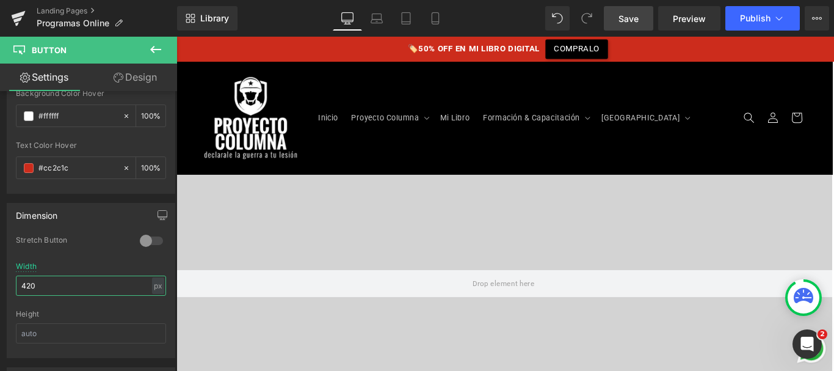
scroll to position [1320, 0]
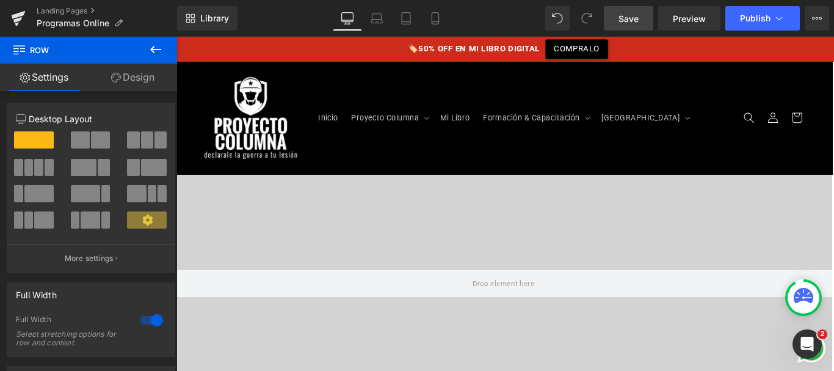
click at [141, 78] on link "Design" at bounding box center [133, 77] width 89 height 27
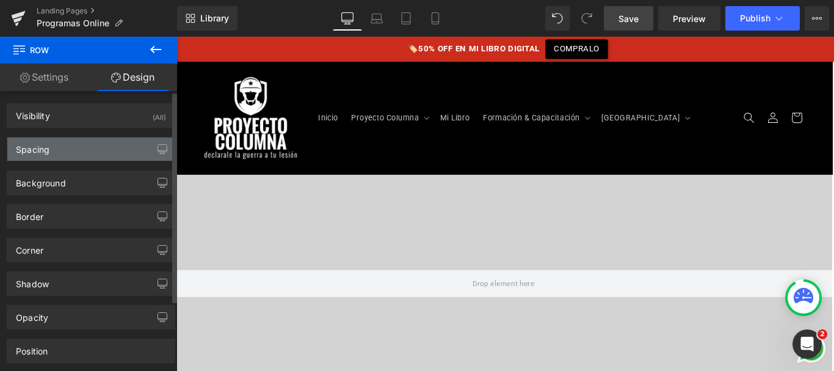
click at [72, 140] on div "Spacing" at bounding box center [90, 148] width 167 height 23
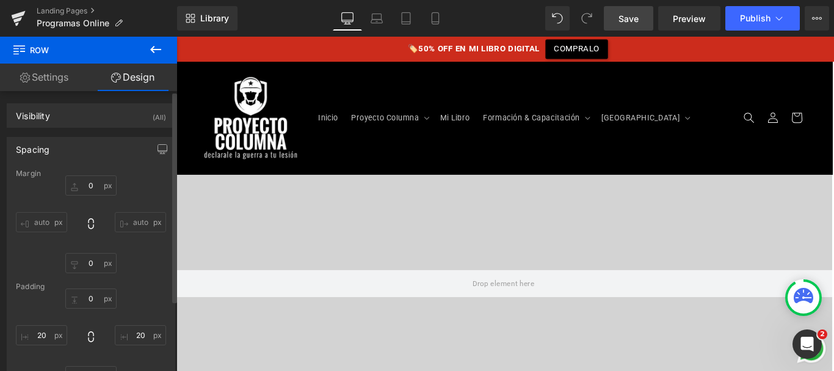
type input "0"
type input "20"
type input "60"
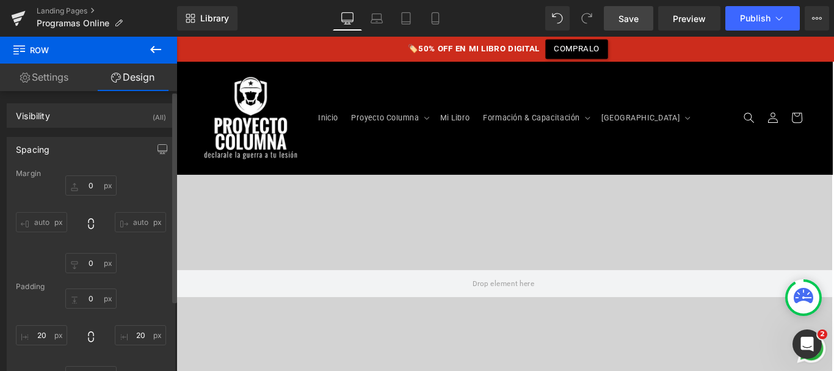
type input "20"
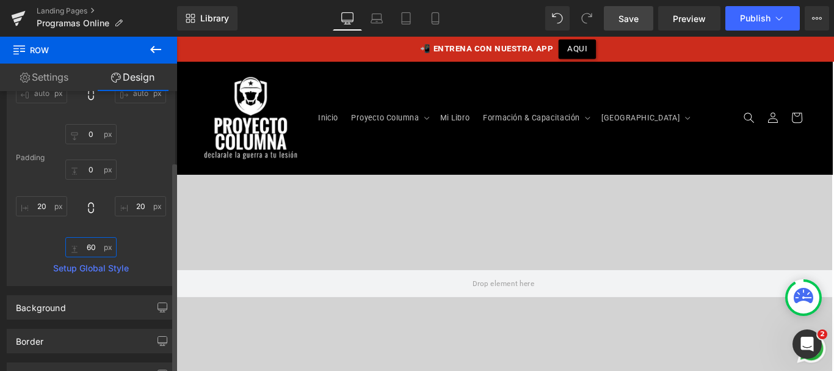
click at [81, 250] on input "60" at bounding box center [90, 247] width 51 height 20
drag, startPoint x: 87, startPoint y: 247, endPoint x: 78, endPoint y: 247, distance: 9.8
click at [78, 247] on input "20" at bounding box center [90, 247] width 51 height 20
type input "30"
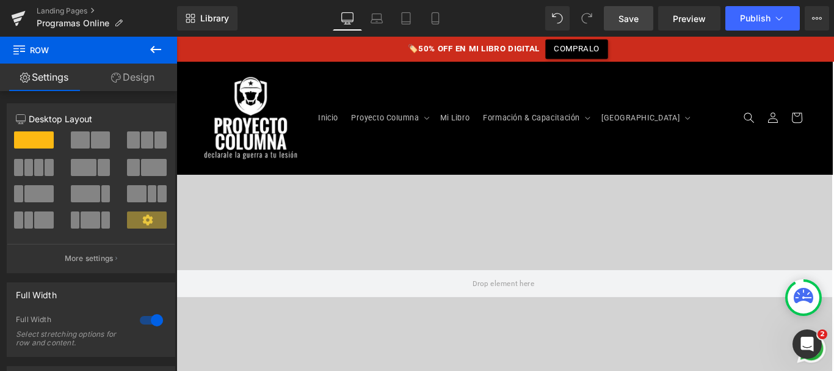
click at [139, 81] on link "Design" at bounding box center [133, 77] width 89 height 27
click at [0, 0] on div "Spacing" at bounding box center [0, 0] width 0 height 0
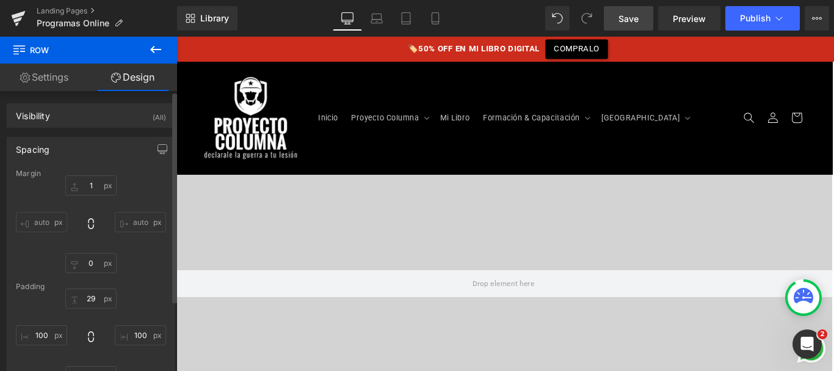
type input "1"
type input "0"
type input "29"
type input "100"
type input "30"
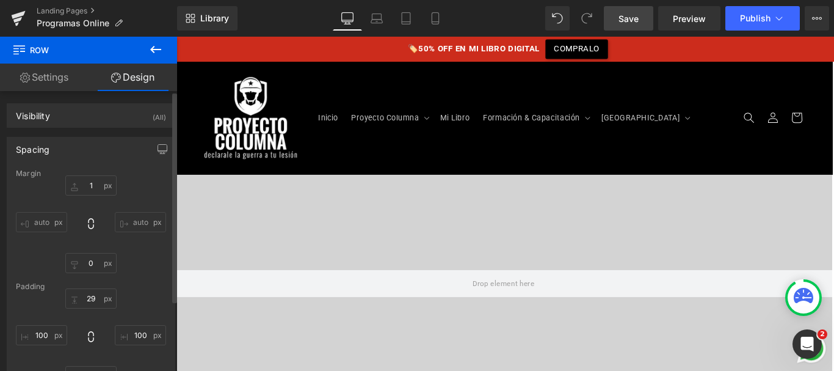
type input "100"
click at [90, 184] on input "1" at bounding box center [90, 185] width 51 height 20
type input "100"
click at [157, 48] on icon at bounding box center [155, 49] width 15 height 15
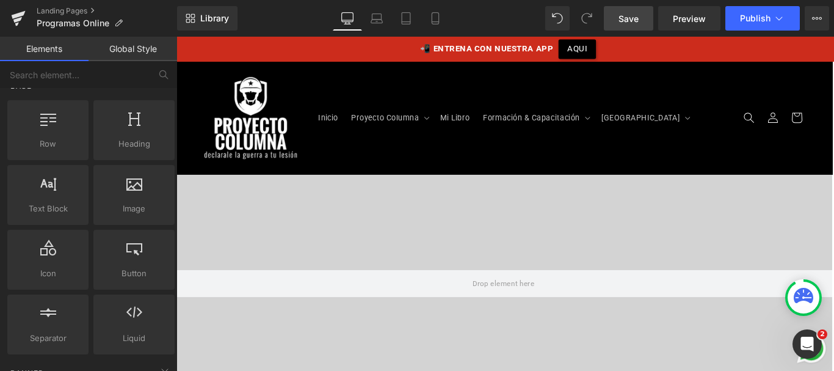
scroll to position [0, 0]
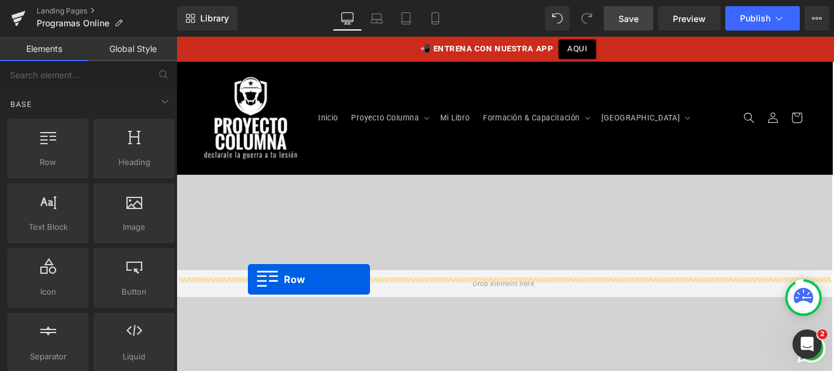
drag, startPoint x: 230, startPoint y: 176, endPoint x: 257, endPoint y: 309, distance: 135.9
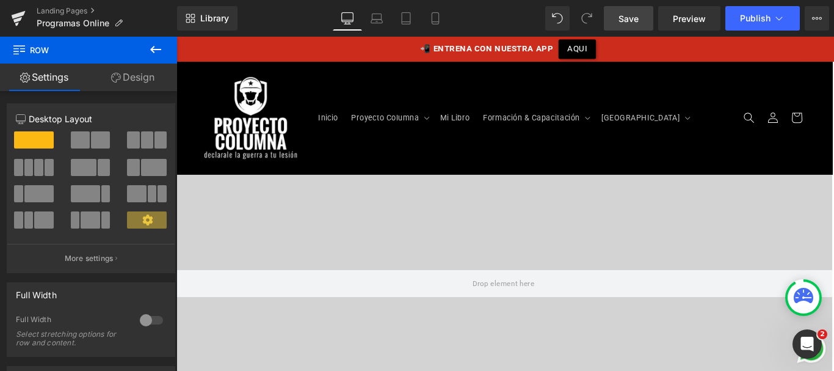
click at [148, 317] on div at bounding box center [151, 320] width 29 height 20
click at [140, 78] on link "Design" at bounding box center [133, 77] width 89 height 27
click at [0, 0] on div "Background" at bounding box center [0, 0] width 0 height 0
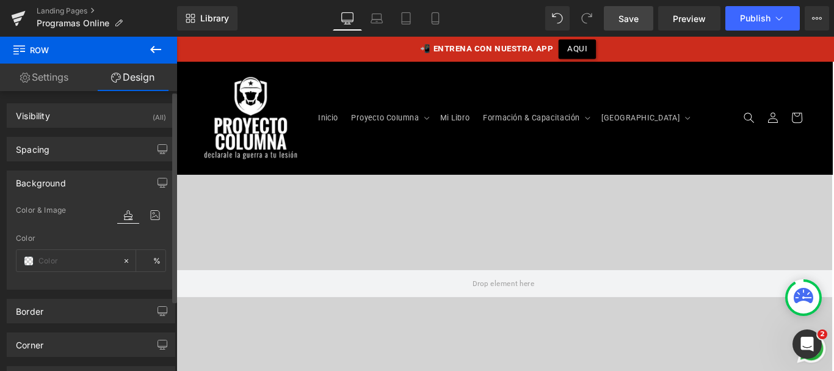
type input "transparent"
type input "0"
click at [60, 264] on input "transparent" at bounding box center [77, 260] width 78 height 13
type input "000"
type input "100"
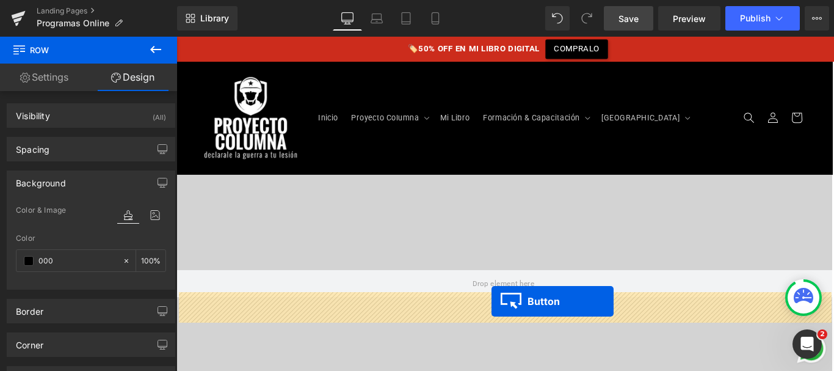
drag, startPoint x: 523, startPoint y: 262, endPoint x: 531, endPoint y: 333, distance: 71.9
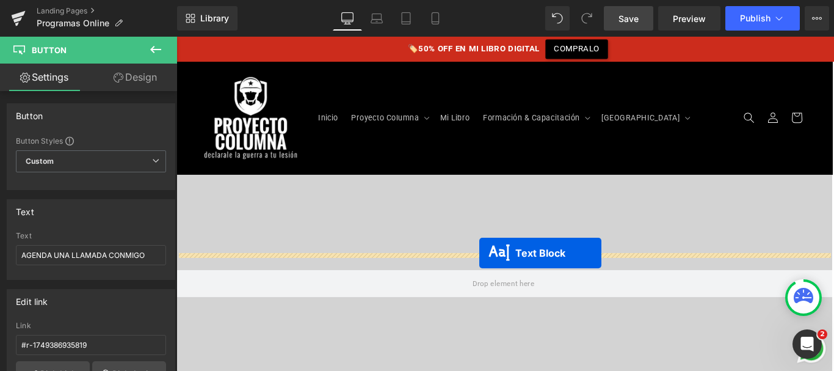
drag, startPoint x: 510, startPoint y: 224, endPoint x: 520, endPoint y: 210, distance: 16.8
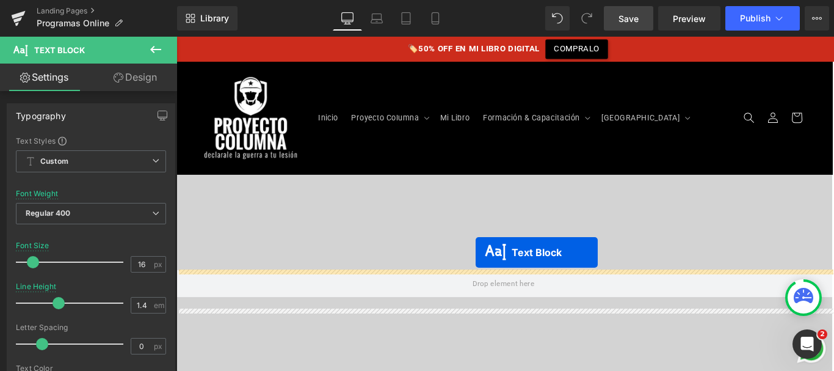
drag, startPoint x: 507, startPoint y: 241, endPoint x: 513, endPoint y: 279, distance: 38.3
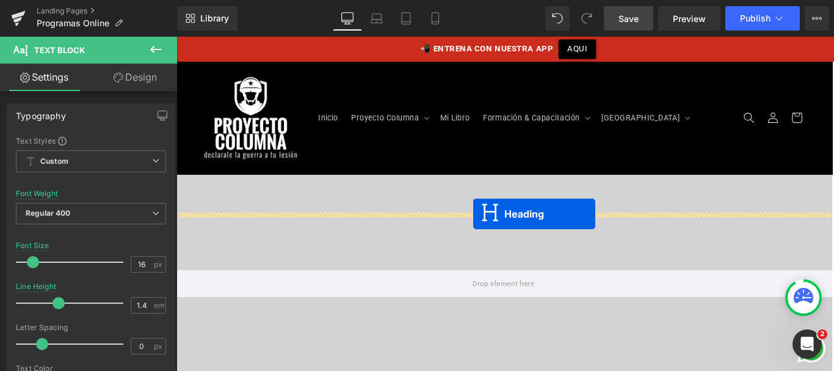
drag, startPoint x: 515, startPoint y: 196, endPoint x: 510, endPoint y: 236, distance: 40.0
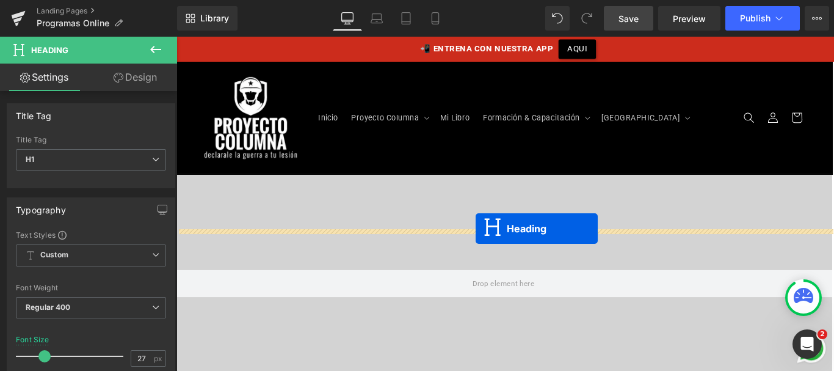
drag, startPoint x: 510, startPoint y: 209, endPoint x: 512, endPoint y: 252, distance: 42.8
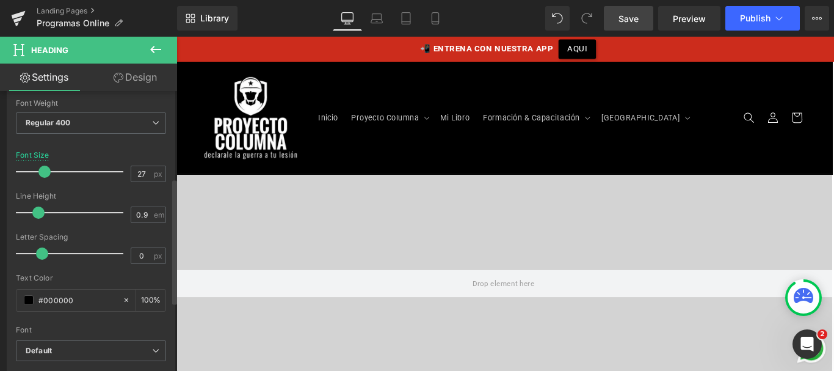
scroll to position [194, 0]
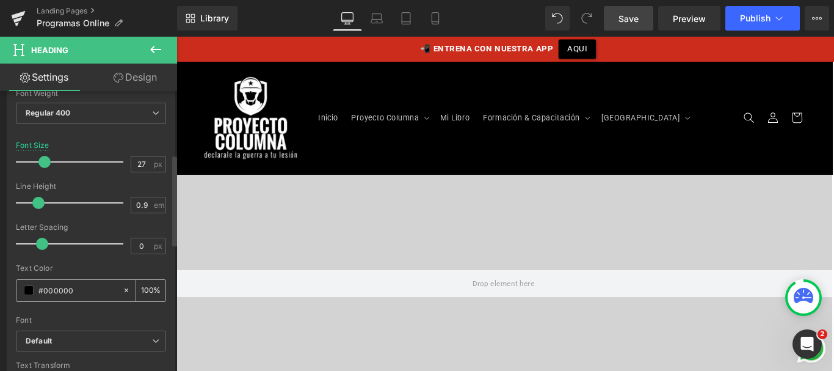
click at [63, 288] on input "#000000" at bounding box center [77, 289] width 78 height 13
type input "#FF"
type input "0"
type input "#FFF"
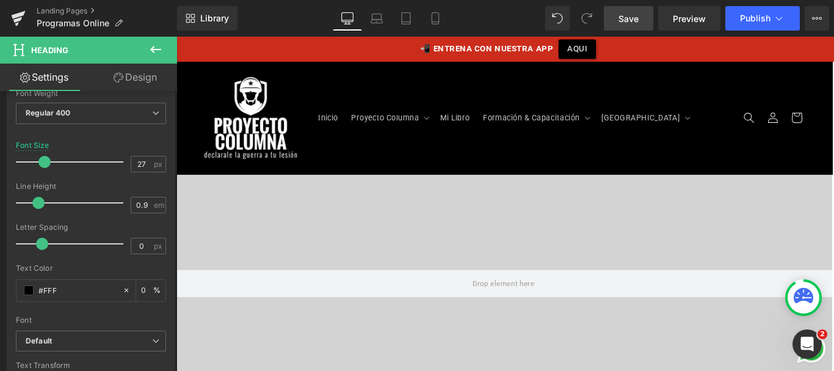
type input "100"
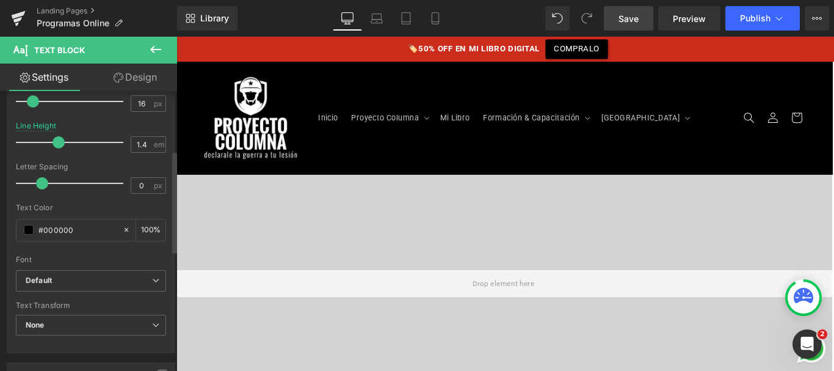
scroll to position [160, 0]
click at [62, 228] on input "#000000" at bounding box center [77, 229] width 78 height 13
type input "#FF"
type input "0"
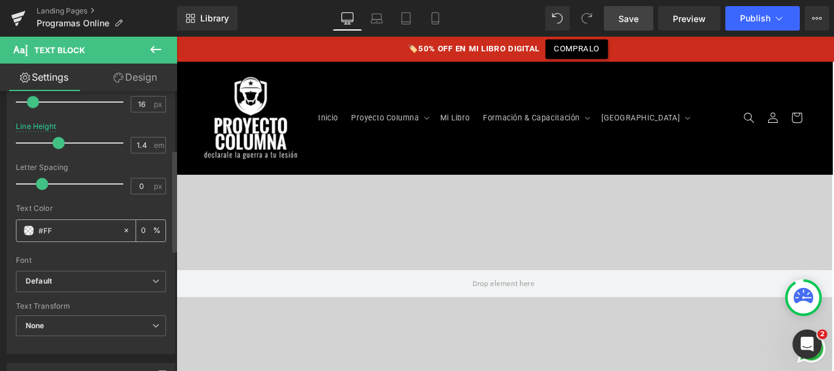
type input "#FFF"
type input "100"
type input "#ffffff"
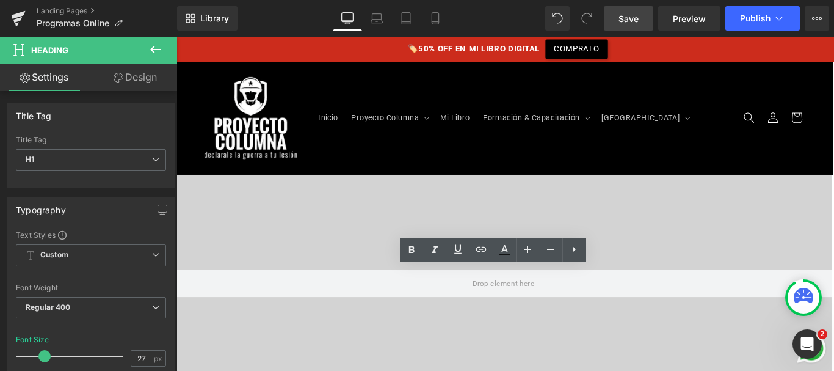
drag, startPoint x: 628, startPoint y: 307, endPoint x: 730, endPoint y: 304, distance: 102.0
click at [521, 254] on icon at bounding box center [527, 249] width 15 height 15
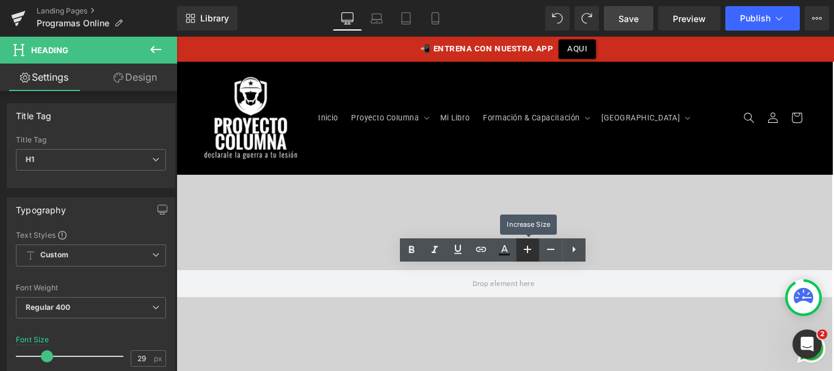
click at [521, 254] on icon at bounding box center [527, 249] width 15 height 15
type input "31"
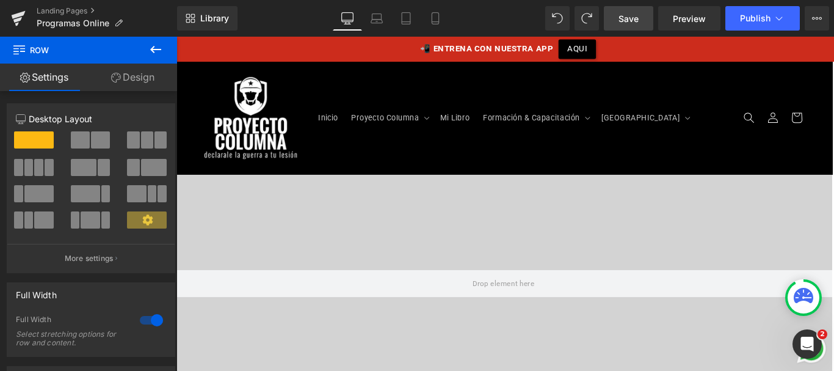
scroll to position [1421, 0]
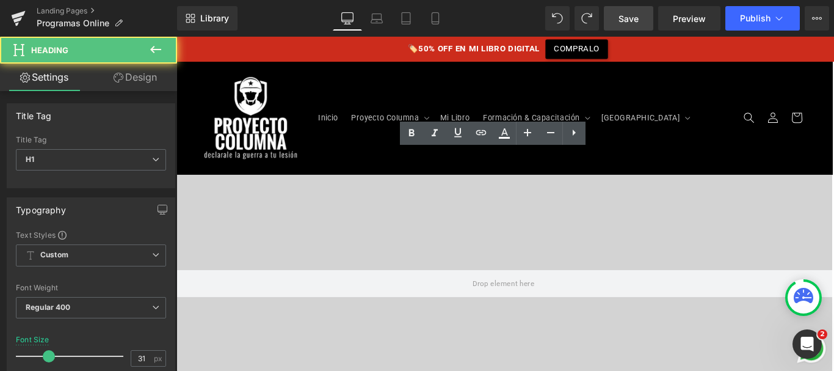
click at [133, 73] on link "Design" at bounding box center [135, 77] width 89 height 27
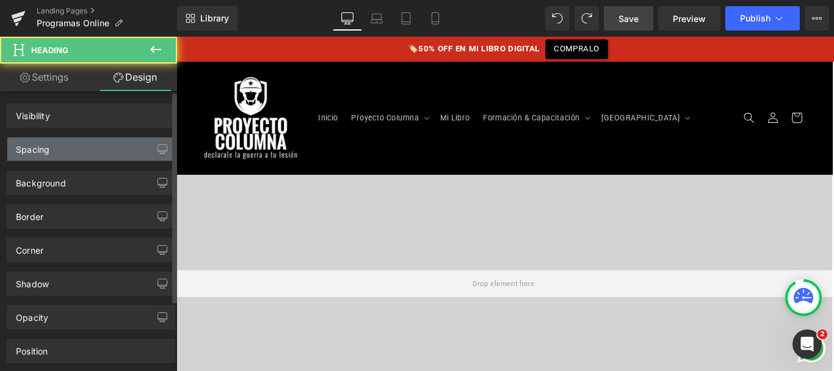
click at [97, 143] on div "Spacing" at bounding box center [90, 148] width 167 height 23
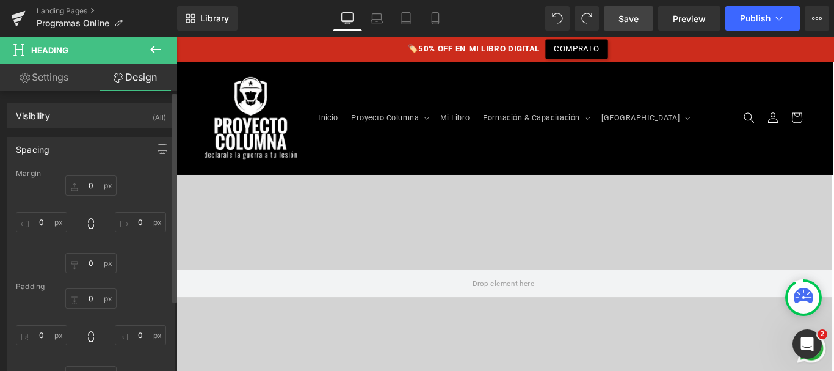
type input "0"
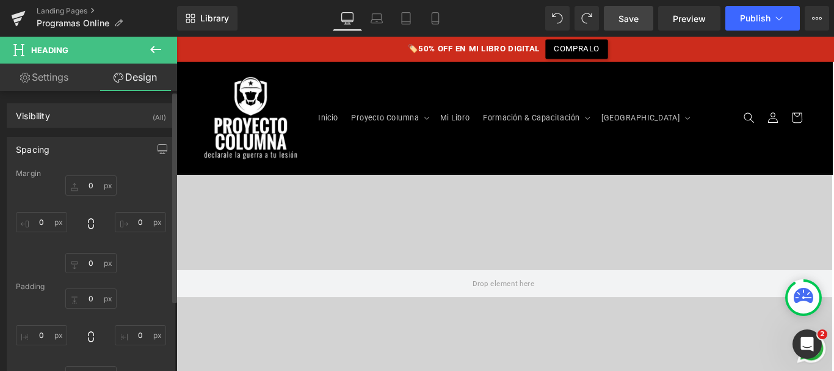
type input "0"
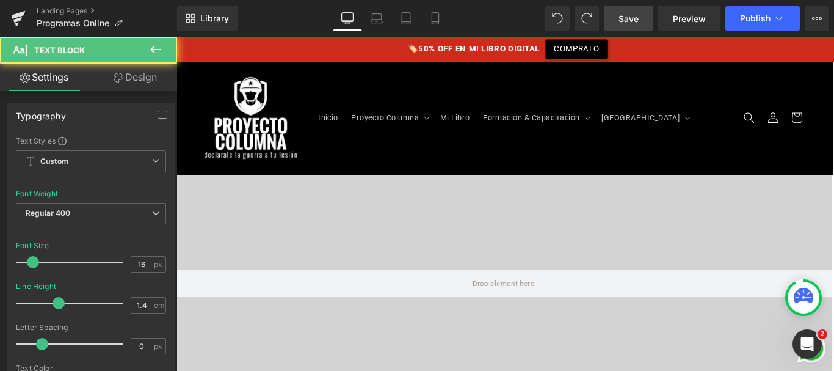
click at [144, 82] on link "Design" at bounding box center [135, 77] width 89 height 27
click at [0, 0] on div "Spacing" at bounding box center [0, 0] width 0 height 0
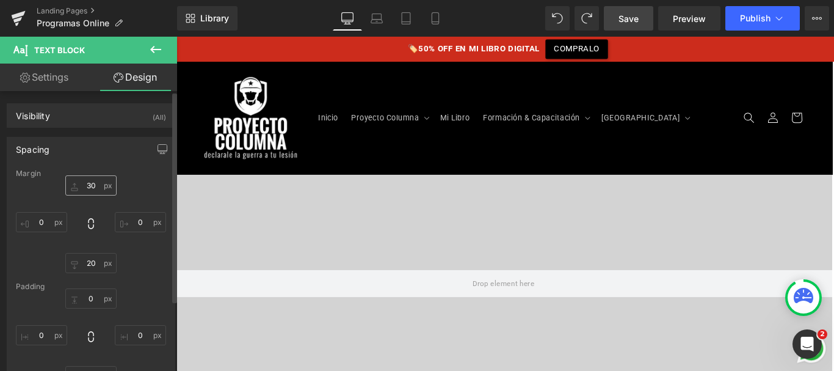
type input "30"
type input "0"
type input "20"
type input "0"
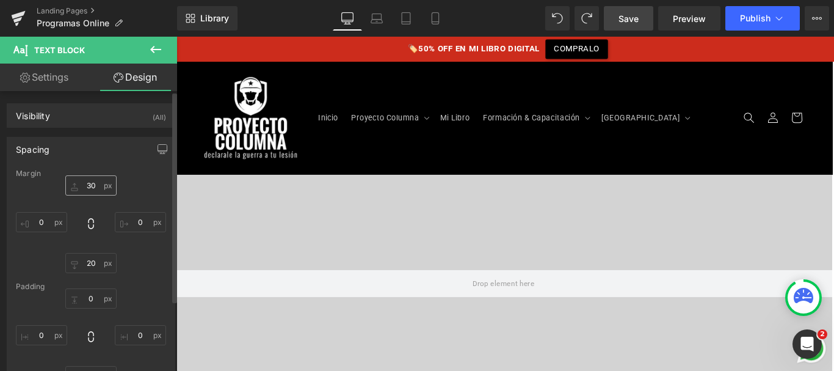
type input "0"
click at [85, 187] on input "30" at bounding box center [90, 185] width 51 height 20
type input "10"
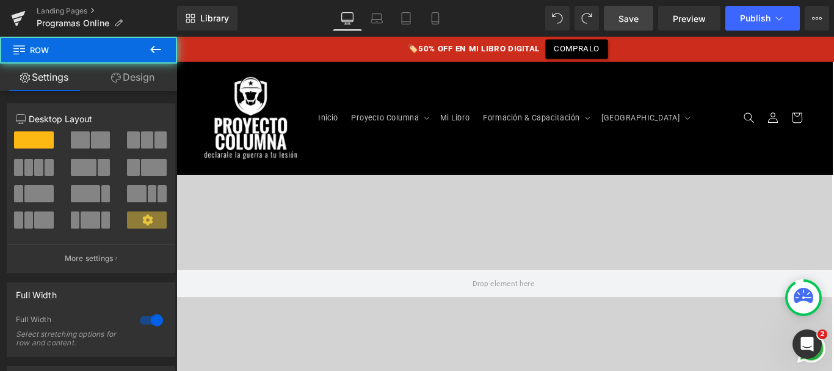
click at [144, 77] on link "Design" at bounding box center [133, 77] width 89 height 27
click at [0, 0] on div "Spacing" at bounding box center [0, 0] width 0 height 0
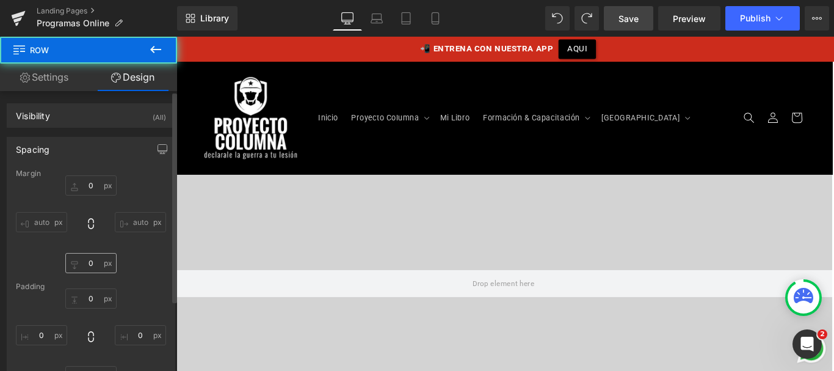
type input "0"
type input "30"
type input "0"
type input "10"
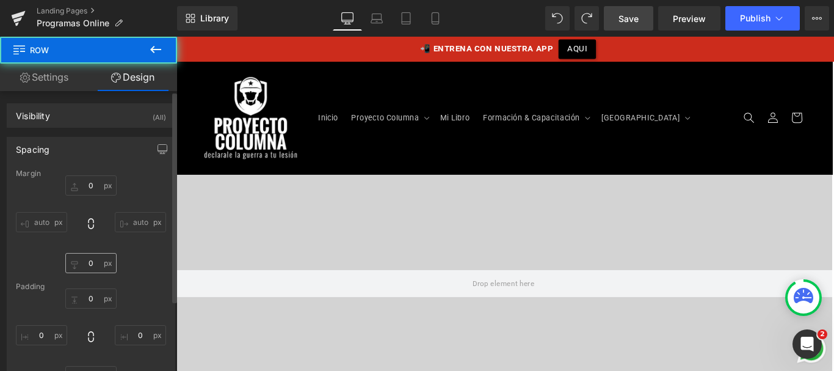
type input "0"
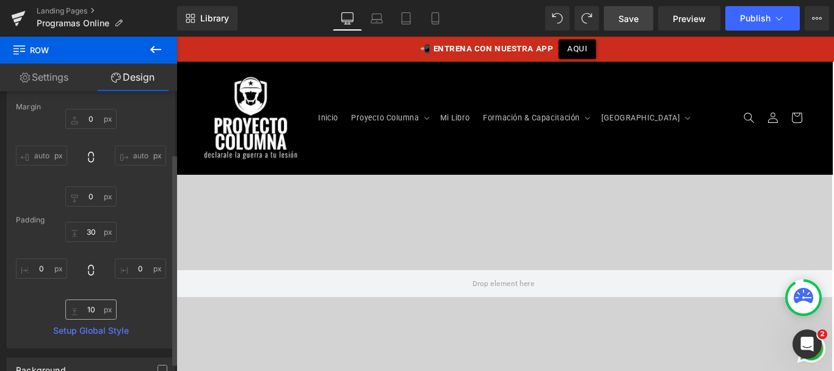
scroll to position [82, 0]
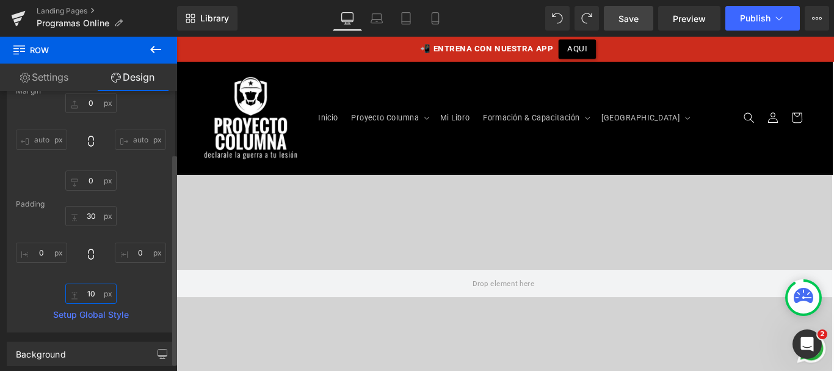
click at [91, 294] on input "10" at bounding box center [90, 293] width 51 height 20
type input "30"
click at [176, 37] on div at bounding box center [176, 37] width 0 height 0
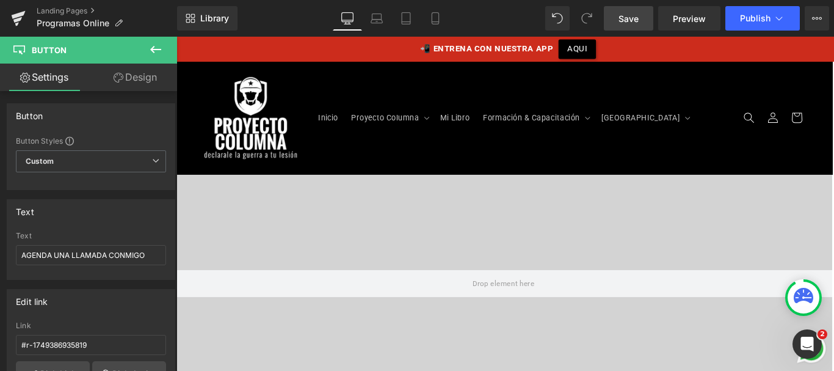
click at [137, 72] on link "Design" at bounding box center [135, 77] width 89 height 27
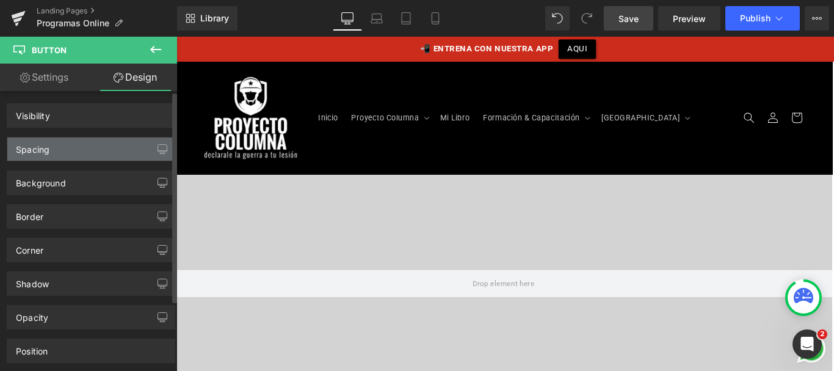
click at [79, 140] on div "Spacing" at bounding box center [90, 148] width 167 height 23
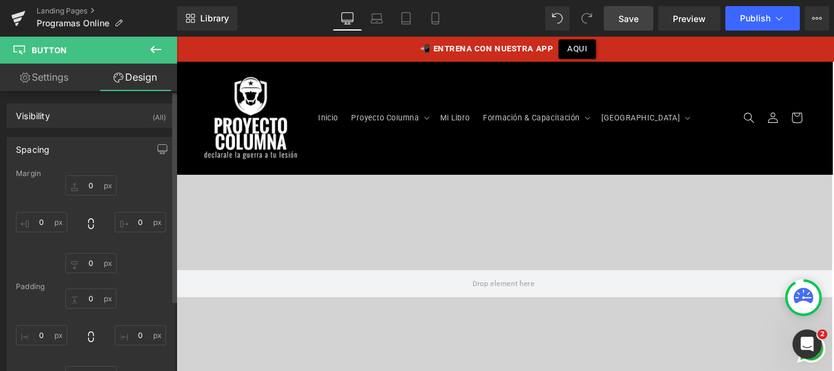
type input "10"
type input "0"
type input "10"
type input "0"
type input "12"
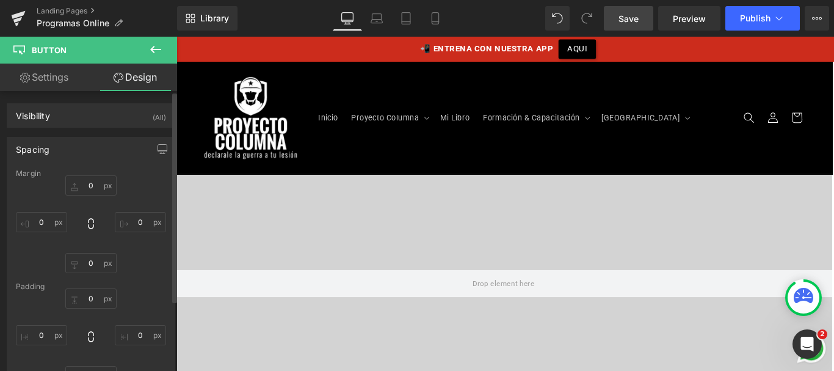
type input "30"
type input "12"
type input "30"
click at [89, 186] on input "10" at bounding box center [90, 185] width 51 height 20
type input "0"
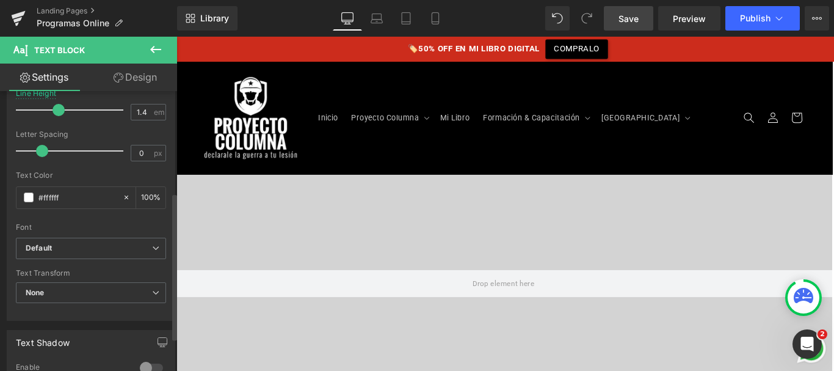
scroll to position [194, 0]
click at [57, 196] on input "#ffffff" at bounding box center [77, 196] width 78 height 13
type input "#e2e"
type input "0"
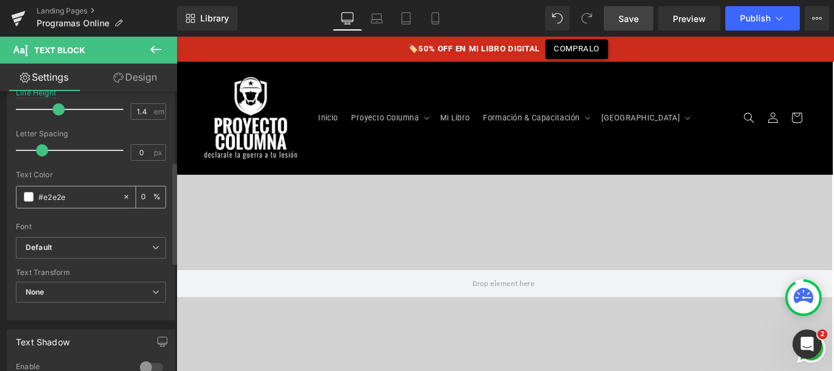
type input "#e2e2e2"
type input "100"
click at [55, 197] on input "#e2e2e2" at bounding box center [77, 196] width 78 height 13
type input "#cc"
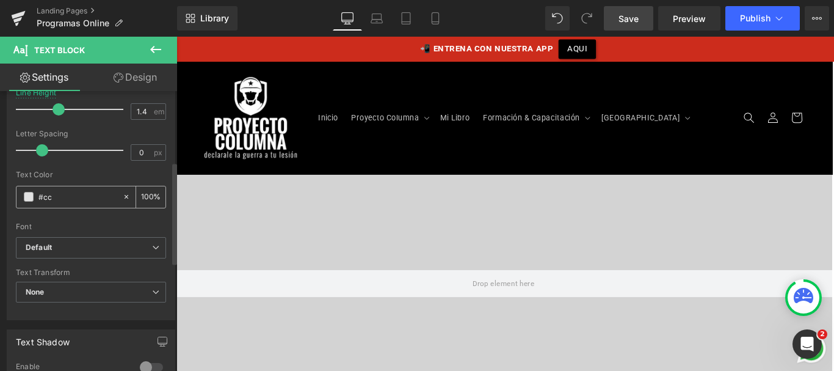
type input "0"
type input "#ccc"
type input "100"
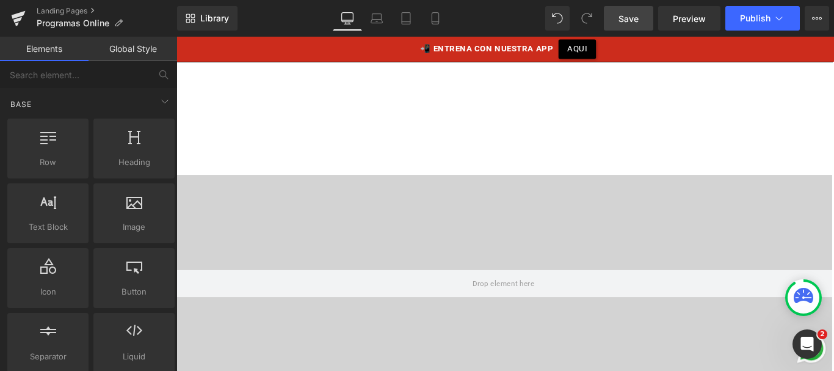
scroll to position [482, 0]
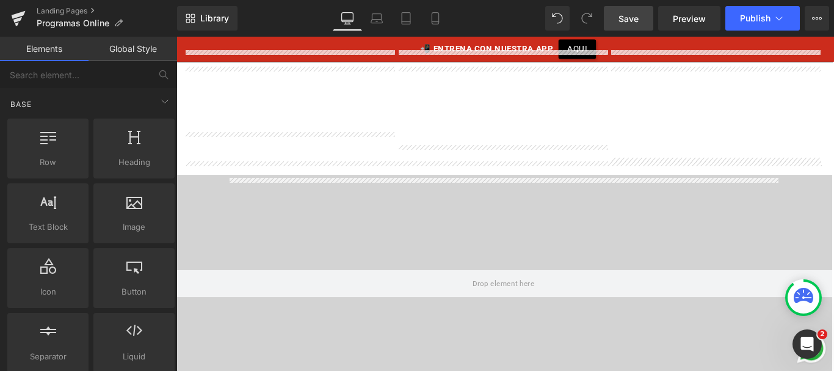
scroll to position [1473, 0]
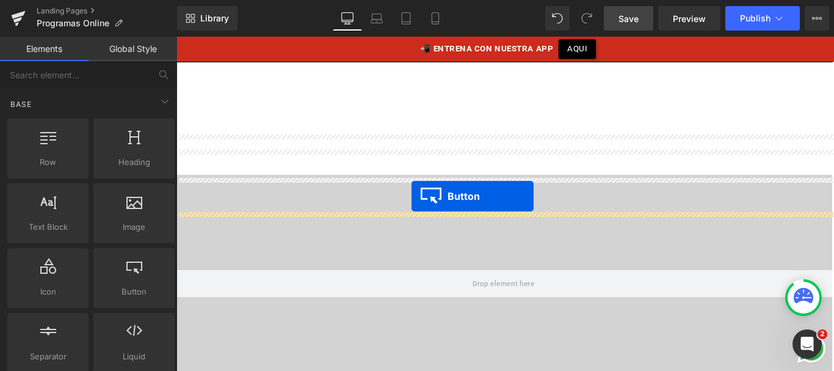
drag, startPoint x: 410, startPoint y: 96, endPoint x: 441, endPoint y: 217, distance: 124.7
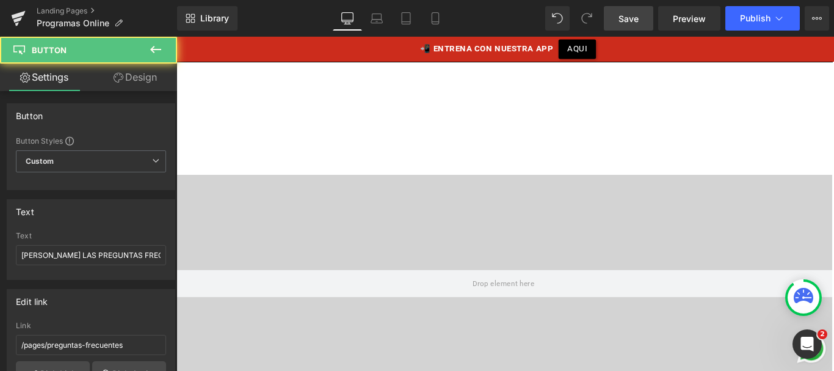
scroll to position [1439, 0]
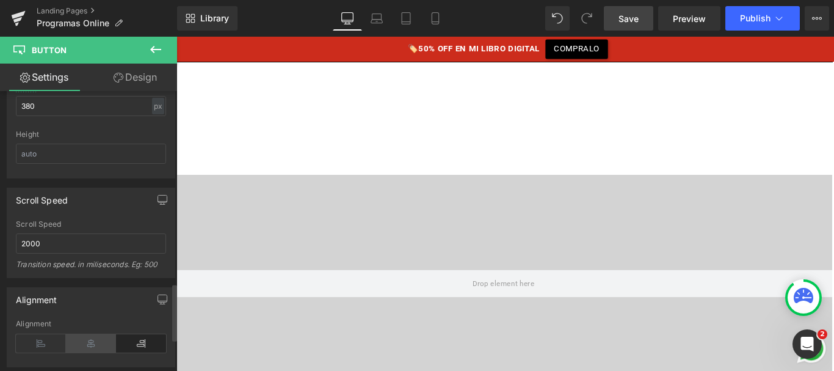
click at [84, 338] on icon at bounding box center [91, 343] width 50 height 18
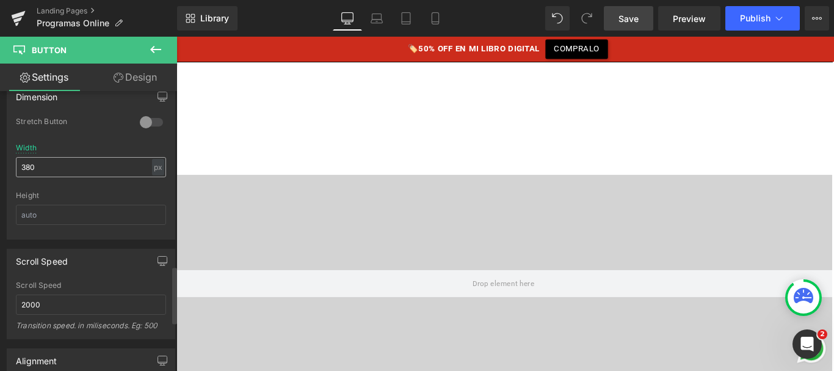
scroll to position [846, 0]
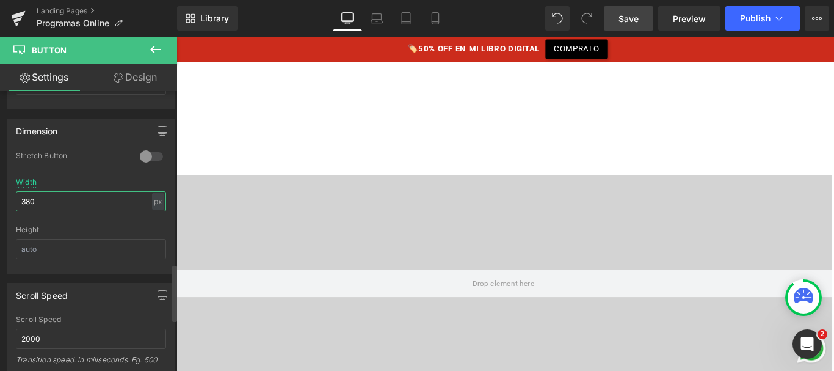
drag, startPoint x: 30, startPoint y: 200, endPoint x: 0, endPoint y: 199, distance: 29.9
click at [0, 199] on div "Dimension 0 Stretch Button 380px Width 380 px % px Height" at bounding box center [91, 191] width 183 height 164
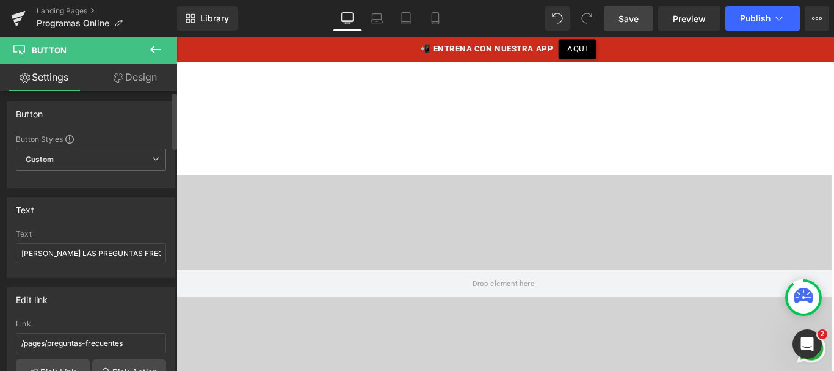
scroll to position [0, 0]
type input "420"
click at [74, 255] on input "[PERSON_NAME] LAS PREGUNTAS FRECUENTES" at bounding box center [91, 255] width 150 height 20
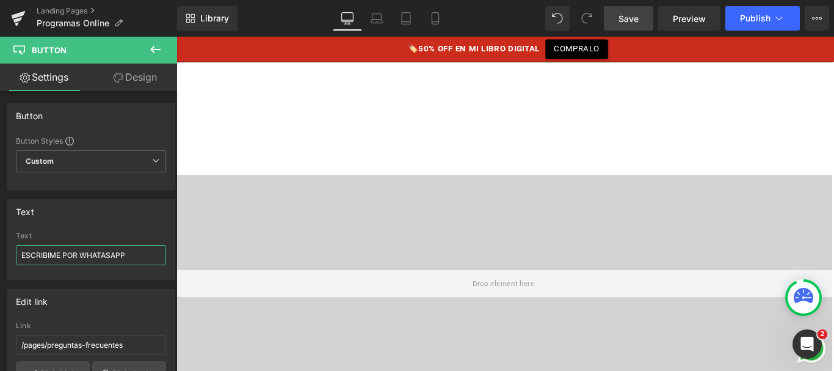
type input "ESCRIBIME POR WHATASAPP"
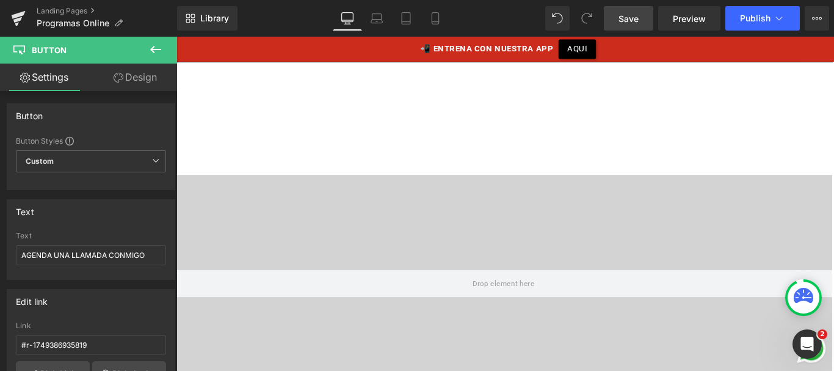
scroll to position [129, 0]
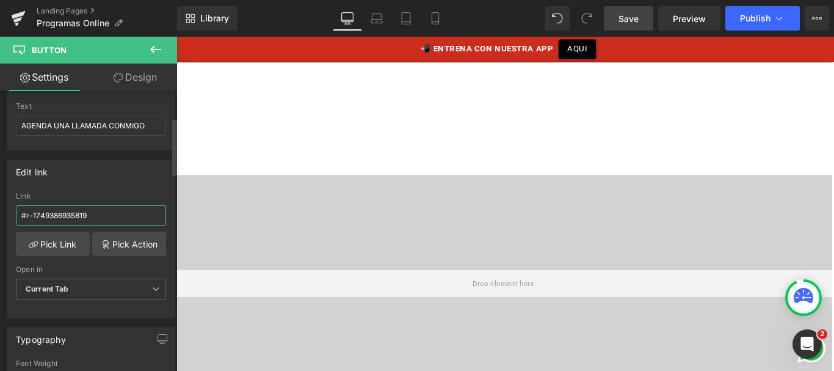
click at [78, 219] on input "#r-1749386935819" at bounding box center [91, 215] width 150 height 20
paste input "https://calendly.com/proyectocolumna/videollamada?month=2025-0"
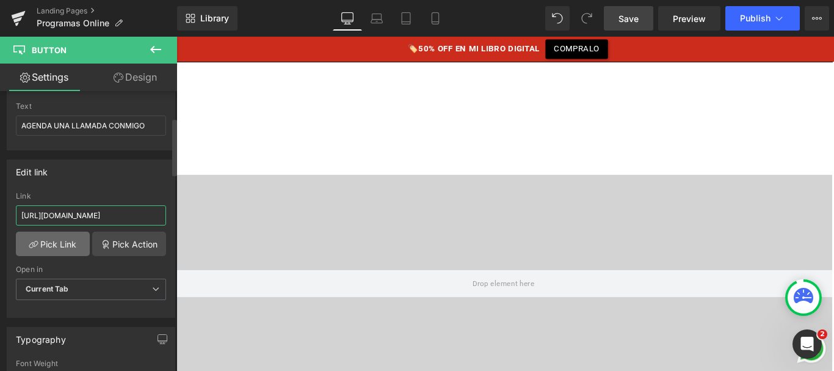
scroll to position [0, 109]
type input "https://calendly.com/proyectocolumna/videollamada?month=2025-09"
click at [86, 280] on span "Current Tab" at bounding box center [91, 288] width 150 height 21
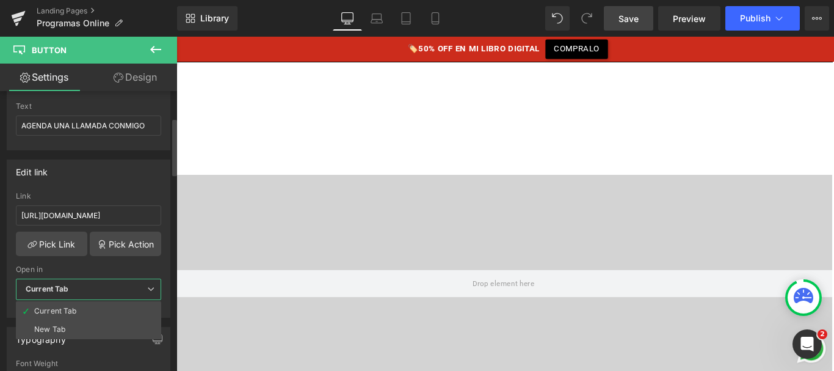
scroll to position [0, 0]
drag, startPoint x: 81, startPoint y: 327, endPoint x: 10, endPoint y: 295, distance: 78.2
click at [81, 327] on li "New Tab" at bounding box center [88, 329] width 145 height 18
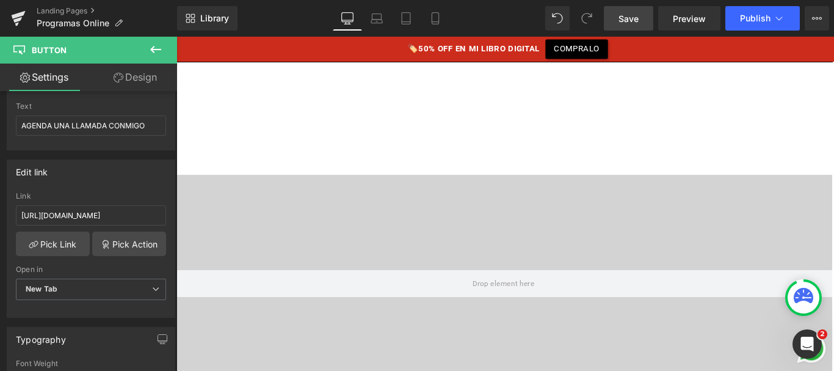
drag, startPoint x: 542, startPoint y: 249, endPoint x: 710, endPoint y: 40, distance: 268.0
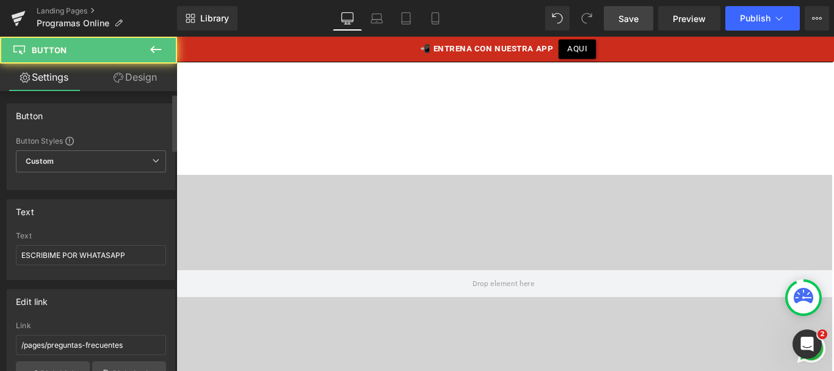
scroll to position [98, 0]
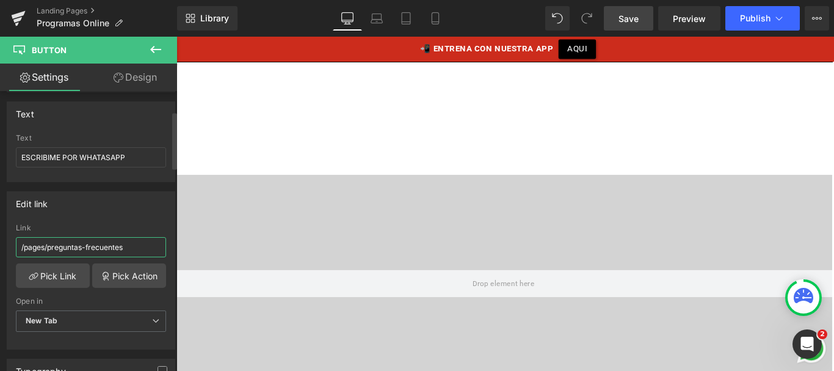
click at [99, 239] on input "/pages/preguntas-frecuentes" at bounding box center [91, 247] width 150 height 20
paste input "https://api.whatsapp.com/send?phone=5491163704584&text=%C2%A1Hola%20Nacho!%20Es…"
type input "https://api.whatsapp.com/send?phone=5491163704584&text=%C2%A1Hola%20Nacho!%20Es…"
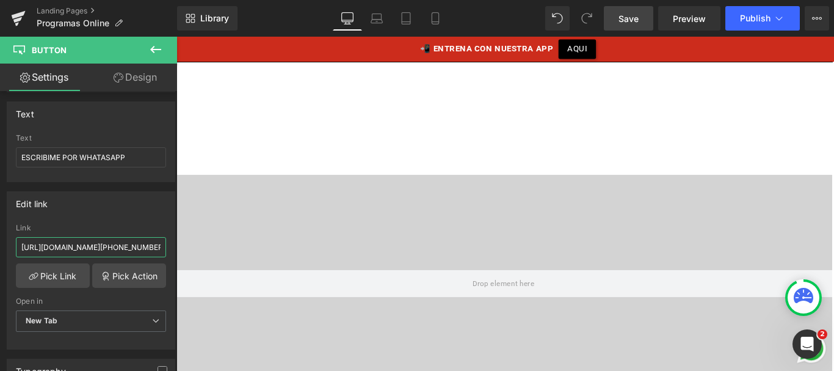
scroll to position [0, 937]
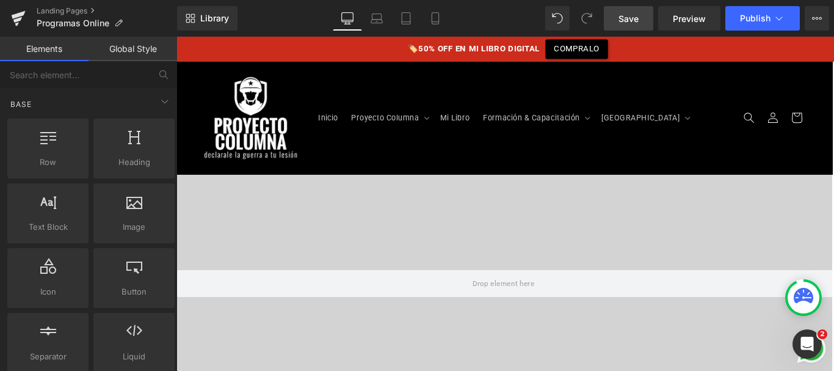
scroll to position [1437, 0]
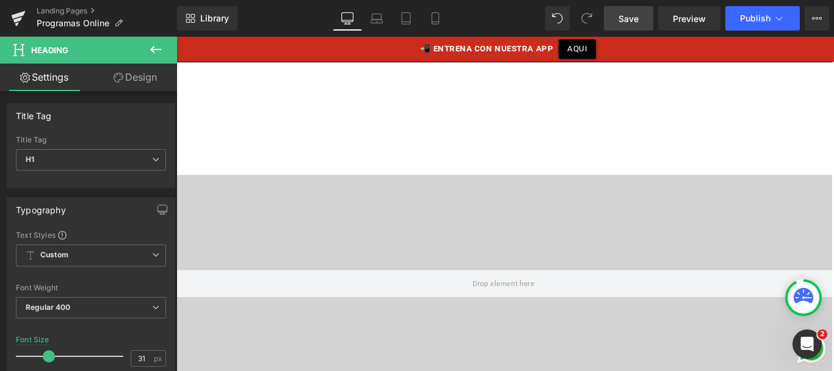
click at [146, 74] on link "Design" at bounding box center [135, 77] width 89 height 27
click at [0, 0] on div "Spacing" at bounding box center [0, 0] width 0 height 0
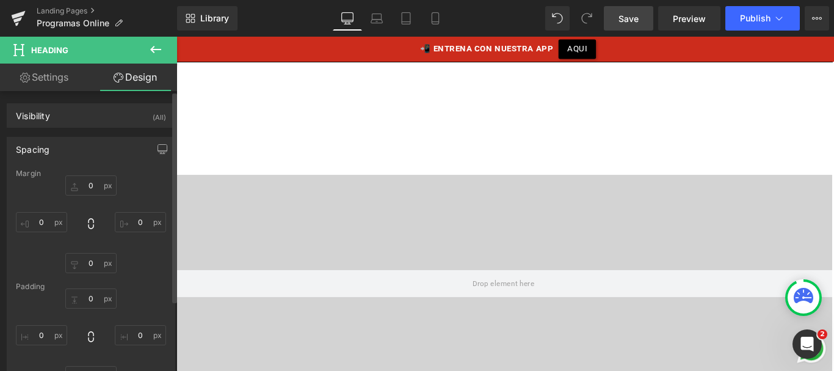
type input "0"
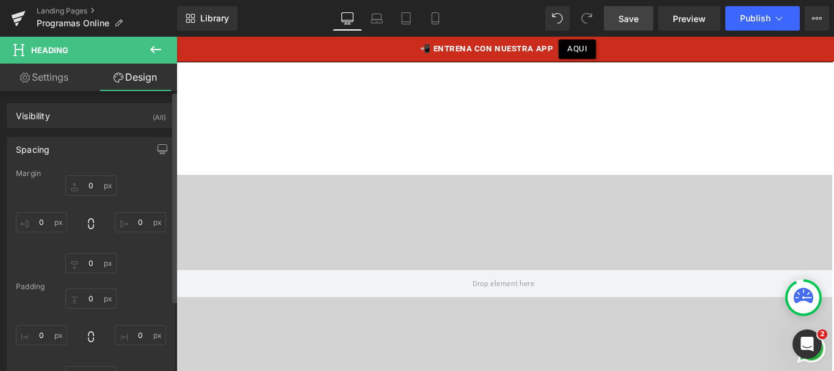
type input "0"
drag, startPoint x: 93, startPoint y: 246, endPoint x: 89, endPoint y: 260, distance: 14.1
click at [89, 260] on input "0" at bounding box center [90, 263] width 51 height 20
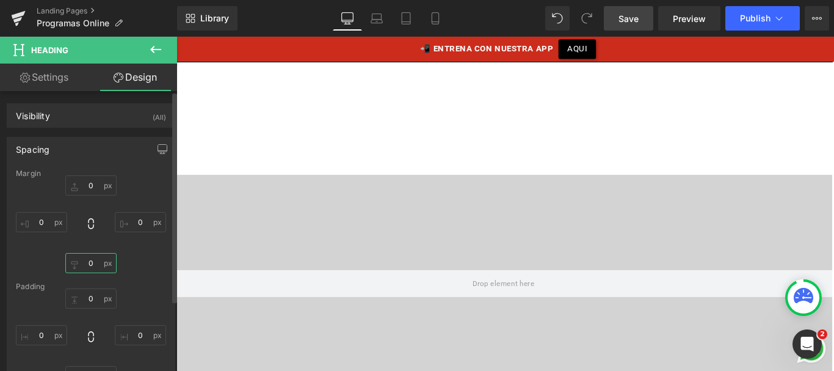
click at [90, 263] on input "0" at bounding box center [90, 263] width 51 height 20
type input "25"
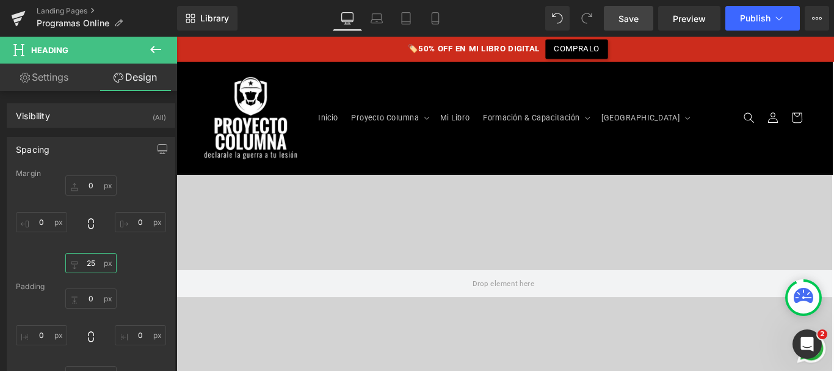
scroll to position [1334, 0]
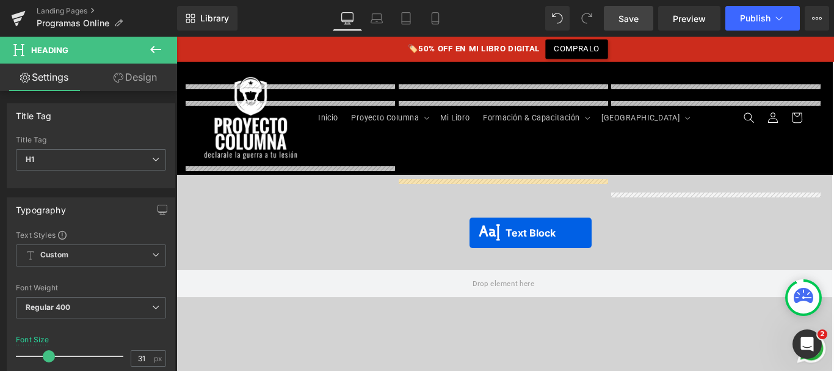
scroll to position [1316, 0]
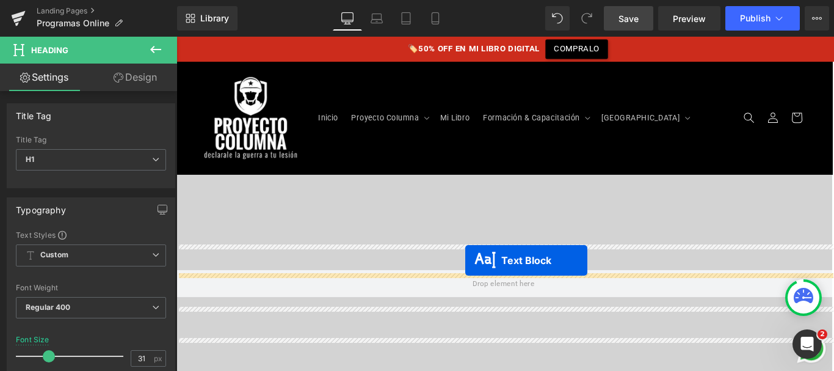
drag, startPoint x: 487, startPoint y: 100, endPoint x: 506, endPoint y: 302, distance: 203.6
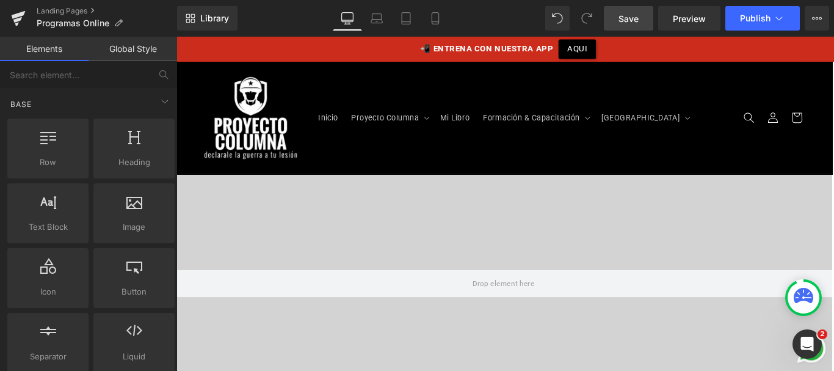
scroll to position [1383, 0]
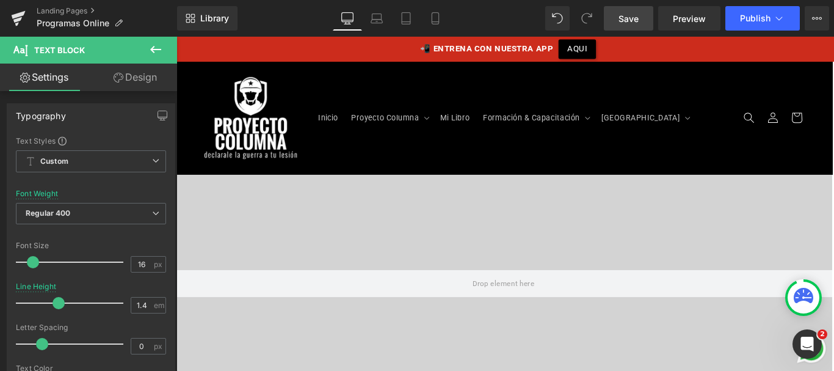
click at [149, 74] on link "Design" at bounding box center [135, 77] width 89 height 27
click at [0, 0] on div "Spacing" at bounding box center [0, 0] width 0 height 0
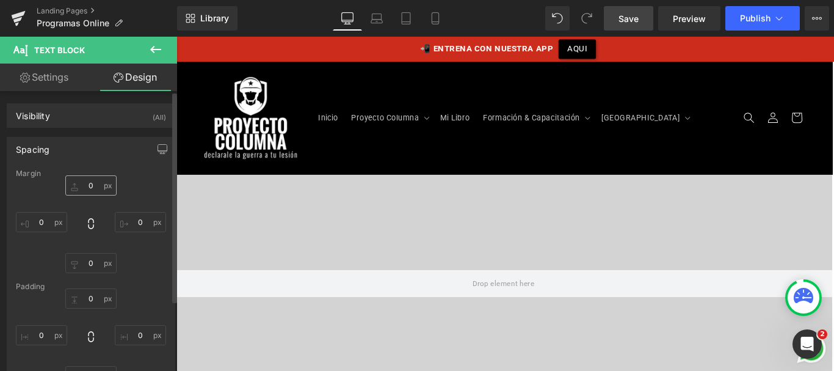
type input "30"
type input "0"
type input "20"
type input "0"
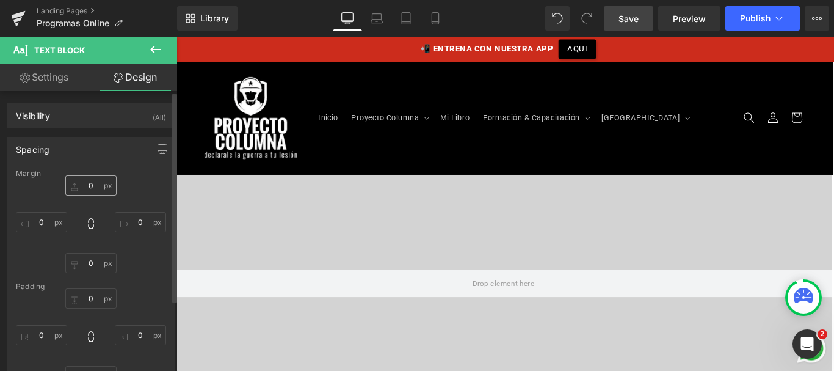
type input "0"
click at [92, 184] on input "30" at bounding box center [90, 185] width 51 height 20
type input "0"
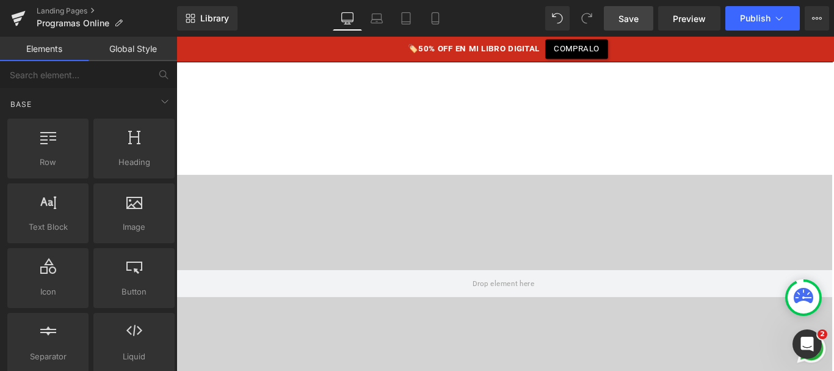
scroll to position [1451, 0]
click at [624, 26] on link "Save" at bounding box center [628, 18] width 49 height 24
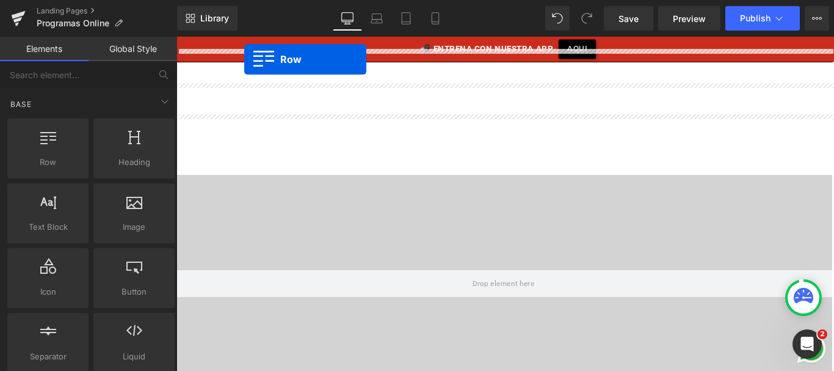
scroll to position [1582, 0]
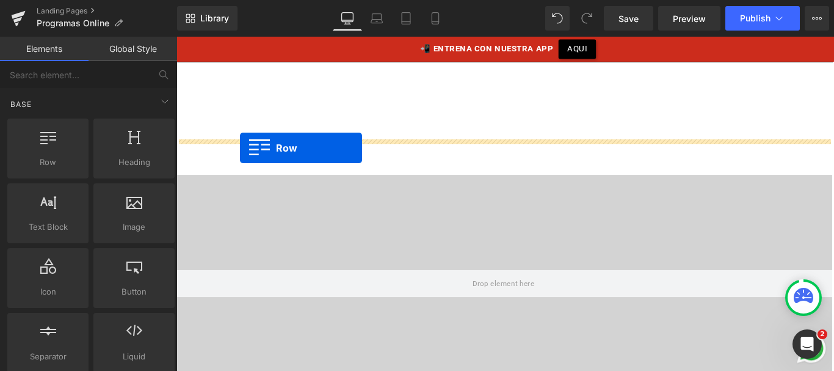
drag, startPoint x: 183, startPoint y: 92, endPoint x: 248, endPoint y: 161, distance: 94.6
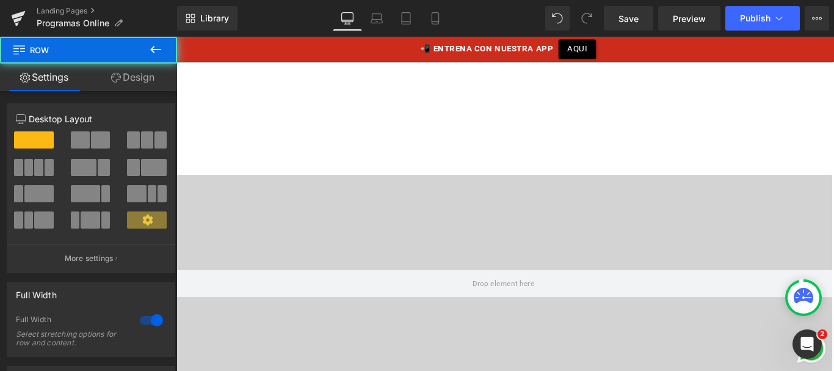
scroll to position [1551, 0]
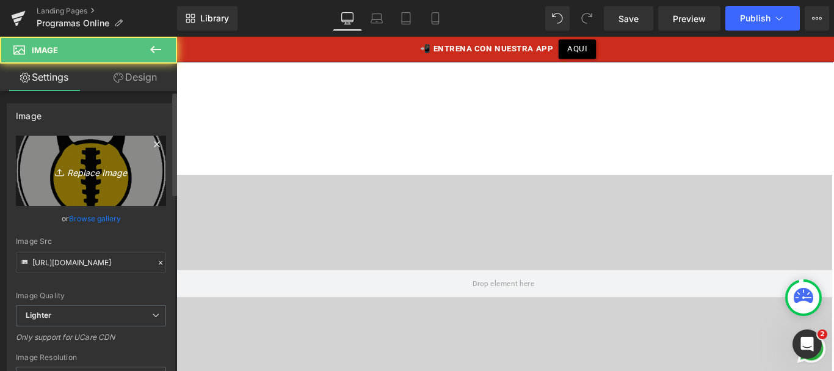
click at [129, 172] on icon "Replace Image" at bounding box center [91, 170] width 98 height 15
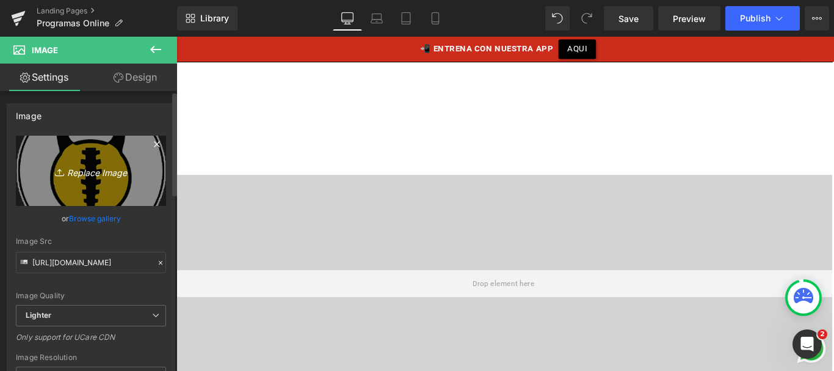
type input "C:\fakepath\icono-chauciatica.png"
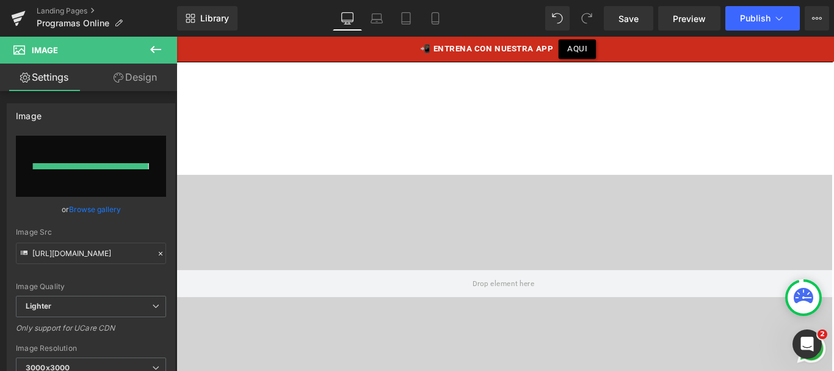
type input "https://ucarecdn.com/d562045c-c89e-4296-938d-70f6837b107a/-/format/auto/-/previ…"
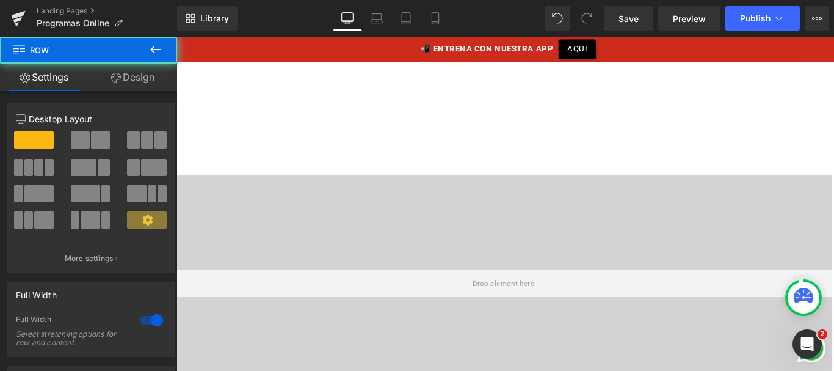
click at [139, 80] on link "Design" at bounding box center [133, 77] width 89 height 27
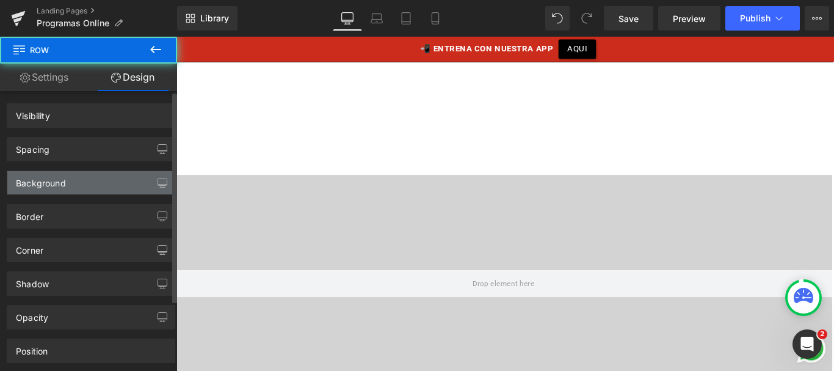
click at [95, 178] on div "Background" at bounding box center [90, 182] width 167 height 23
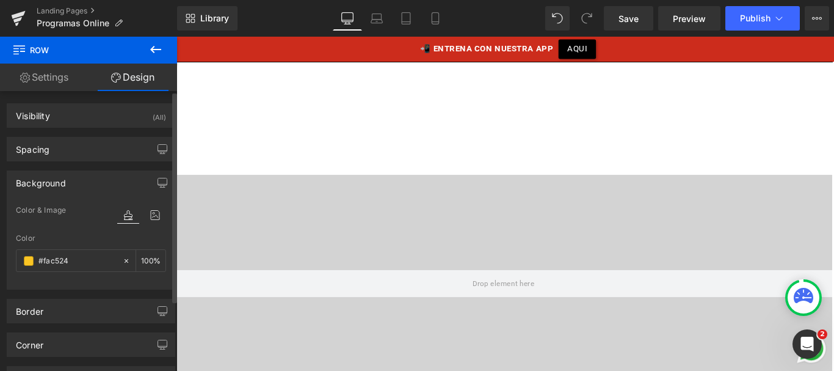
type input "#fac524"
type input "100"
click at [82, 256] on input "#fac524" at bounding box center [77, 260] width 78 height 13
paste input "f8402a"
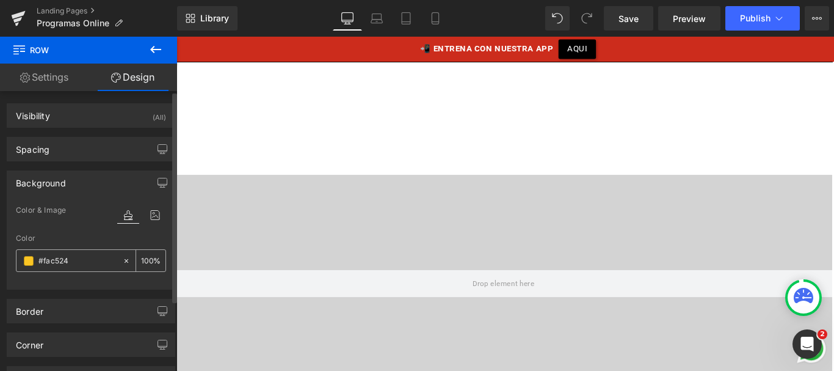
type input "f8402a"
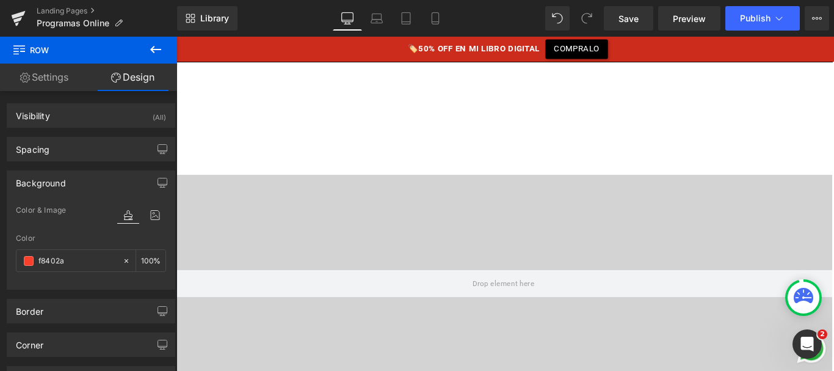
scroll to position [1603, 0]
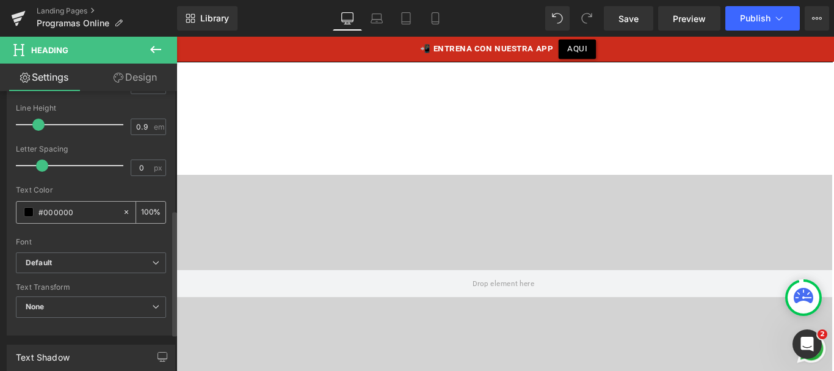
scroll to position [261, 0]
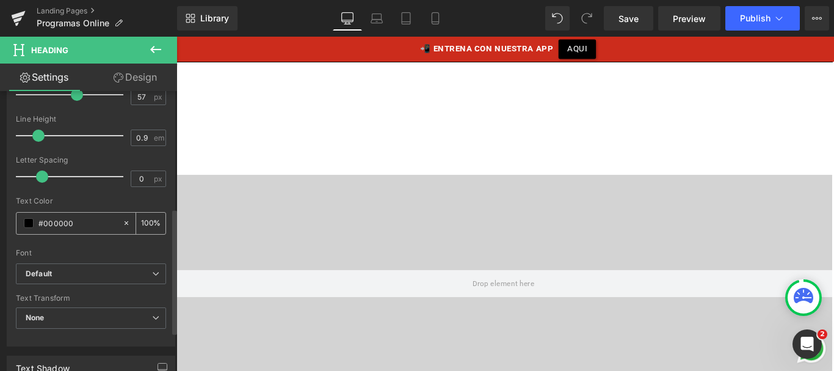
click at [55, 224] on input "#000000" at bounding box center [77, 222] width 78 height 13
type input "#FFF"
type input "100"
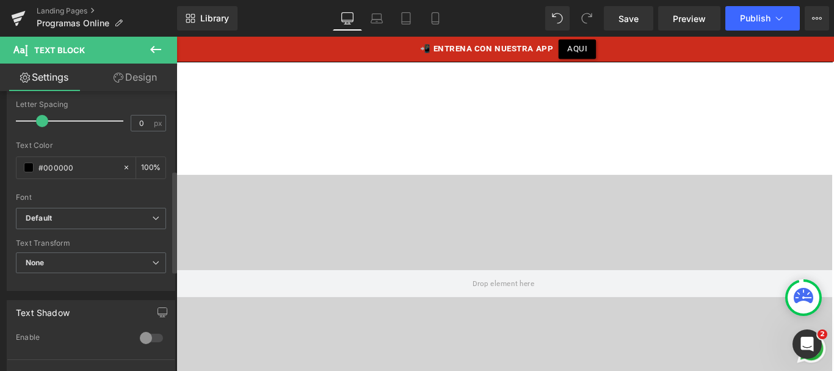
scroll to position [231, 0]
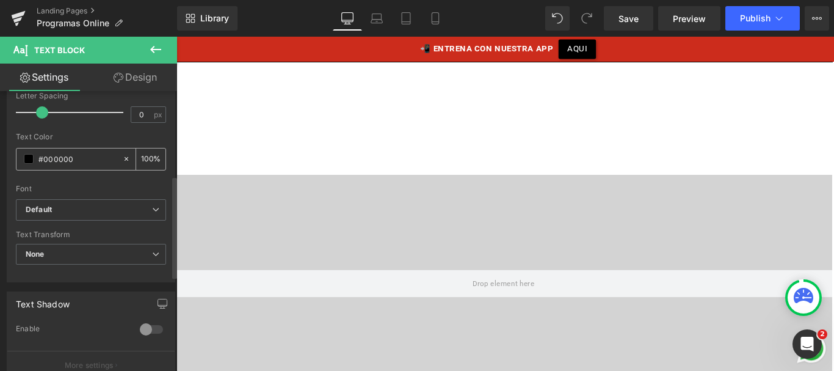
click at [61, 162] on input "#000000" at bounding box center [77, 158] width 78 height 13
type input "#FF"
type input "0"
type input "#FFF"
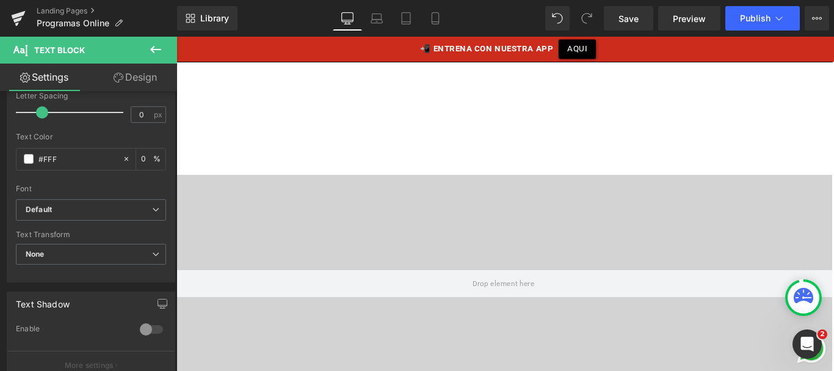
type input "100"
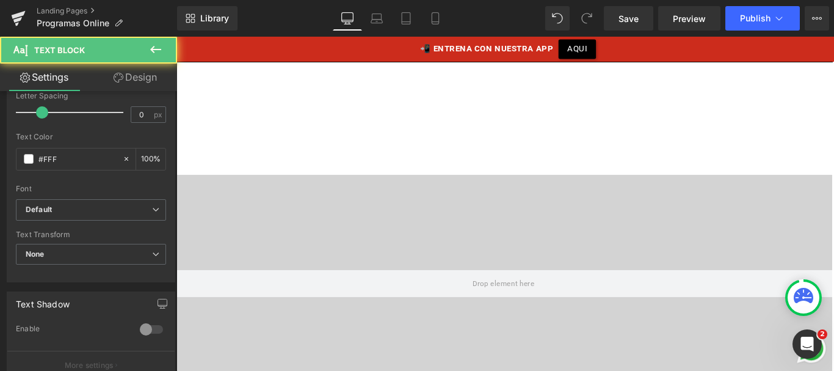
type input "#ffffff"
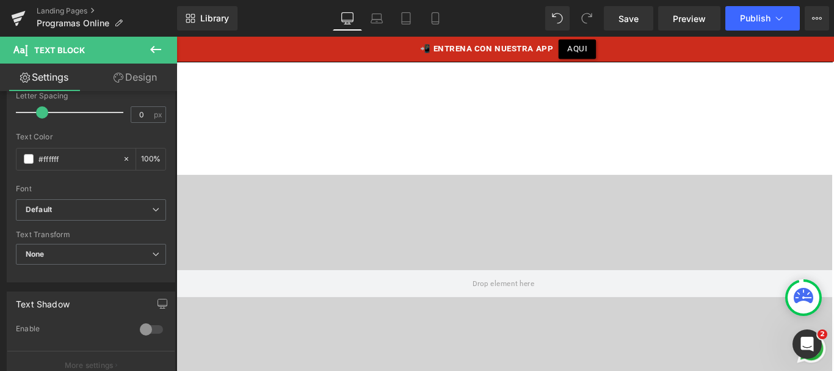
scroll to position [1697, 0]
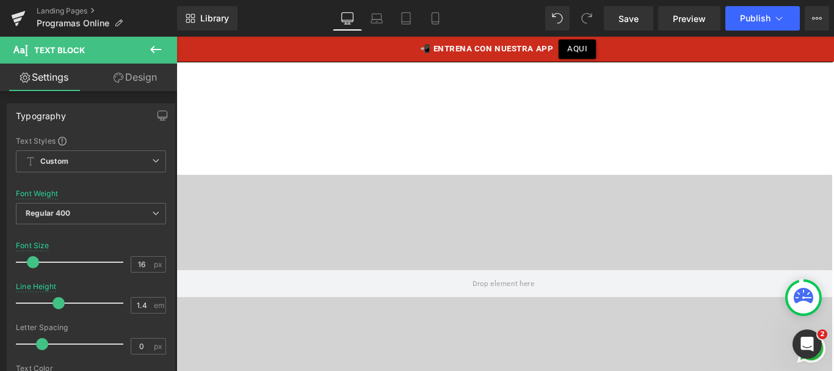
drag, startPoint x: 774, startPoint y: 188, endPoint x: 313, endPoint y: 204, distance: 461.3
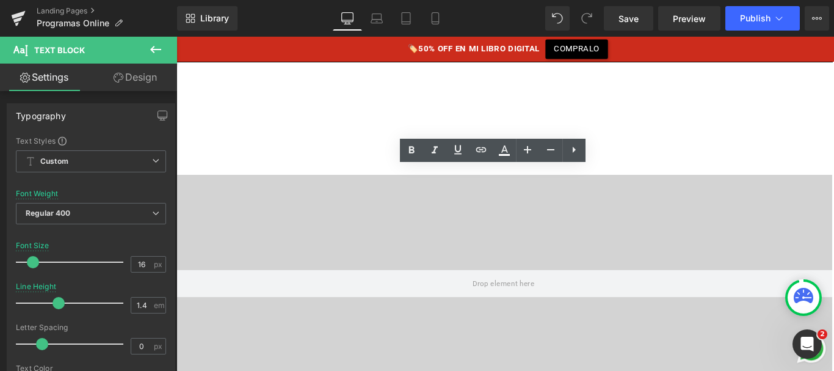
drag, startPoint x: 627, startPoint y: 201, endPoint x: 739, endPoint y: 206, distance: 111.8
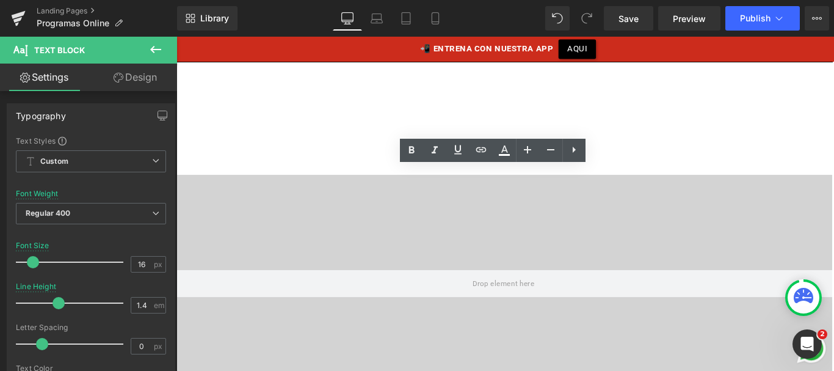
drag, startPoint x: 437, startPoint y: 215, endPoint x: 807, endPoint y: 215, distance: 370.0
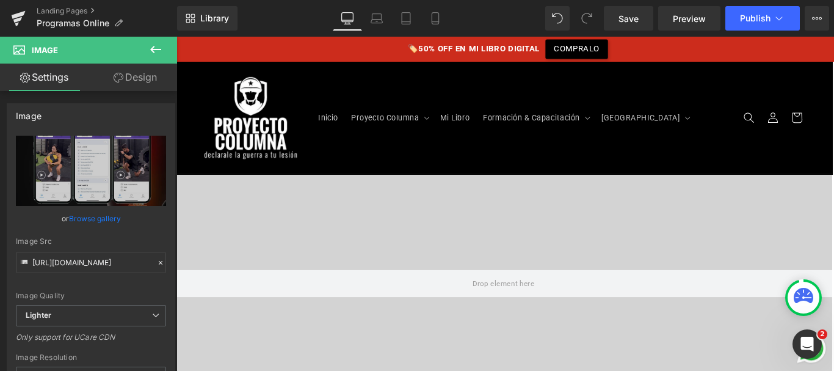
scroll to position [1779, 0]
click at [633, 23] on span "Save" at bounding box center [629, 18] width 20 height 13
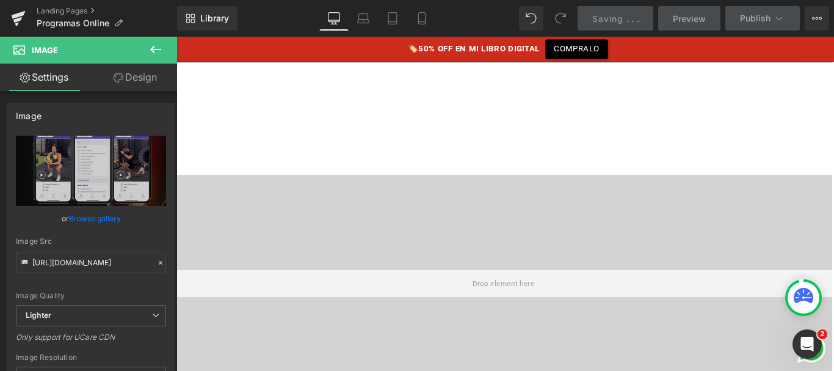
scroll to position [1807, 0]
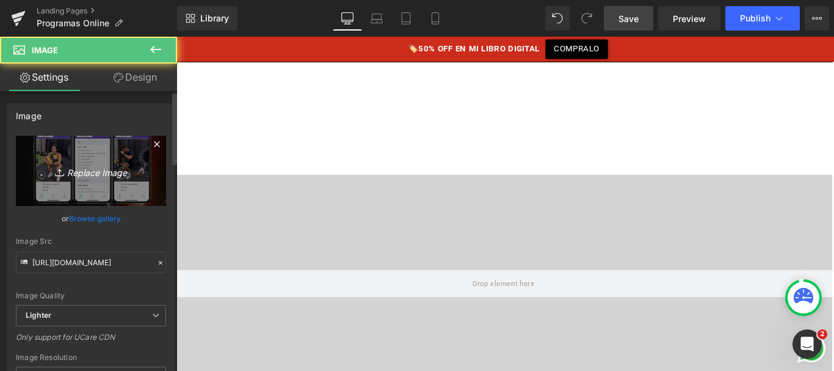
click at [57, 189] on link "Replace Image" at bounding box center [91, 171] width 150 height 70
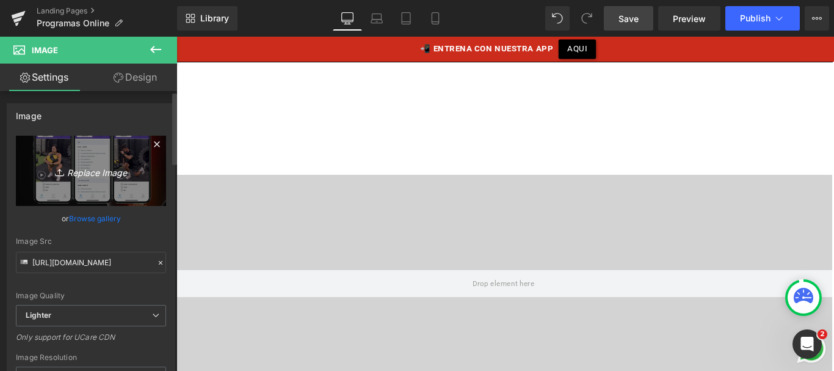
type input "C:\fakepath\ciatica.jpg"
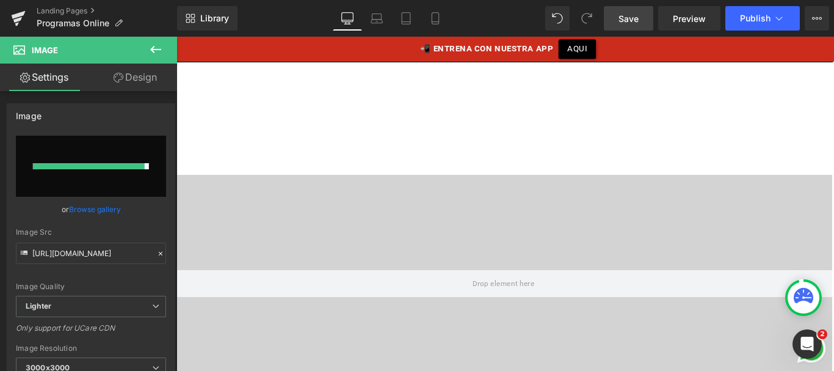
type input "https://ucarecdn.com/cf46c0eb-dae9-4f09-b561-1569fc6b8ece/-/format/auto/-/previ…"
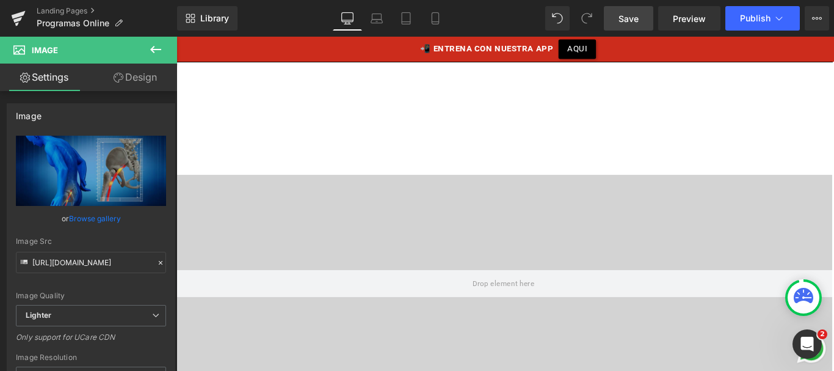
scroll to position [1992, 0]
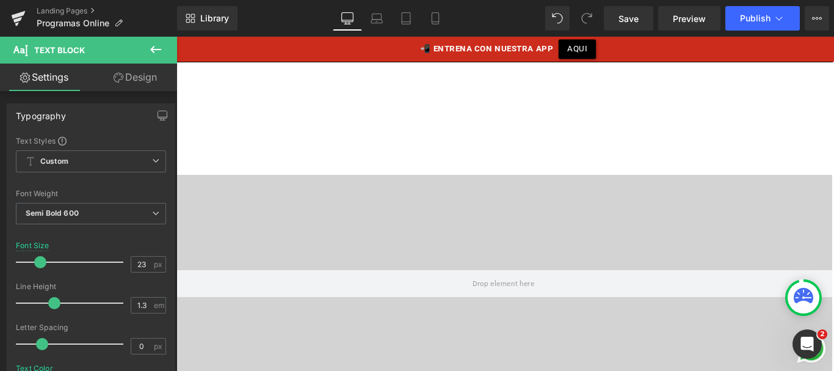
scroll to position [1978, 0]
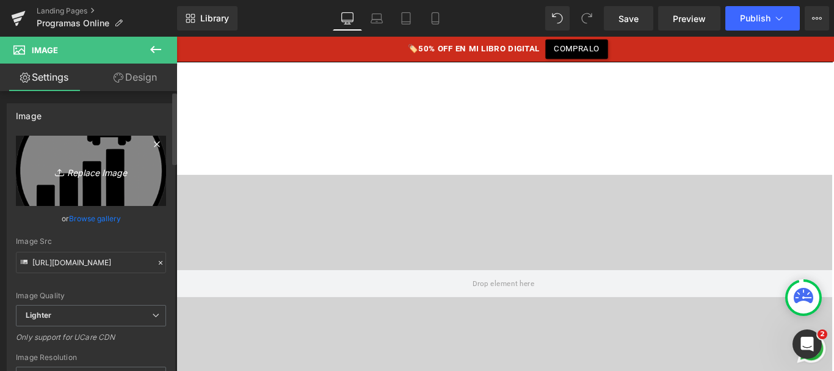
click at [85, 171] on icon "Replace Image" at bounding box center [91, 170] width 98 height 15
type input "C:\fakepath\icono-12.png"
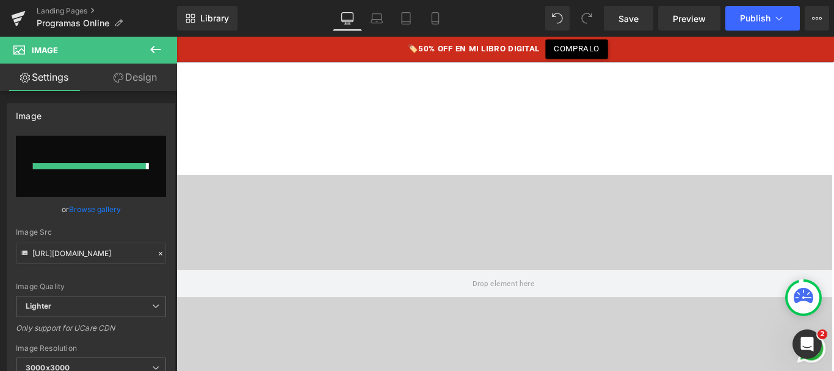
type input "[URL][DOMAIN_NAME]"
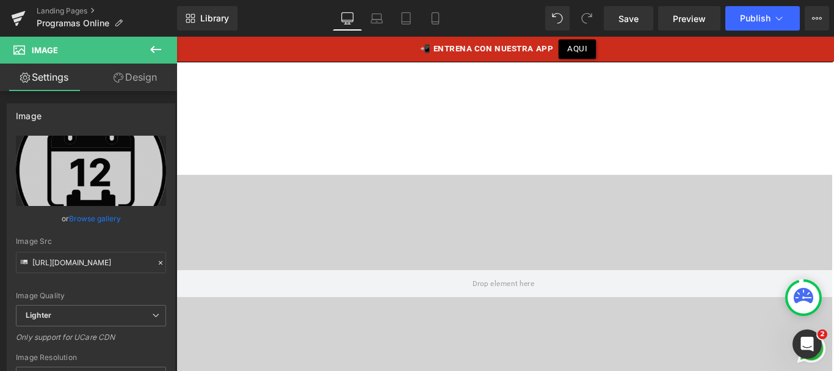
scroll to position [2058, 0]
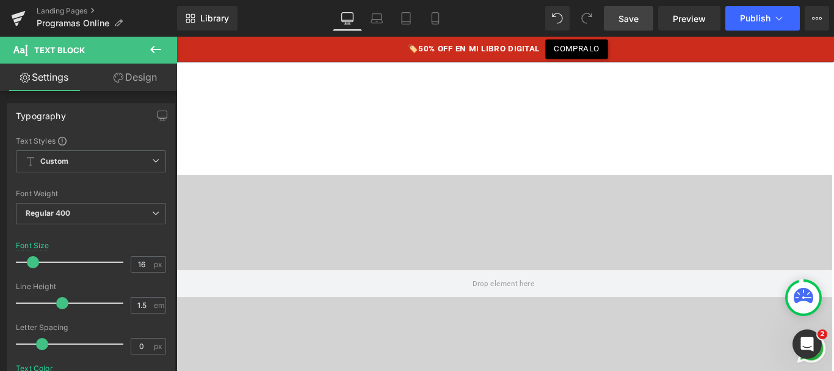
drag, startPoint x: 631, startPoint y: 16, endPoint x: 468, endPoint y: 174, distance: 226.3
click at [631, 16] on span "Save" at bounding box center [629, 18] width 20 height 13
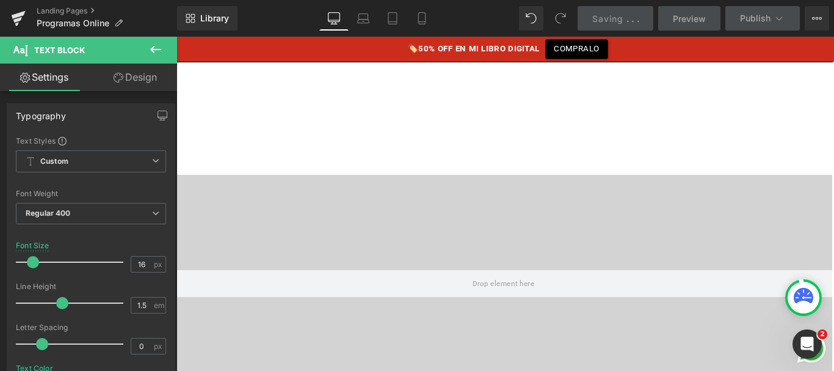
scroll to position [2070, 0]
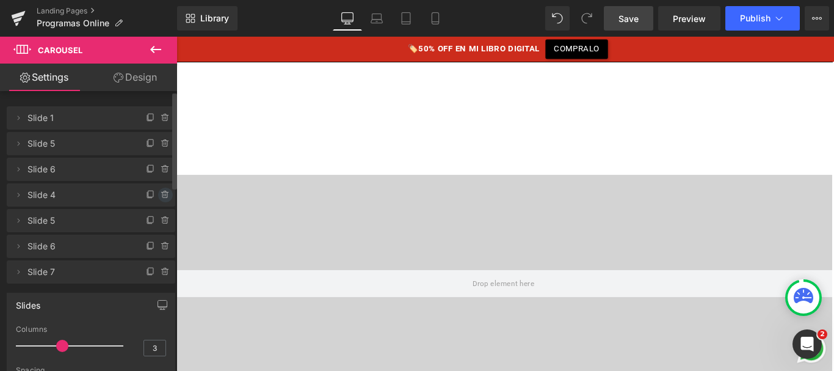
click at [161, 195] on icon at bounding box center [166, 195] width 10 height 10
click at [159, 195] on button "Delete" at bounding box center [152, 195] width 38 height 16
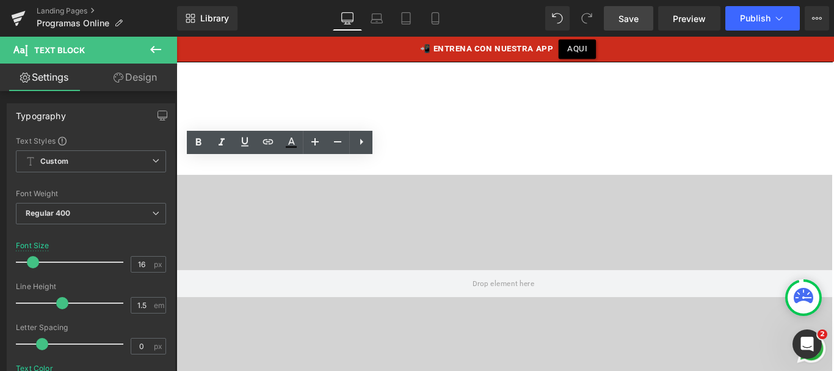
drag, startPoint x: 203, startPoint y: 188, endPoint x: 385, endPoint y: 237, distance: 188.4
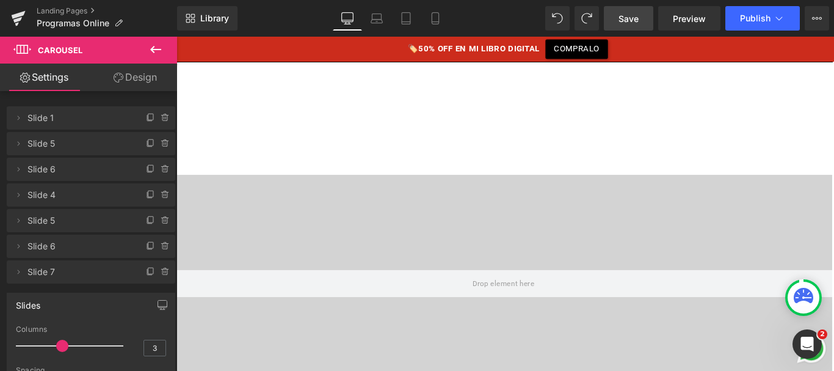
click at [164, 192] on icon at bounding box center [165, 191] width 2 height 1
click at [162, 192] on button "Delete" at bounding box center [152, 195] width 38 height 16
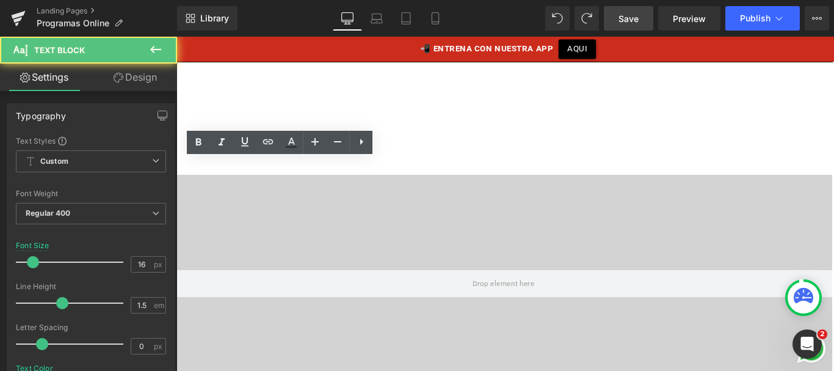
drag, startPoint x: 383, startPoint y: 185, endPoint x: 195, endPoint y: 183, distance: 188.1
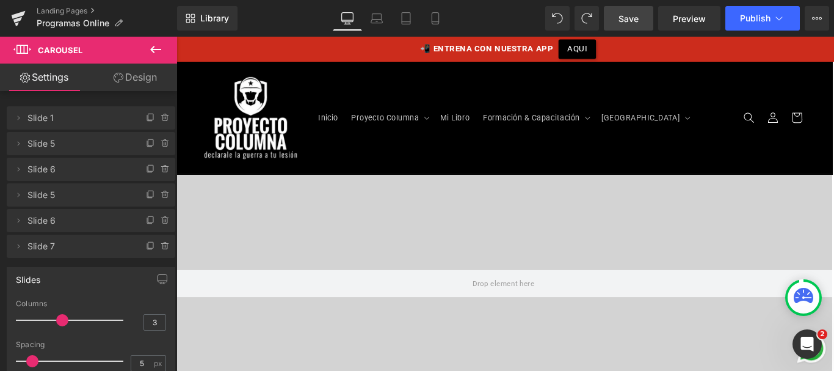
scroll to position [1981, 0]
click at [146, 165] on icon at bounding box center [151, 169] width 10 height 10
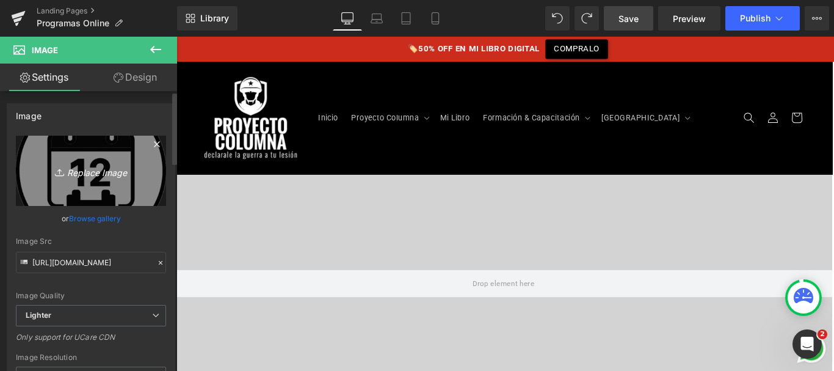
click at [92, 173] on icon "Replace Image" at bounding box center [91, 170] width 98 height 15
type input "C:\fakepath\icono-movilidad.png"
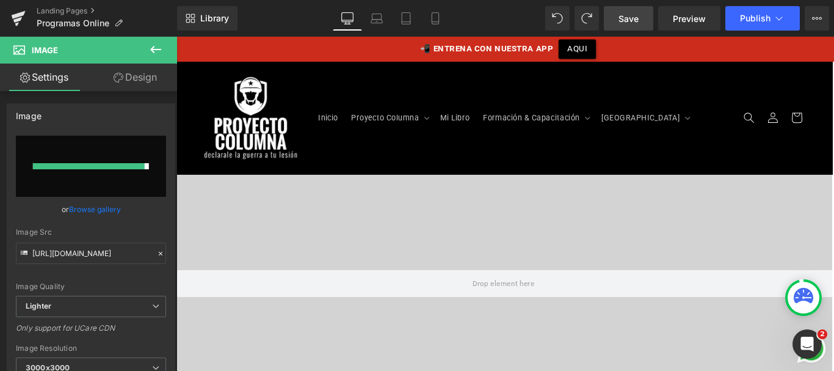
type input "[URL][DOMAIN_NAME]"
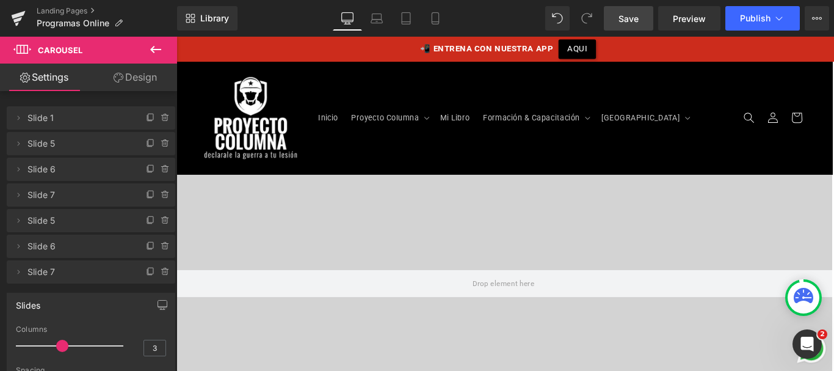
click at [635, 10] on link "Save" at bounding box center [628, 18] width 49 height 24
